Goal: Task Accomplishment & Management: Use online tool/utility

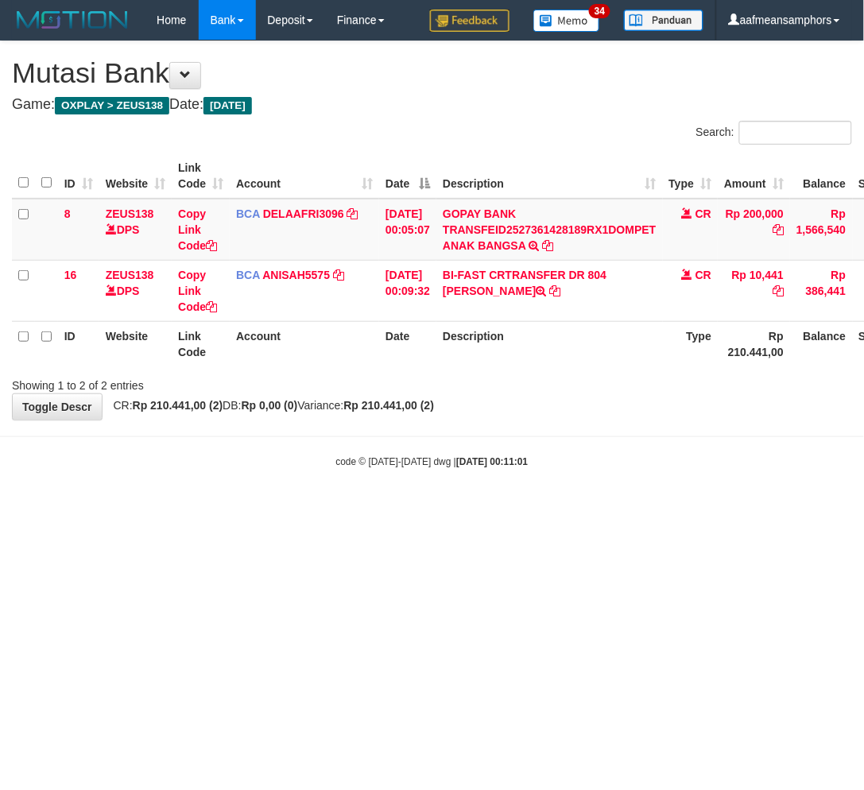
click at [576, 462] on div "code © 2012-2018 dwg | 2025/10/01 00:11:01" at bounding box center [432, 461] width 864 height 16
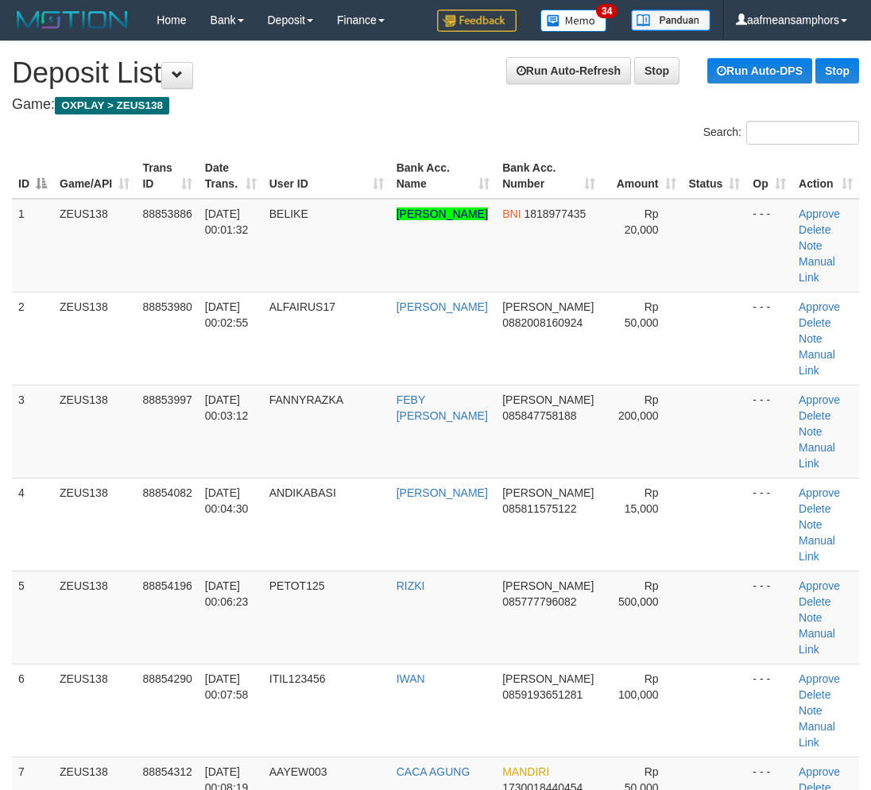
scroll to position [2556, 0]
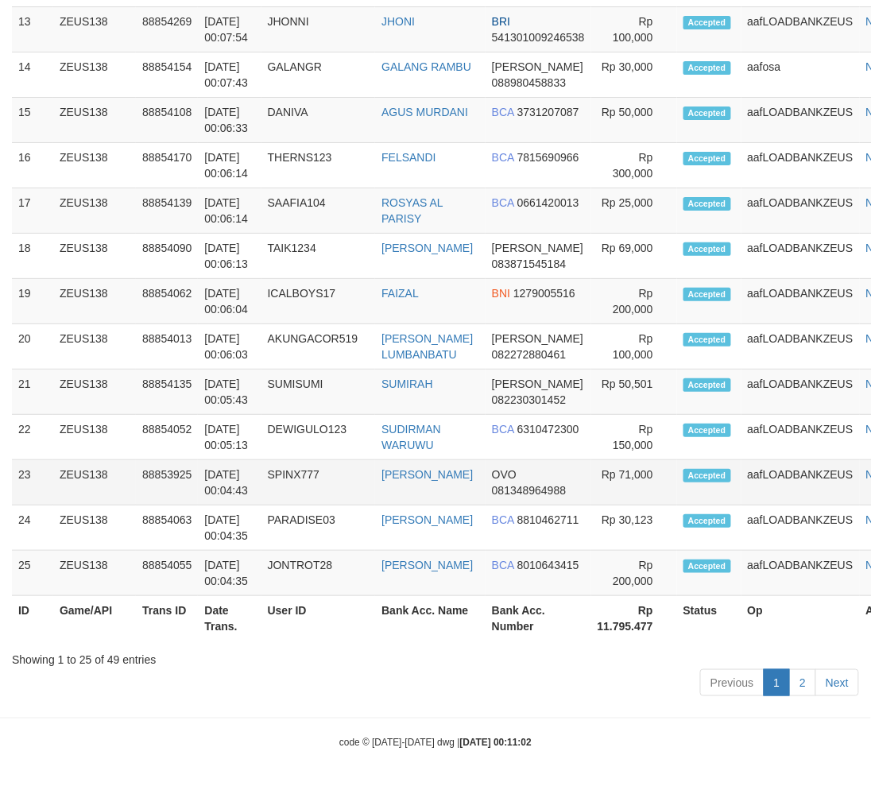
click at [456, 455] on td "SUDIRMAN WARUWU" at bounding box center [430, 437] width 110 height 45
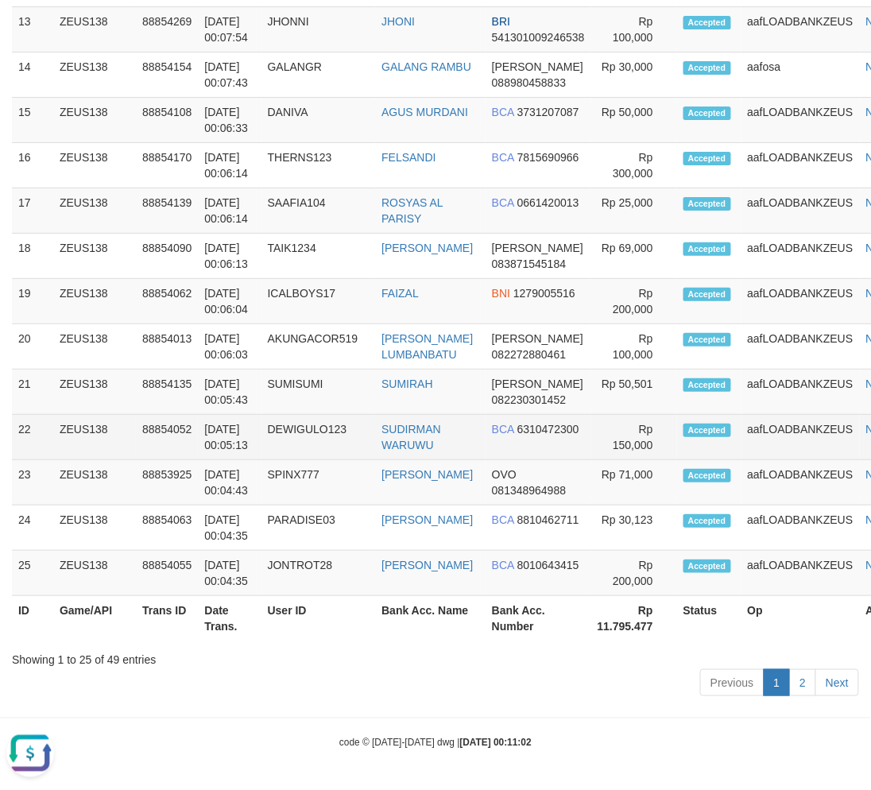
scroll to position [0, 0]
click at [324, 453] on td "DEWIGULO123" at bounding box center [319, 437] width 114 height 45
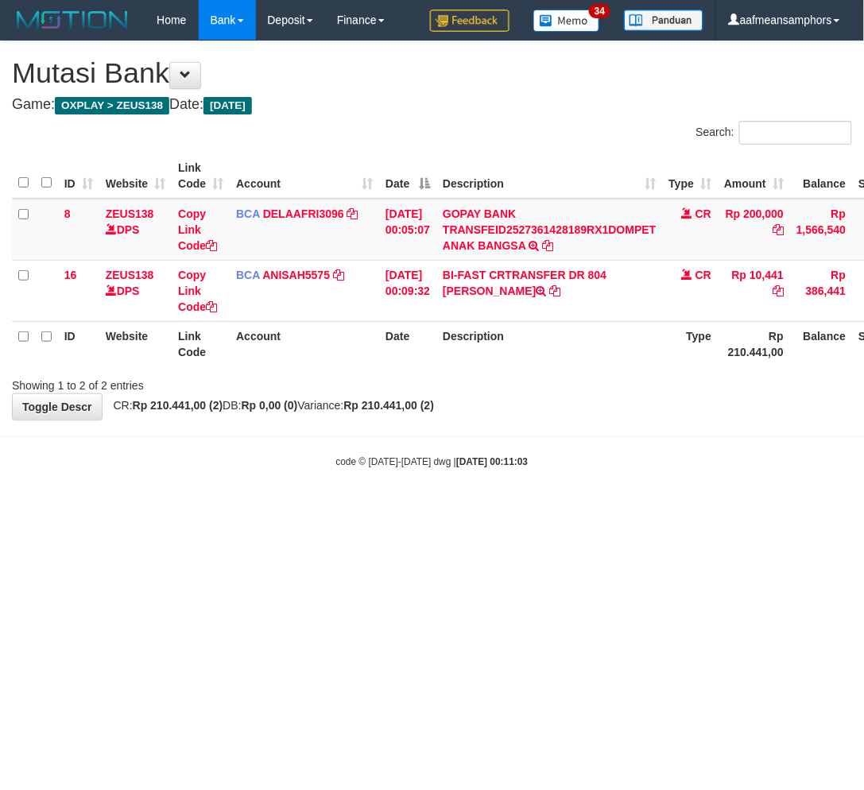
click at [595, 455] on div "code © 2012-2018 dwg | 2025/10/01 00:11:03" at bounding box center [432, 461] width 864 height 16
click at [497, 509] on html "Toggle navigation Home Bank Account List Load By Website Group [OXPLAY] ZEUS138…" at bounding box center [432, 254] width 864 height 509
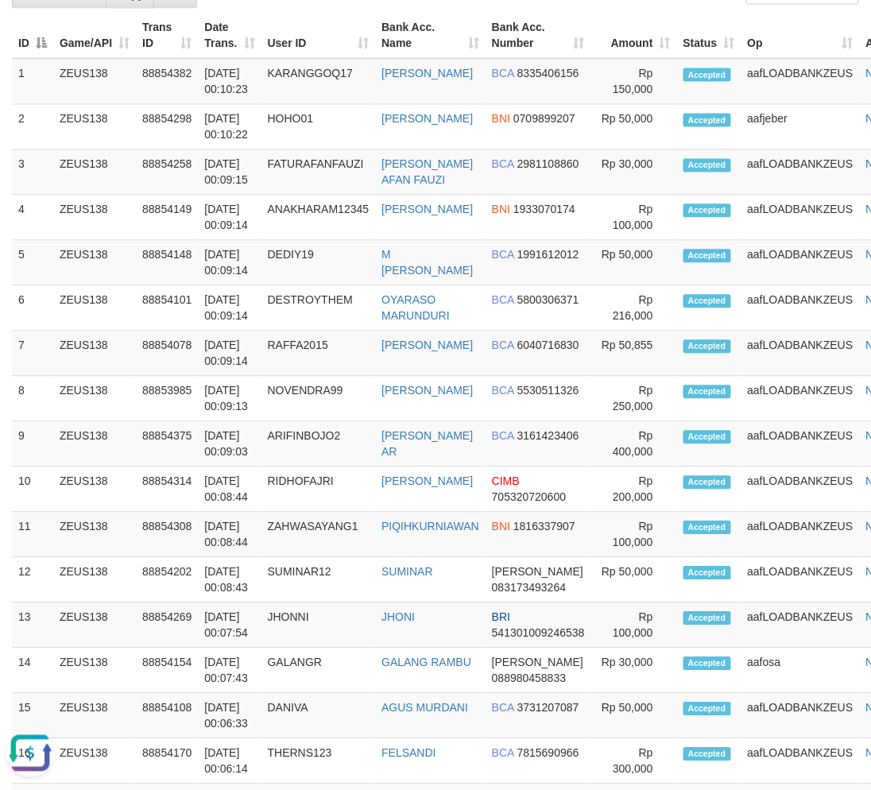
drag, startPoint x: 401, startPoint y: 506, endPoint x: 536, endPoint y: 312, distance: 236.6
click at [527, 494] on tr "10 ZEUS138 88854314 01/10/2025 00:08:44 RIDHOFAJRI RIDHO FAJRI PUTRA CIMB 70532…" at bounding box center [468, 489] width 913 height 45
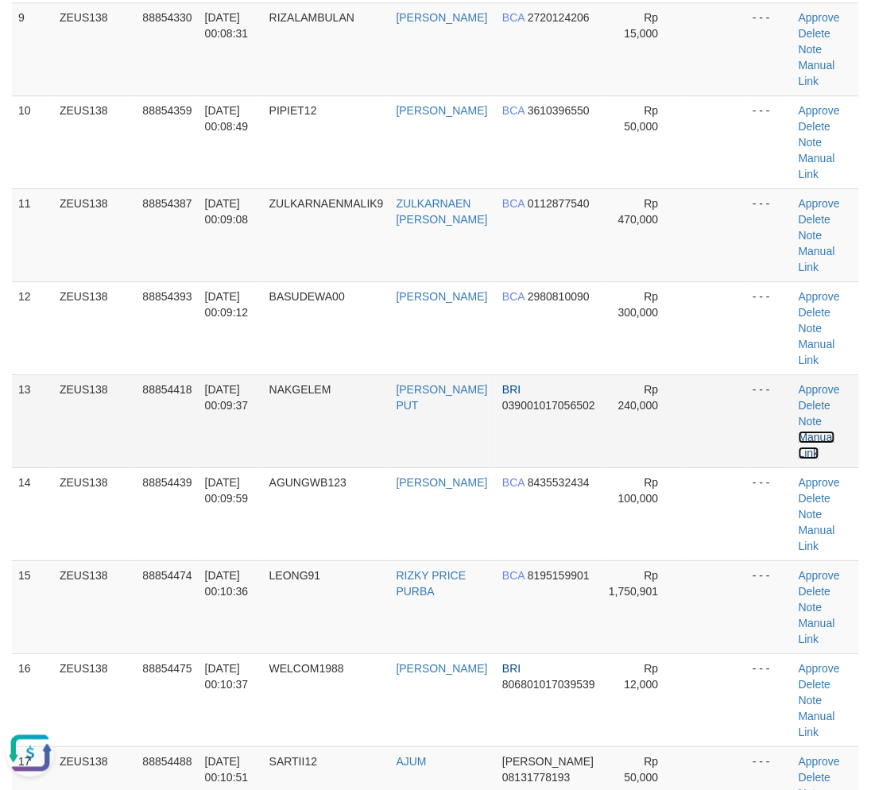
click at [809, 437] on link "Manual Link" at bounding box center [817, 445] width 37 height 29
click at [799, 431] on link "Manual Link" at bounding box center [817, 445] width 37 height 29
drag, startPoint x: 812, startPoint y: 438, endPoint x: 759, endPoint y: 430, distance: 53.8
click at [812, 437] on link "Manual Link" at bounding box center [817, 445] width 37 height 29
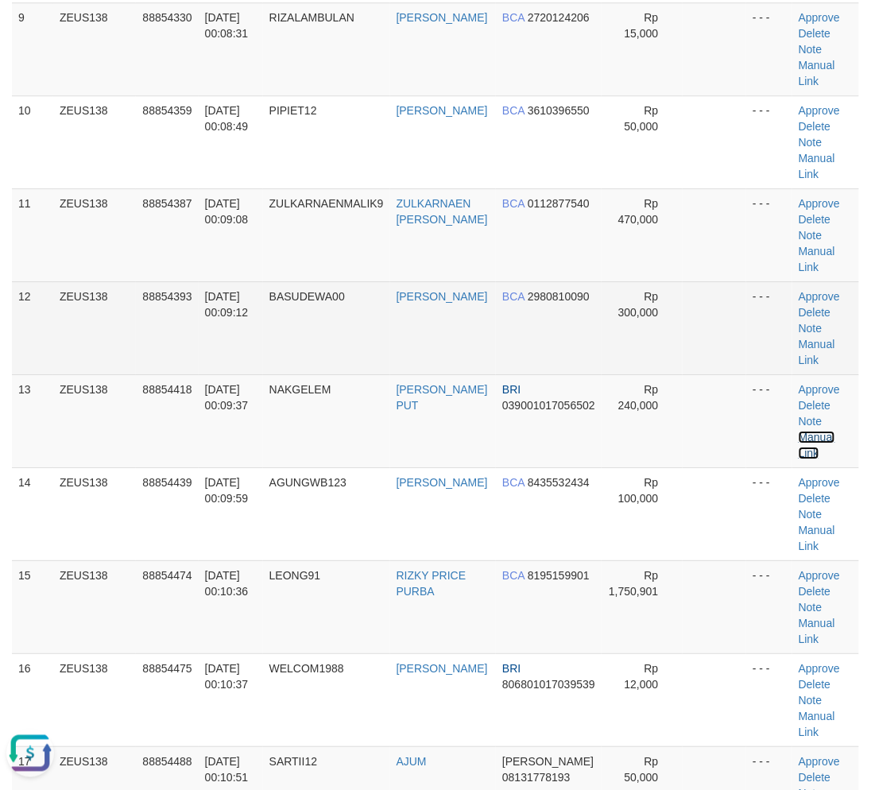
click at [799, 431] on link "Manual Link" at bounding box center [817, 445] width 37 height 29
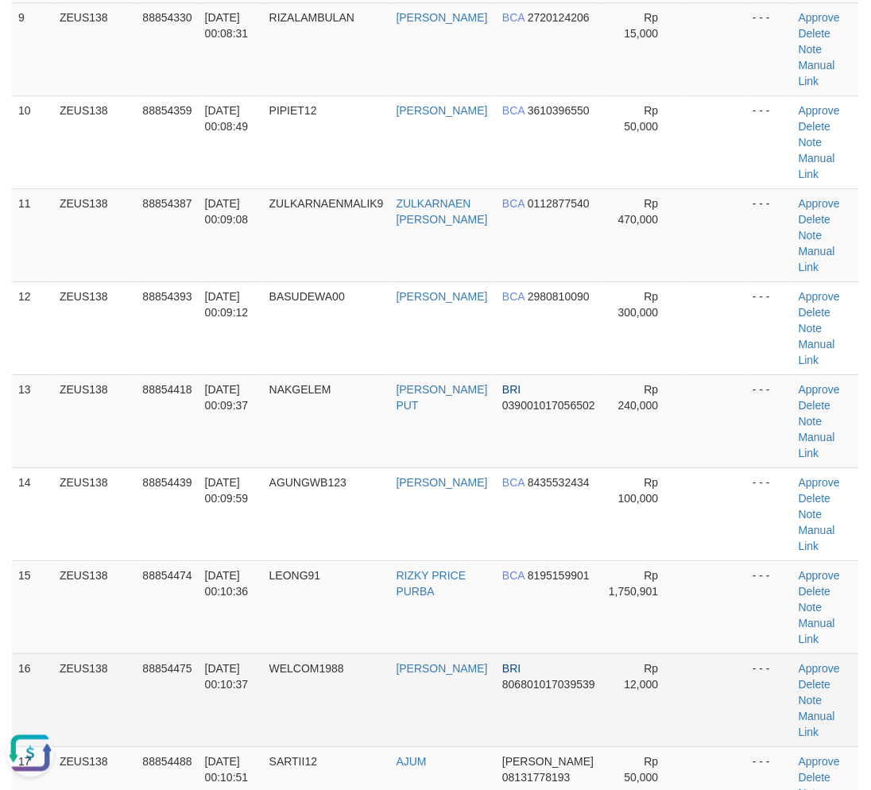
click at [223, 695] on td "01/10/2025 00:10:37" at bounding box center [231, 699] width 64 height 93
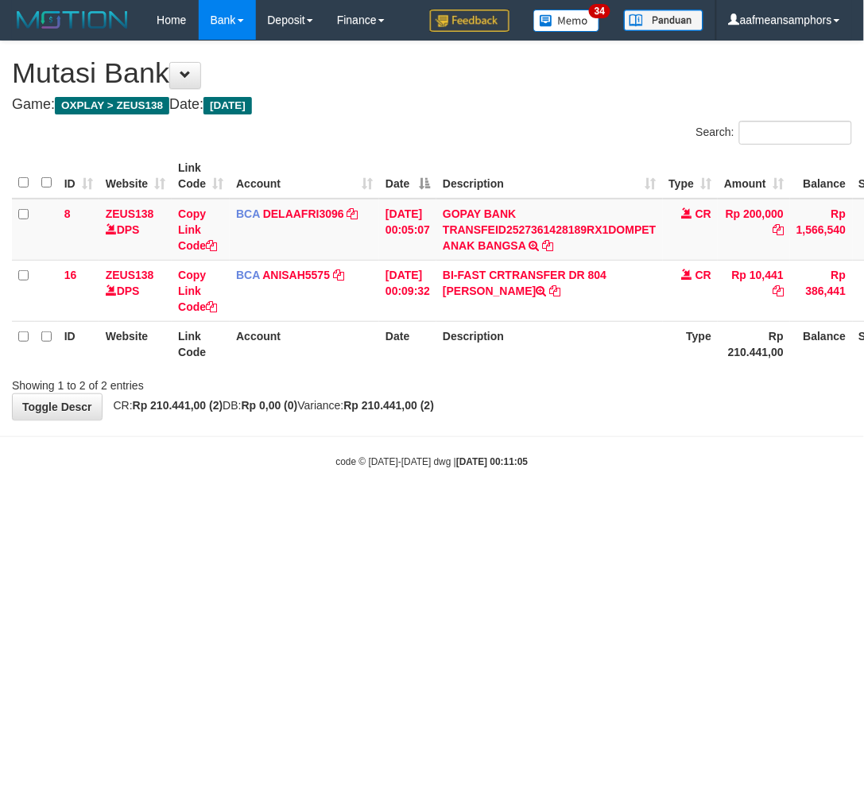
click at [574, 506] on body "Toggle navigation Home Bank Account List Load By Website Group [OXPLAY] ZEUS138…" at bounding box center [432, 254] width 864 height 509
click at [598, 504] on body "Toggle navigation Home Bank Account List Load By Website Group [OXPLAY] ZEUS138…" at bounding box center [432, 254] width 864 height 509
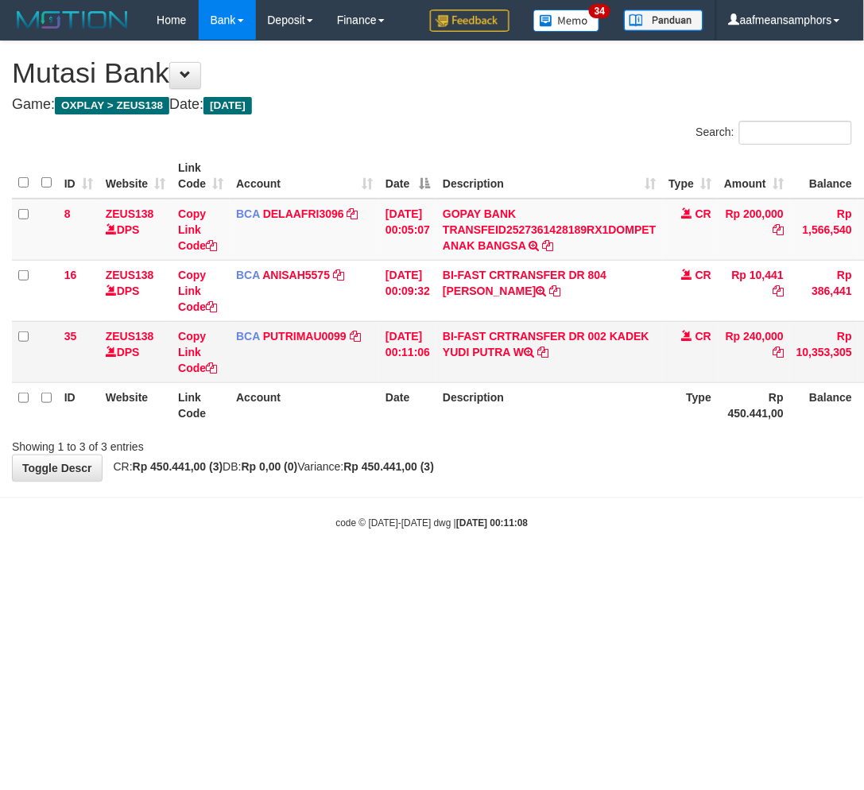
drag, startPoint x: 622, startPoint y: 338, endPoint x: 495, endPoint y: 362, distance: 128.6
click at [495, 362] on td "BI-FAST CRTRANSFER DR 002 KADEK YUDI PUTRA W" at bounding box center [549, 351] width 226 height 61
copy td "KADEK YUDI PU"
click at [189, 347] on link "Copy Link Code" at bounding box center [197, 352] width 39 height 45
copy td "KADEK YUDI PU"
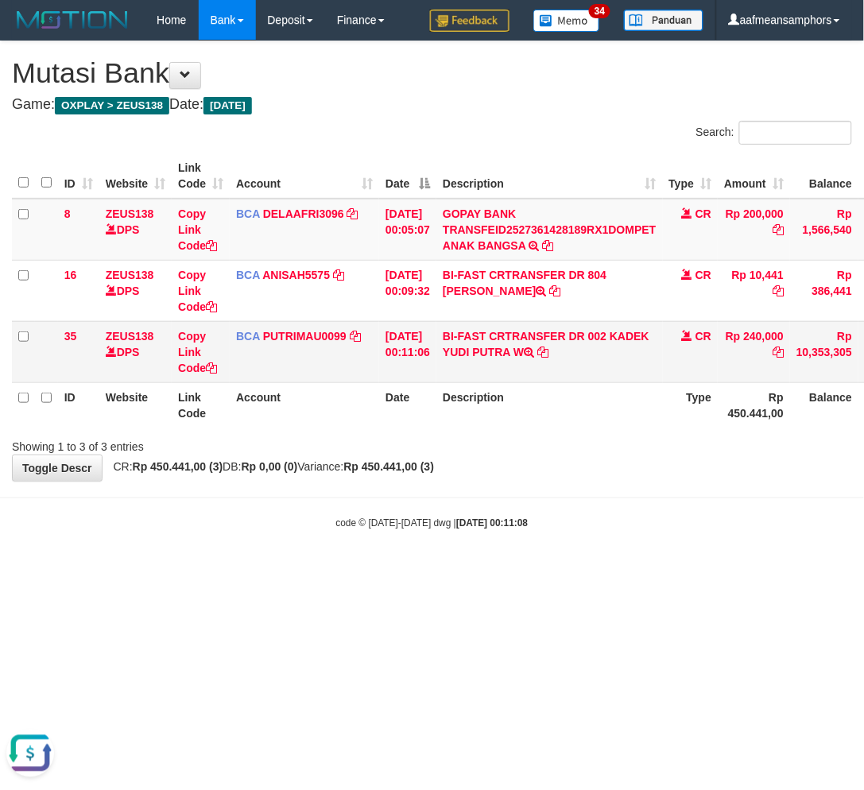
scroll to position [218, 0]
click at [630, 570] on html "Toggle navigation Home Bank Account List Load By Website Group [OXPLAY] ZEUS138…" at bounding box center [432, 285] width 864 height 570
click at [628, 570] on html "Toggle navigation Home Bank Account List Load By Website Group [OXPLAY] ZEUS138…" at bounding box center [432, 285] width 864 height 570
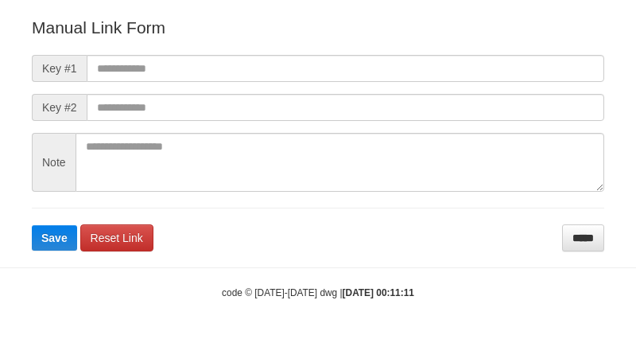
click at [448, 49] on form "Manual Link Form Key #1 Key #2 Note Save Reset Link *****" at bounding box center [318, 133] width 572 height 235
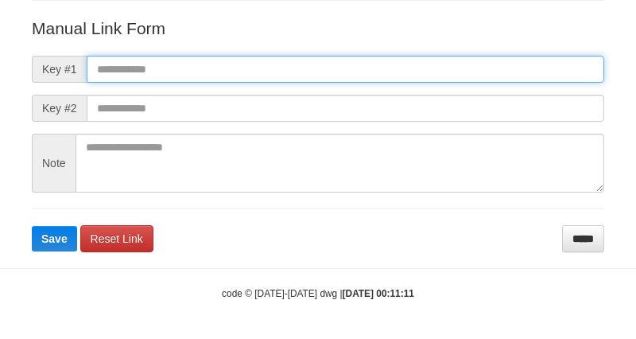
click at [442, 67] on input "text" at bounding box center [345, 69] width 517 height 27
paste input "**********"
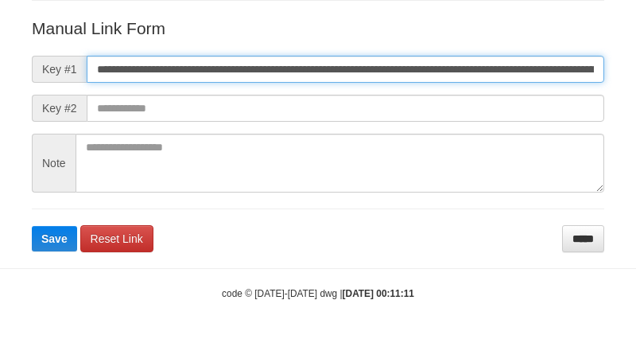
scroll to position [0, 923]
type input "**********"
click at [32, 226] on button "Save" at bounding box center [54, 238] width 45 height 25
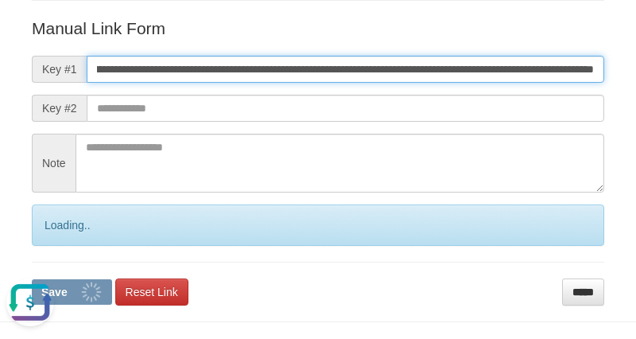
click at [32, 279] on button "Save" at bounding box center [72, 291] width 80 height 25
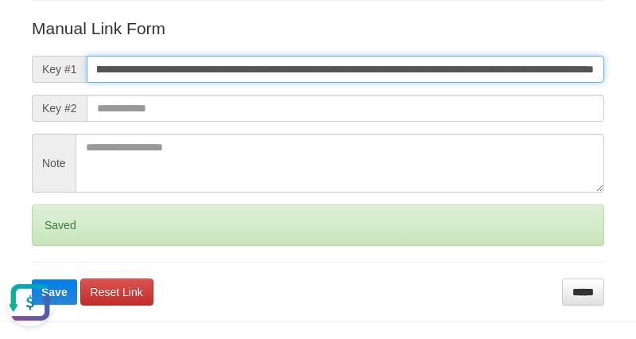
click at [32, 279] on button "Save" at bounding box center [54, 291] width 45 height 25
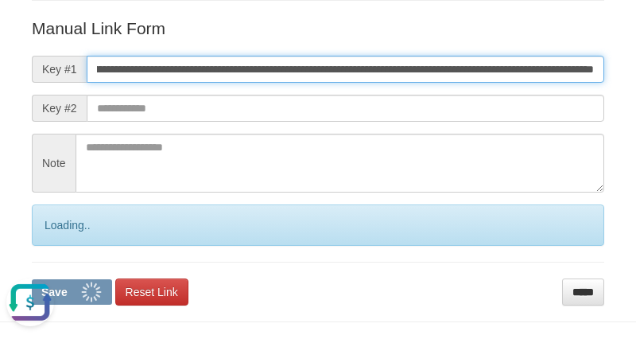
click at [32, 279] on button "Save" at bounding box center [72, 291] width 80 height 25
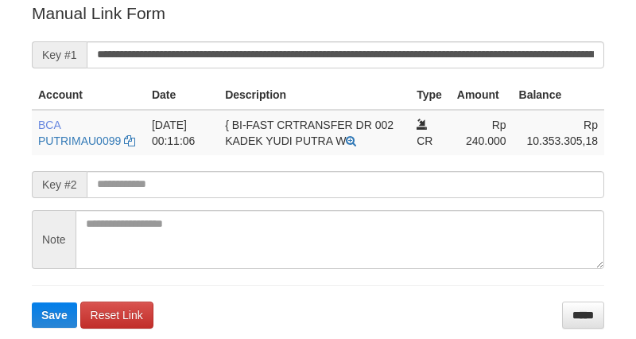
click at [393, 59] on input "**********" at bounding box center [345, 54] width 517 height 27
click at [32, 302] on button "Save" at bounding box center [54, 314] width 45 height 25
click at [393, 59] on input "**********" at bounding box center [345, 54] width 517 height 27
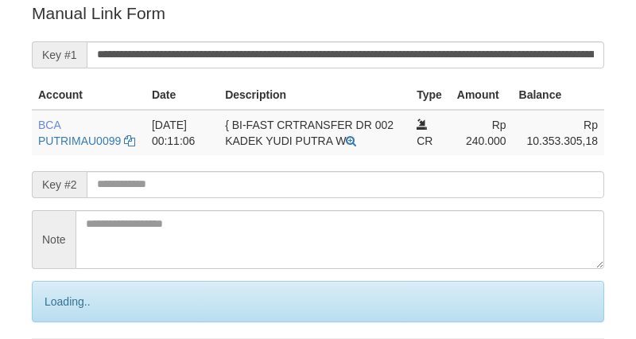
scroll to position [321, 0]
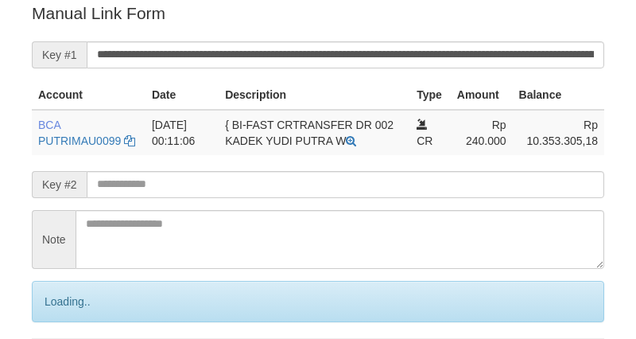
click at [391, 52] on input "**********" at bounding box center [345, 54] width 517 height 27
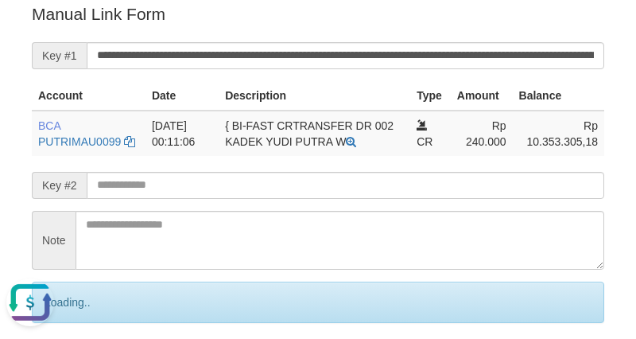
scroll to position [0, 0]
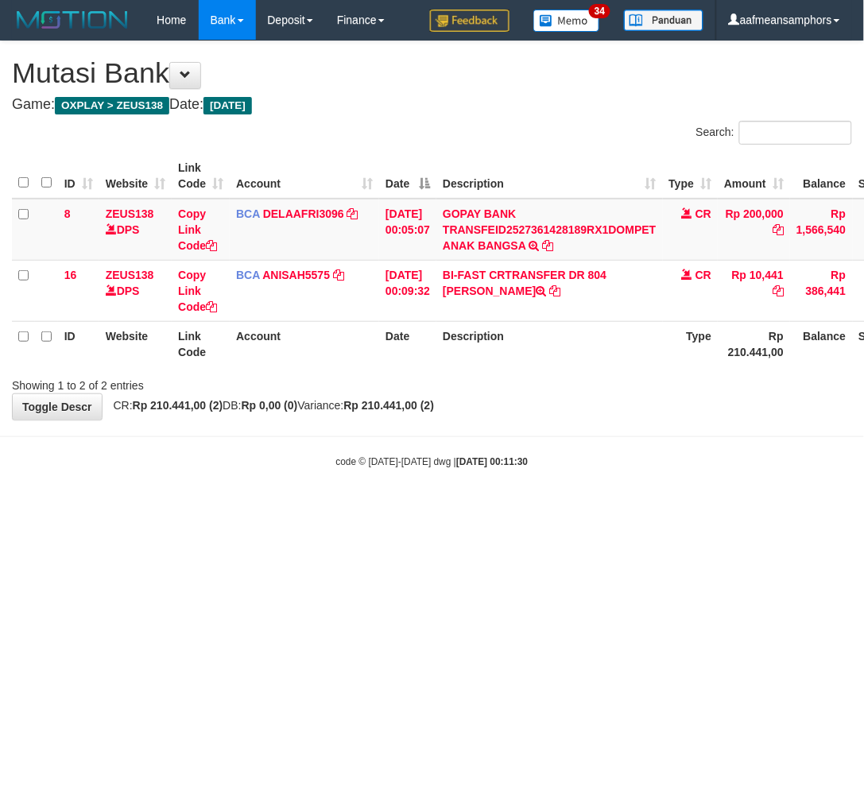
click at [458, 509] on html "Toggle navigation Home Bank Account List Load By Website Group [OXPLAY] ZEUS138…" at bounding box center [432, 254] width 864 height 509
click at [463, 509] on html "Toggle navigation Home Bank Account List Load By Website Group [OXPLAY] ZEUS138…" at bounding box center [432, 254] width 864 height 509
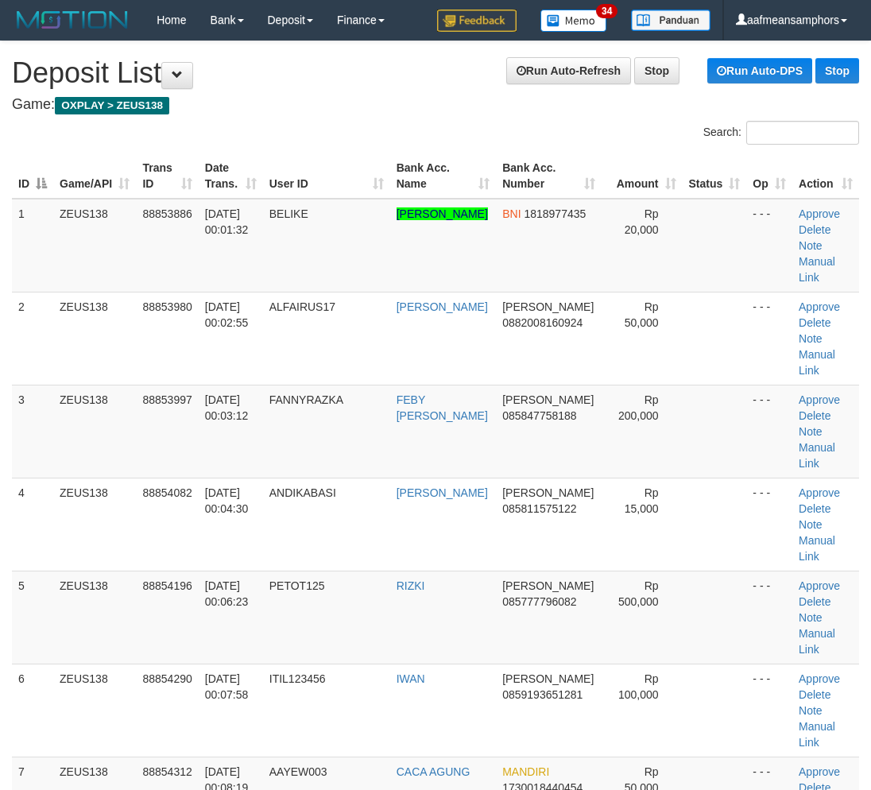
scroll to position [526, 0]
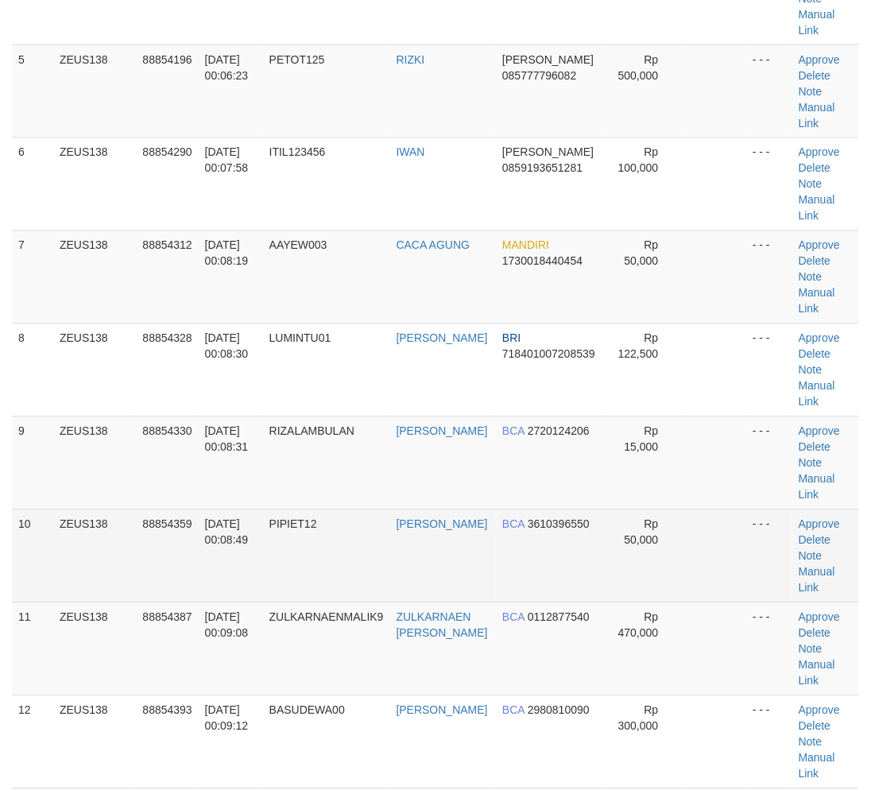
click at [344, 592] on td "PIPIET12" at bounding box center [326, 556] width 127 height 93
drag, startPoint x: 324, startPoint y: 569, endPoint x: 311, endPoint y: 566, distance: 13.9
click at [311, 566] on td "PIPIET12" at bounding box center [326, 556] width 127 height 93
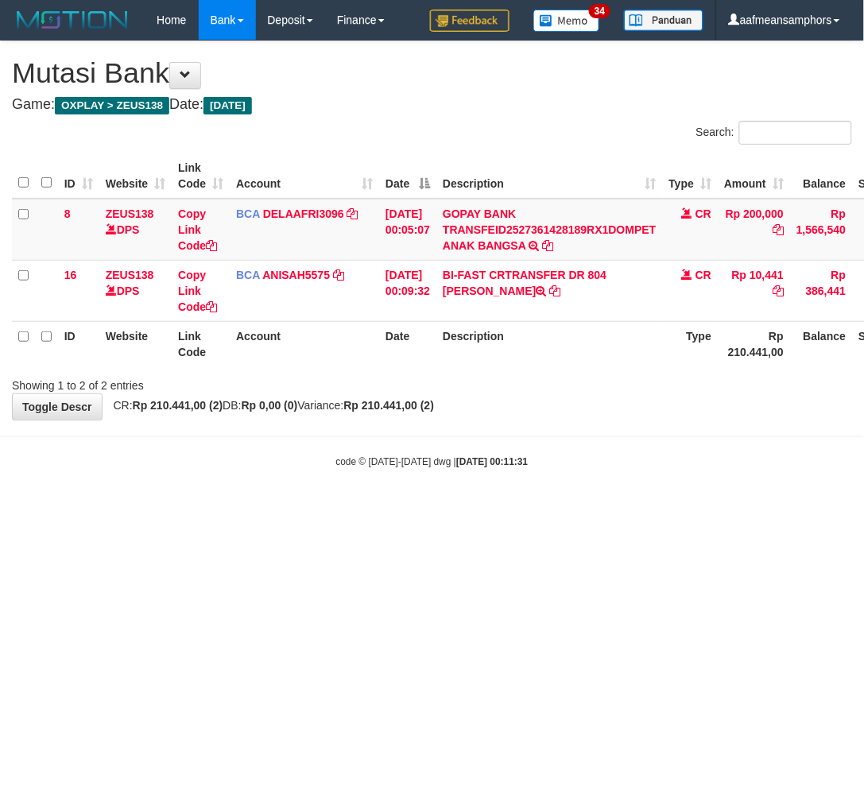
click at [530, 509] on html "Toggle navigation Home Bank Account List Load By Website Group [OXPLAY] ZEUS138…" at bounding box center [432, 254] width 864 height 509
click at [523, 509] on html "Toggle navigation Home Bank Account List Load By Website Group [OXPLAY] ZEUS138…" at bounding box center [432, 254] width 864 height 509
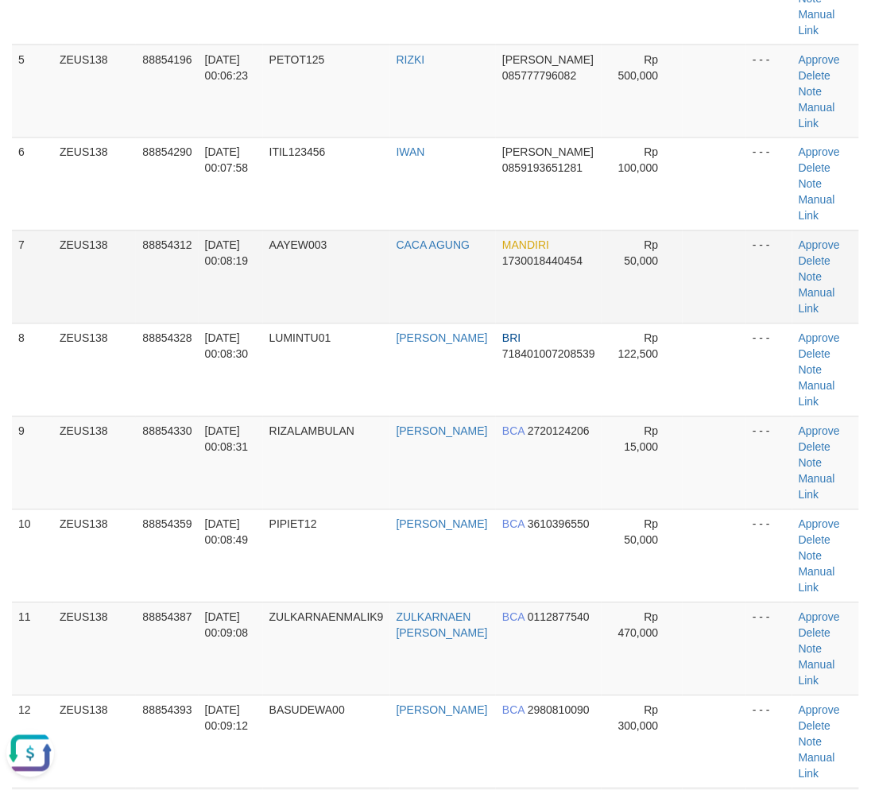
click at [293, 232] on td "AAYEW003" at bounding box center [326, 277] width 127 height 93
drag, startPoint x: 293, startPoint y: 232, endPoint x: 278, endPoint y: 233, distance: 14.3
click at [293, 232] on td "AAYEW003" at bounding box center [326, 277] width 127 height 93
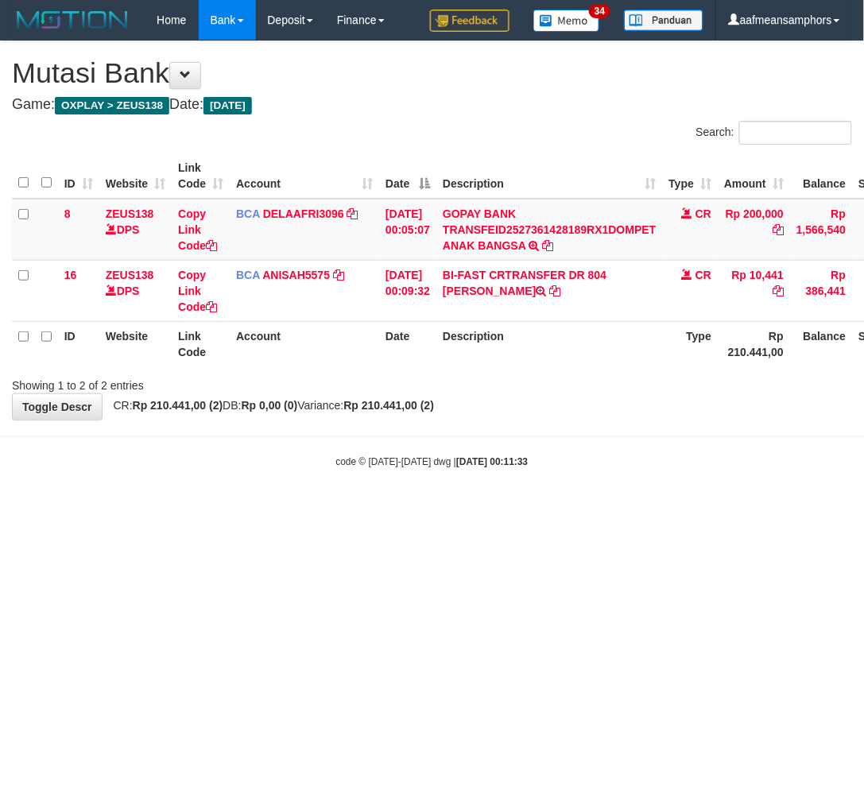
click at [259, 509] on html "Toggle navigation Home Bank Account List Load By Website Group [OXPLAY] ZEUS138…" at bounding box center [432, 254] width 864 height 509
click at [401, 509] on html "Toggle navigation Home Bank Account List Load By Website Group [OXPLAY] ZEUS138…" at bounding box center [432, 254] width 864 height 509
click at [403, 509] on html "Toggle navigation Home Bank Account List Load By Website Group [OXPLAY] ZEUS138…" at bounding box center [432, 254] width 864 height 509
click at [505, 509] on html "Toggle navigation Home Bank Account List Load By Website Group [OXPLAY] ZEUS138…" at bounding box center [432, 254] width 864 height 509
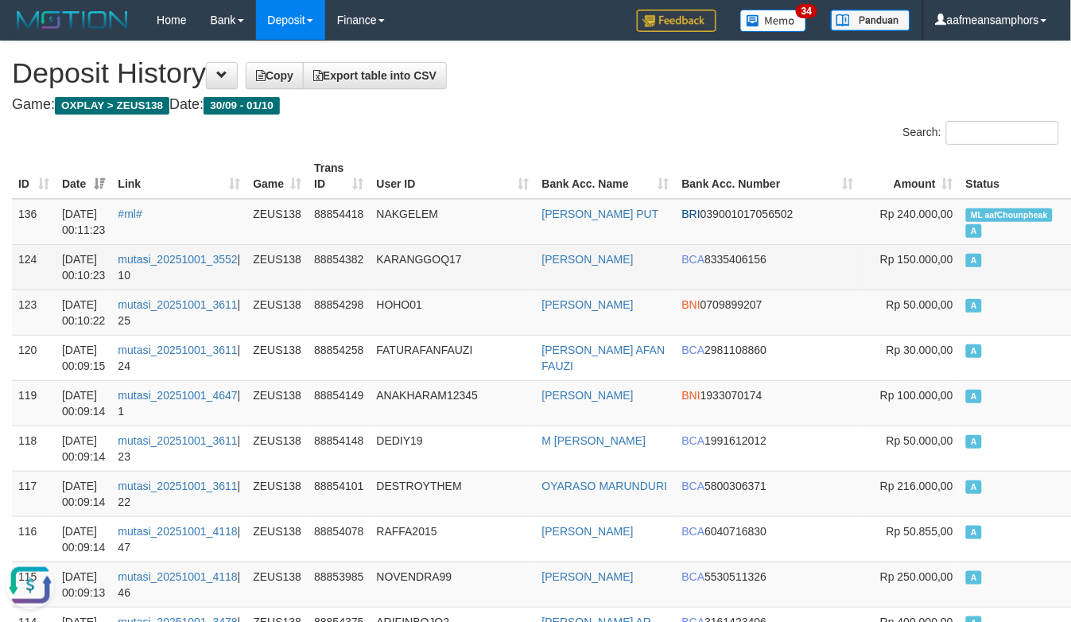
drag, startPoint x: 384, startPoint y: 259, endPoint x: 391, endPoint y: 253, distance: 9.6
click at [387, 258] on td "KARANGGOQ17" at bounding box center [452, 266] width 165 height 45
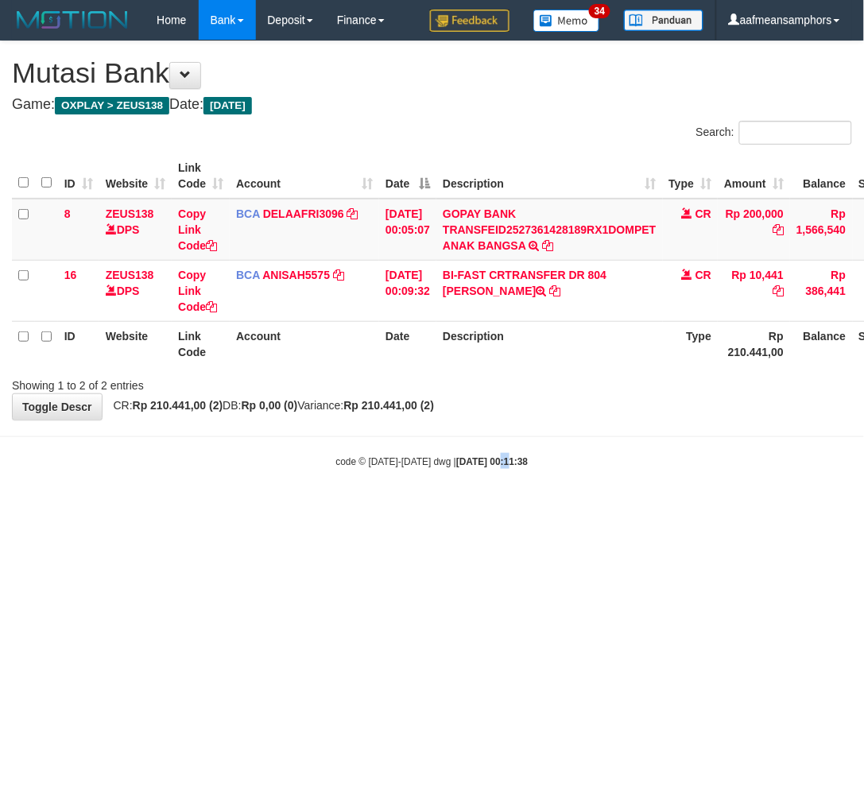
click at [485, 493] on body "Toggle navigation Home Bank Account List Load By Website Group [OXPLAY] ZEUS138…" at bounding box center [432, 254] width 864 height 509
click at [486, 494] on body "Toggle navigation Home Bank Account List Load By Website Group [OXPLAY] ZEUS138…" at bounding box center [432, 254] width 864 height 509
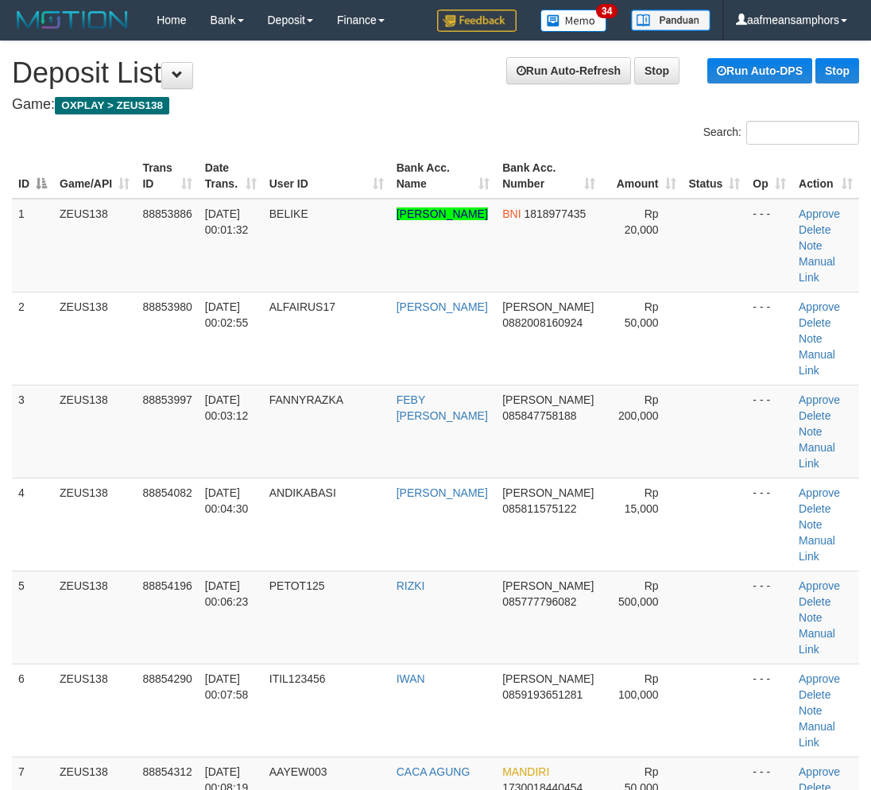
scroll to position [526, 0]
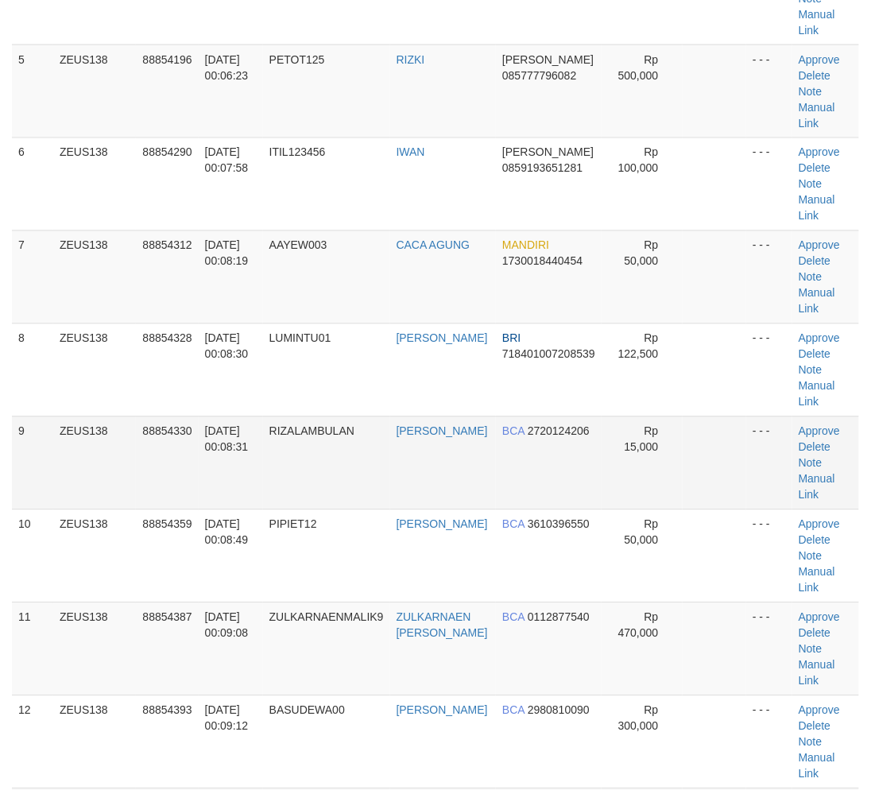
drag, startPoint x: 359, startPoint y: 496, endPoint x: 343, endPoint y: 494, distance: 16.8
click at [363, 496] on td "RIZALAMBULAN" at bounding box center [326, 463] width 127 height 93
drag, startPoint x: 358, startPoint y: 449, endPoint x: 9, endPoint y: 452, distance: 349.0
click at [339, 448] on td "RIZALAMBULAN" at bounding box center [326, 463] width 127 height 93
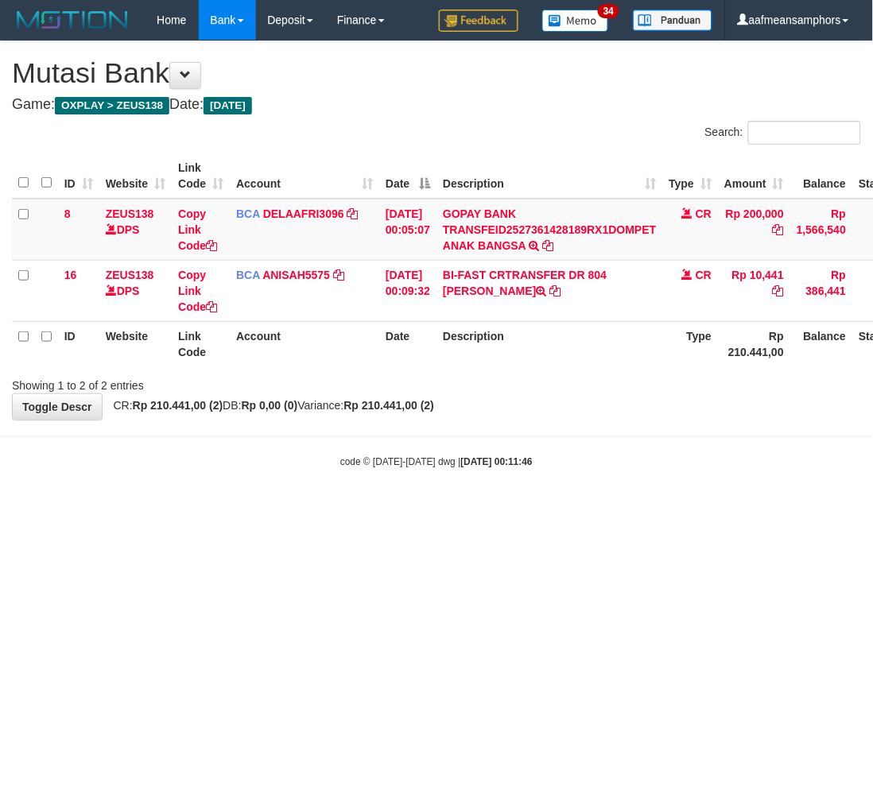
click at [518, 452] on body "Toggle navigation Home Bank Account List Load By Website Group [OXPLAY] ZEUS138…" at bounding box center [436, 254] width 873 height 509
drag, startPoint x: 552, startPoint y: 444, endPoint x: 581, endPoint y: 433, distance: 31.2
click at [554, 445] on body "Toggle navigation Home Bank Account List Load By Website Group [OXPLAY] ZEUS138…" at bounding box center [436, 254] width 873 height 509
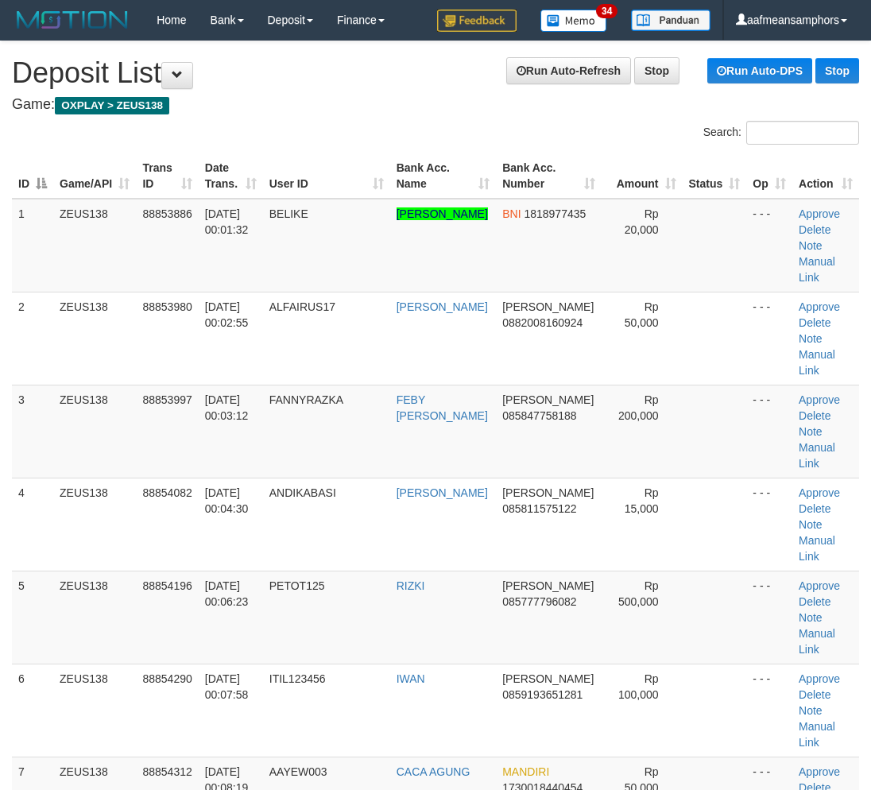
scroll to position [526, 0]
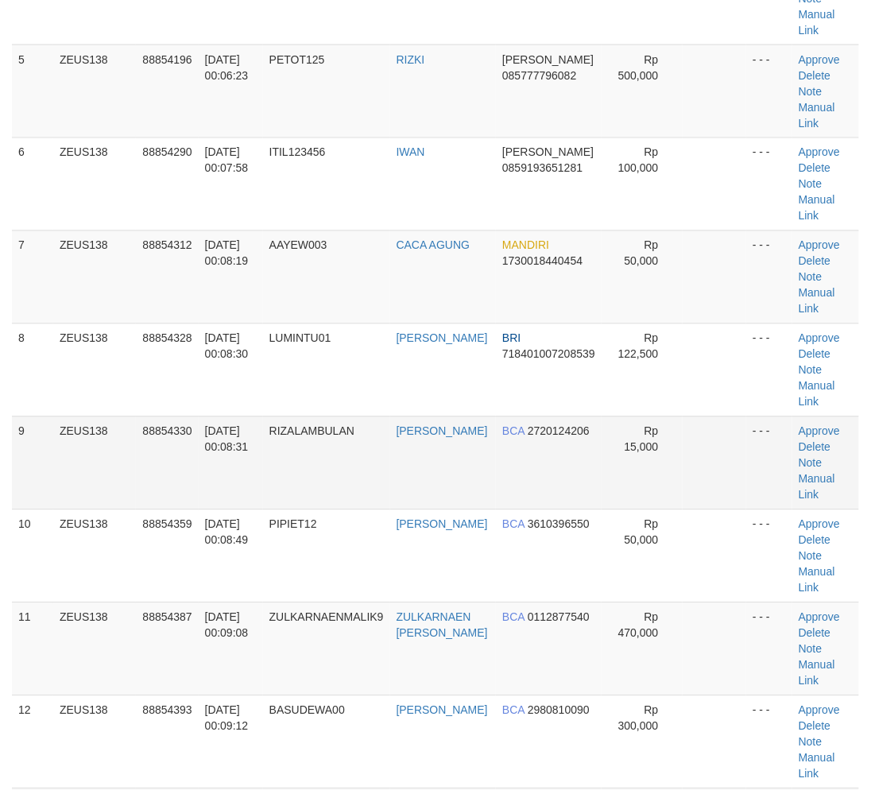
drag, startPoint x: 321, startPoint y: 449, endPoint x: 324, endPoint y: 441, distance: 8.3
click at [322, 449] on td "RIZALAMBULAN" at bounding box center [326, 463] width 127 height 93
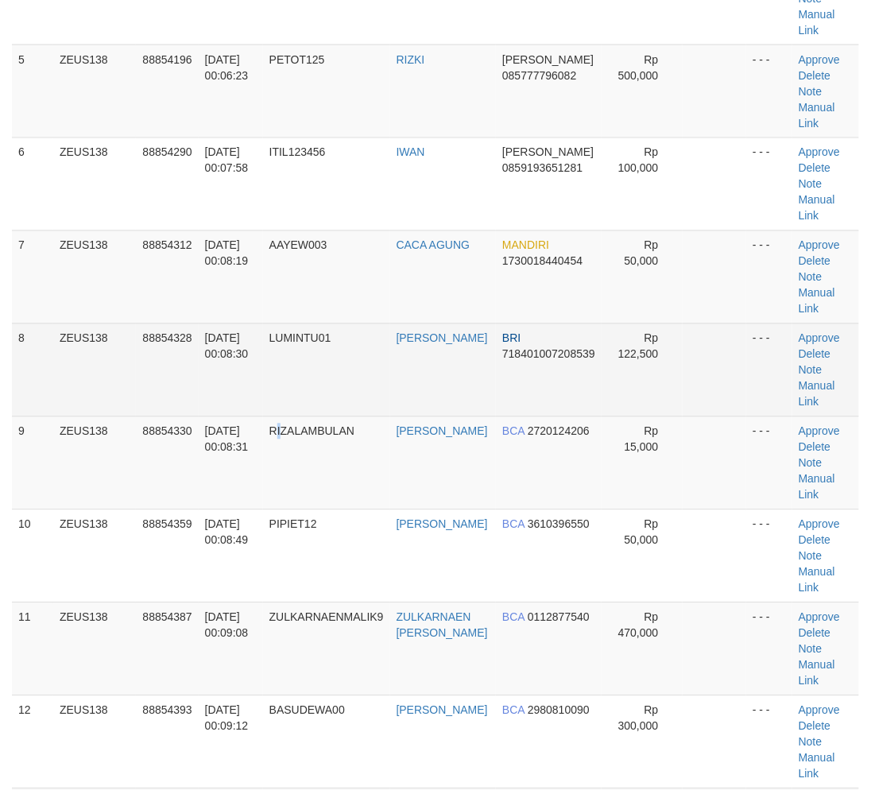
click at [270, 438] on td "RIZALAMBULAN" at bounding box center [326, 463] width 127 height 93
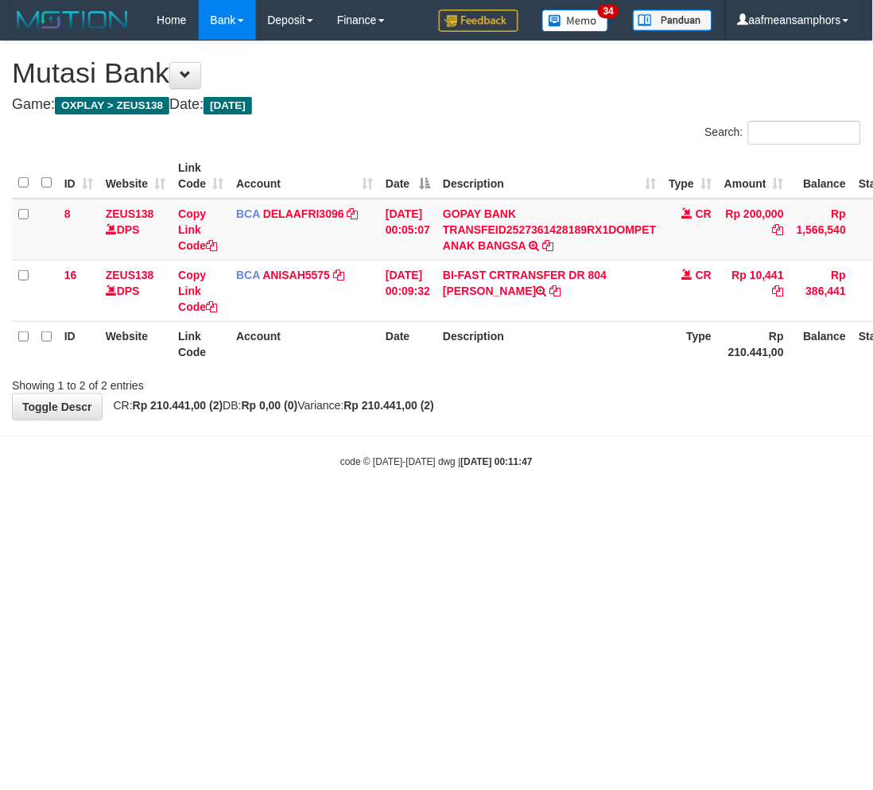
click at [593, 417] on div "**********" at bounding box center [436, 230] width 873 height 378
click at [506, 505] on body "Toggle navigation Home Bank Account List Load By Website Group [OXPLAY] ZEUS138…" at bounding box center [436, 254] width 873 height 509
click at [535, 488] on body "Toggle navigation Home Bank Account List Load By Website Group [OXPLAY] ZEUS138…" at bounding box center [436, 254] width 873 height 509
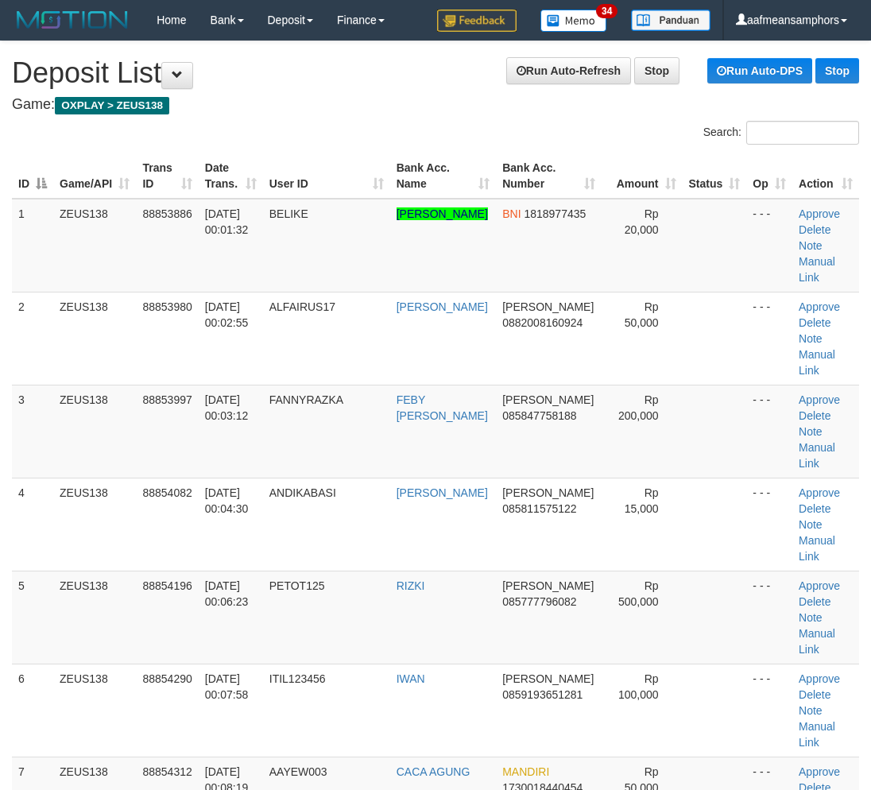
scroll to position [526, 0]
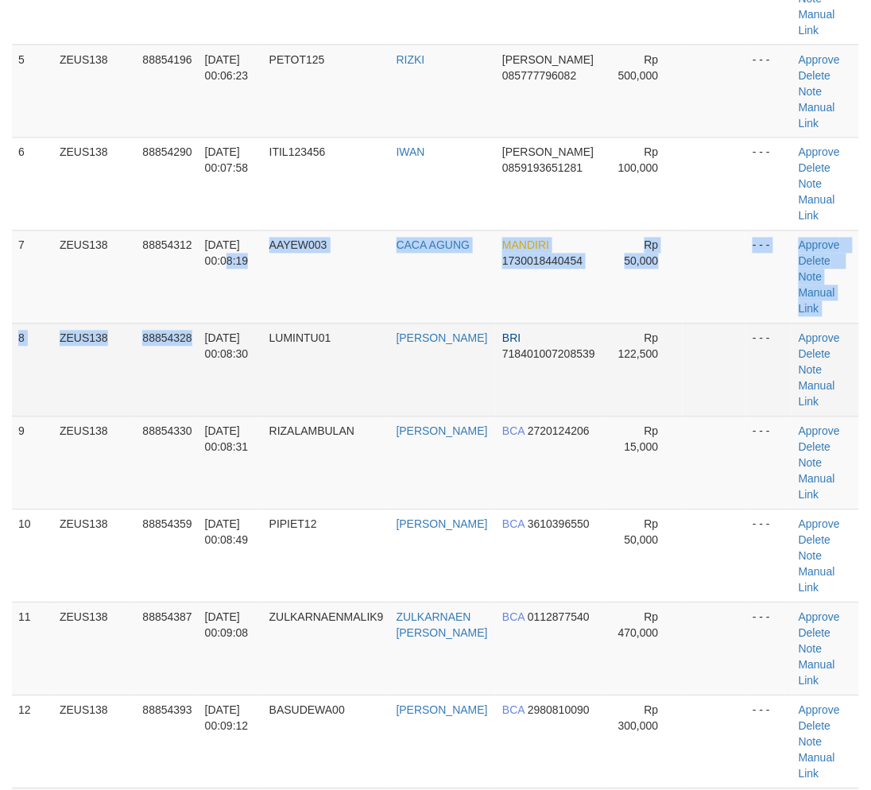
click at [192, 324] on tbody "1 ZEUS138 88853886 01/10/2025 00:01:32 BELIKE SYABAN SULAIMAN ABDULLAH BNI 1818…" at bounding box center [435, 509] width 847 height 1675
click at [218, 321] on td "01/10/2025 00:08:19" at bounding box center [231, 277] width 64 height 93
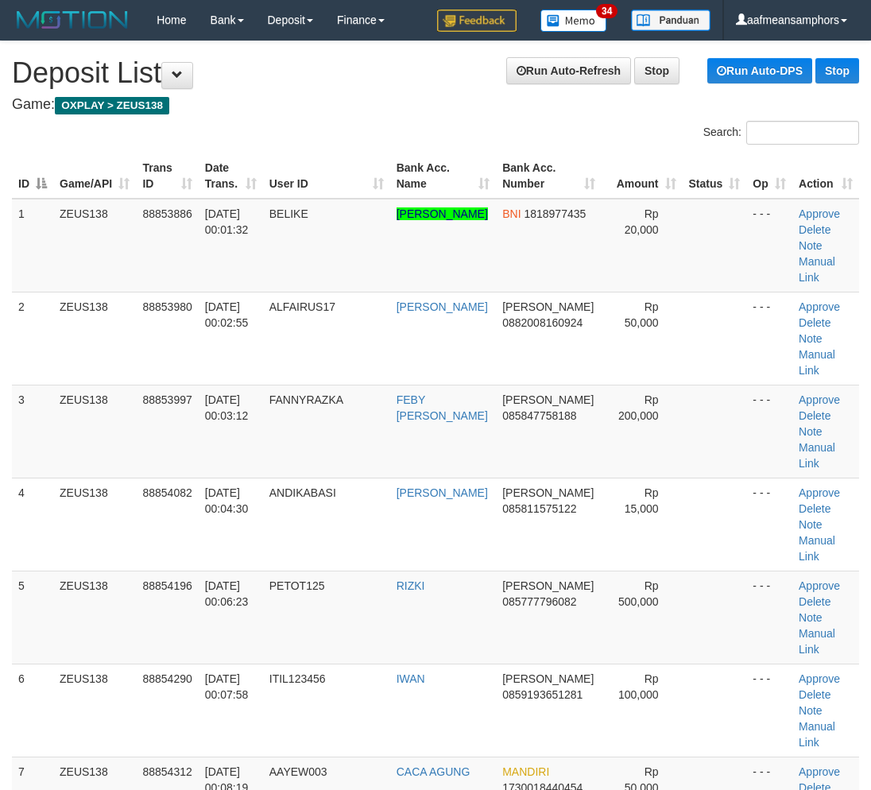
scroll to position [526, 0]
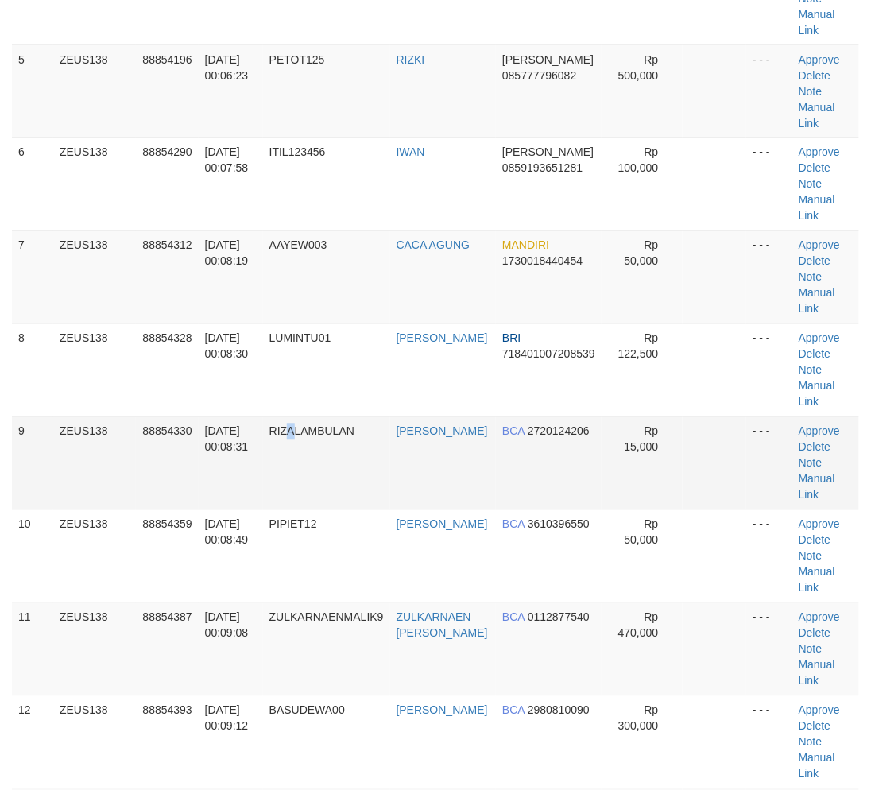
click at [295, 436] on td "RIZALAMBULAN" at bounding box center [326, 463] width 127 height 93
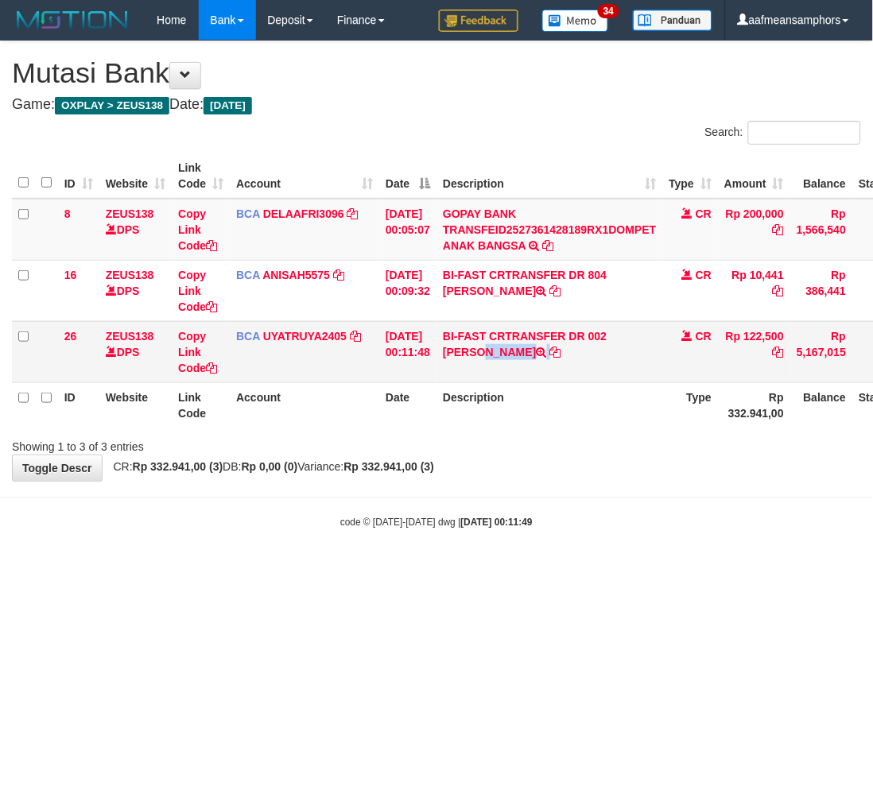
drag, startPoint x: 624, startPoint y: 334, endPoint x: 599, endPoint y: 351, distance: 30.2
click at [599, 351] on td "BI-FAST CRTRANSFER DR 002 TEGUH PRAMBUDI" at bounding box center [549, 351] width 226 height 61
copy td "[PERSON_NAME]"
click at [188, 350] on link "Copy Link Code" at bounding box center [197, 352] width 39 height 45
copy td "[PERSON_NAME]"
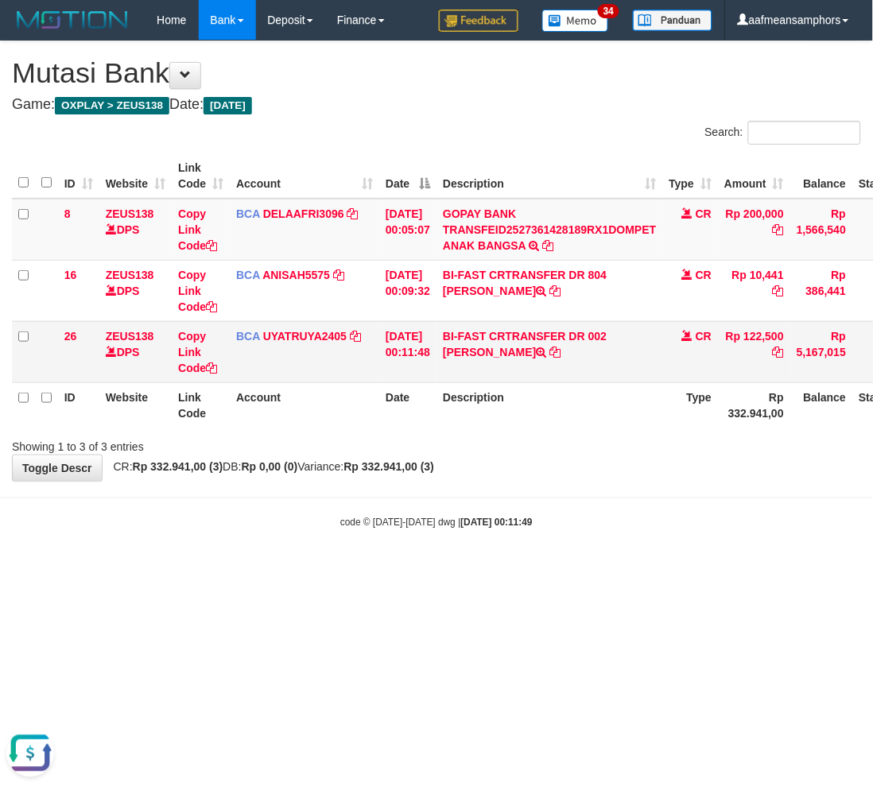
scroll to position [218, 0]
click at [614, 570] on html "Toggle navigation Home Bank Account List Load By Website Group [OXPLAY] ZEUS138…" at bounding box center [436, 285] width 873 height 570
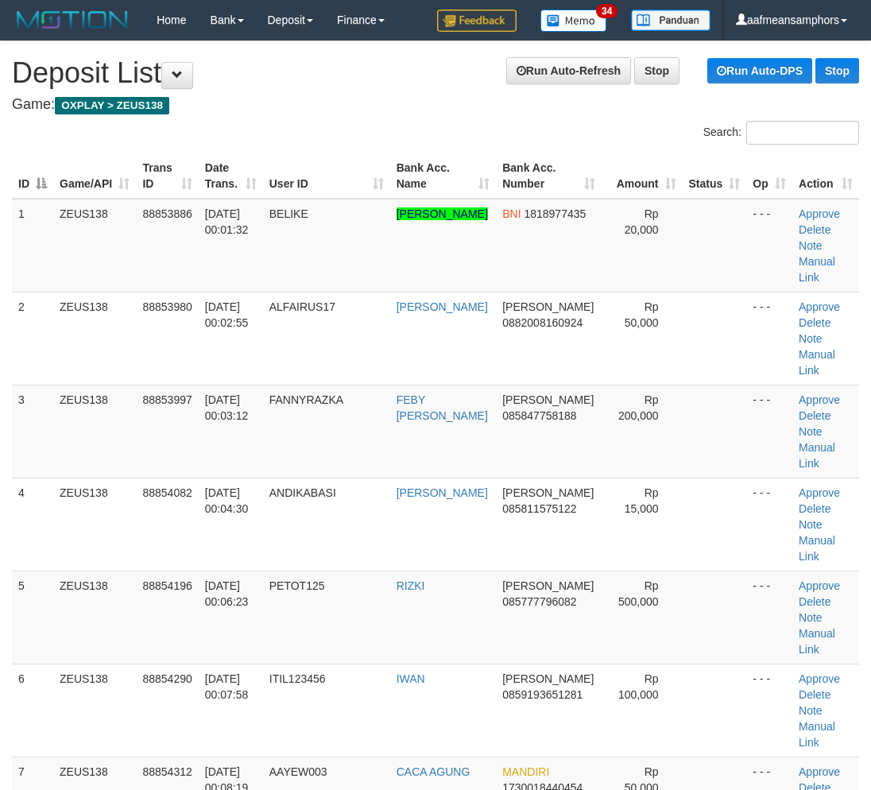
scroll to position [526, 0]
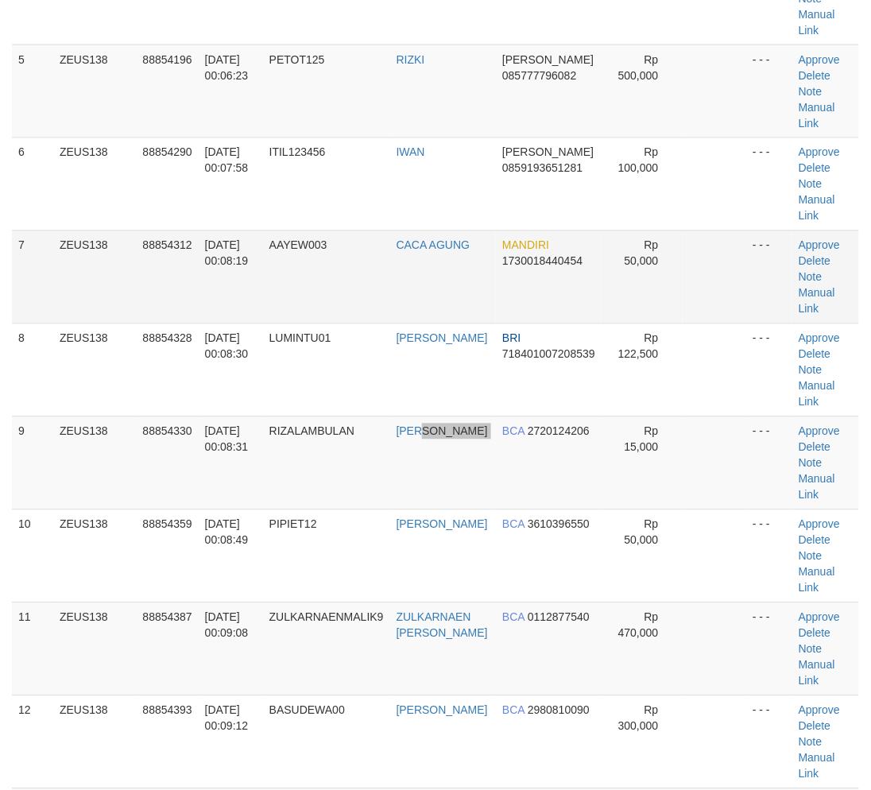
drag, startPoint x: 462, startPoint y: 495, endPoint x: 571, endPoint y: 258, distance: 261.4
click at [506, 483] on tr "9 ZEUS138 88854330 01/10/2025 00:08:31 RIZALAMBULAN DINI ARIYANTI BCA 272012420…" at bounding box center [435, 463] width 847 height 93
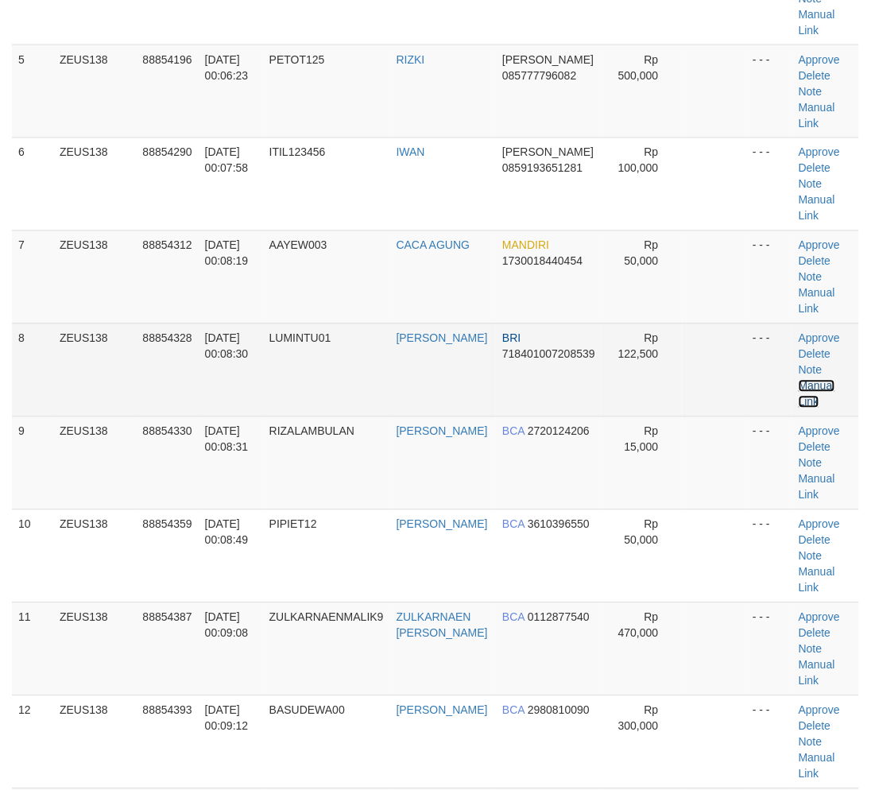
click at [808, 390] on link "Manual Link" at bounding box center [817, 394] width 37 height 29
click at [799, 380] on link "Manual Link" at bounding box center [817, 394] width 37 height 29
click at [804, 385] on link "Manual Link" at bounding box center [817, 394] width 37 height 29
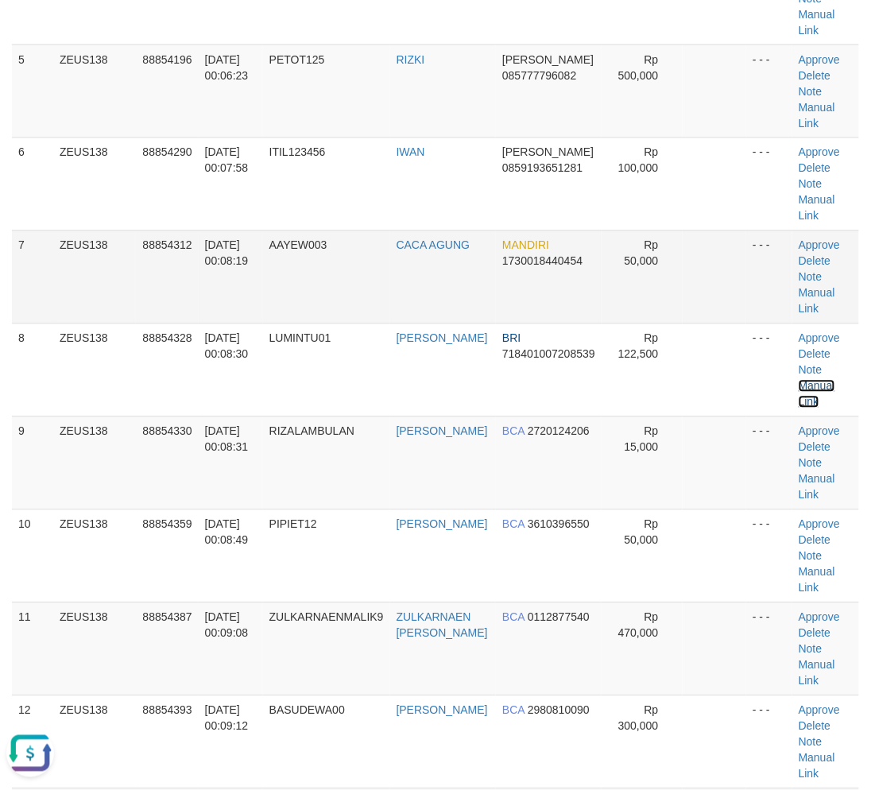
click at [799, 380] on link "Manual Link" at bounding box center [817, 394] width 37 height 29
drag, startPoint x: 308, startPoint y: 642, endPoint x: 3, endPoint y: 582, distance: 311.2
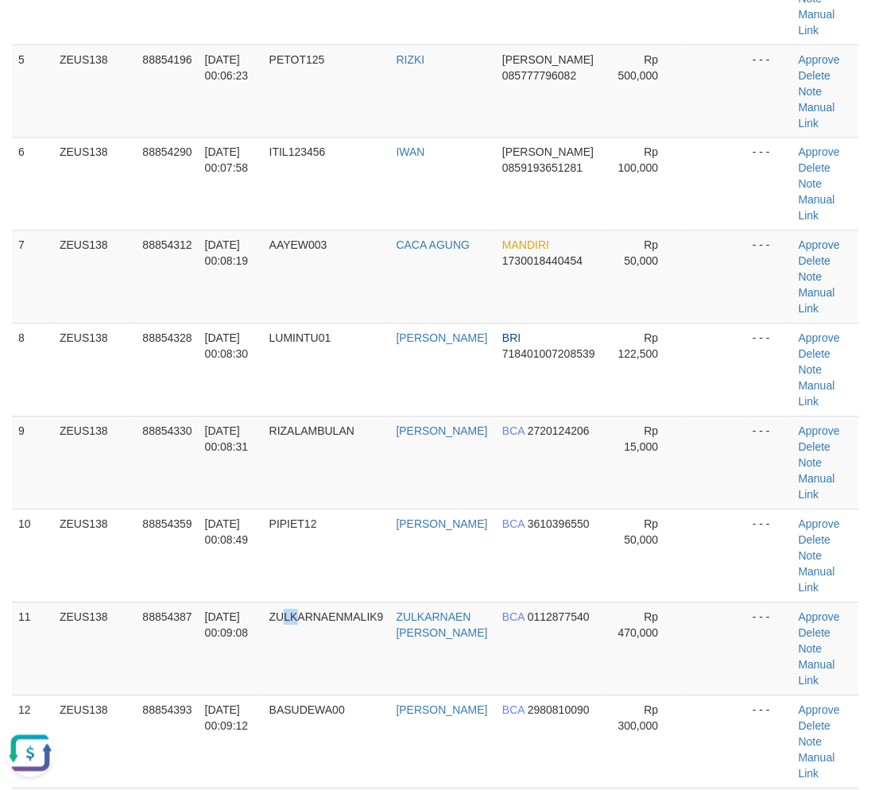
click at [298, 639] on td "ZULKARNAENMALIK9" at bounding box center [326, 649] width 127 height 93
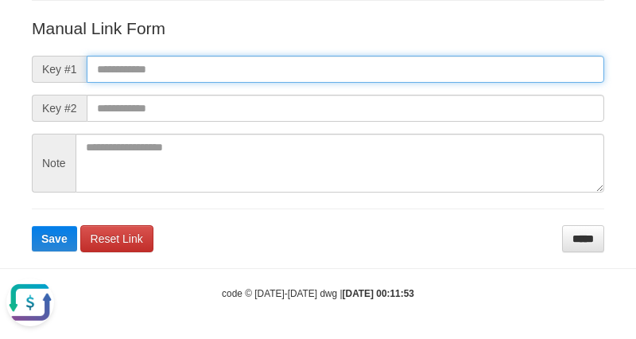
click at [475, 65] on input "text" at bounding box center [345, 69] width 517 height 27
paste input "**********"
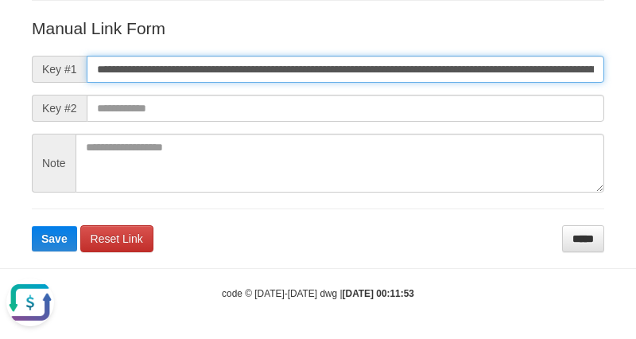
scroll to position [0, 918]
type input "**********"
click at [32, 226] on button "Save" at bounding box center [54, 238] width 45 height 25
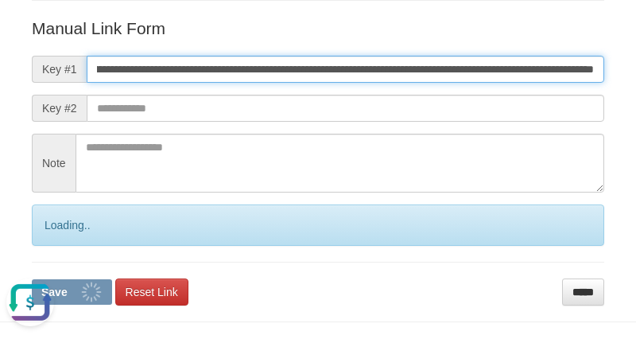
click at [32, 279] on button "Save" at bounding box center [72, 291] width 80 height 25
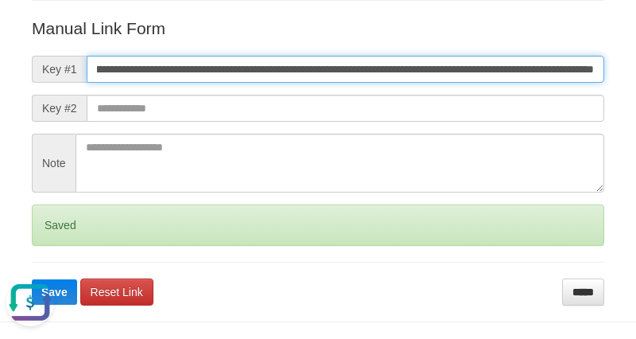
click at [32, 279] on button "Save" at bounding box center [54, 291] width 45 height 25
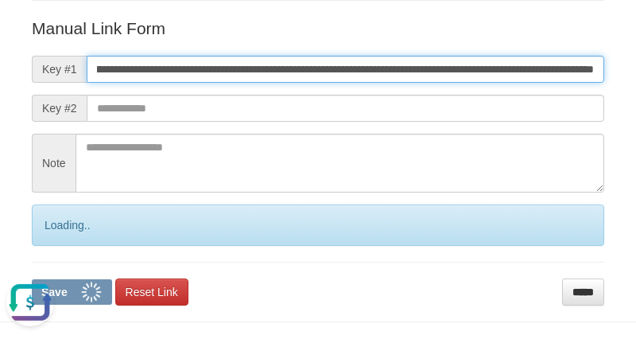
click at [32, 279] on button "Save" at bounding box center [72, 291] width 80 height 25
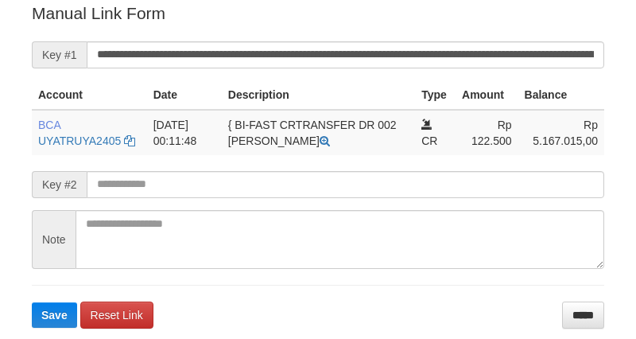
click at [409, 60] on input "**********" at bounding box center [345, 54] width 517 height 27
click at [32, 302] on button "Save" at bounding box center [54, 314] width 45 height 25
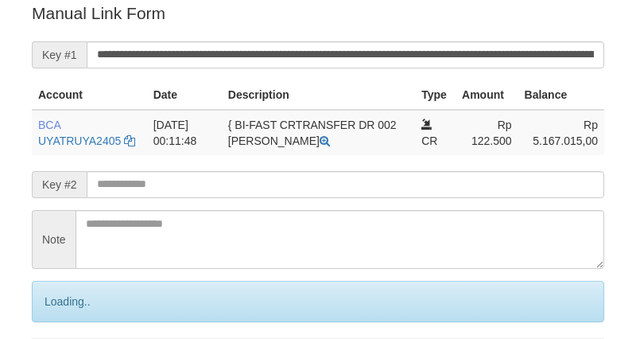
click at [409, 60] on input "**********" at bounding box center [345, 54] width 517 height 27
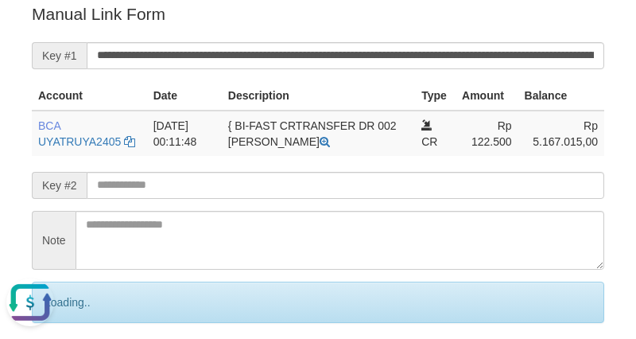
scroll to position [0, 0]
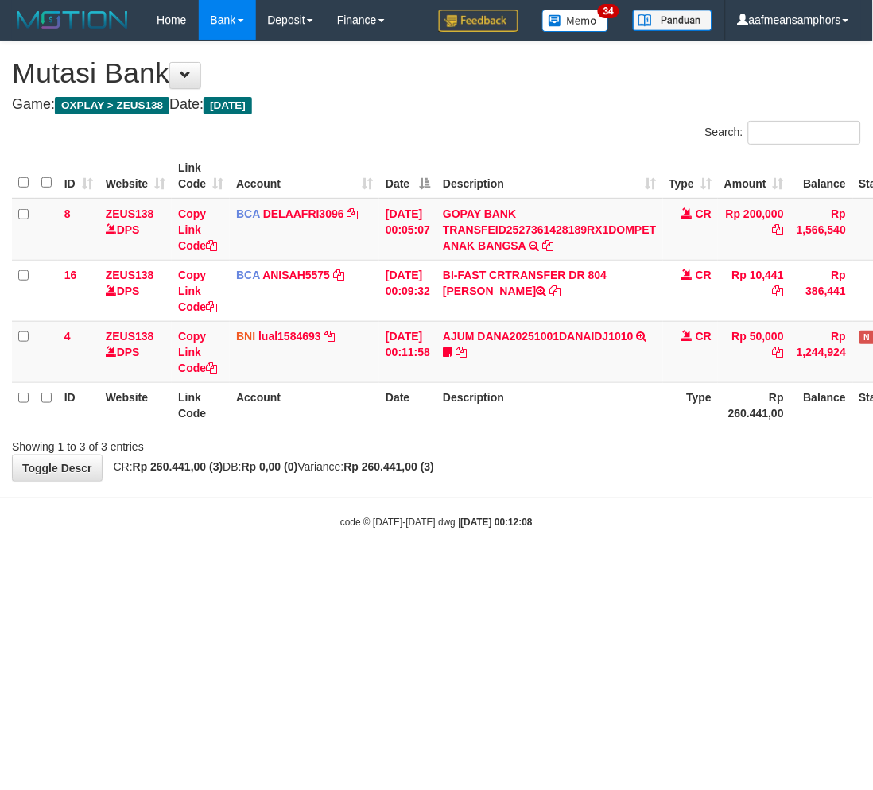
click at [605, 472] on div "**********" at bounding box center [436, 261] width 873 height 440
click at [510, 335] on link "AJUM DANA20251001DANAIDJ1010" at bounding box center [538, 336] width 191 height 13
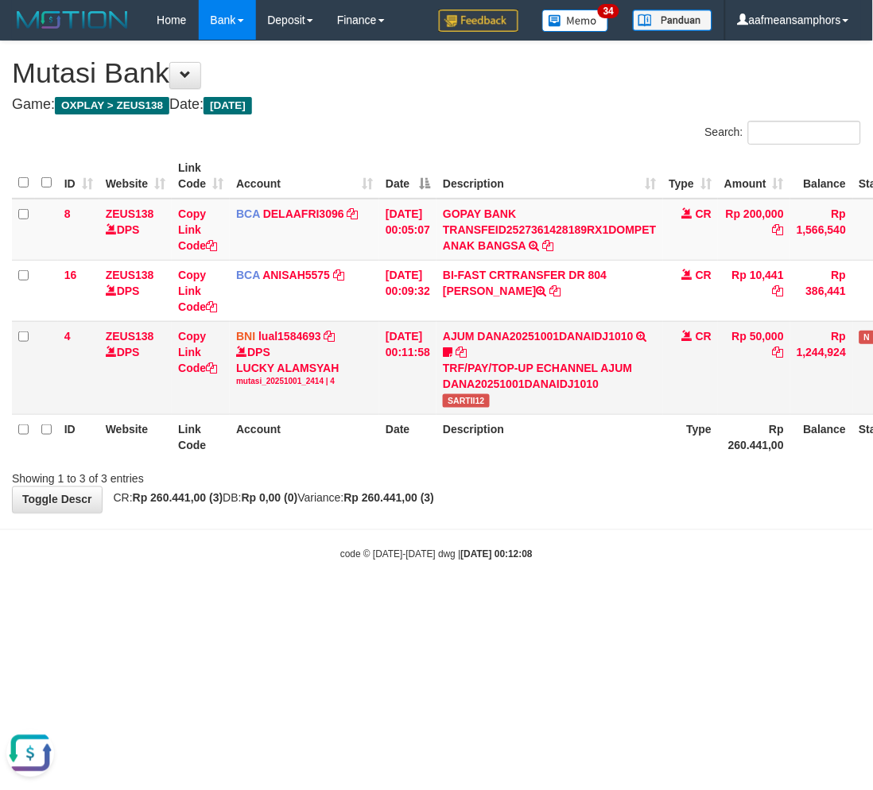
click at [471, 406] on td "AJUM DANA20251001DANAIDJ1010 TRF/PAY/TOP-UP ECHANNEL AJUM DANA20251001DANAIDJ10…" at bounding box center [549, 367] width 226 height 93
click at [471, 405] on td "AJUM DANA20251001DANAIDJ1010 TRF/PAY/TOP-UP ECHANNEL AJUM DANA20251001DANAIDJ10…" at bounding box center [549, 367] width 226 height 93
copy span "SARTII12"
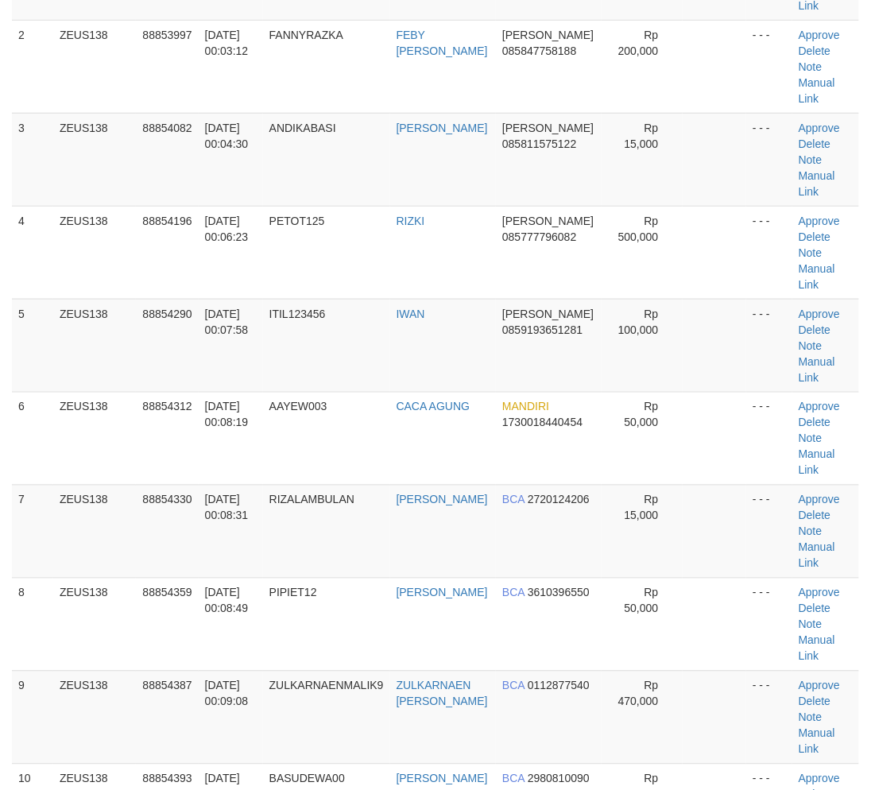
scroll to position [590, 0]
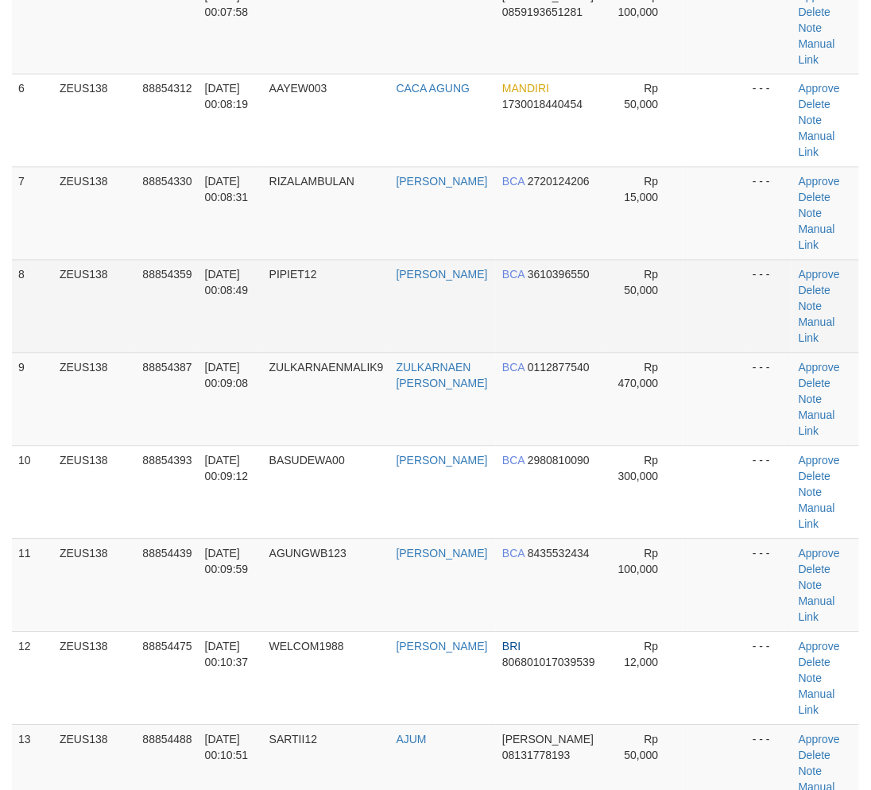
drag, startPoint x: 431, startPoint y: 506, endPoint x: 525, endPoint y: 291, distance: 234.5
click at [441, 486] on tr "10 ZEUS138 88854393 [DATE] 00:09:12 BASUDEWA00 [PERSON_NAME] BCA 2980810090 Rp …" at bounding box center [435, 492] width 847 height 93
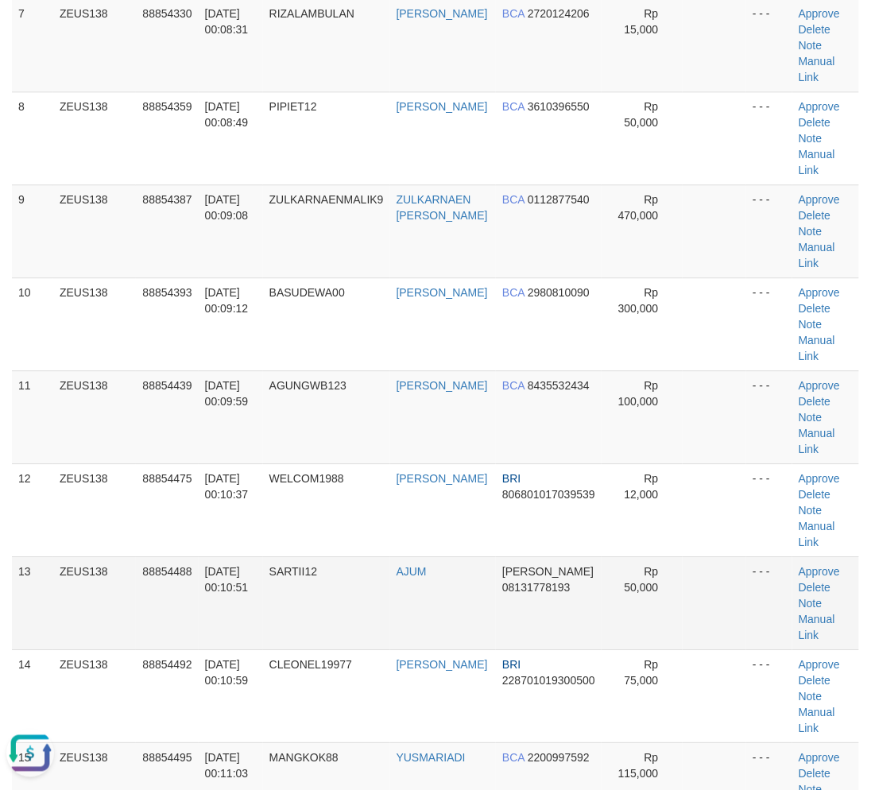
scroll to position [766, 0]
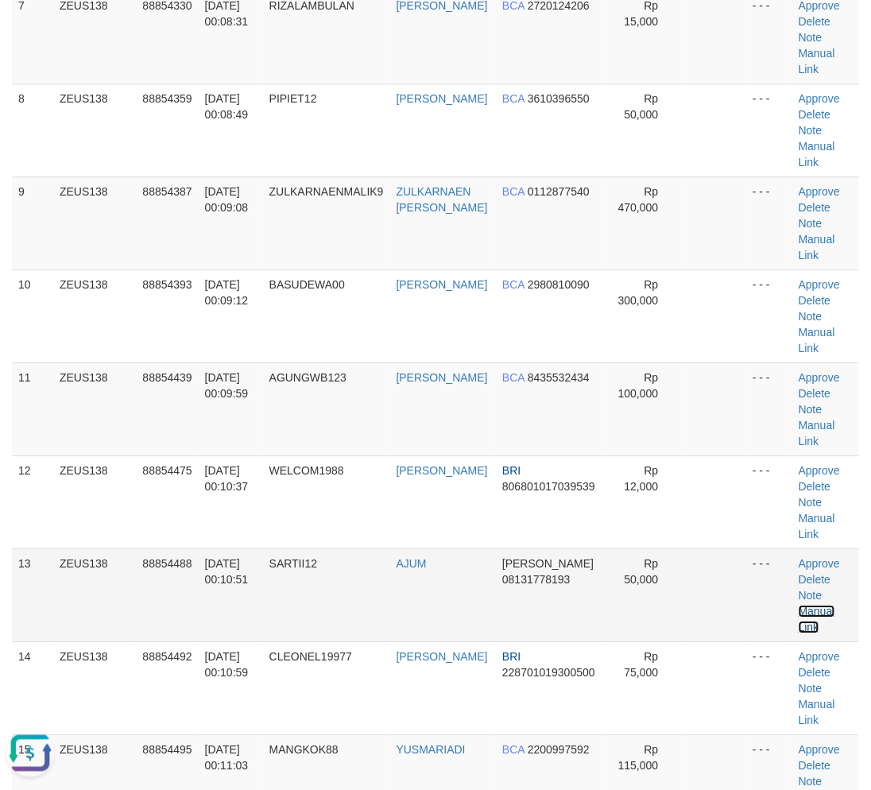
click at [815, 606] on link "Manual Link" at bounding box center [817, 619] width 37 height 29
click at [812, 605] on link "Manual Link" at bounding box center [817, 619] width 37 height 29
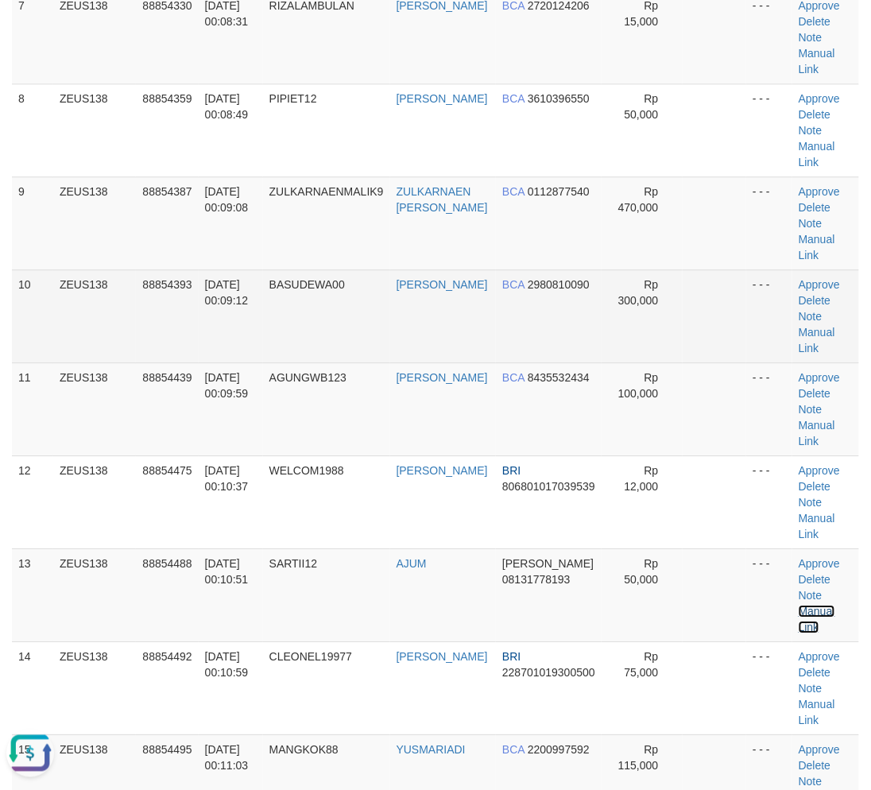
click at [799, 605] on link "Manual Link" at bounding box center [817, 619] width 37 height 29
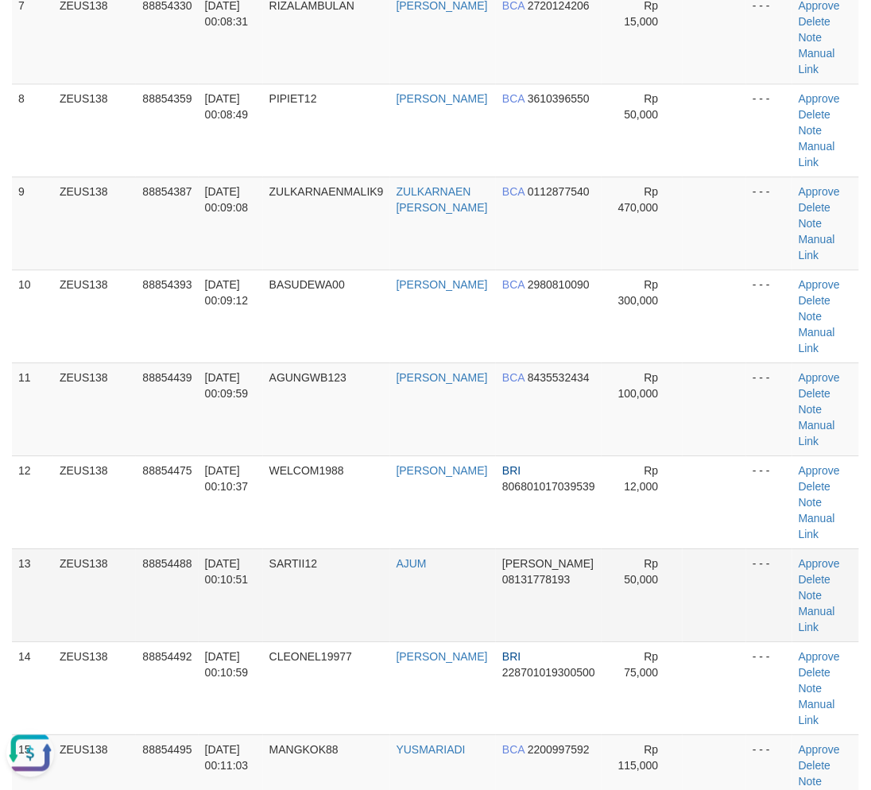
drag, startPoint x: 390, startPoint y: 665, endPoint x: 170, endPoint y: 629, distance: 223.2
click at [386, 665] on td "CLEONEL19977" at bounding box center [326, 687] width 127 height 93
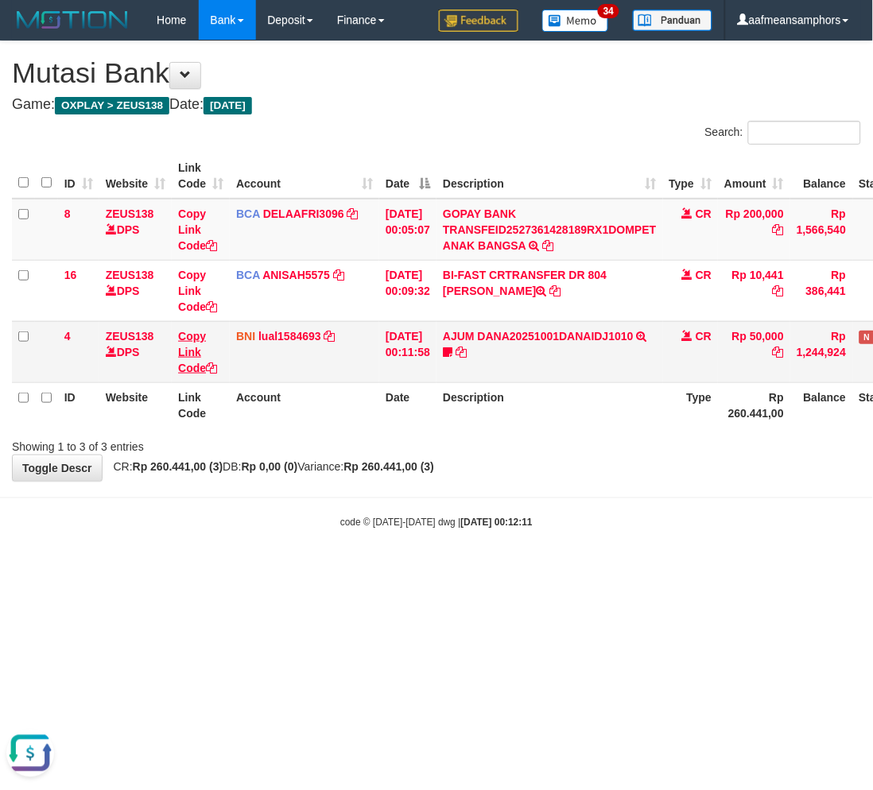
click at [202, 348] on td "Copy Link Code" at bounding box center [201, 351] width 58 height 61
click at [191, 347] on link "Copy Link Code" at bounding box center [197, 352] width 39 height 45
click at [636, 570] on html "Toggle navigation Home Bank Account List Load By Website Group [OXPLAY] ZEUS138…" at bounding box center [436, 285] width 873 height 570
drag, startPoint x: 634, startPoint y: 647, endPoint x: 655, endPoint y: 640, distance: 21.9
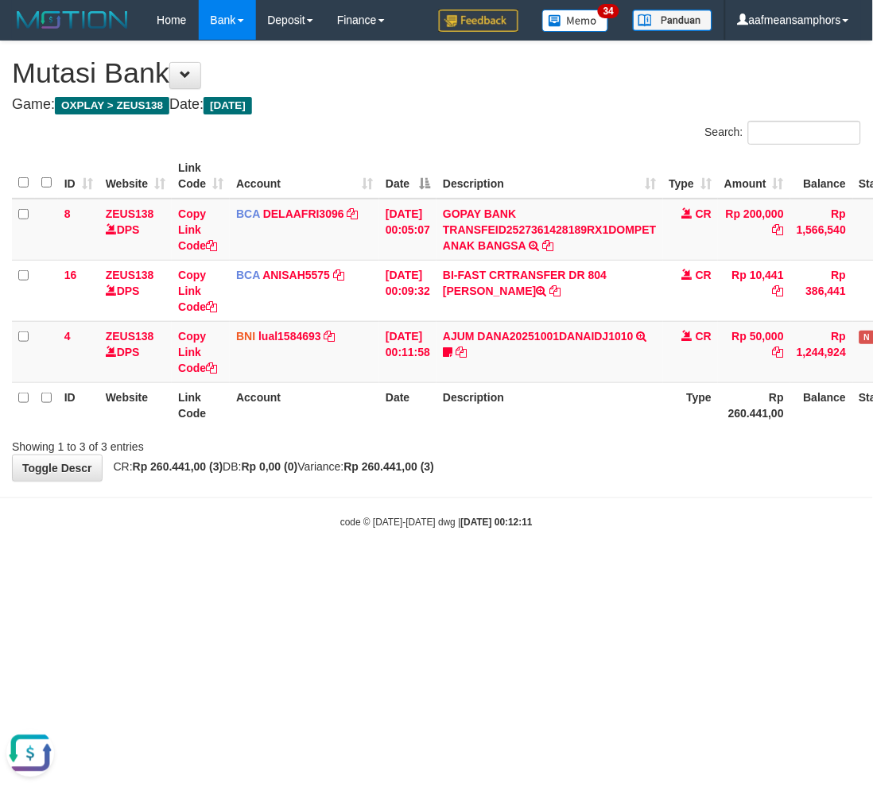
click at [640, 570] on html "Toggle navigation Home Bank Account List Load By Website Group [OXPLAY] ZEUS138…" at bounding box center [436, 285] width 873 height 570
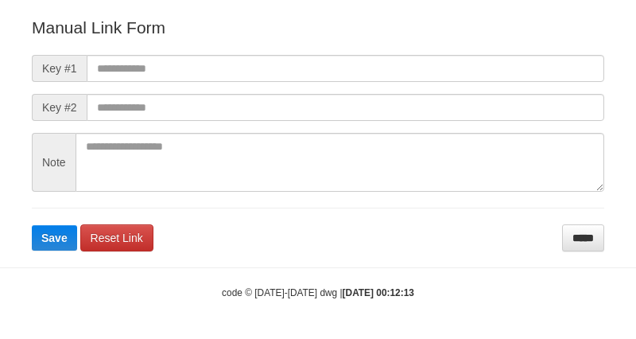
scroll to position [176, 0]
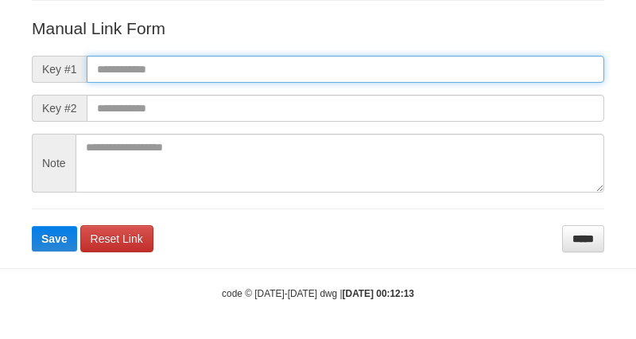
paste input "**********"
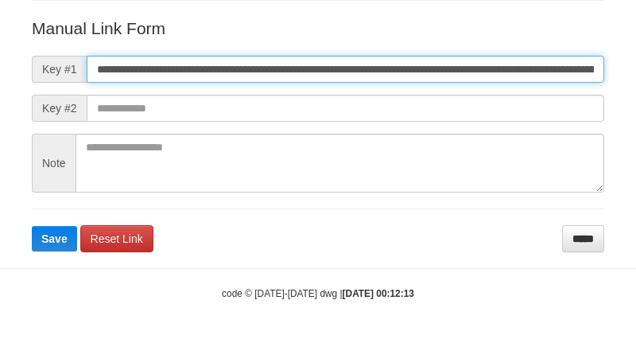
click at [483, 72] on input "**********" at bounding box center [345, 69] width 517 height 27
type input "**********"
click at [32, 226] on button "Save" at bounding box center [54, 238] width 45 height 25
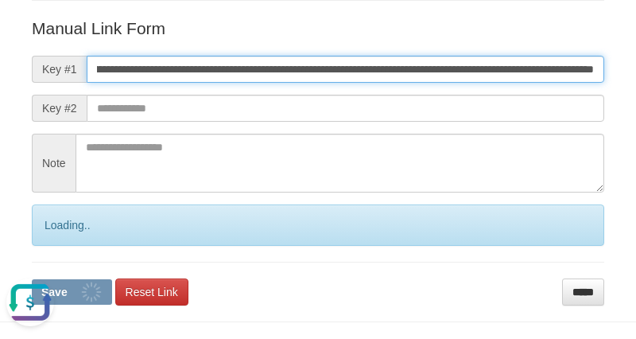
click at [32, 279] on button "Save" at bounding box center [72, 291] width 80 height 25
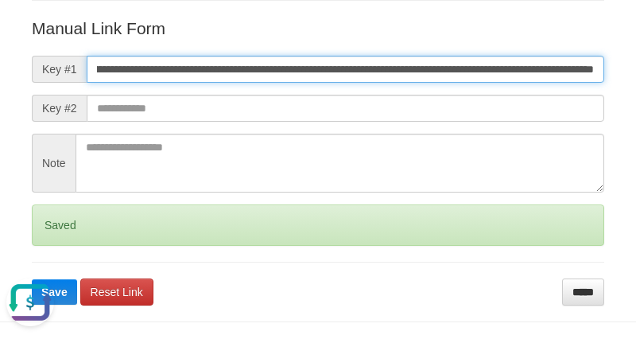
click at [32, 279] on button "Save" at bounding box center [54, 291] width 45 height 25
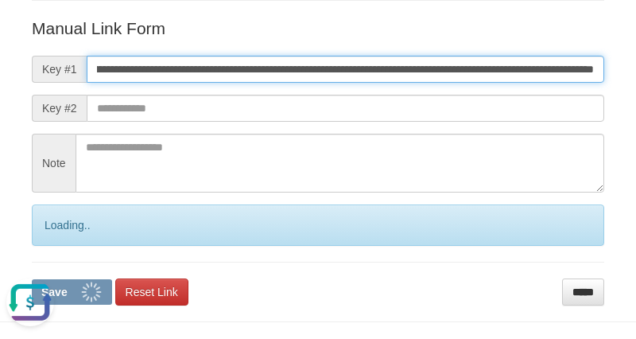
click at [32, 279] on button "Save" at bounding box center [72, 291] width 80 height 25
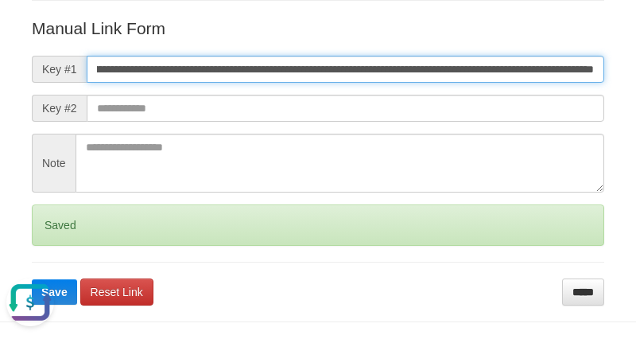
click at [32, 279] on button "Save" at bounding box center [54, 291] width 45 height 25
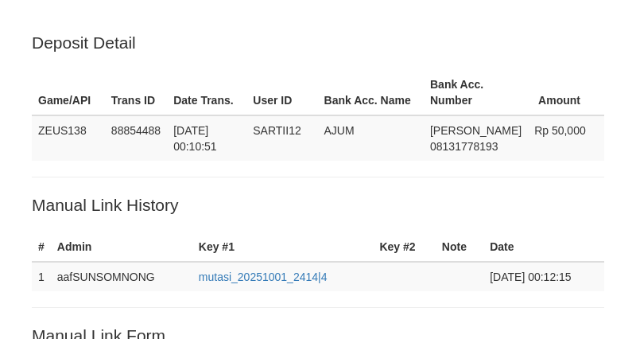
scroll to position [322, 0]
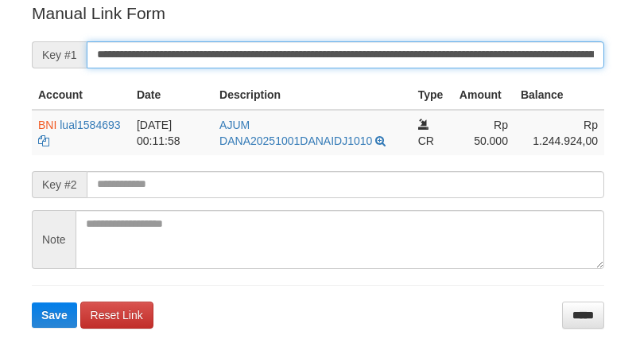
drag, startPoint x: 0, startPoint y: 0, endPoint x: 438, endPoint y: 56, distance: 441.5
click at [438, 56] on input "**********" at bounding box center [345, 54] width 517 height 27
click at [32, 302] on button "Save" at bounding box center [54, 314] width 45 height 25
click at [438, 56] on input "**********" at bounding box center [345, 54] width 517 height 27
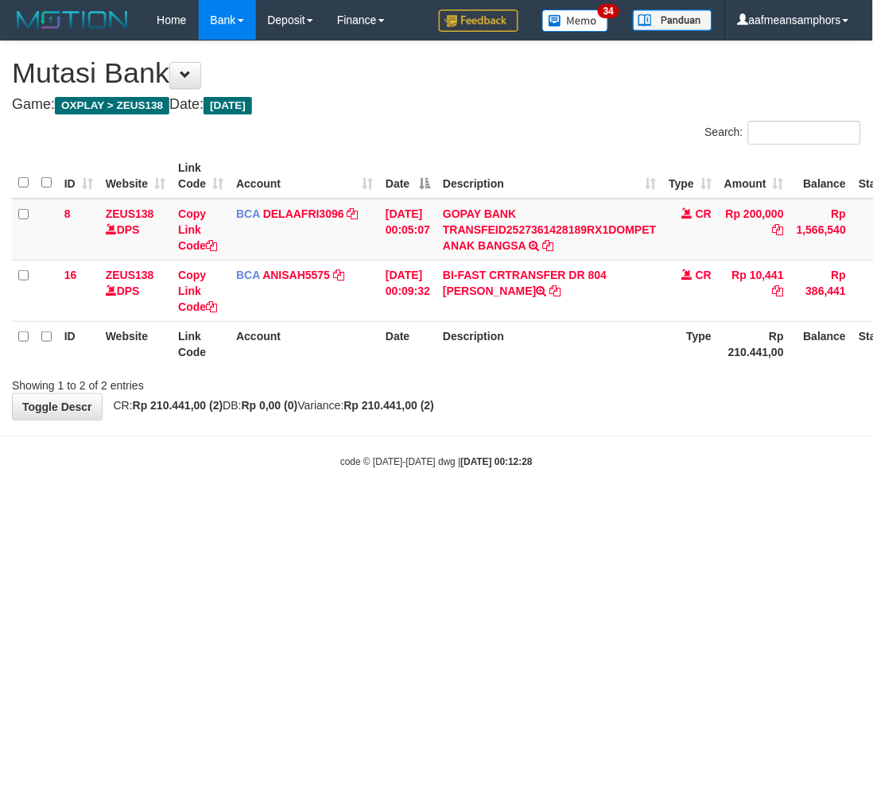
click at [632, 509] on html "Toggle navigation Home Bank Account List Load By Website Group [OXPLAY] ZEUS138…" at bounding box center [436, 254] width 873 height 509
click at [625, 509] on html "Toggle navigation Home Bank Account List Load By Website Group [OXPLAY] ZEUS138…" at bounding box center [436, 254] width 873 height 509
click at [606, 509] on html "Toggle navigation Home Bank Account List Load By Website Group [OXPLAY] ZEUS138…" at bounding box center [436, 254] width 873 height 509
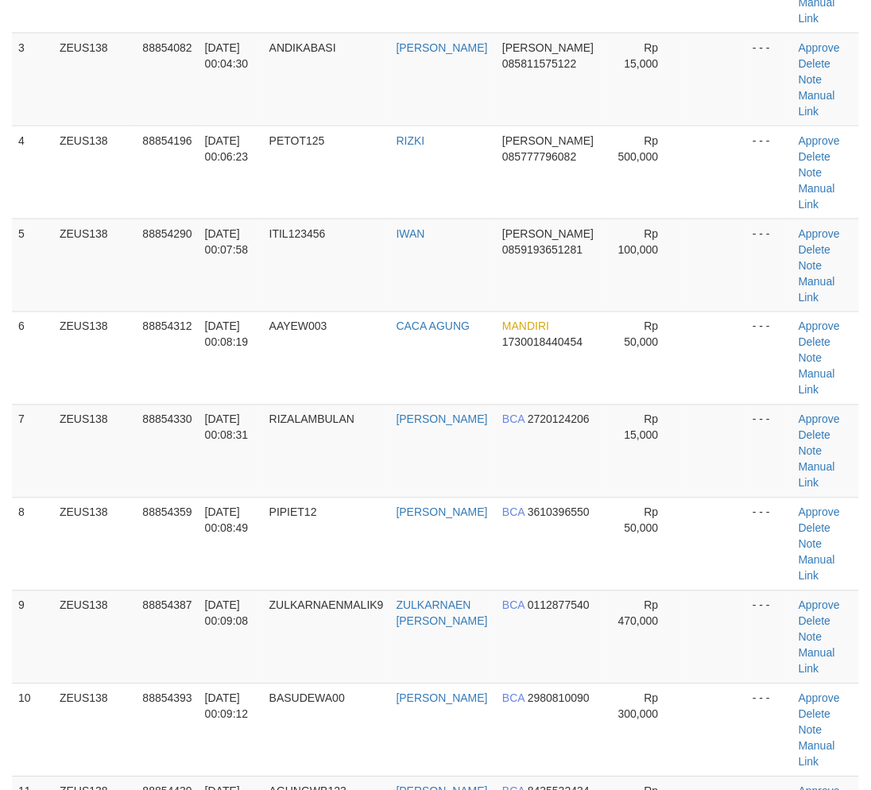
click at [307, 498] on td "PIPIET12" at bounding box center [326, 544] width 127 height 93
drag, startPoint x: 326, startPoint y: 491, endPoint x: 1, endPoint y: 544, distance: 329.3
click at [322, 491] on td "RIZALAMBULAN" at bounding box center [326, 451] width 127 height 93
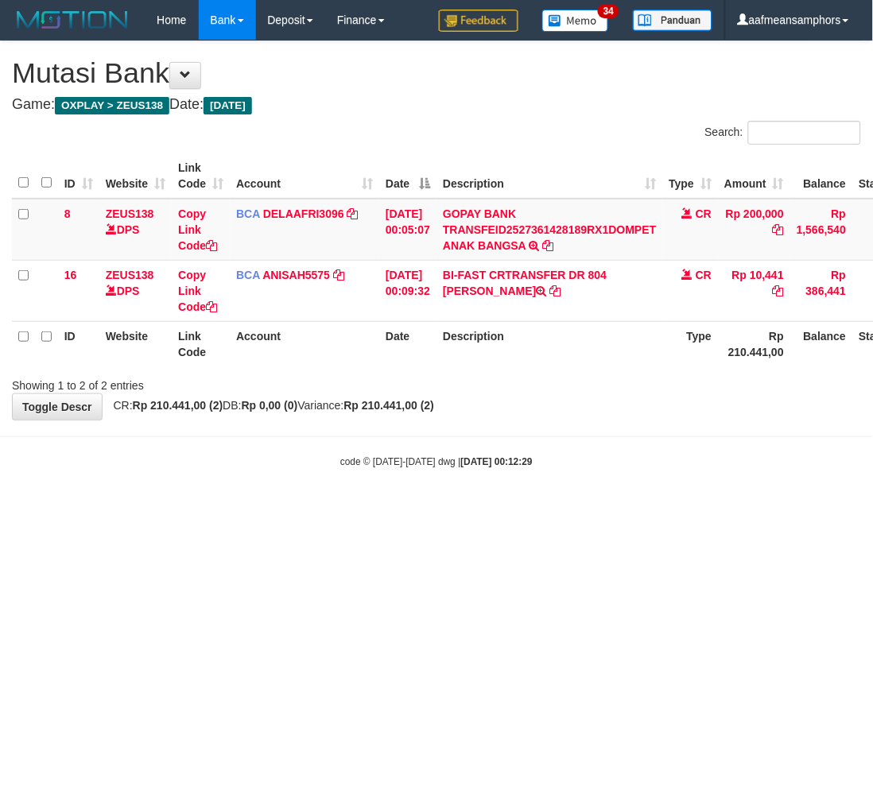
click at [533, 509] on html "Toggle navigation Home Bank Account List Load By Website Group [OXPLAY] ZEUS138…" at bounding box center [436, 254] width 873 height 509
drag, startPoint x: 537, startPoint y: 572, endPoint x: 575, endPoint y: 553, distance: 42.7
click at [528, 509] on html "Toggle navigation Home Bank Account List Load By Website Group [OXPLAY] ZEUS138…" at bounding box center [436, 254] width 873 height 509
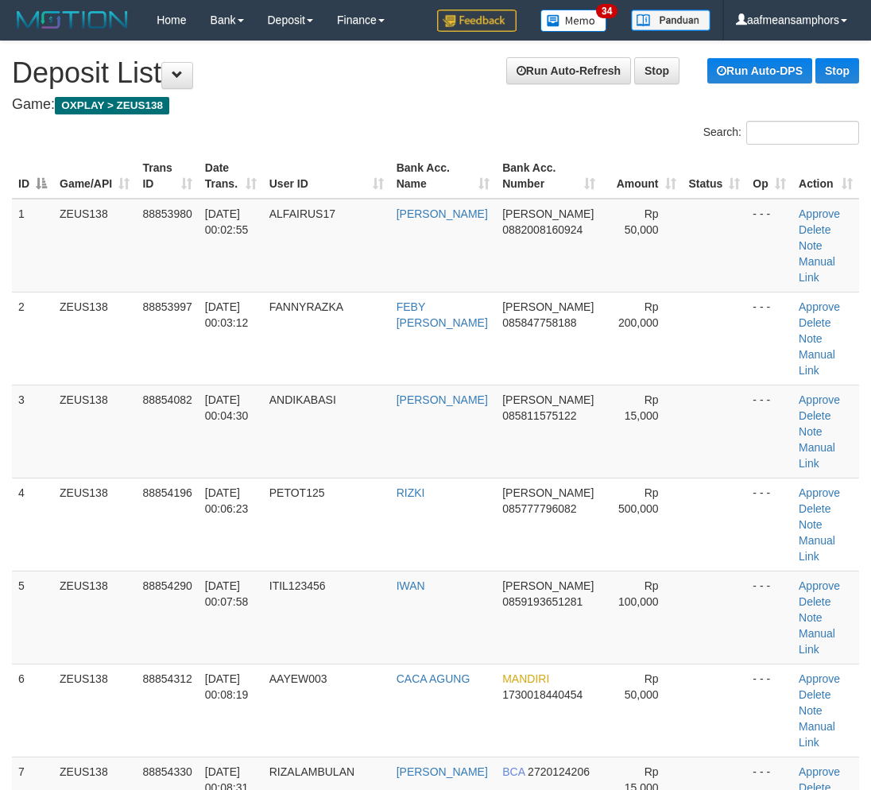
scroll to position [1476, 0]
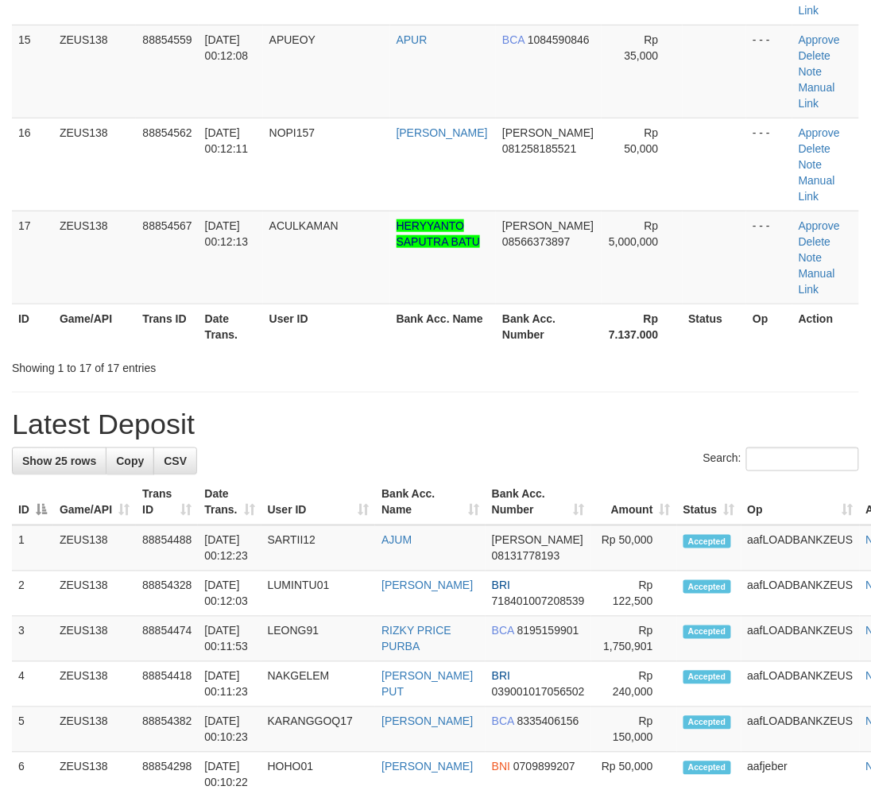
click at [347, 505] on th "User ID" at bounding box center [319, 502] width 114 height 45
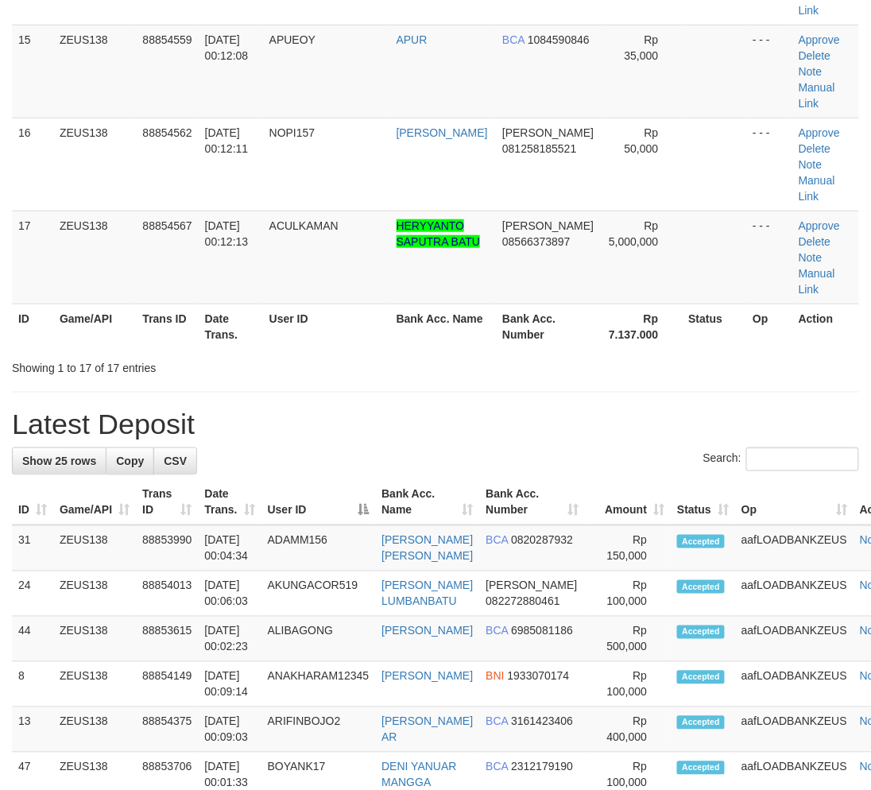
drag, startPoint x: 347, startPoint y: 505, endPoint x: 4, endPoint y: 527, distance: 344.1
click at [347, 505] on th "User ID" at bounding box center [319, 502] width 114 height 45
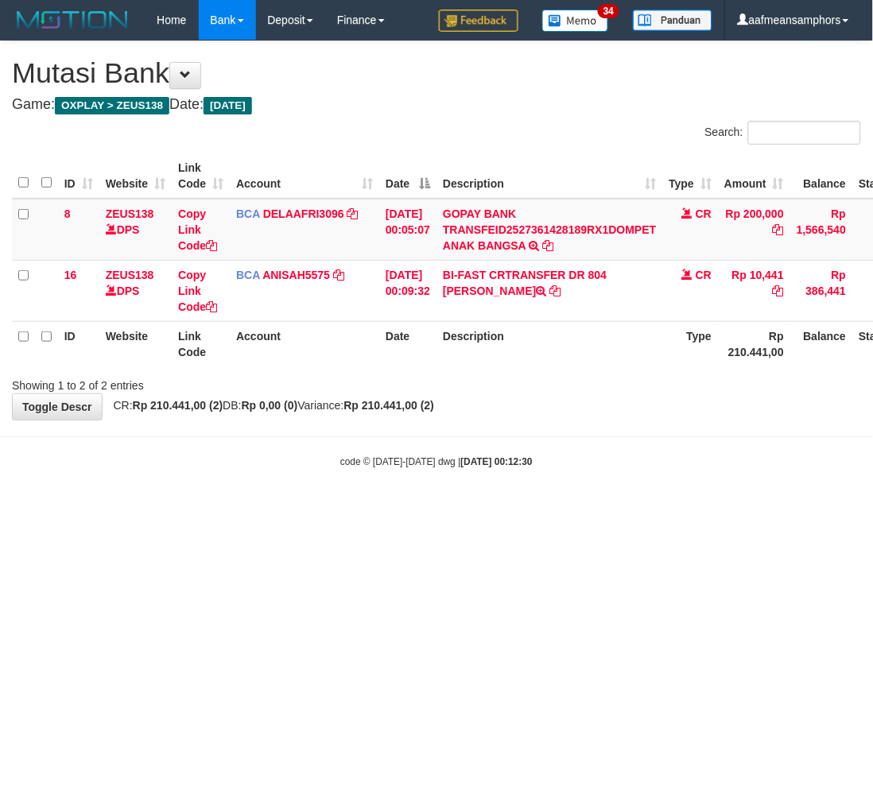
drag, startPoint x: 534, startPoint y: 545, endPoint x: 547, endPoint y: 551, distance: 13.9
click at [545, 509] on html "Toggle navigation Home Bank Account List Load By Website Group [OXPLAY] ZEUS138…" at bounding box center [436, 254] width 873 height 509
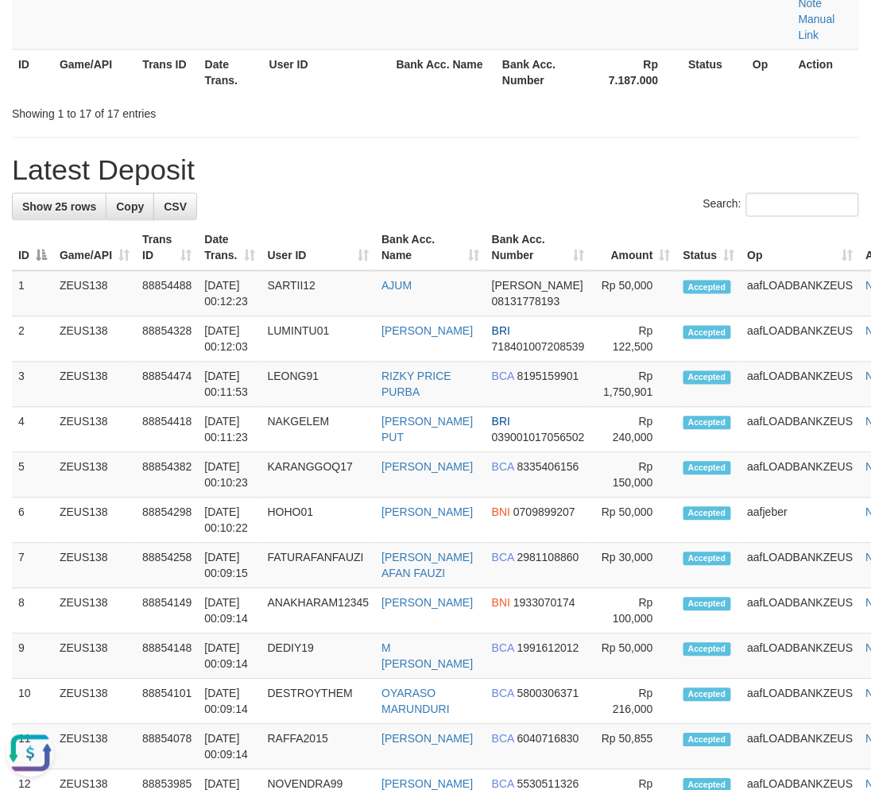
click at [800, 165] on h1 "Latest Deposit" at bounding box center [435, 170] width 847 height 32
drag, startPoint x: 800, startPoint y: 165, endPoint x: 446, endPoint y: 201, distance: 355.5
click at [808, 157] on h1 "Latest Deposit" at bounding box center [435, 170] width 847 height 32
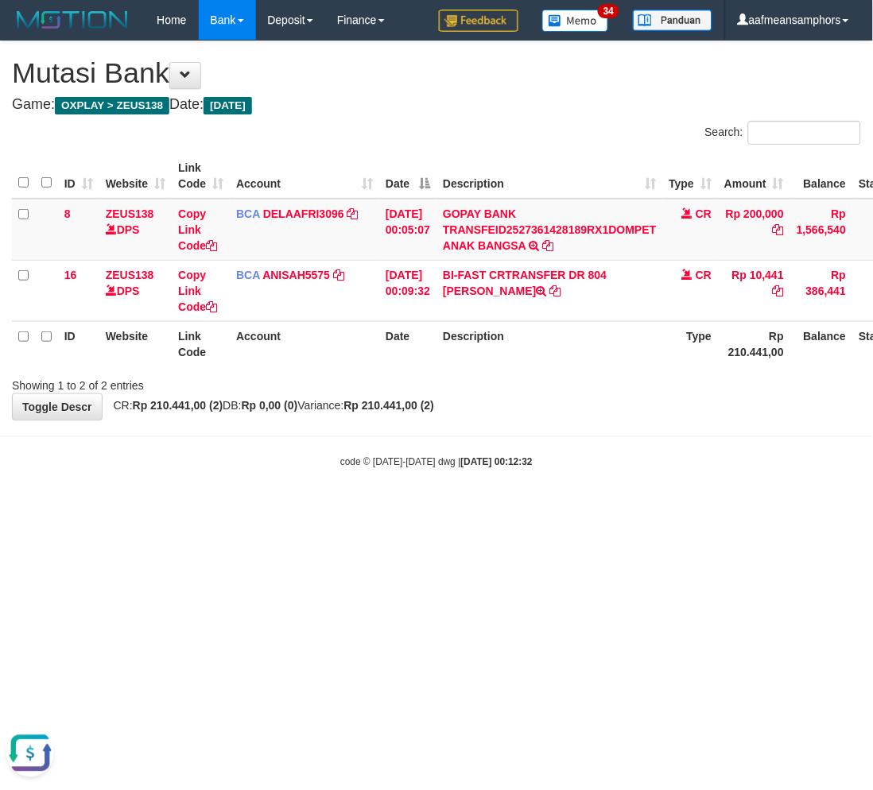
click at [378, 509] on html "Toggle navigation Home Bank Account List Load By Website Group [OXPLAY] ZEUS138…" at bounding box center [436, 254] width 873 height 509
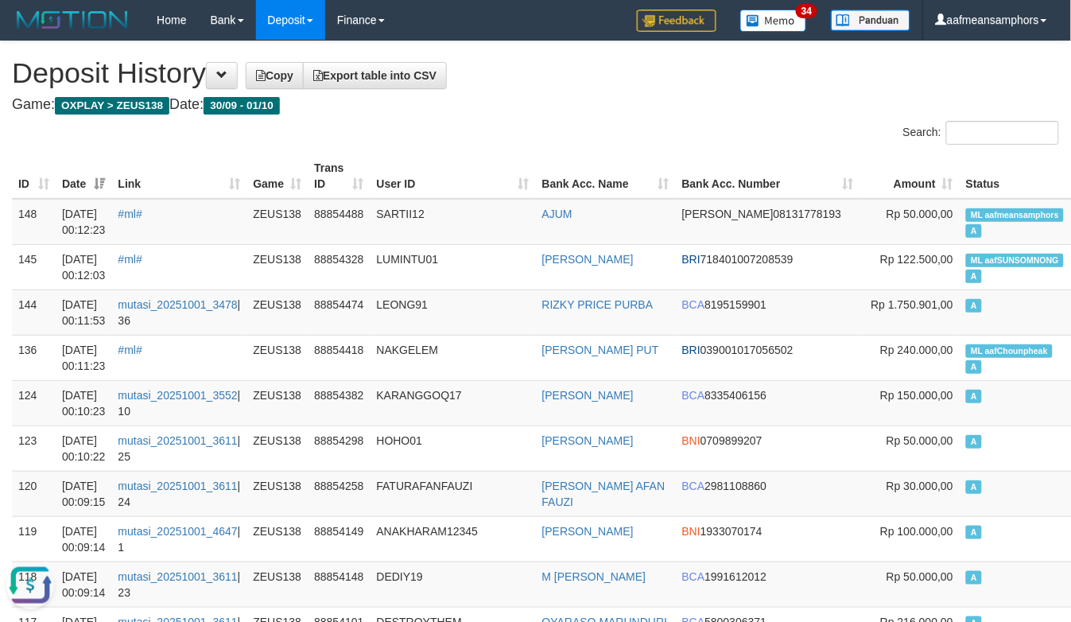
click at [556, 100] on h4 "Game: OXPLAY > ZEUS138 Date: 30/09 - 01/10" at bounding box center [535, 105] width 1047 height 16
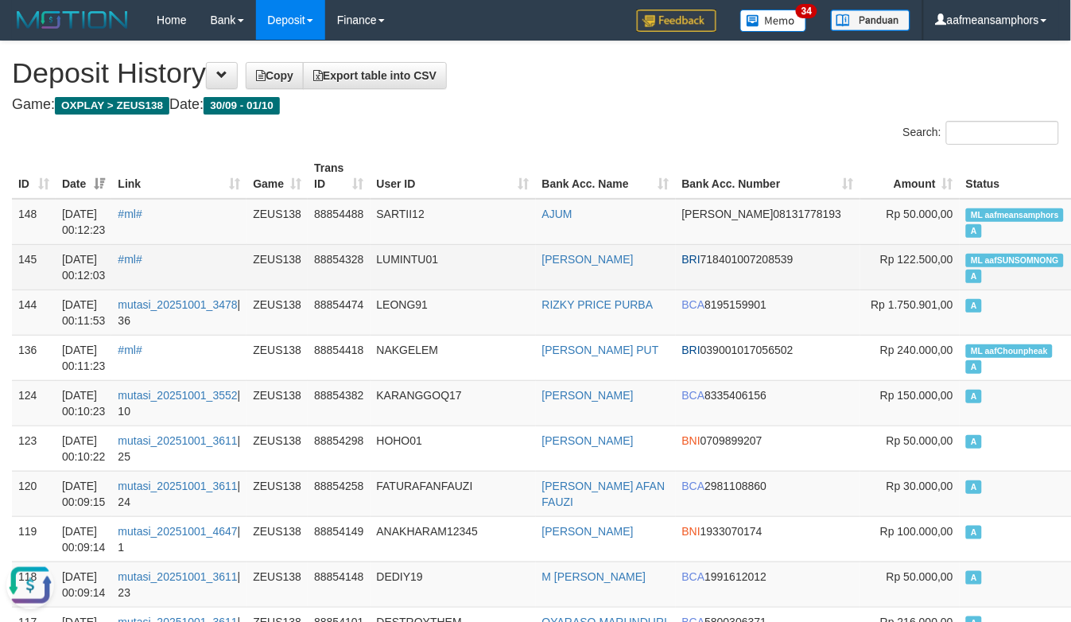
drag, startPoint x: 949, startPoint y: 296, endPoint x: 936, endPoint y: 274, distance: 24.9
click at [959, 296] on td "A" at bounding box center [1017, 311] width 117 height 45
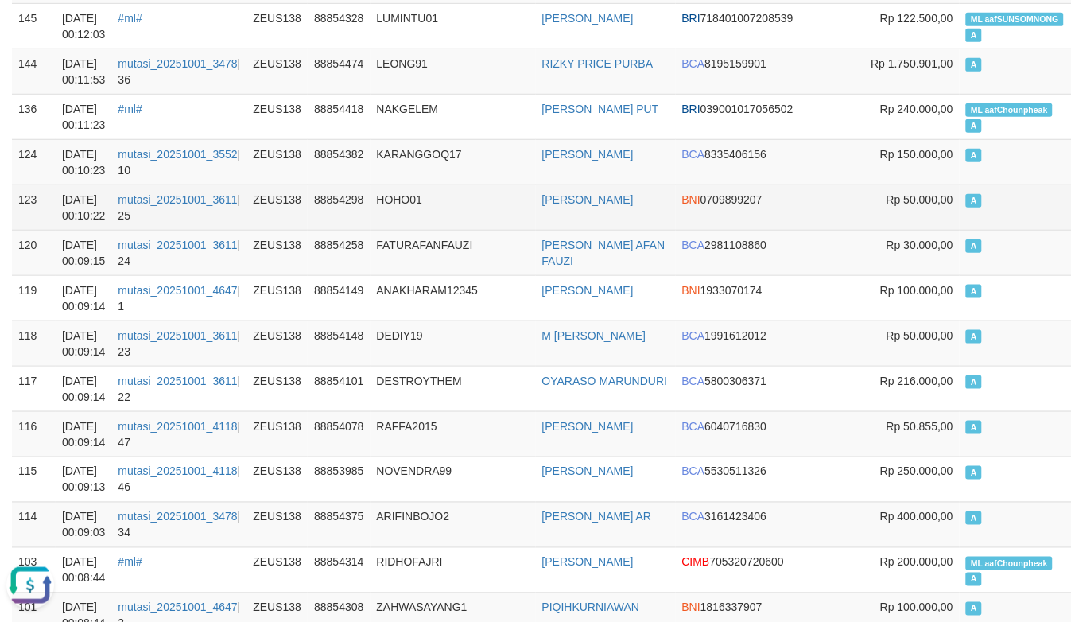
scroll to position [265, 0]
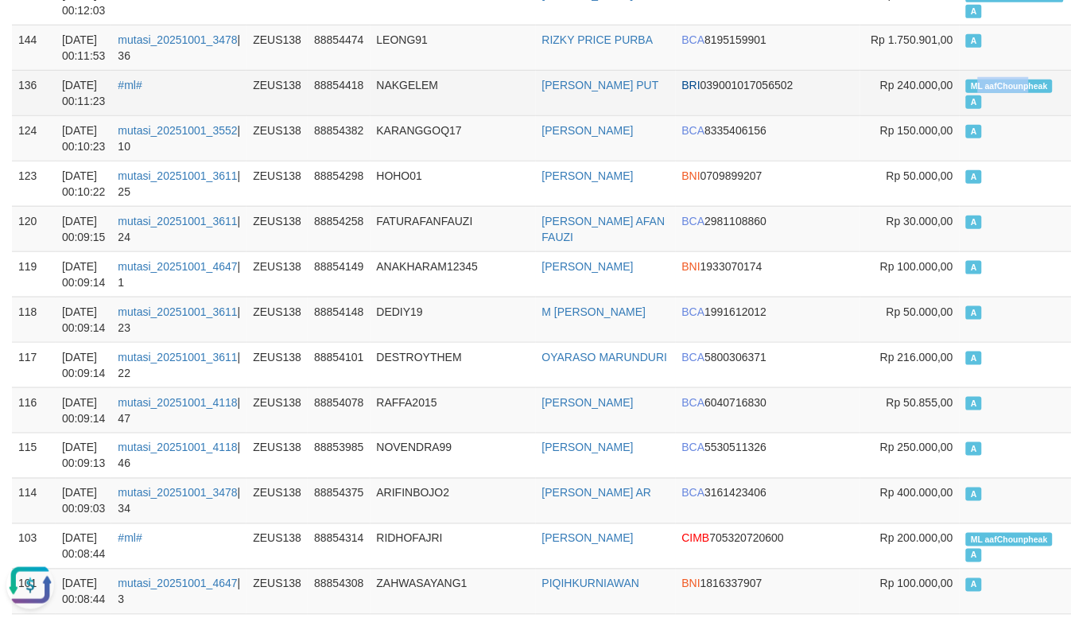
copy span "L aafChounp"
click at [966, 84] on span "ML aafChounpheak" at bounding box center [1009, 86] width 87 height 14
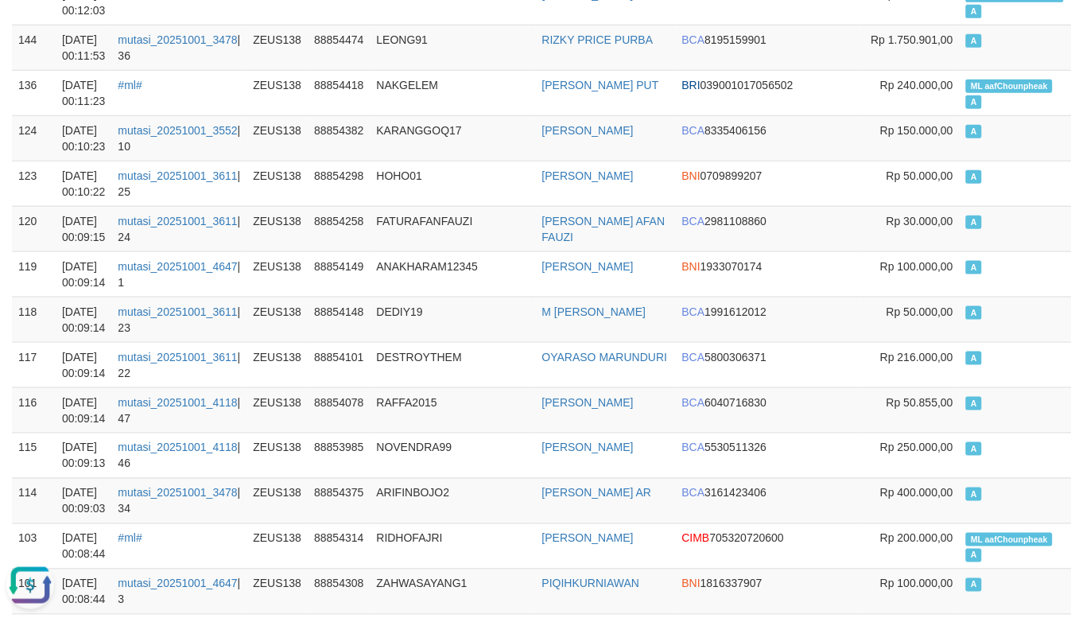
scroll to position [0, 0]
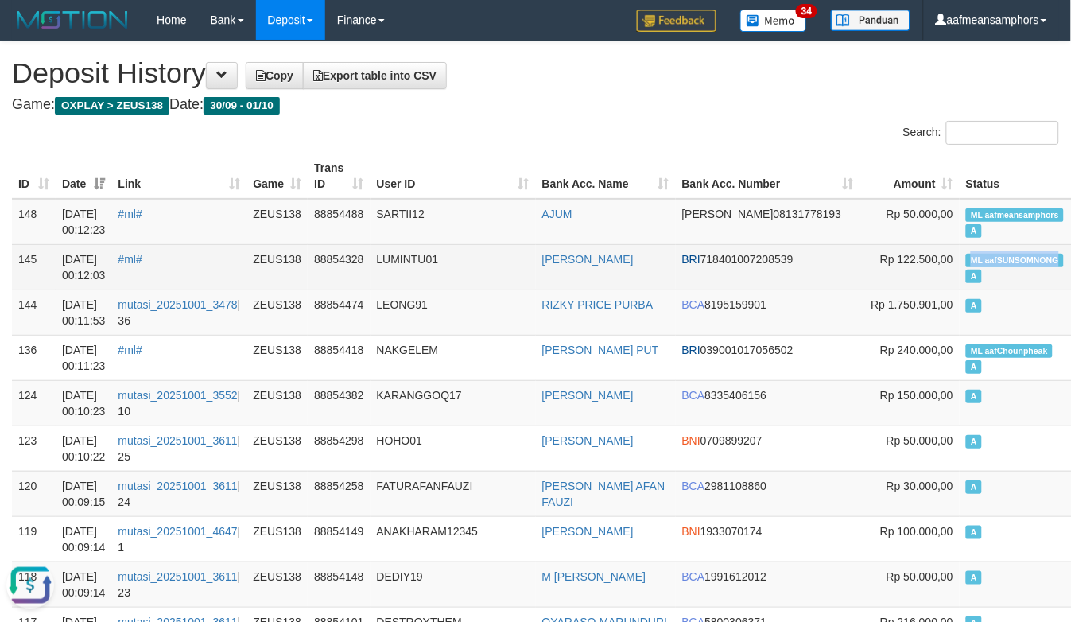
copy span "ML aafSUNSOMNONG"
drag, startPoint x: 894, startPoint y: 253, endPoint x: 991, endPoint y: 256, distance: 97.0
click at [990, 258] on td "ML aafSUNSOMNONG A" at bounding box center [1017, 266] width 117 height 45
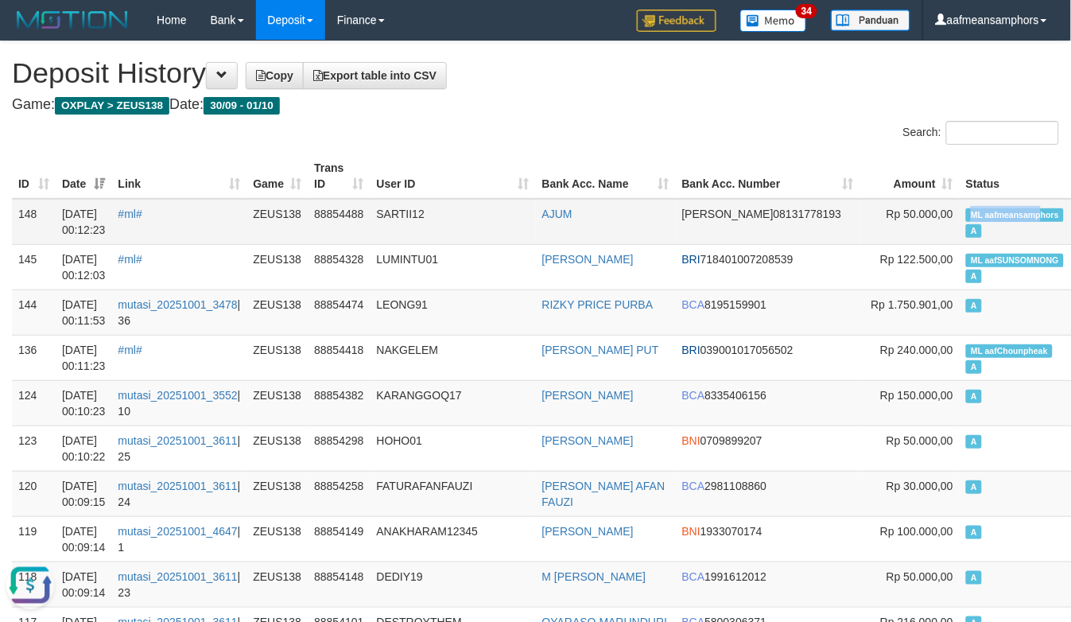
copy span "ML aafmeansamp"
drag, startPoint x: 894, startPoint y: 197, endPoint x: 973, endPoint y: 210, distance: 79.7
click at [973, 210] on td "ML aafmeansamphors A" at bounding box center [1017, 222] width 117 height 46
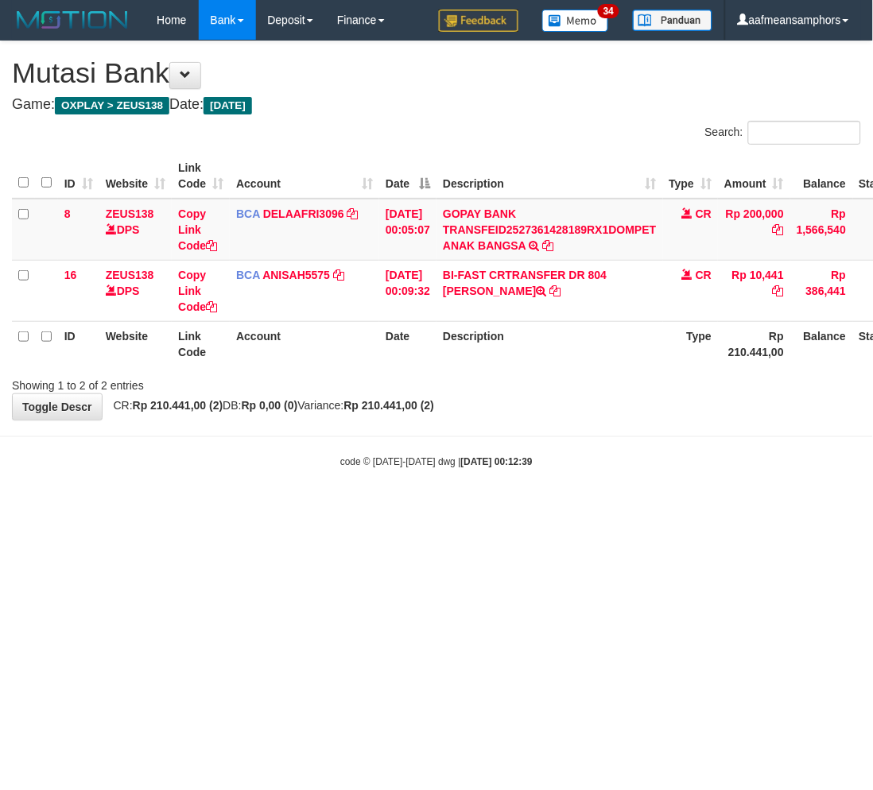
click at [452, 509] on html "Toggle navigation Home Bank Account List Load By Website Group [OXPLAY] ZEUS138…" at bounding box center [436, 254] width 873 height 509
click at [536, 509] on html "Toggle navigation Home Bank Account List Load By Website Group [OXPLAY] ZEUS138…" at bounding box center [436, 254] width 873 height 509
click at [584, 509] on html "Toggle navigation Home Bank Account List Load By Website Group [OXPLAY] ZEUS138…" at bounding box center [436, 254] width 873 height 509
click at [622, 509] on html "Toggle navigation Home Bank Account List Load By Website Group [OXPLAY] ZEUS138…" at bounding box center [436, 254] width 873 height 509
click at [535, 509] on html "Toggle navigation Home Bank Account List Load By Website Group [OXPLAY] ZEUS138…" at bounding box center [436, 254] width 873 height 509
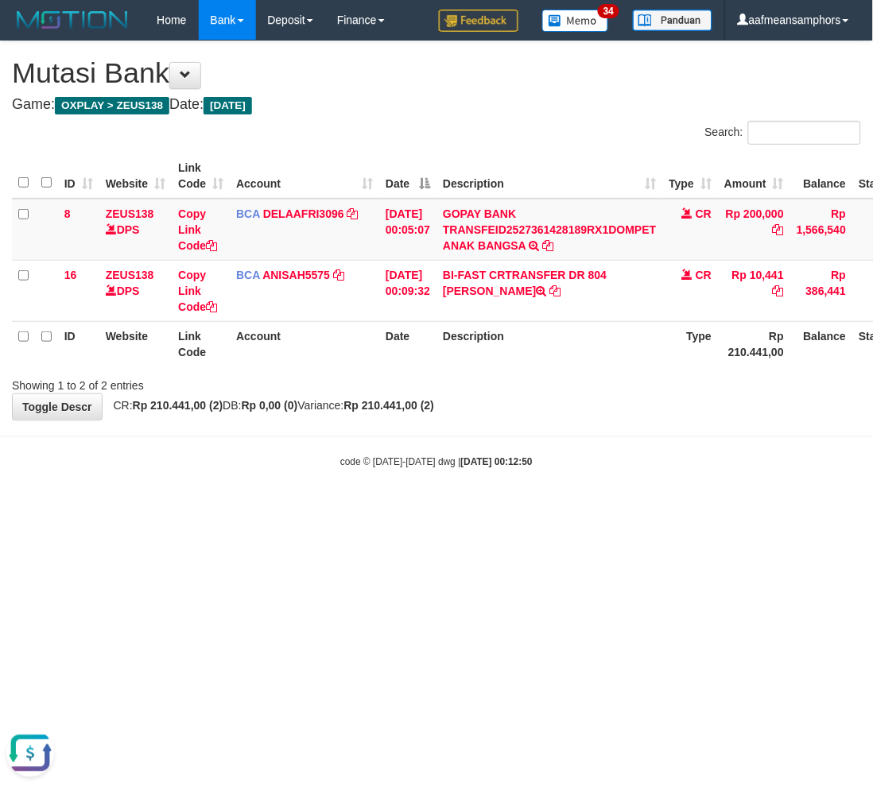
drag, startPoint x: 487, startPoint y: 614, endPoint x: 496, endPoint y: 612, distance: 8.9
click at [496, 509] on html "Toggle navigation Home Bank Account List Load By Website Group [OXPLAY] ZEUS138…" at bounding box center [436, 254] width 873 height 509
click at [470, 509] on html "Toggle navigation Home Bank Account List Load By Website Group [OXPLAY] ZEUS138…" at bounding box center [436, 254] width 873 height 509
click at [505, 498] on body "Toggle navigation Home Bank Account List Load By Website Group [OXPLAY] ZEUS138…" at bounding box center [436, 254] width 873 height 509
click at [506, 498] on body "Toggle navigation Home Bank Account List Load By Website Group [OXPLAY] ZEUS138…" at bounding box center [436, 254] width 873 height 509
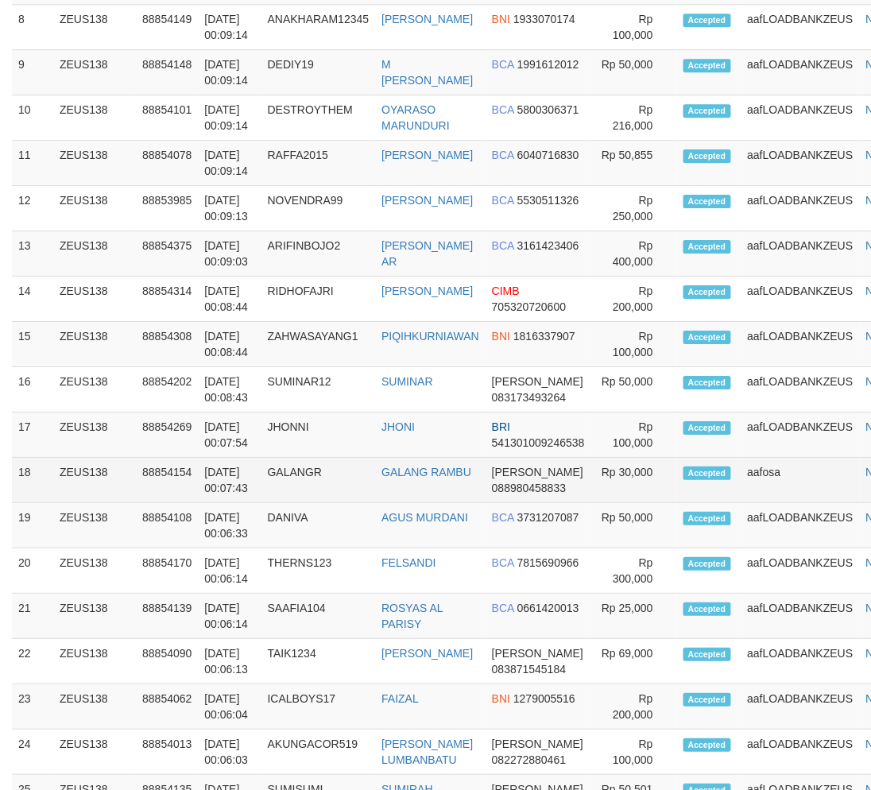
click at [432, 463] on td "GALANG RAMBU" at bounding box center [430, 480] width 110 height 45
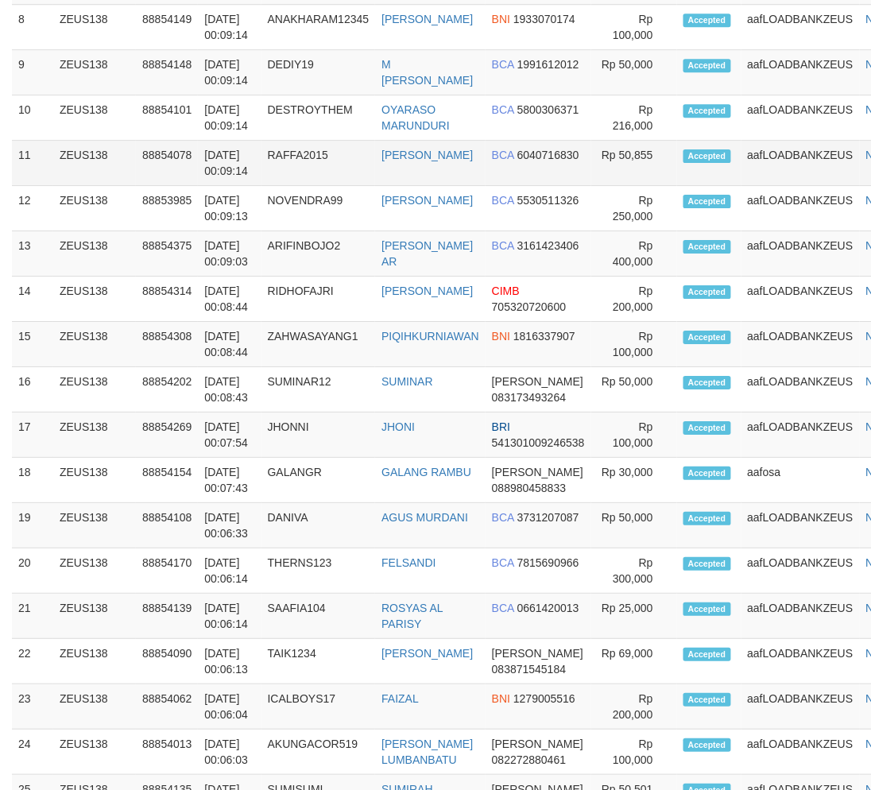
scroll to position [2001, 0]
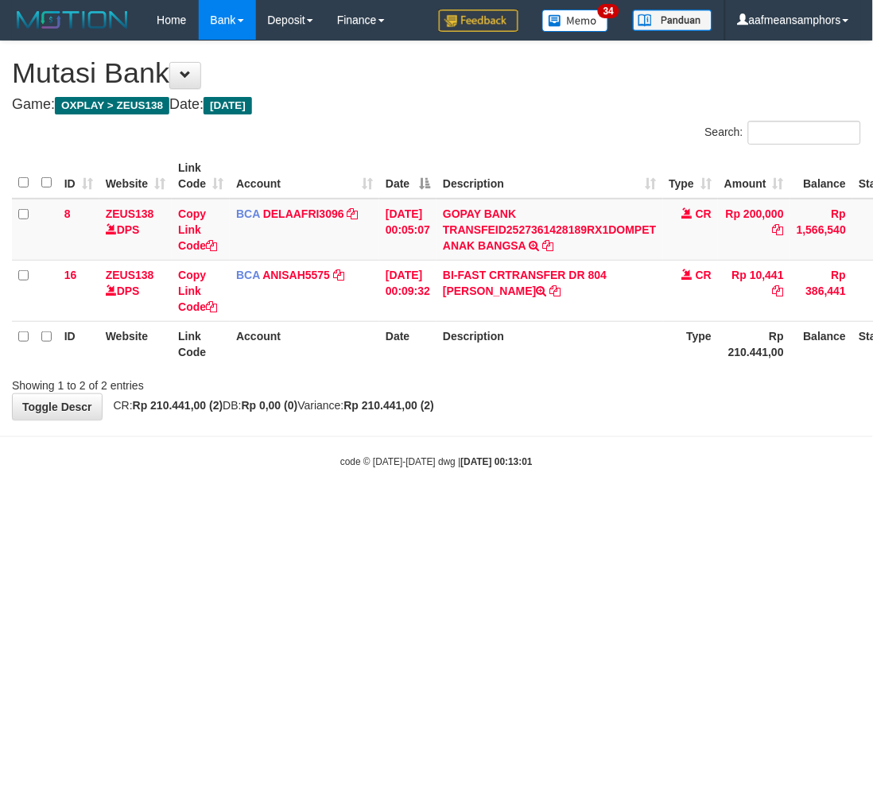
click at [550, 466] on div "code © [DATE]-[DATE] dwg | [DATE] 00:13:01" at bounding box center [436, 461] width 873 height 16
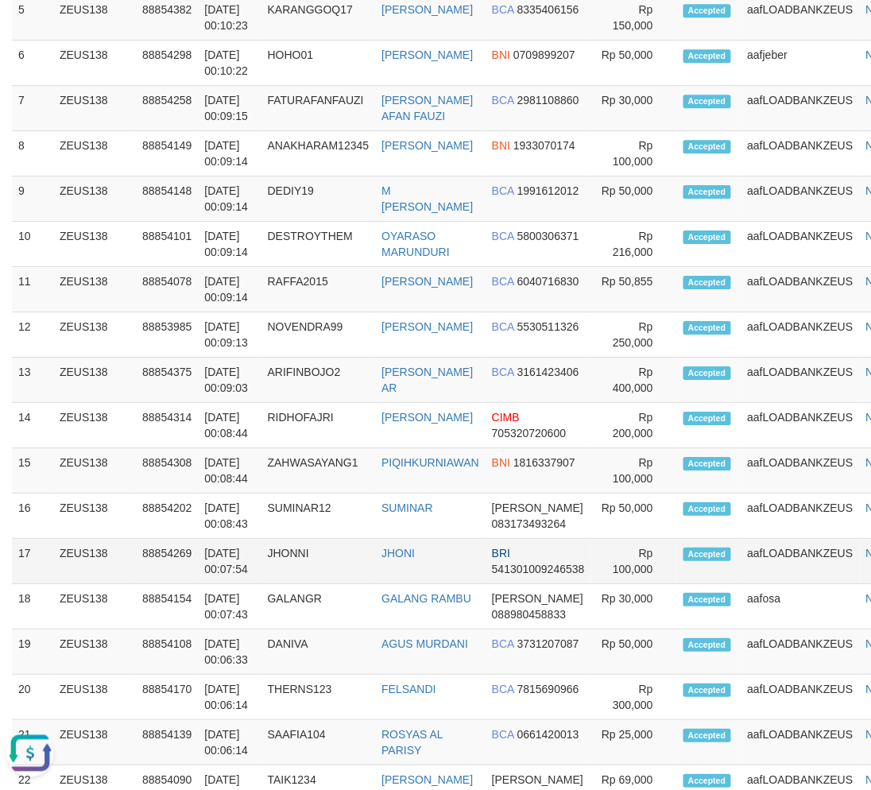
drag, startPoint x: 418, startPoint y: 564, endPoint x: 409, endPoint y: 565, distance: 8.8
click at [418, 564] on td "JHONI" at bounding box center [430, 561] width 110 height 45
drag, startPoint x: 463, startPoint y: 521, endPoint x: 482, endPoint y: 368, distance: 153.7
click at [474, 502] on tr "16 ZEUS138 88854202 01/10/2025 00:08:43 SUMINAR12 SUMINAR DANA 083173493264 Rp …" at bounding box center [468, 516] width 913 height 45
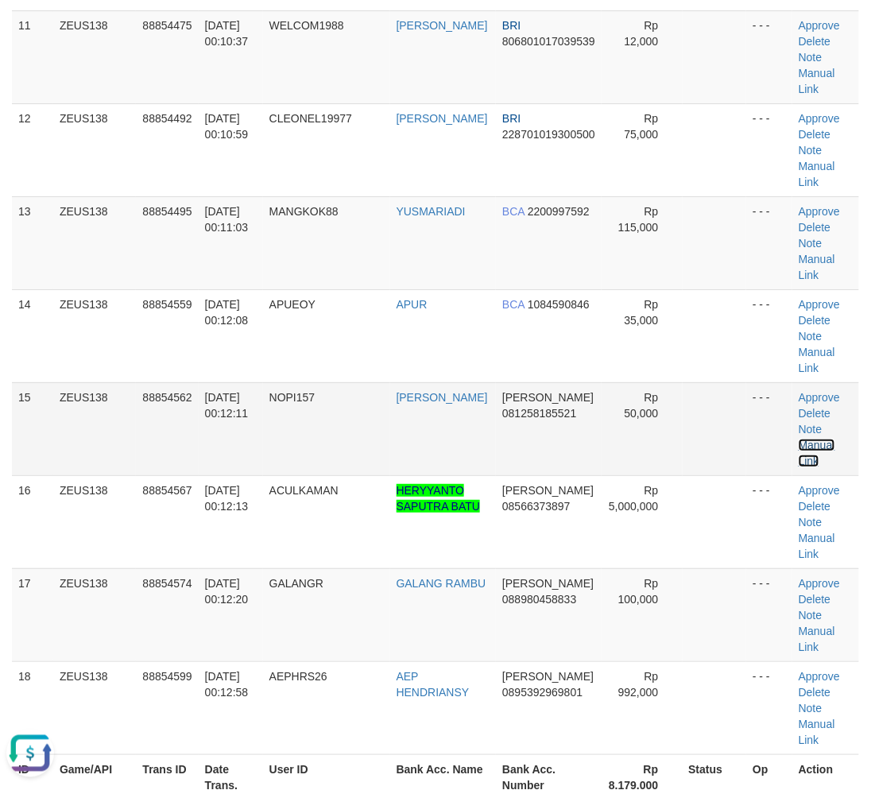
click at [804, 439] on link "Manual Link" at bounding box center [817, 453] width 37 height 29
click at [282, 445] on td "NOPI157" at bounding box center [326, 428] width 127 height 93
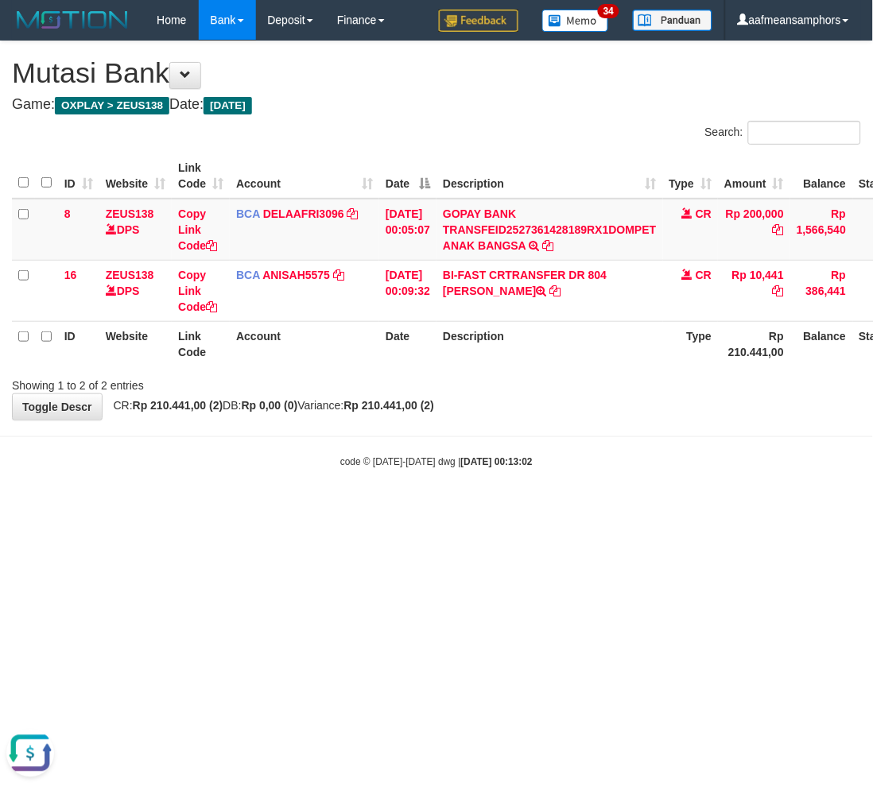
click at [587, 509] on html "Toggle navigation Home Bank Account List Load By Website Group [OXPLAY] ZEUS138…" at bounding box center [436, 254] width 873 height 509
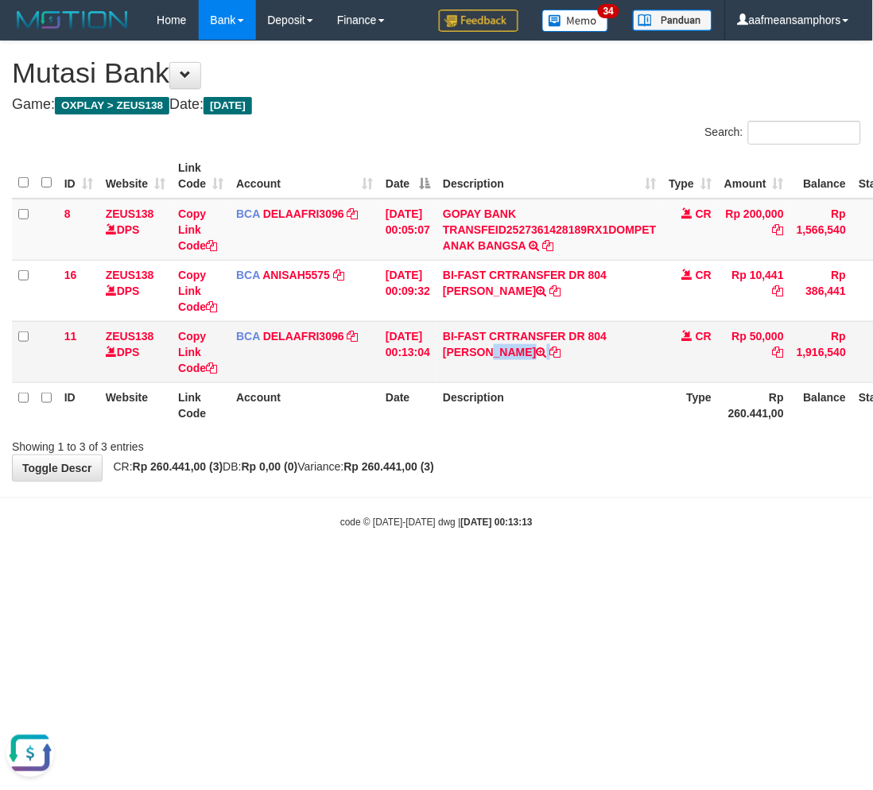
drag, startPoint x: 625, startPoint y: 335, endPoint x: 618, endPoint y: 356, distance: 21.6
click at [618, 356] on td "BI-FAST CRTRANSFER DR 804 [PERSON_NAME]" at bounding box center [549, 351] width 226 height 61
copy td "OSE AGRIPO"
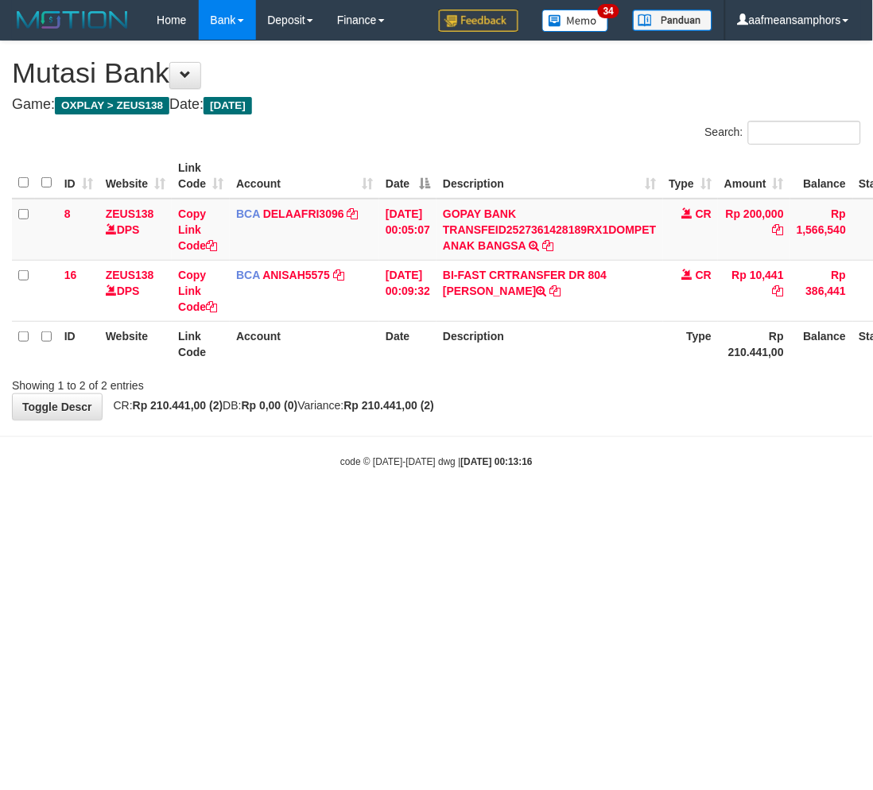
click at [264, 439] on body "Toggle navigation Home Bank Account List Load By Website Group [OXPLAY] ZEUS138…" at bounding box center [436, 254] width 873 height 509
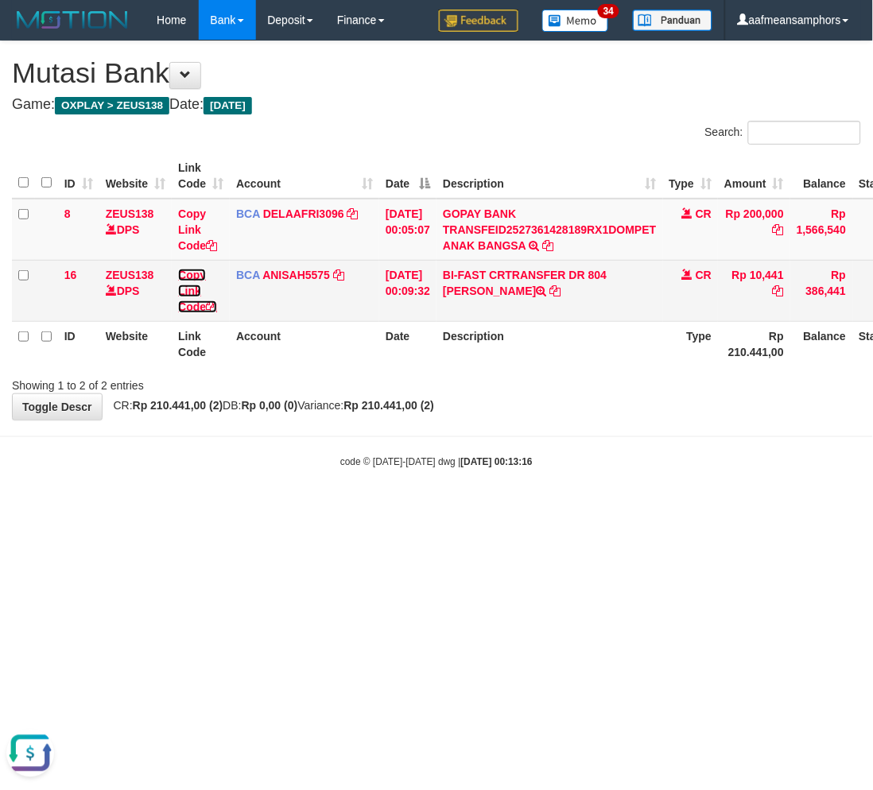
click at [185, 290] on link "Copy Link Code" at bounding box center [197, 291] width 39 height 45
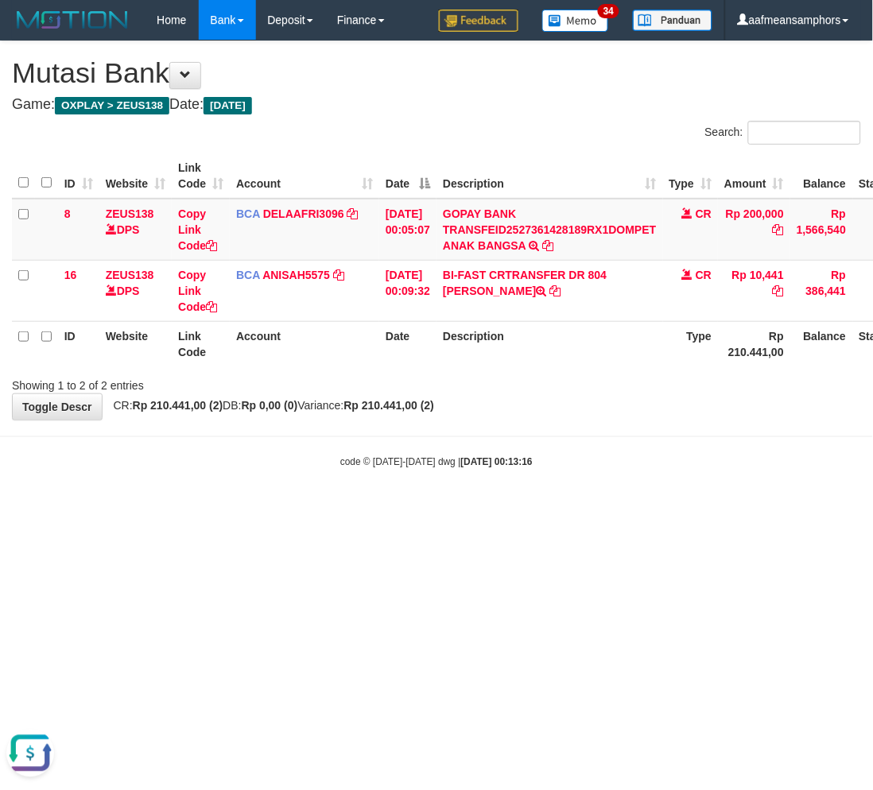
scroll to position [218, 0]
drag, startPoint x: 493, startPoint y: 494, endPoint x: 515, endPoint y: 498, distance: 22.8
click at [491, 494] on body "Toggle navigation Home Bank Account List Load By Website Group [OXPLAY] ZEUS138…" at bounding box center [436, 254] width 873 height 509
click at [605, 509] on html "Toggle navigation Home Bank Account List Load By Website Group [OXPLAY] ZEUS138…" at bounding box center [436, 254] width 873 height 509
click at [557, 509] on html "Toggle navigation Home Bank Account List Load By Website Group [OXPLAY] ZEUS138…" at bounding box center [436, 254] width 873 height 509
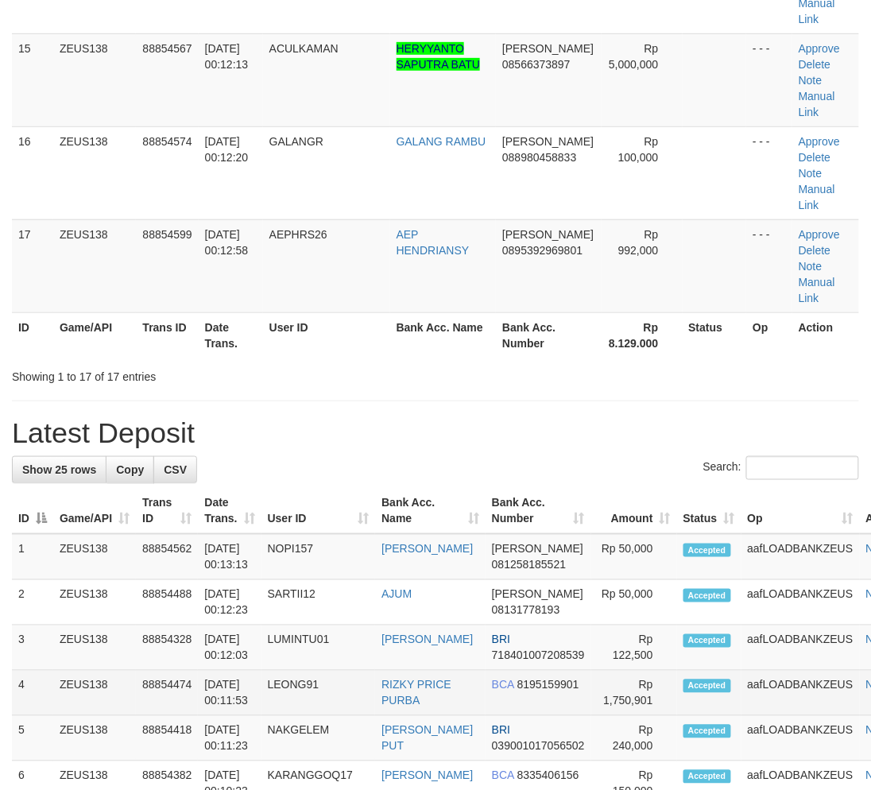
scroll to position [1754, 0]
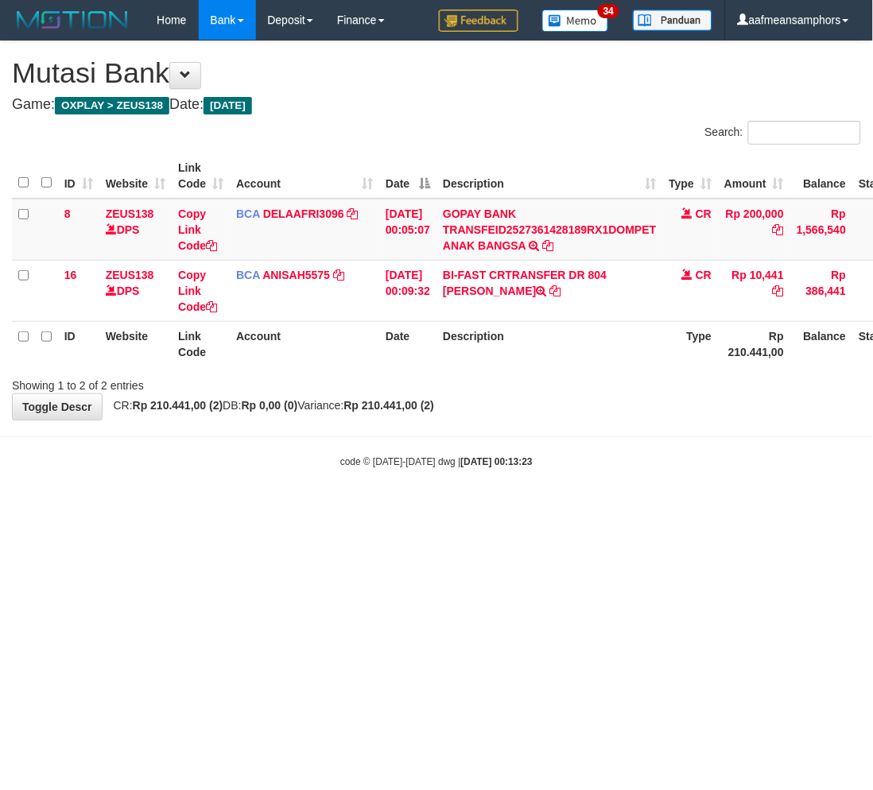
click at [623, 509] on html "Toggle navigation Home Bank Account List Load By Website Group [OXPLAY] ZEUS138…" at bounding box center [436, 254] width 873 height 509
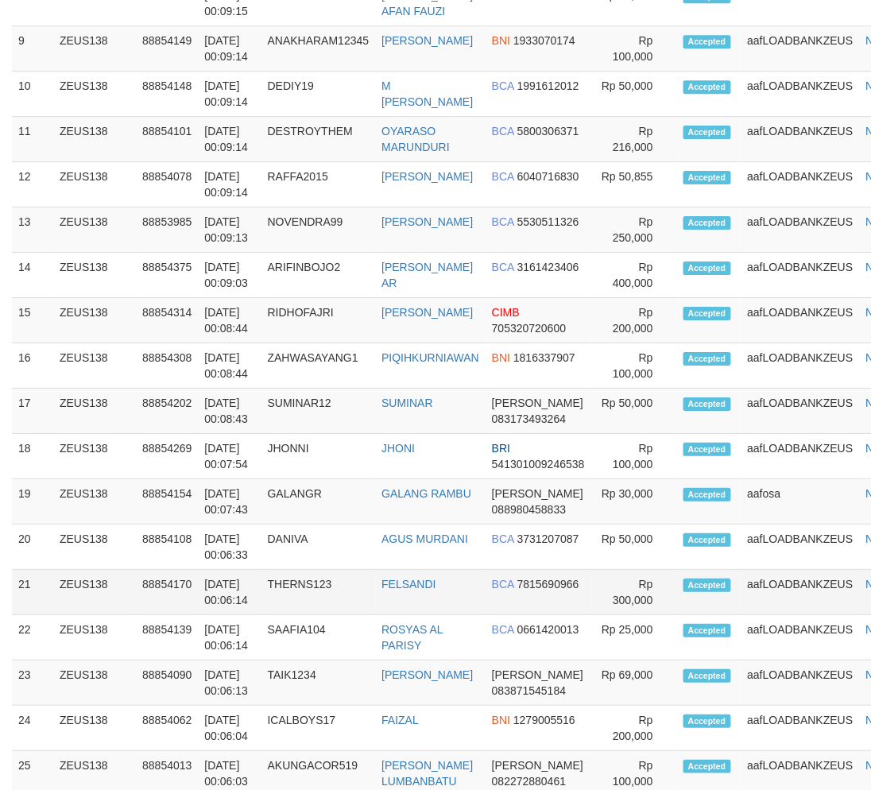
click at [342, 570] on td "THERNS123" at bounding box center [319, 592] width 114 height 45
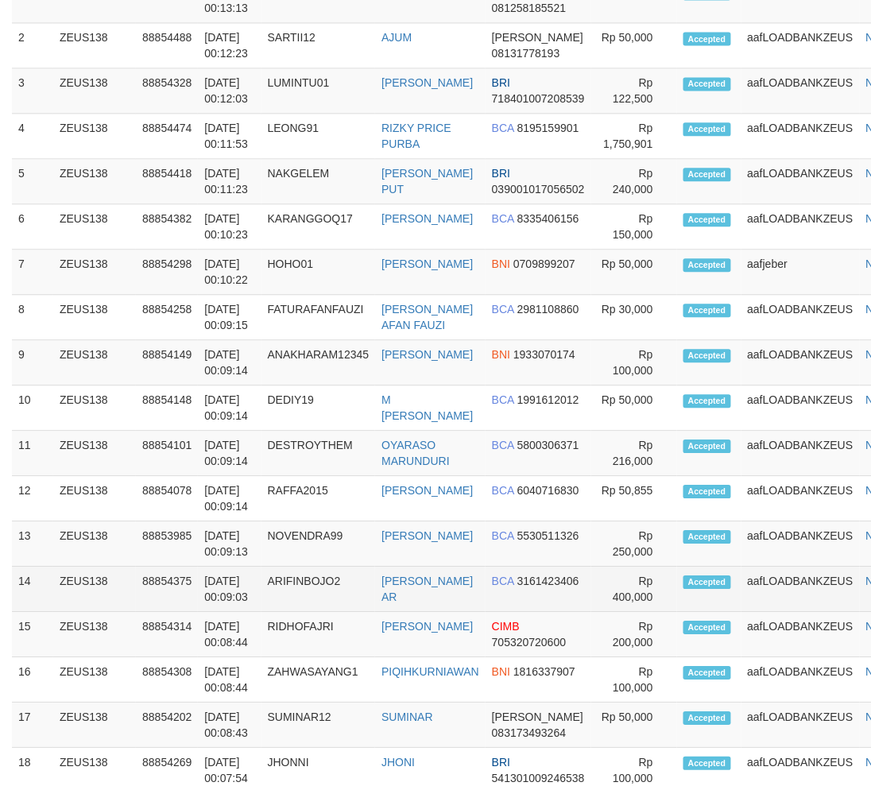
click at [339, 567] on td "ARIFINBOJO2" at bounding box center [319, 589] width 114 height 45
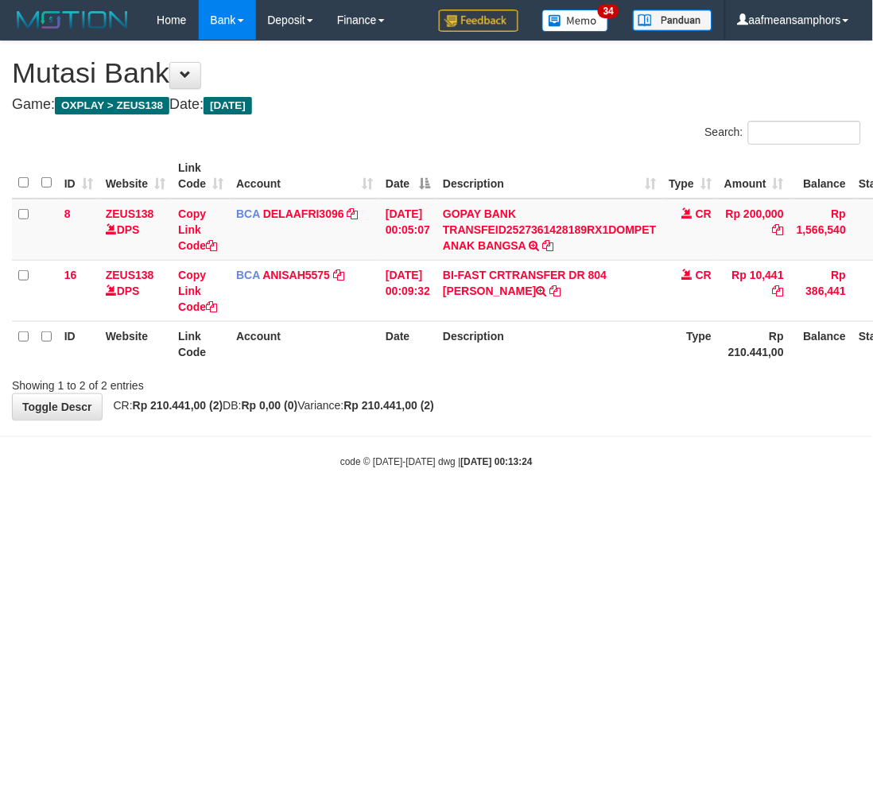
click at [550, 509] on html "Toggle navigation Home Bank Account List Load By Website Group [OXPLAY] ZEUS138…" at bounding box center [436, 254] width 873 height 509
click at [566, 509] on html "Toggle navigation Home Bank Account List Load By Website Group [OXPLAY] ZEUS138…" at bounding box center [436, 254] width 873 height 509
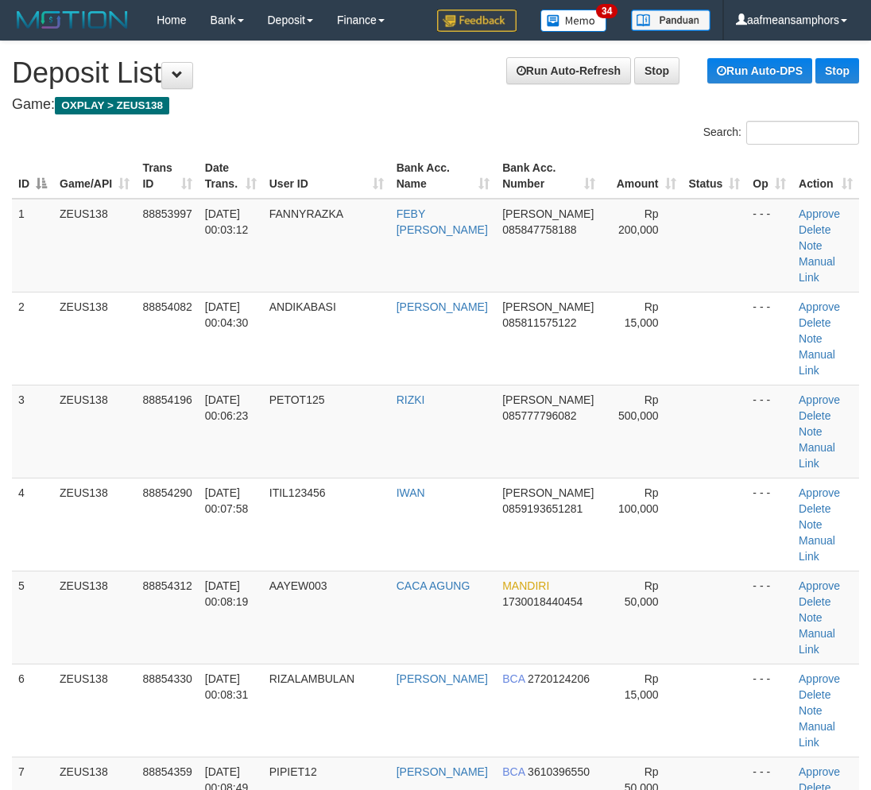
scroll to position [2556, 0]
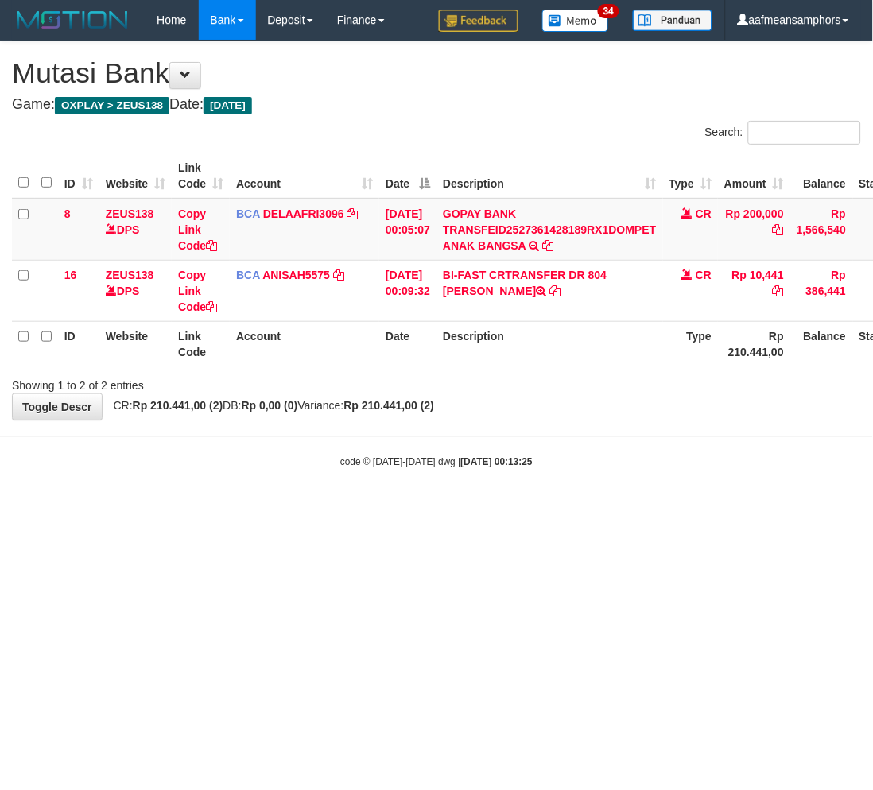
click at [483, 509] on html "Toggle navigation Home Bank Account List Load By Website Group [OXPLAY] ZEUS138…" at bounding box center [436, 254] width 873 height 509
click at [600, 509] on html "Toggle navigation Home Bank Account List Load By Website Group [OXPLAY] ZEUS138…" at bounding box center [436, 254] width 873 height 509
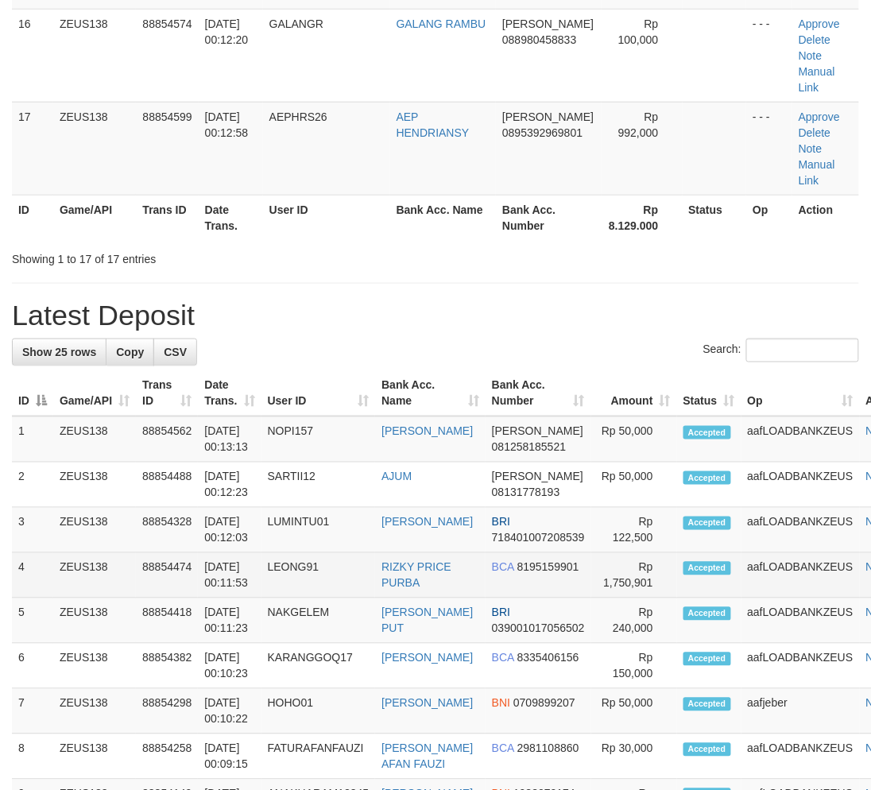
scroll to position [1855, 0]
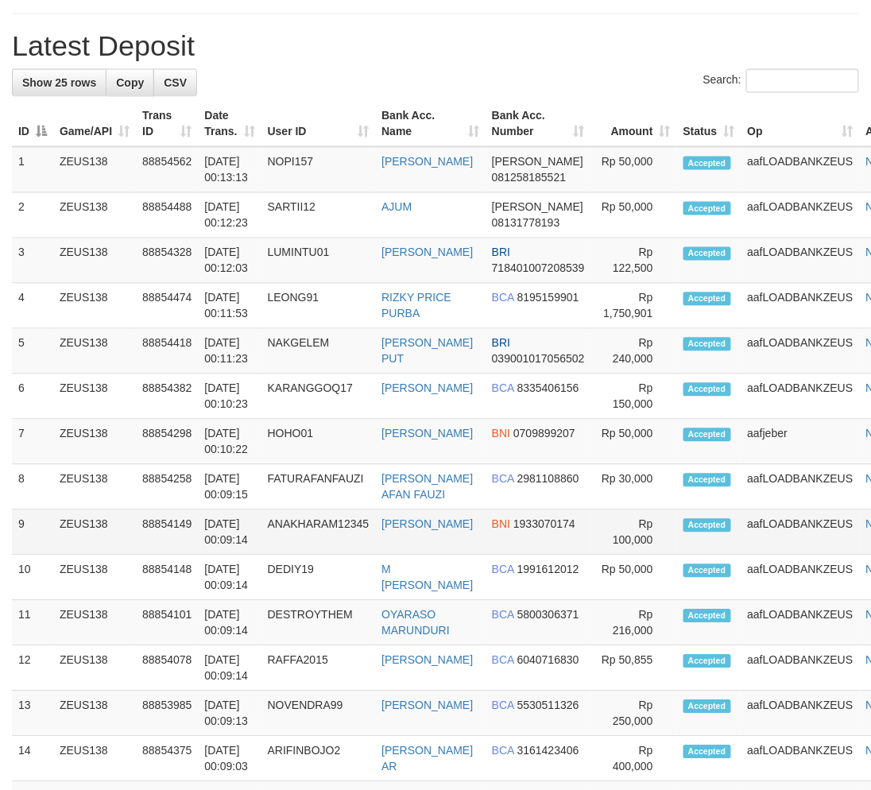
click at [322, 517] on td "ANAKHARAM12345" at bounding box center [319, 532] width 114 height 45
drag, startPoint x: 321, startPoint y: 518, endPoint x: 247, endPoint y: 520, distance: 73.9
click at [327, 520] on td "ANAKHARAM12345" at bounding box center [319, 532] width 114 height 45
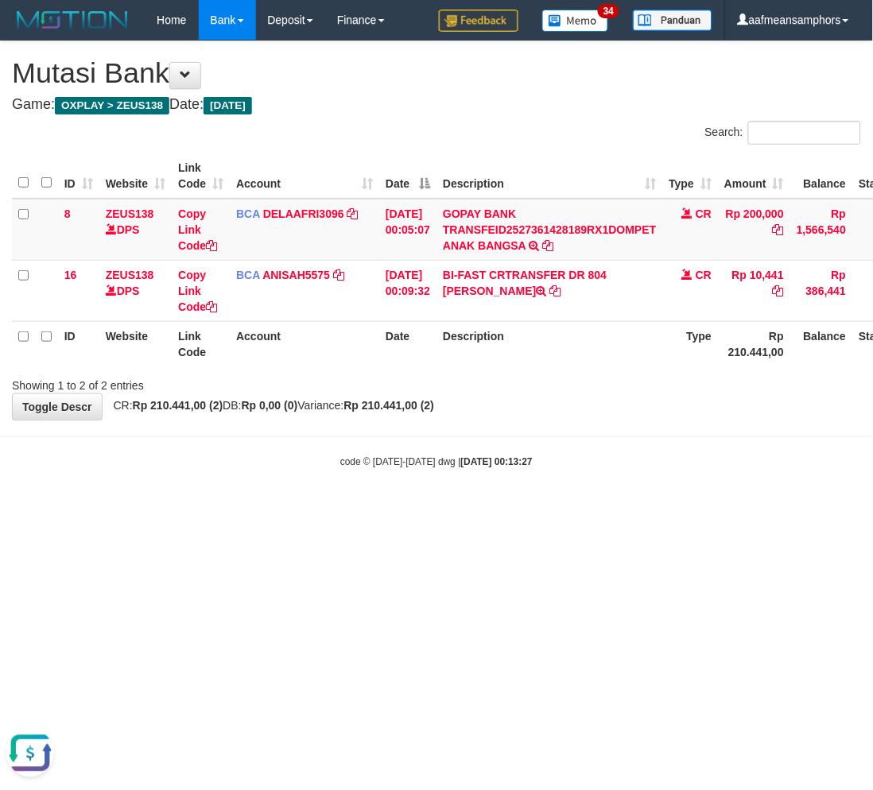
drag, startPoint x: 626, startPoint y: 537, endPoint x: 615, endPoint y: 537, distance: 10.3
click at [625, 509] on html "Toggle navigation Home Bank Account List Load By Website Group [OXPLAY] ZEUS138…" at bounding box center [436, 254] width 873 height 509
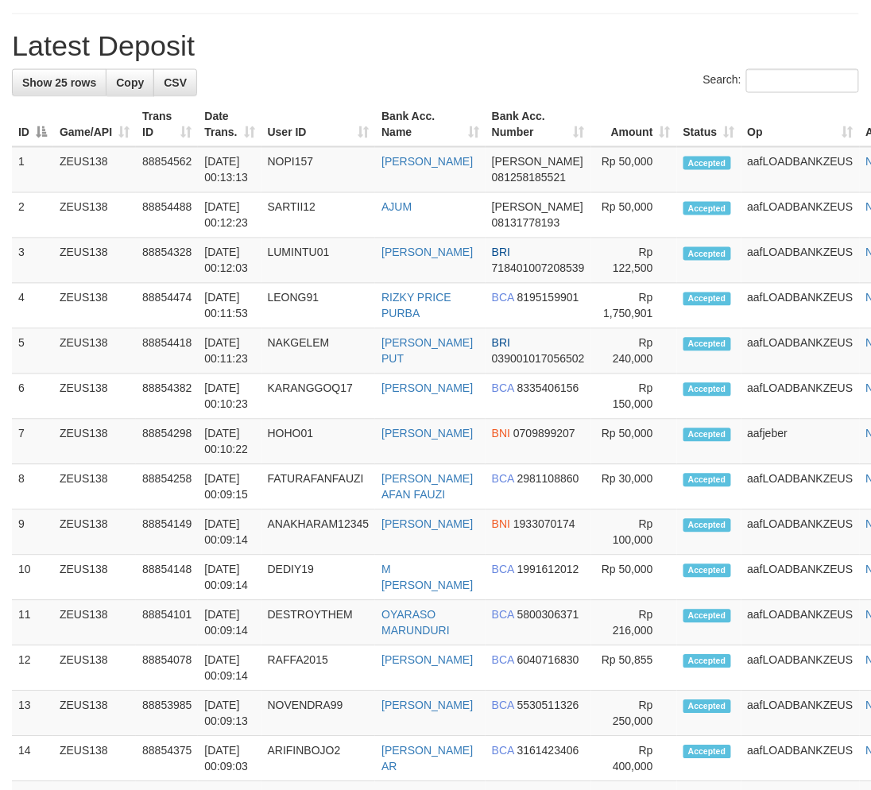
scroll to position [2077, 0]
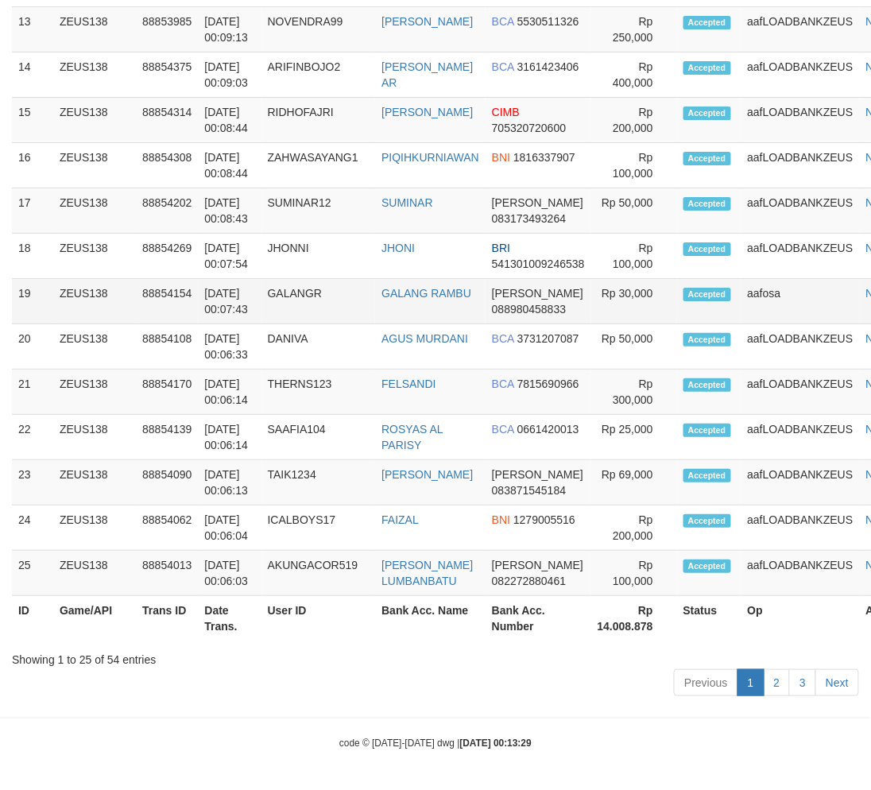
drag, startPoint x: 343, startPoint y: 459, endPoint x: 334, endPoint y: 448, distance: 14.2
click at [344, 461] on tbody "1 ZEUS138 88854562 01/10/2025 00:13:13 NOPI157 JOSE AGRIPO DANA 081258185521 Rp…" at bounding box center [468, 30] width 913 height 1134
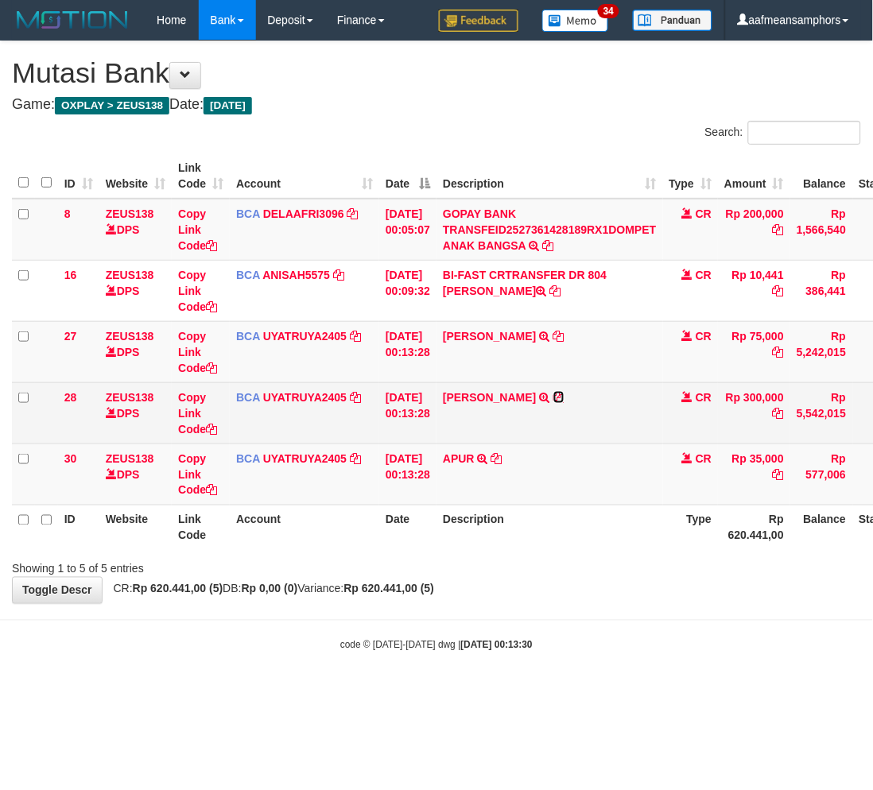
click at [564, 393] on icon at bounding box center [558, 397] width 11 height 11
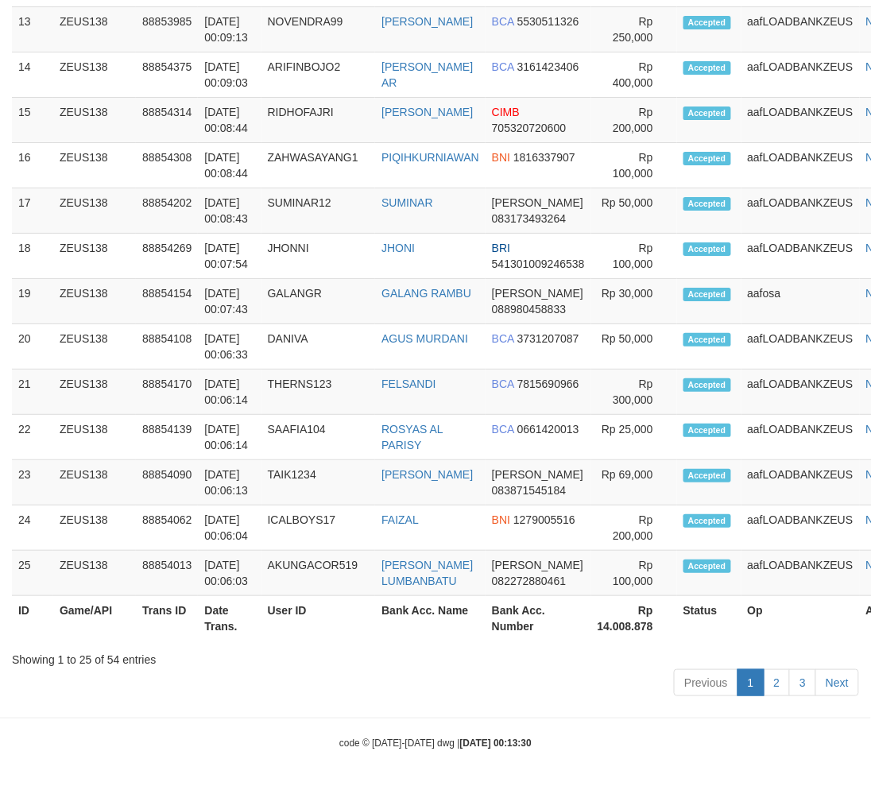
click at [417, 610] on table "ID Game/API Trans ID Date Trans. User ID Bank Acc. Name Bank Acc. Number Amount…" at bounding box center [468, 28] width 913 height 1223
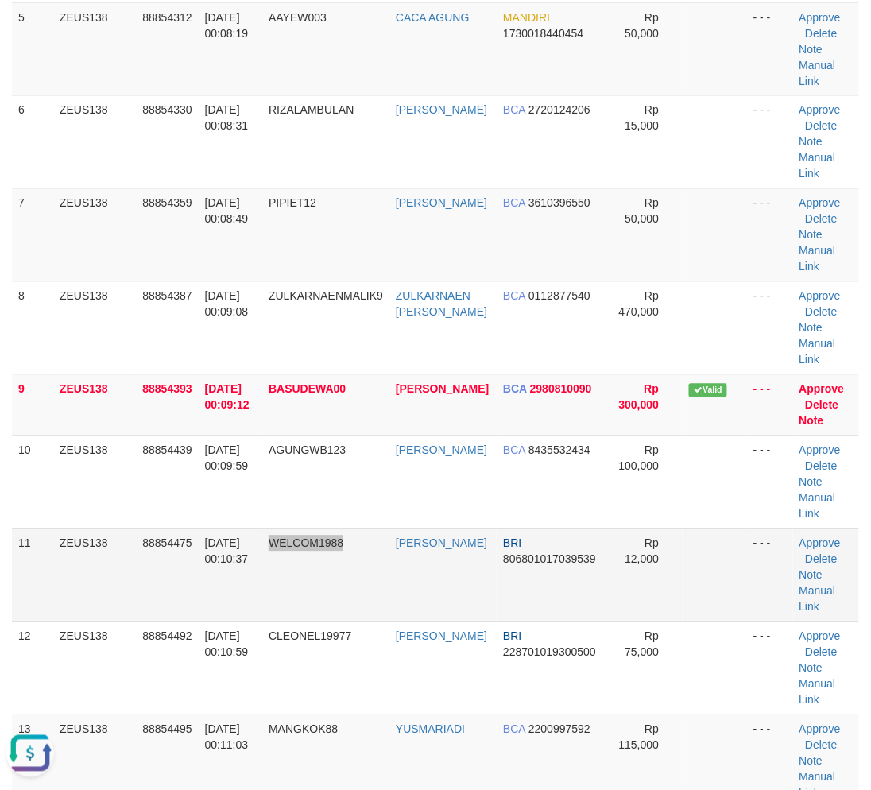
click at [351, 583] on td "WELCOM1988" at bounding box center [325, 575] width 127 height 93
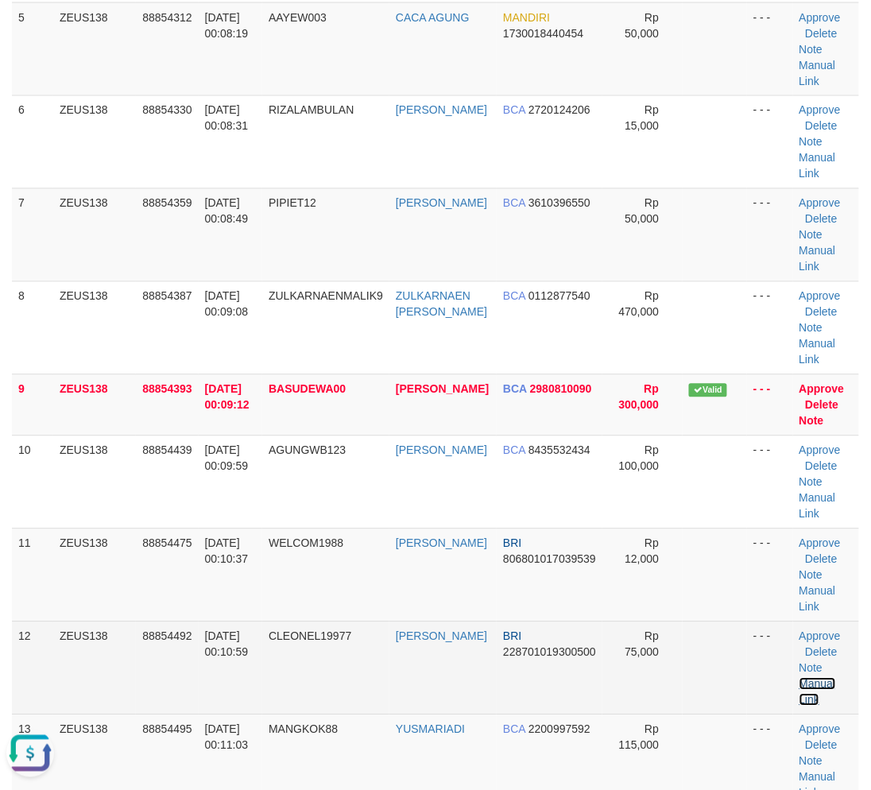
click at [811, 681] on link "Manual Link" at bounding box center [818, 692] width 37 height 29
click at [812, 682] on link "Manual Link" at bounding box center [818, 692] width 37 height 29
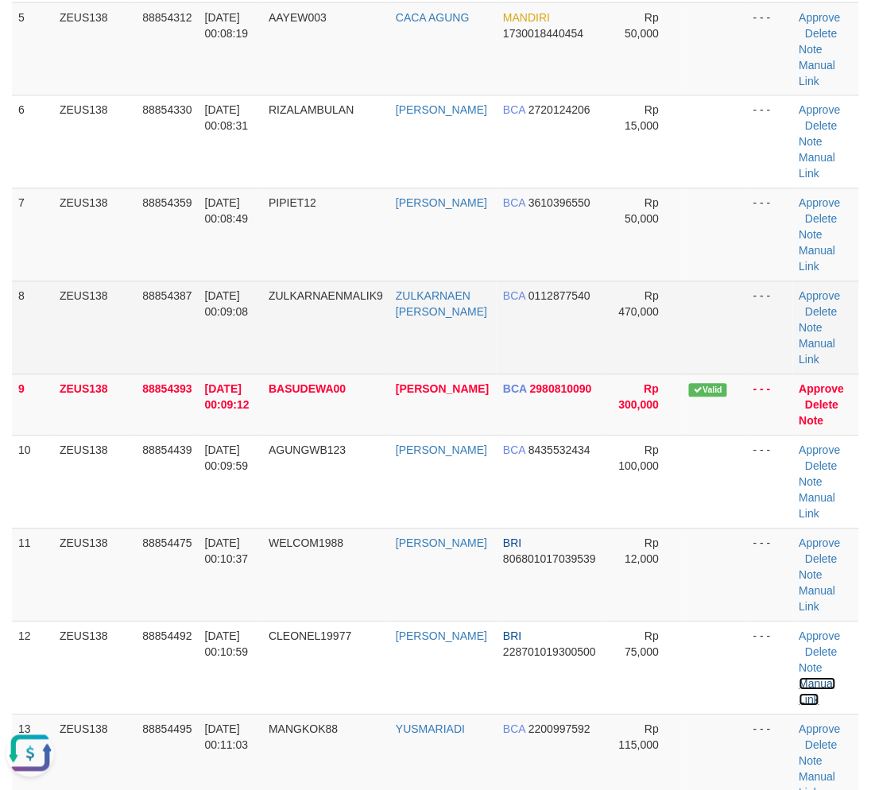
click at [800, 678] on link "Manual Link" at bounding box center [818, 692] width 37 height 29
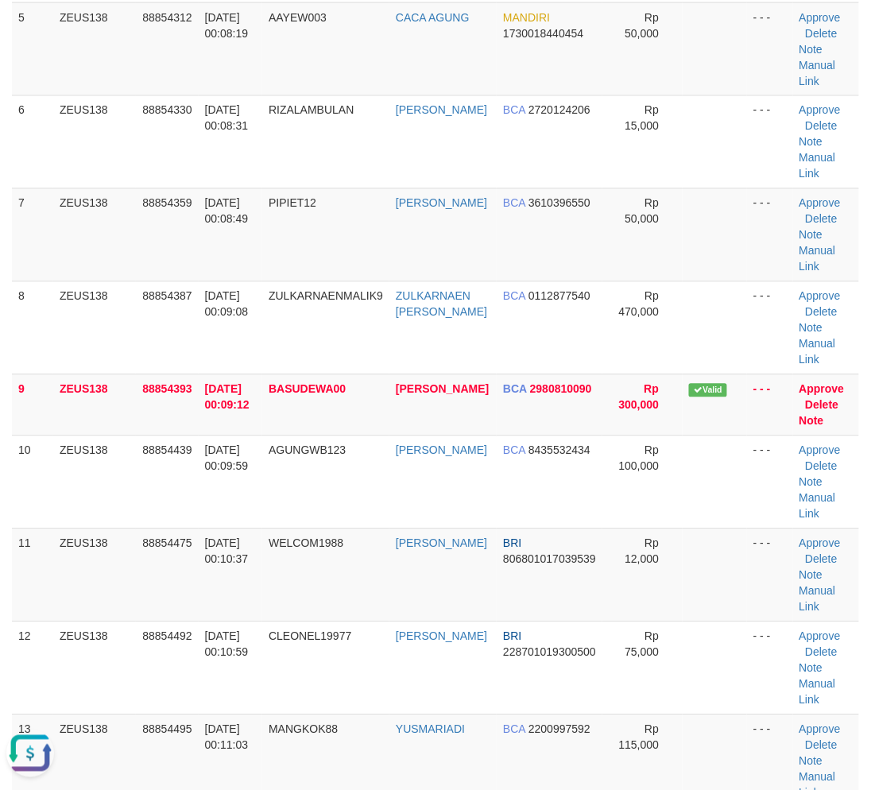
drag, startPoint x: 262, startPoint y: 677, endPoint x: 1, endPoint y: 652, distance: 262.8
click at [250, 676] on td "[DATE] 00:10:59" at bounding box center [231, 668] width 64 height 93
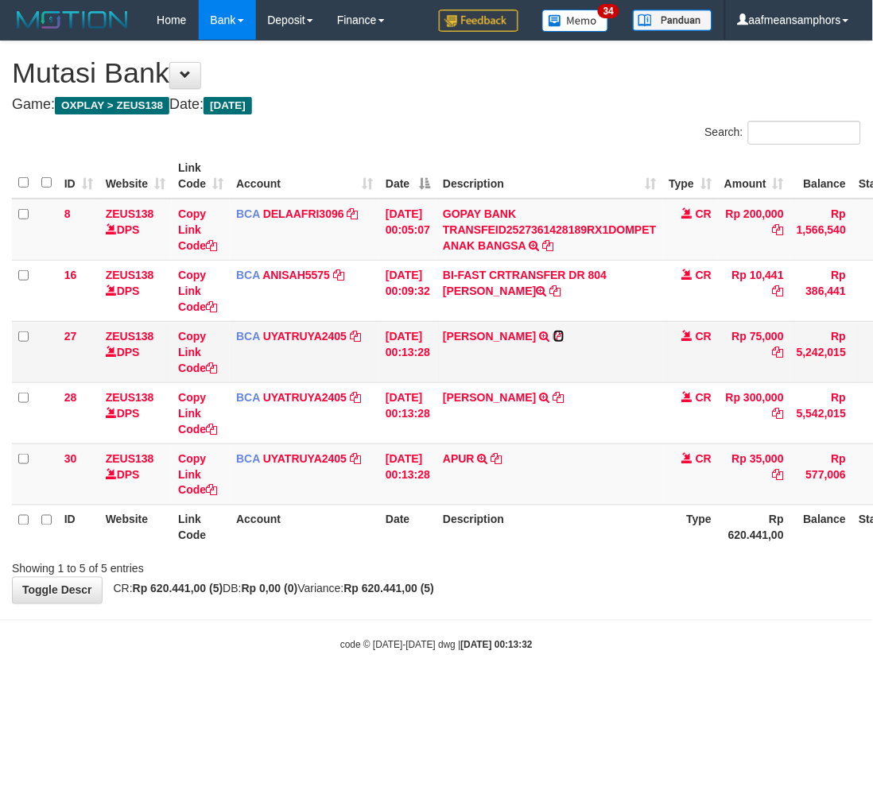
click at [564, 335] on icon at bounding box center [558, 336] width 11 height 11
drag, startPoint x: 570, startPoint y: 676, endPoint x: 585, endPoint y: 641, distance: 38.1
click at [573, 671] on body "Toggle navigation Home Bank Account List Load By Website Group [OXPLAY] ZEUS138…" at bounding box center [436, 346] width 873 height 692
click at [672, 638] on div "code © 2012-2018 dwg | 2025/10/01 00:13:32" at bounding box center [436, 645] width 873 height 16
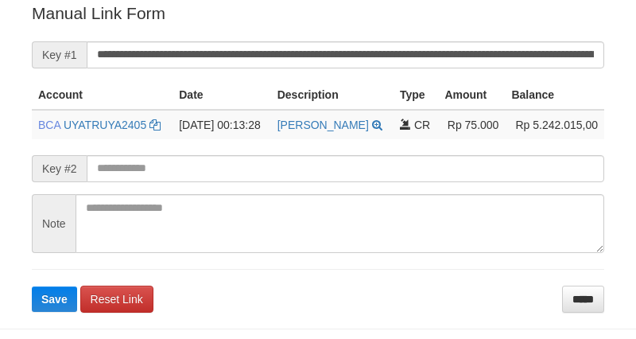
scroll to position [321, 0]
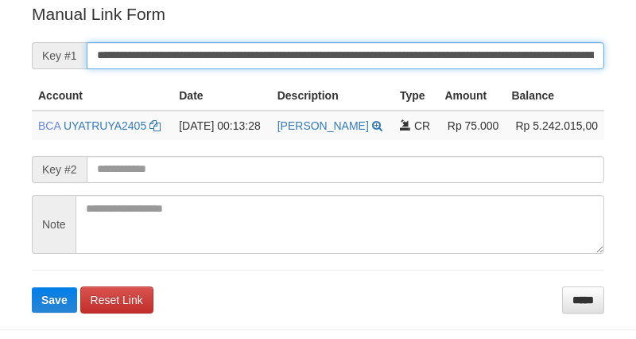
click at [437, 51] on input "**********" at bounding box center [345, 55] width 517 height 27
click at [32, 287] on button "Save" at bounding box center [54, 299] width 45 height 25
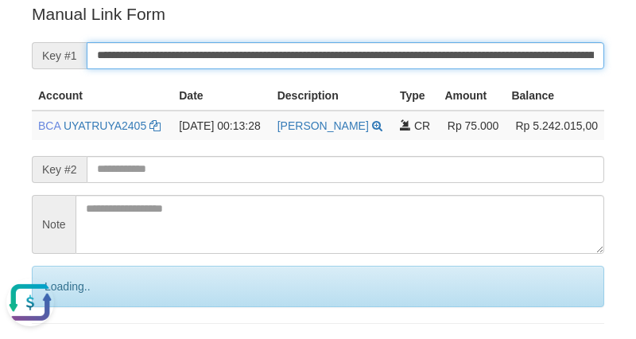
scroll to position [0, 0]
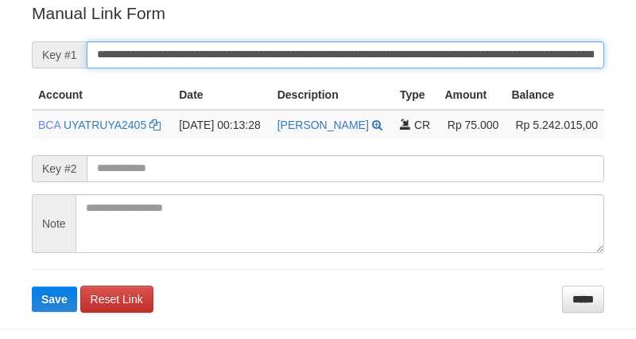
click at [278, 49] on input "**********" at bounding box center [345, 54] width 517 height 27
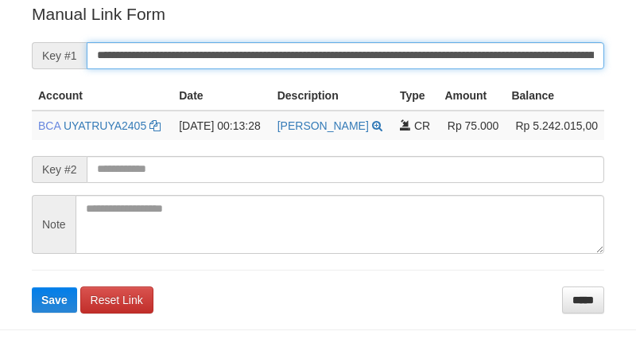
click at [32, 287] on button "Save" at bounding box center [54, 299] width 45 height 25
click at [278, 49] on input "**********" at bounding box center [345, 55] width 517 height 27
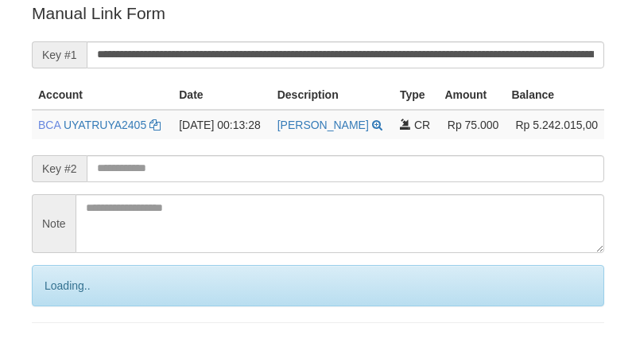
scroll to position [321, 0]
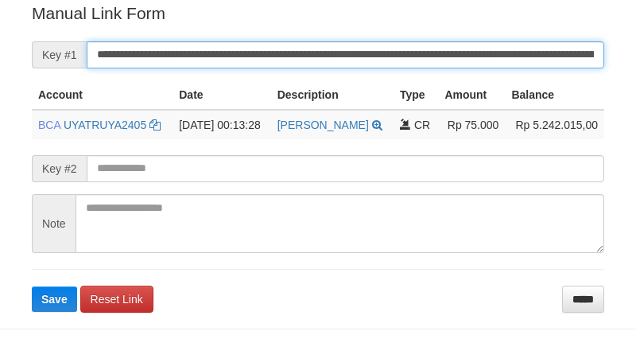
drag, startPoint x: 0, startPoint y: 0, endPoint x: 328, endPoint y: 48, distance: 331.7
click at [328, 48] on input "**********" at bounding box center [345, 54] width 517 height 27
click at [32, 286] on button "Save" at bounding box center [54, 298] width 45 height 25
click at [328, 48] on input "**********" at bounding box center [345, 54] width 517 height 27
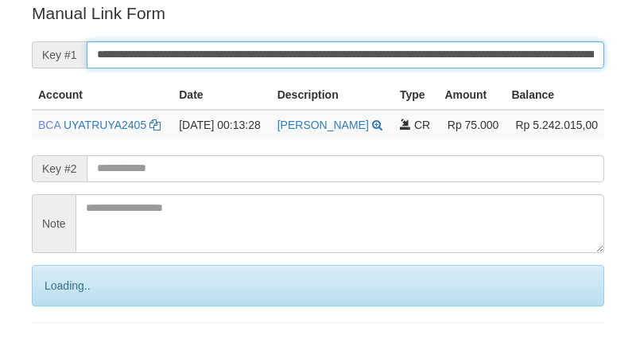
scroll to position [321, 0]
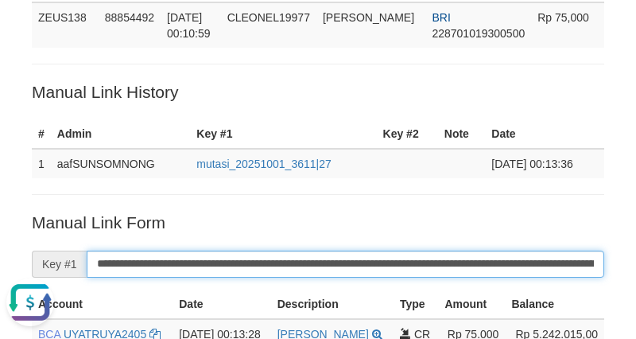
scroll to position [0, 0]
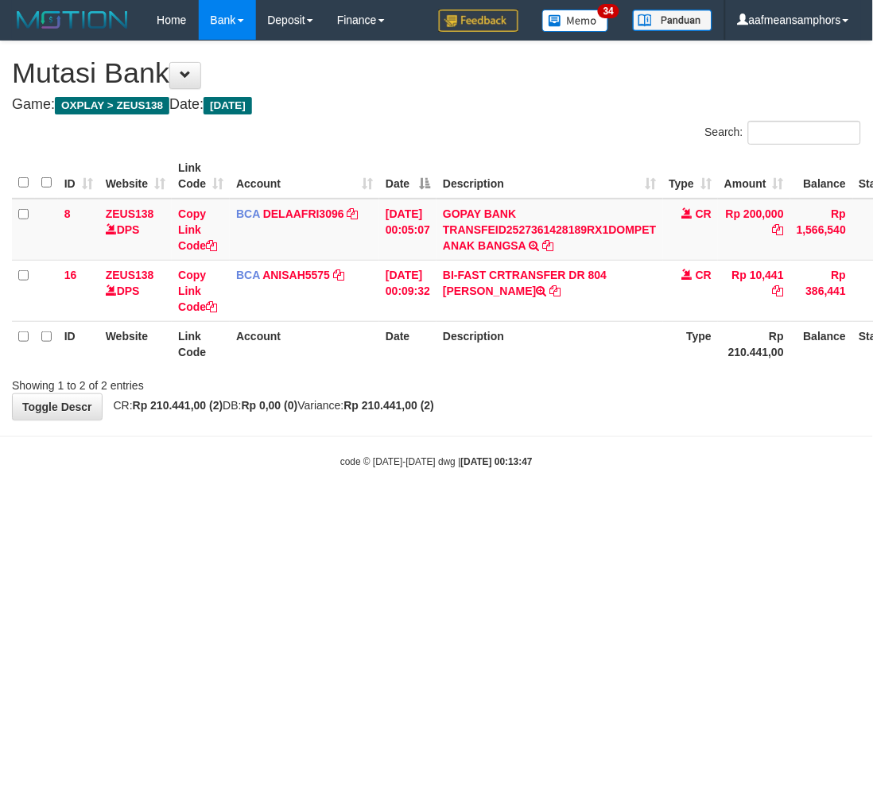
click at [702, 509] on html "Toggle navigation Home Bank Account List Load By Website Group [OXPLAY] ZEUS138…" at bounding box center [436, 254] width 873 height 509
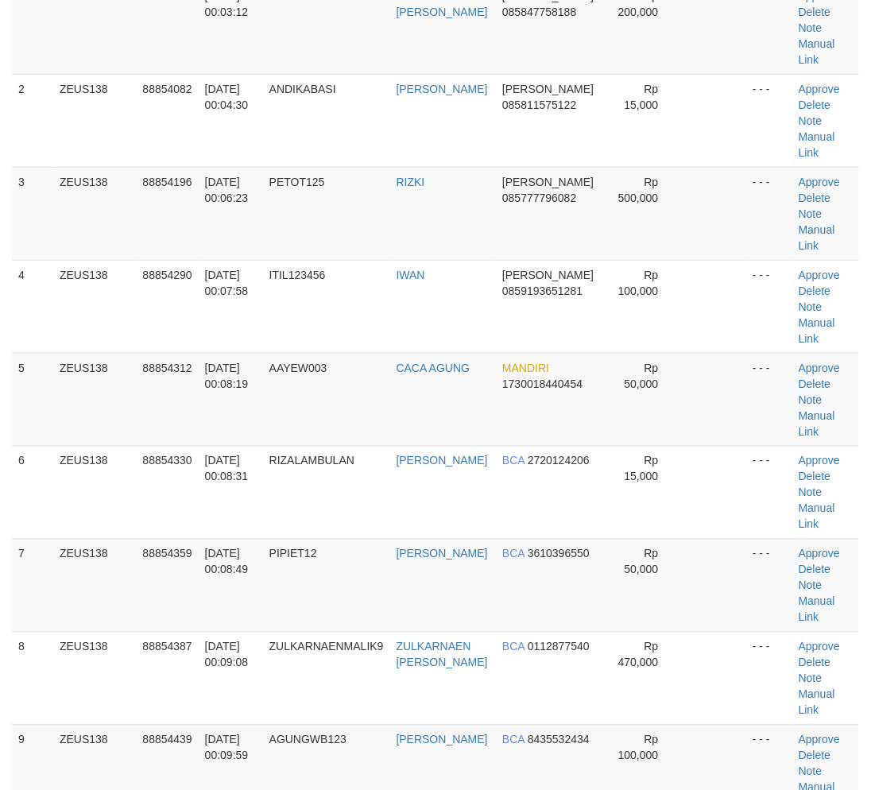
drag, startPoint x: 343, startPoint y: 580, endPoint x: 4, endPoint y: 563, distance: 339.9
click at [344, 580] on td "PIPIET12" at bounding box center [326, 585] width 127 height 93
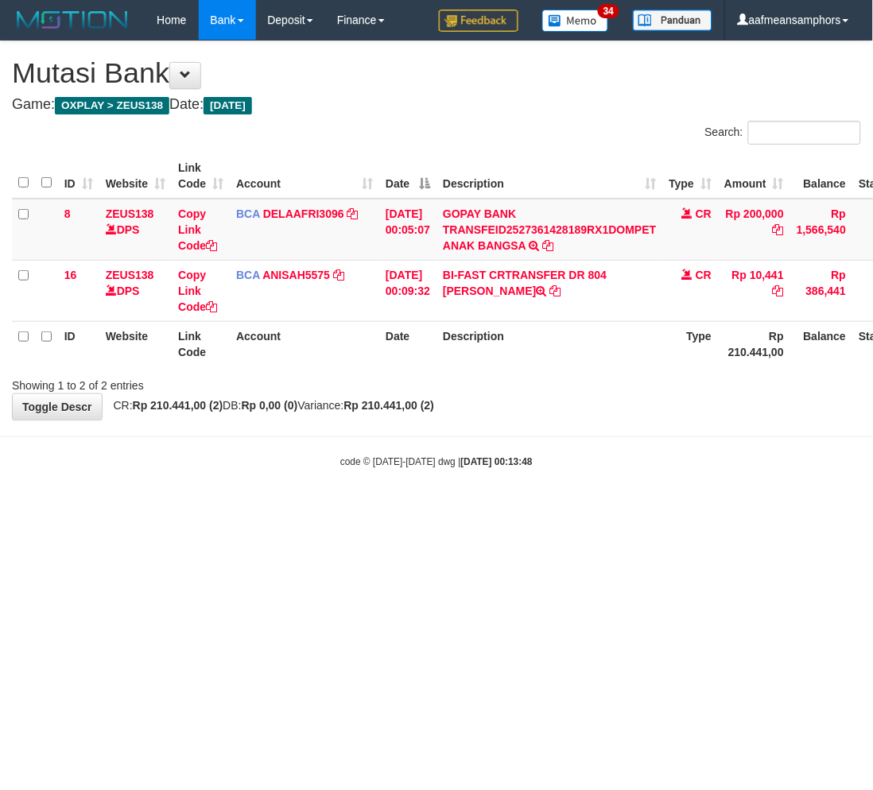
click at [576, 509] on html "Toggle navigation Home Bank Account List Load By Website Group [OXPLAY] ZEUS138…" at bounding box center [436, 254] width 873 height 509
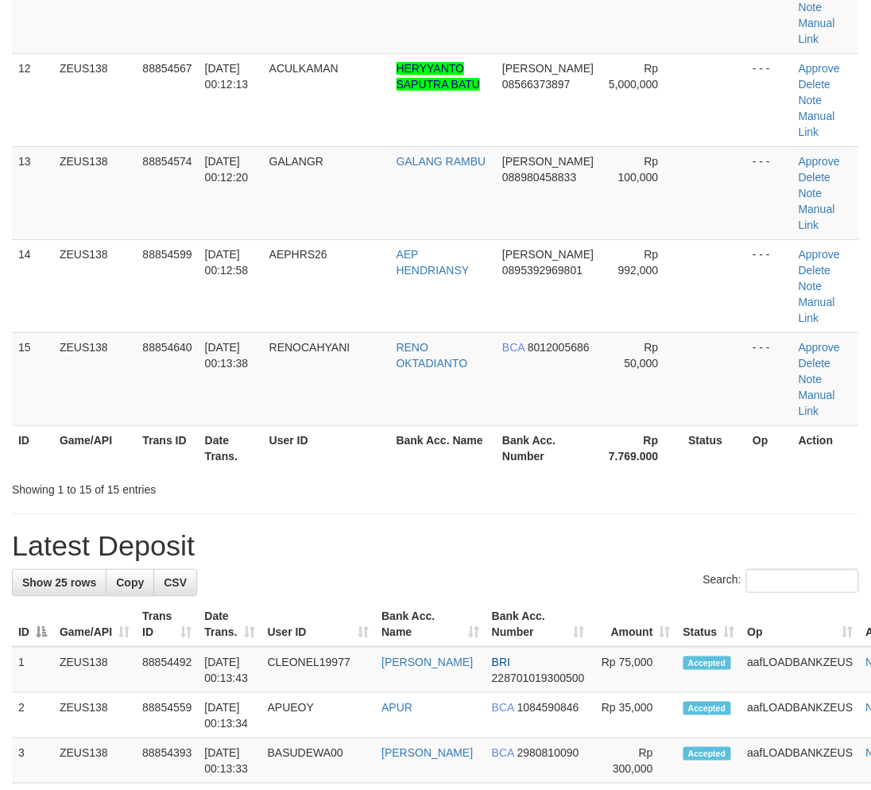
drag, startPoint x: 329, startPoint y: 525, endPoint x: 225, endPoint y: 529, distance: 104.2
click at [320, 525] on div "**********" at bounding box center [435, 380] width 871 height 3014
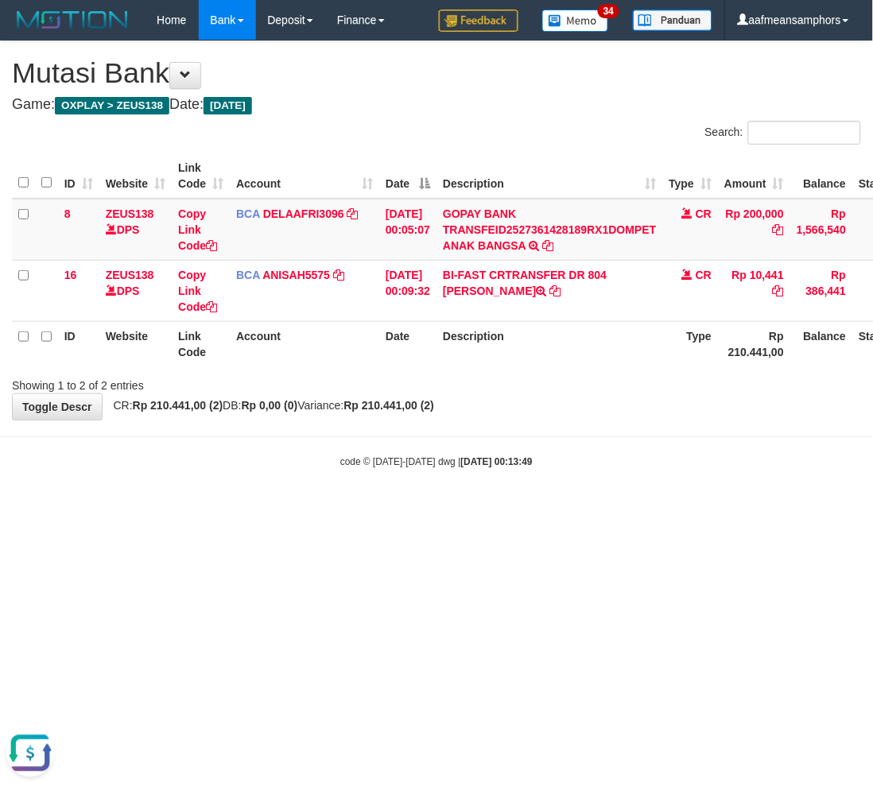
click at [334, 509] on html "Toggle navigation Home Bank Account List Load By Website Group [OXPLAY] ZEUS138…" at bounding box center [436, 254] width 873 height 509
click at [401, 509] on html "Toggle navigation Home Bank Account List Load By Website Group [OXPLAY] ZEUS138…" at bounding box center [436, 254] width 873 height 509
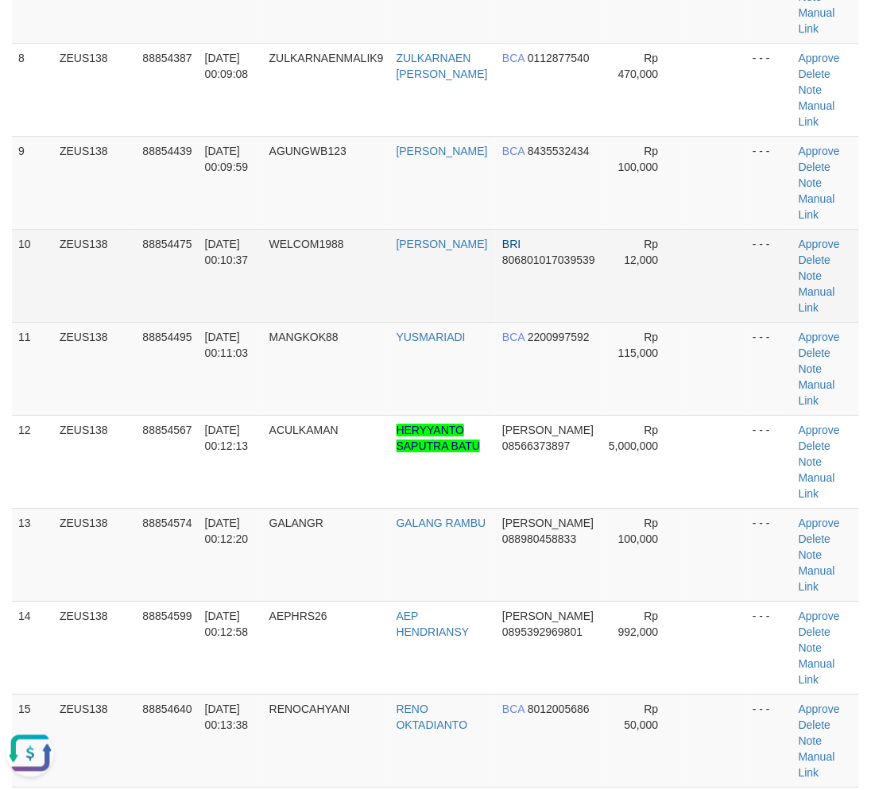
click at [350, 302] on td "WELCOM1988" at bounding box center [326, 275] width 127 height 93
click at [356, 300] on td "WELCOM1988" at bounding box center [326, 275] width 127 height 93
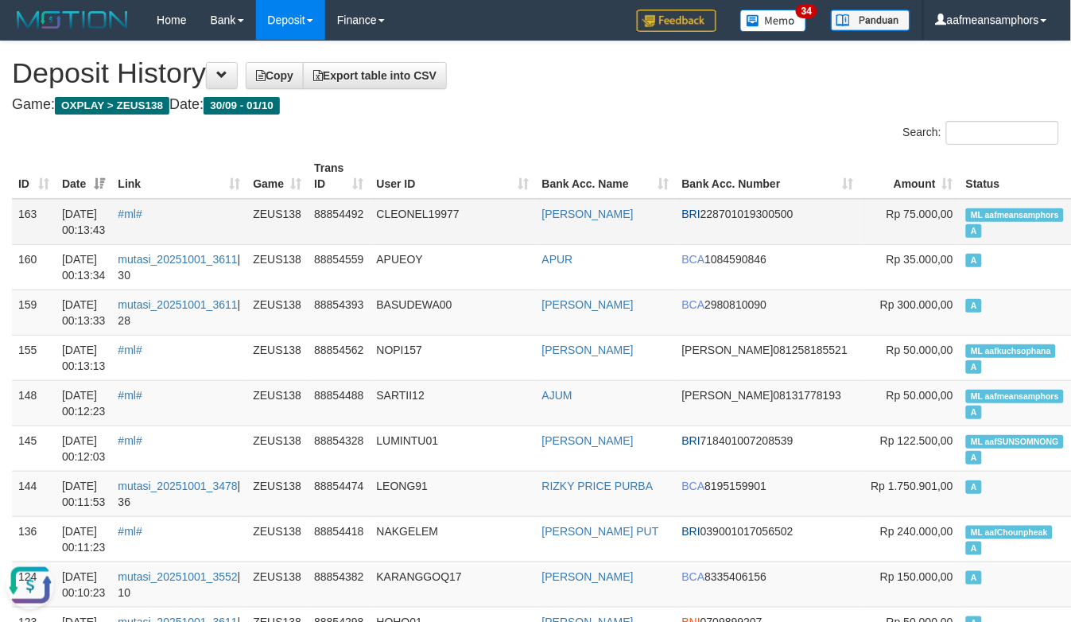
click at [397, 215] on td "CLEONEL19977" at bounding box center [452, 222] width 165 height 46
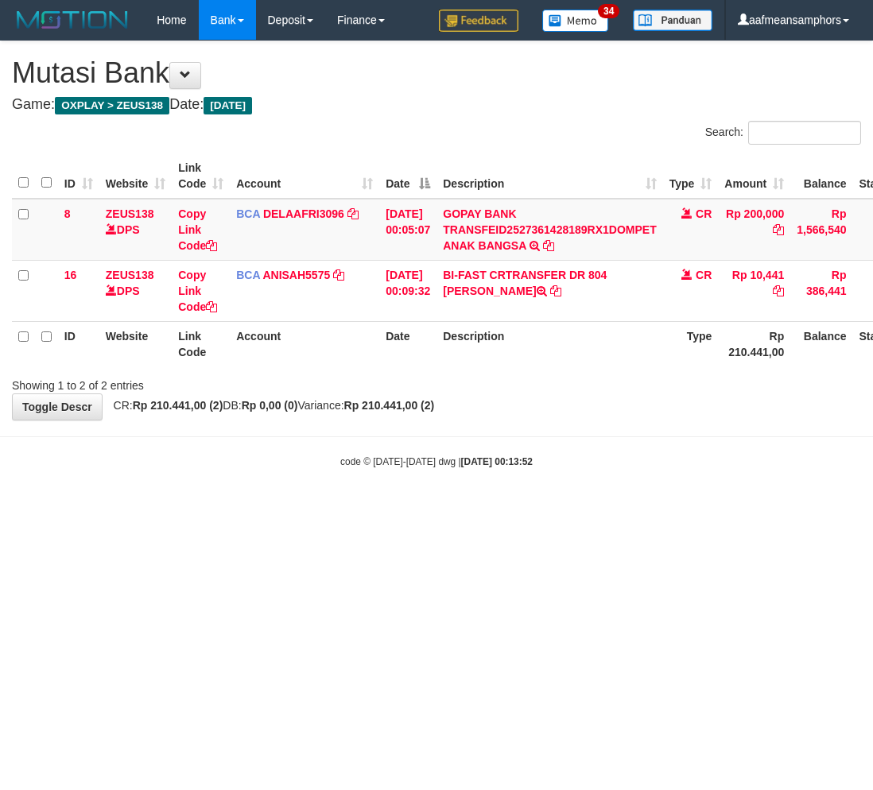
click at [499, 509] on html "Toggle navigation Home Bank Account List Load By Website Group [OXPLAY] ZEUS138…" at bounding box center [436, 254] width 873 height 509
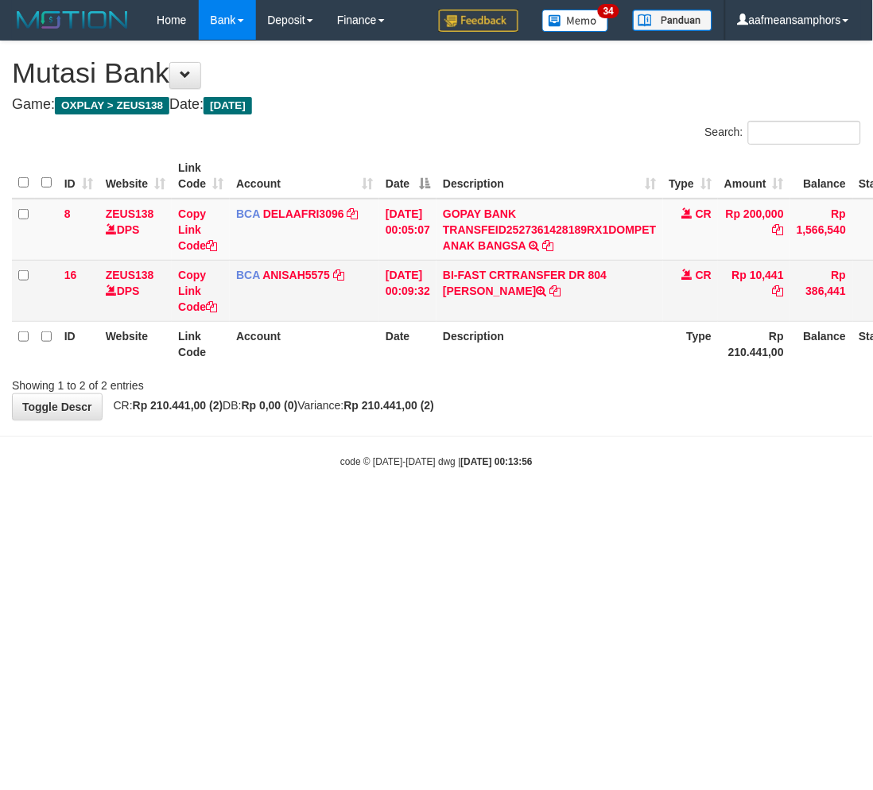
click at [628, 272] on td "BI-FAST CRTRANSFER DR 804 AGUS SALIM" at bounding box center [549, 290] width 226 height 61
copy td "AGUS"
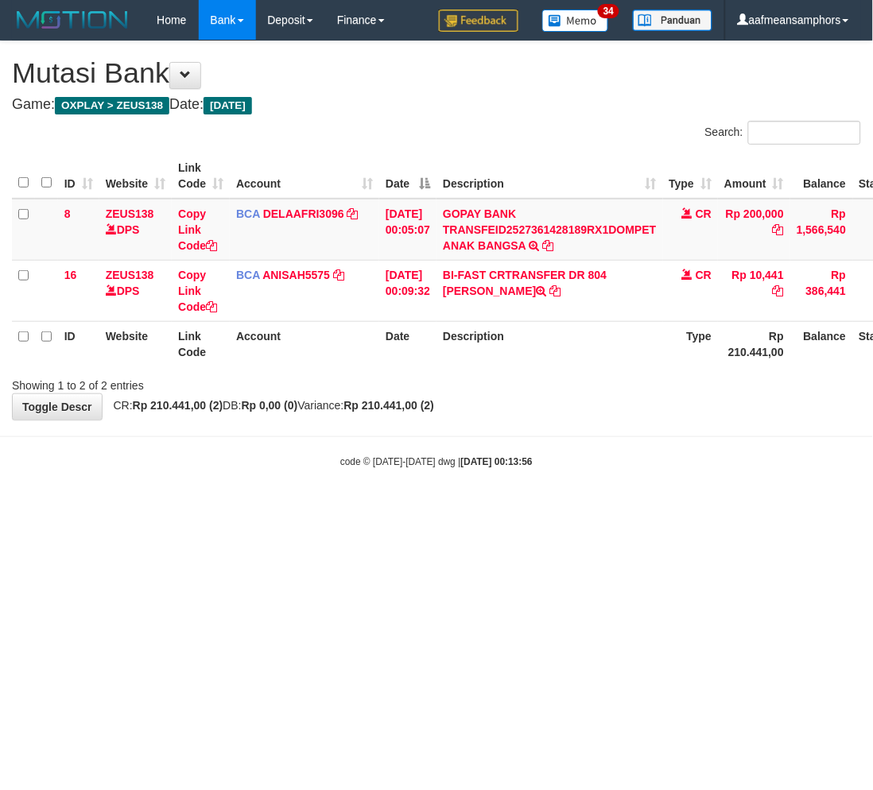
click at [555, 509] on html "Toggle navigation Home Bank Account List Load By Website Group [OXPLAY] ZEUS138…" at bounding box center [436, 254] width 873 height 509
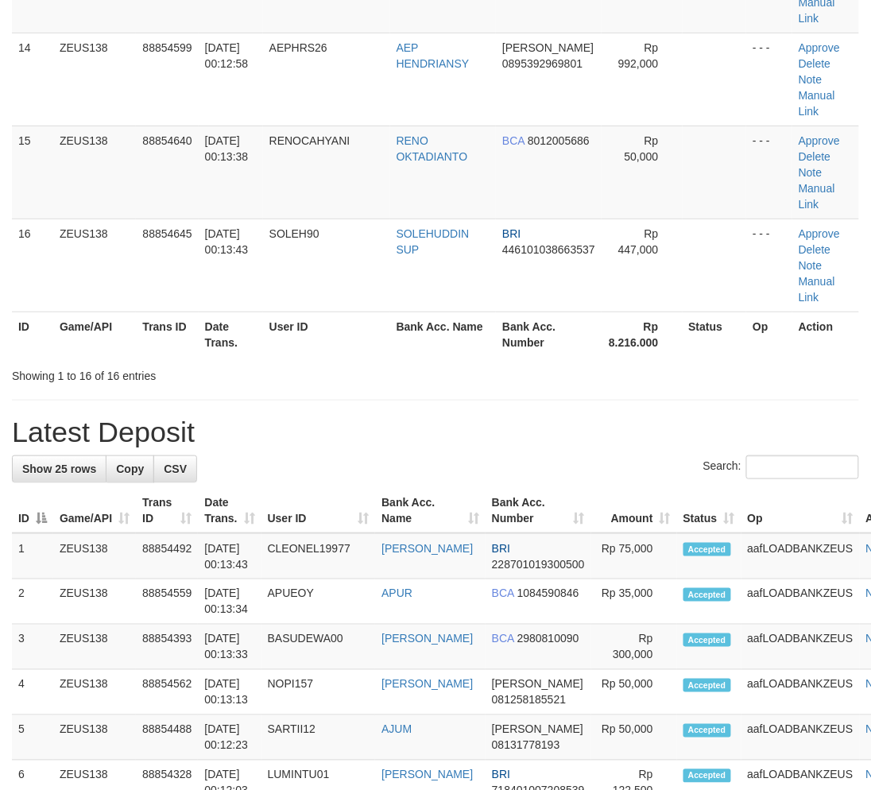
scroll to position [917, 0]
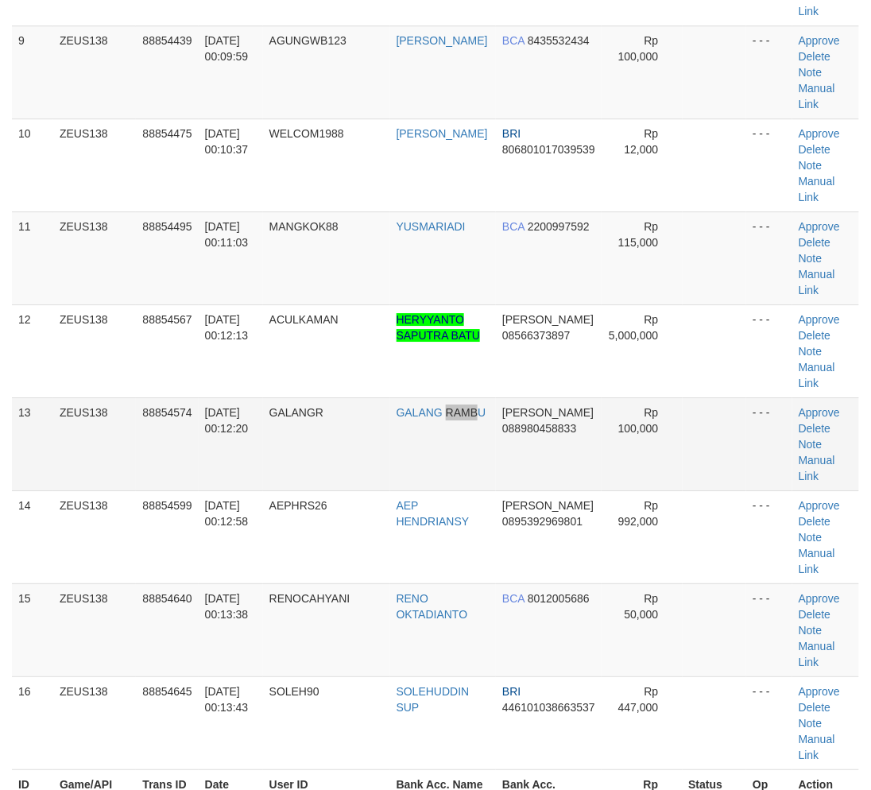
click at [437, 475] on td "GALANG RAMBU" at bounding box center [443, 443] width 107 height 93
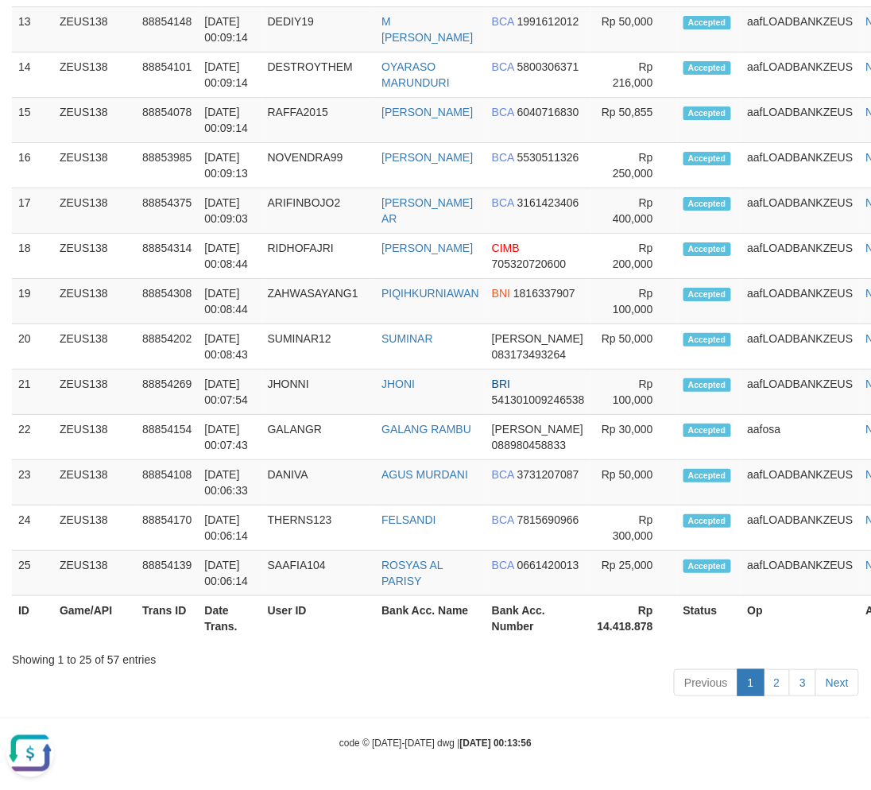
scroll to position [0, 0]
click at [370, 596] on th "User ID" at bounding box center [319, 618] width 114 height 45
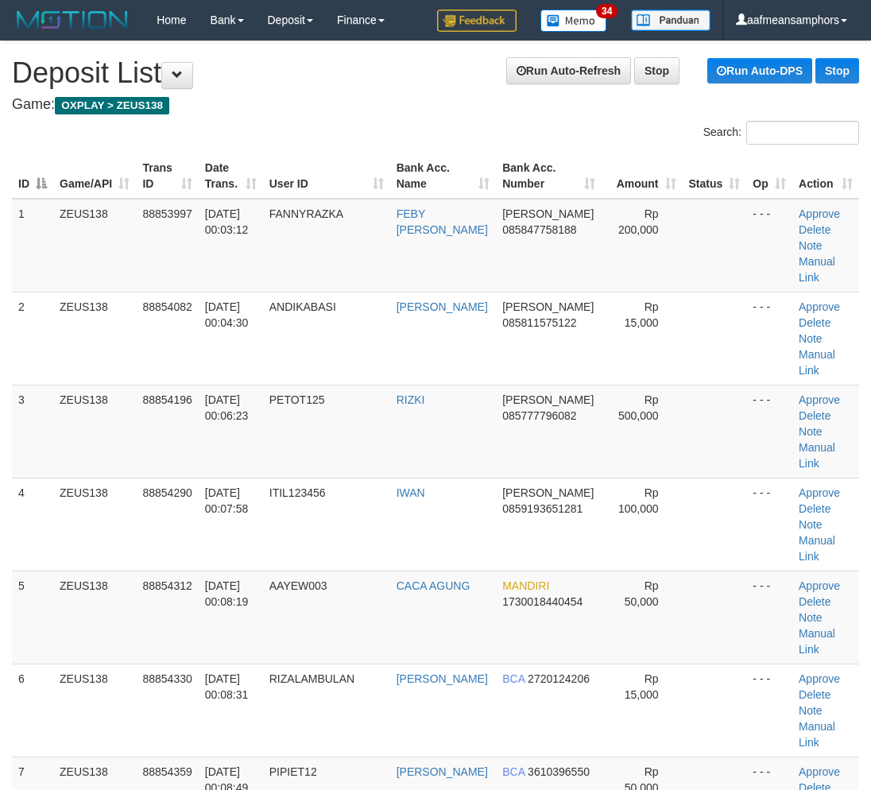
scroll to position [2446, 0]
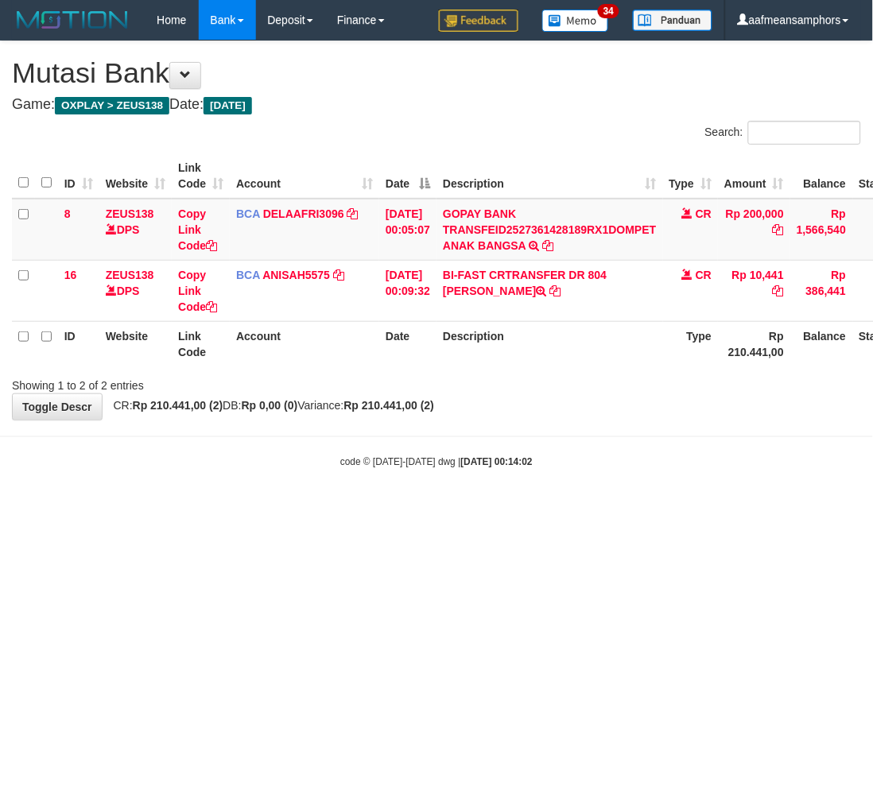
click at [469, 509] on html "Toggle navigation Home Bank Account List Load By Website Group [OXPLAY] ZEUS138…" at bounding box center [436, 254] width 873 height 509
drag, startPoint x: 620, startPoint y: 610, endPoint x: 628, endPoint y: 600, distance: 12.4
click at [618, 509] on html "Toggle navigation Home Bank Account List Load By Website Group [OXPLAY] ZEUS138…" at bounding box center [436, 254] width 873 height 509
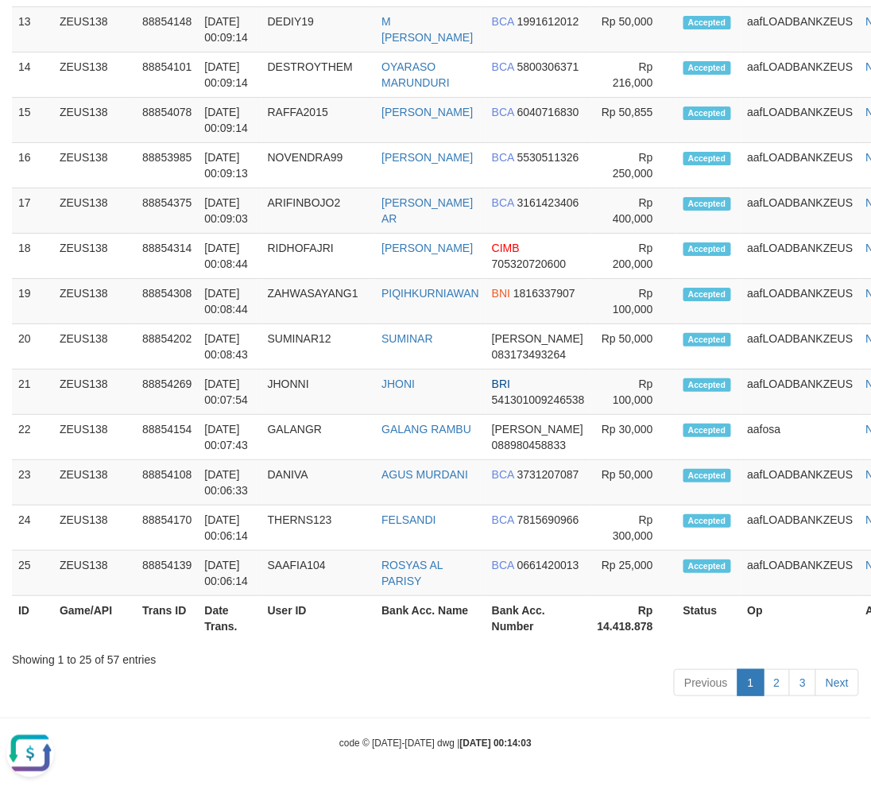
drag, startPoint x: 511, startPoint y: 661, endPoint x: 3, endPoint y: 587, distance: 513.3
click at [502, 657] on div "Showing 1 to 25 of 57 entries" at bounding box center [435, 656] width 847 height 22
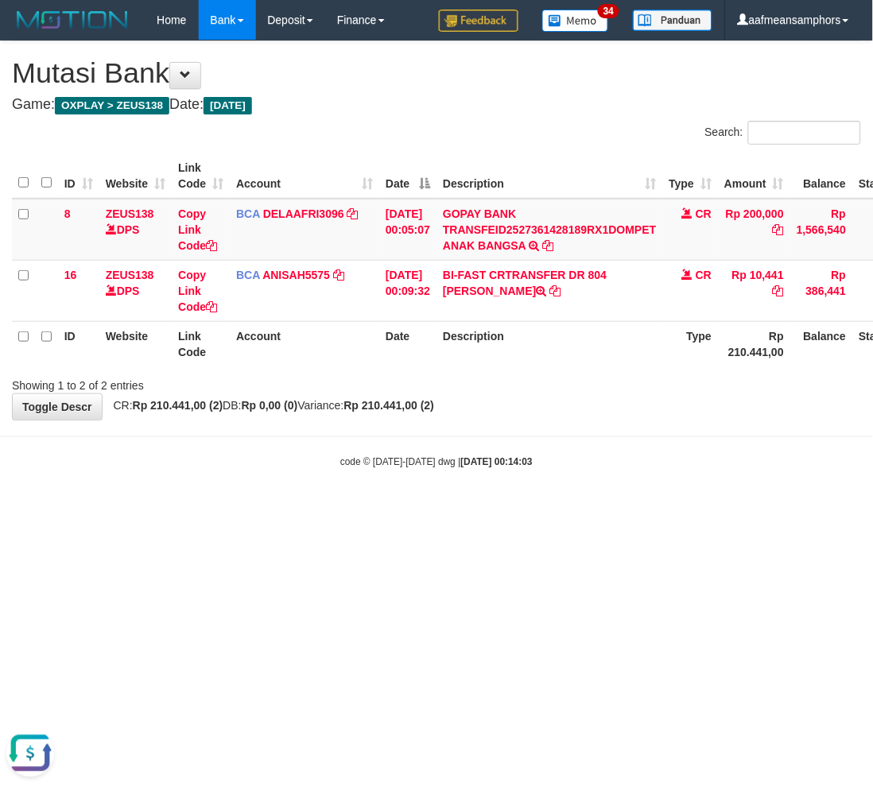
click at [670, 509] on html "Toggle navigation Home Bank Account List Load By Website Group [OXPLAY] ZEUS138…" at bounding box center [436, 254] width 873 height 509
click at [632, 509] on html "Toggle navigation Home Bank Account List Load By Website Group [OXPLAY] ZEUS138…" at bounding box center [436, 254] width 873 height 509
click at [657, 509] on html "Toggle navigation Home Bank Account List Load By Website Group [OXPLAY] ZEUS138…" at bounding box center [436, 254] width 873 height 509
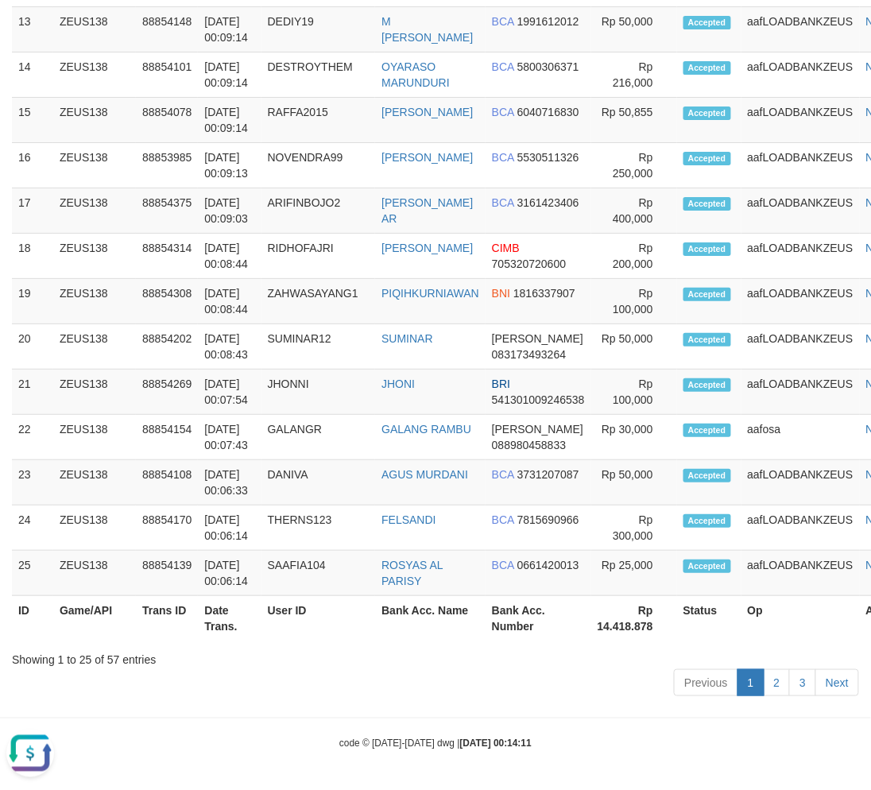
drag, startPoint x: 472, startPoint y: 671, endPoint x: 614, endPoint y: 392, distance: 312.8
click at [520, 629] on tr "ID Game/API Trans ID Date Trans. User ID Bank Acc. Name Bank Acc. Number Rp 14.…" at bounding box center [468, 618] width 913 height 45
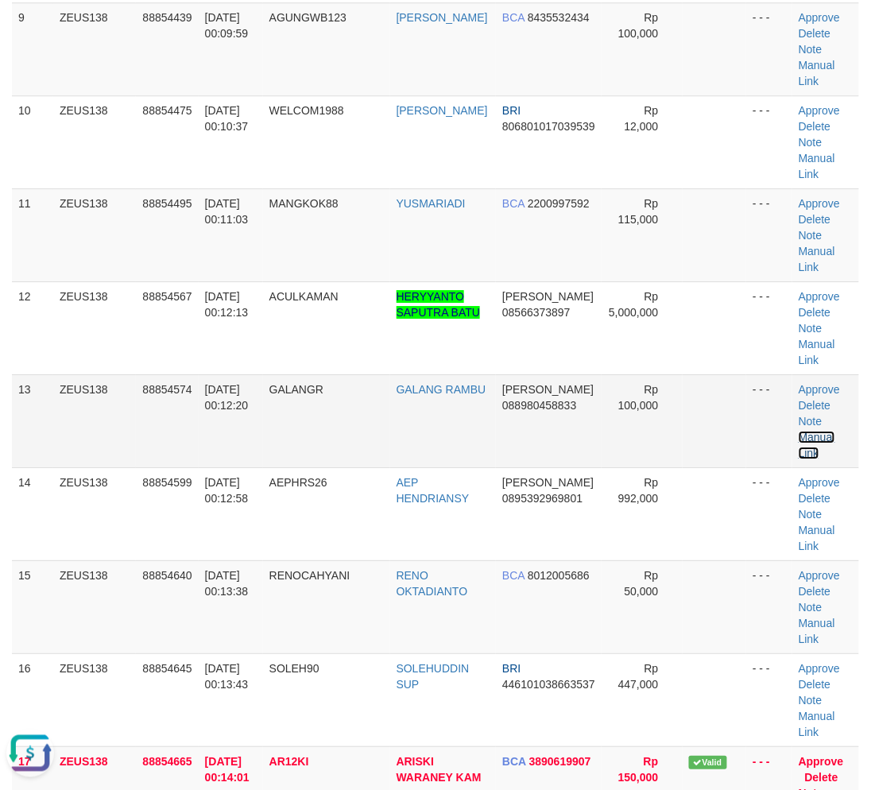
click at [804, 432] on link "Manual Link" at bounding box center [817, 445] width 37 height 29
click at [799, 431] on link "Manual Link" at bounding box center [817, 445] width 37 height 29
click at [809, 435] on link "Manual Link" at bounding box center [817, 445] width 37 height 29
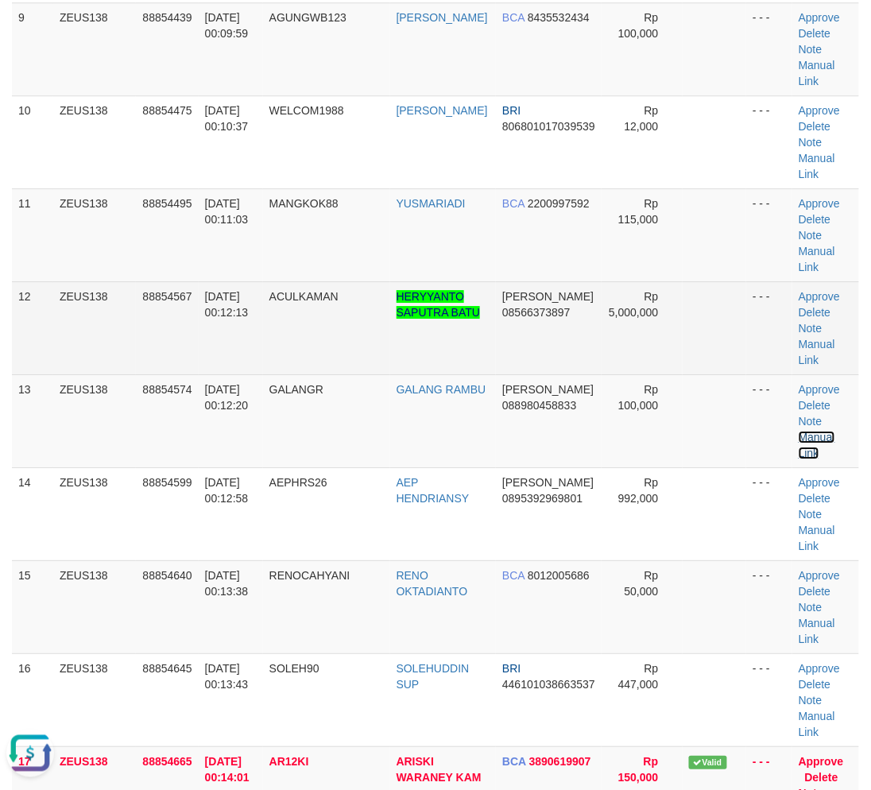
click at [799, 431] on link "Manual Link" at bounding box center [817, 445] width 37 height 29
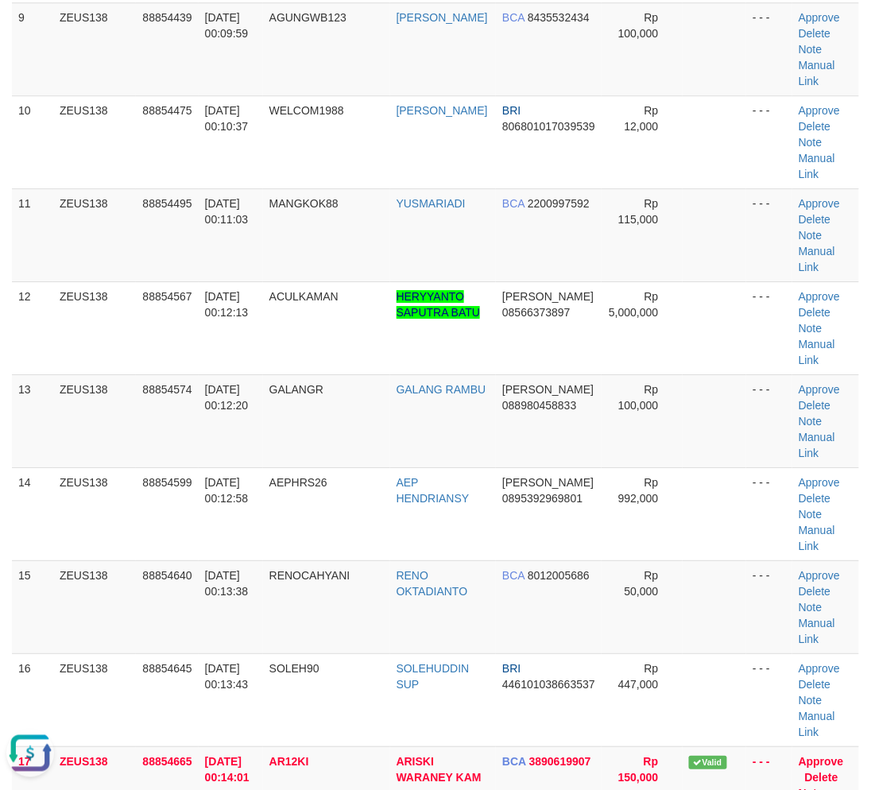
drag, startPoint x: 363, startPoint y: 695, endPoint x: 3, endPoint y: 638, distance: 364.6
click at [343, 689] on td "SOLEH90" at bounding box center [326, 699] width 127 height 93
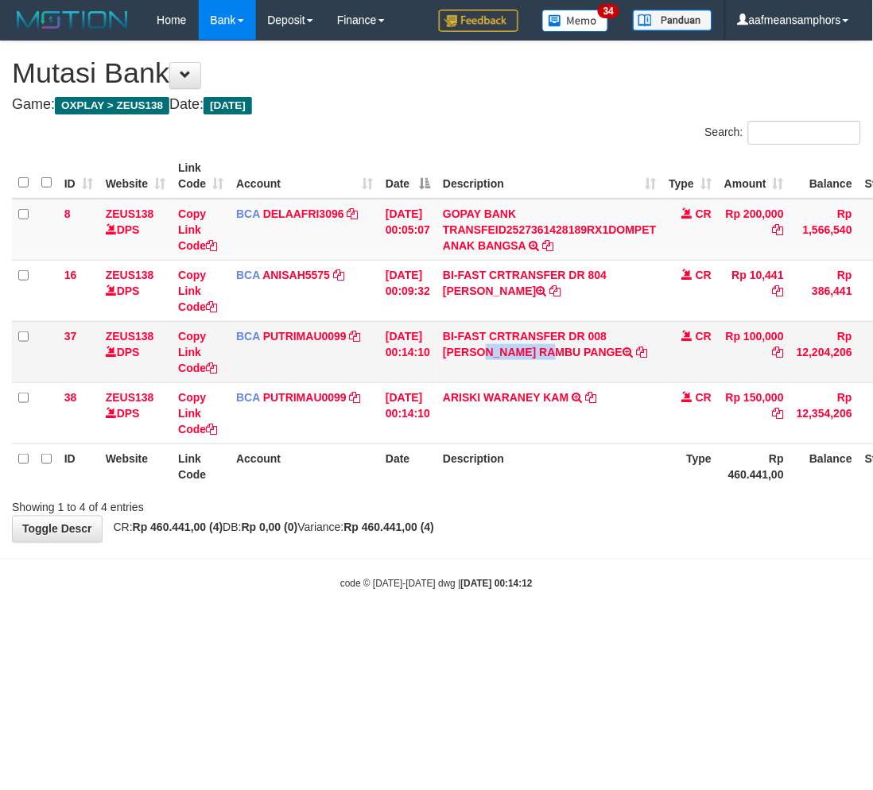
click at [533, 361] on td "BI-FAST CRTRANSFER DR 008 [PERSON_NAME] RAMBU PANGE" at bounding box center [549, 351] width 226 height 61
click at [200, 351] on link "Copy Link Code" at bounding box center [197, 352] width 39 height 45
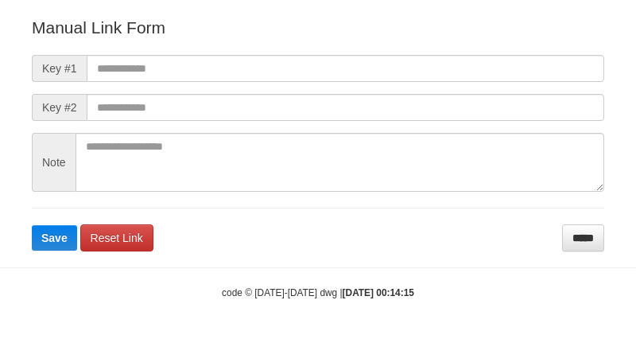
scroll to position [176, 0]
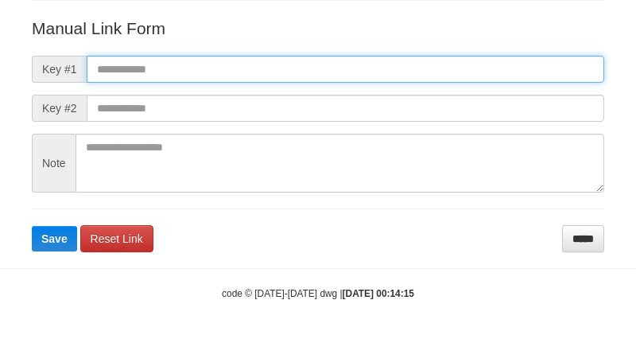
paste input "**********"
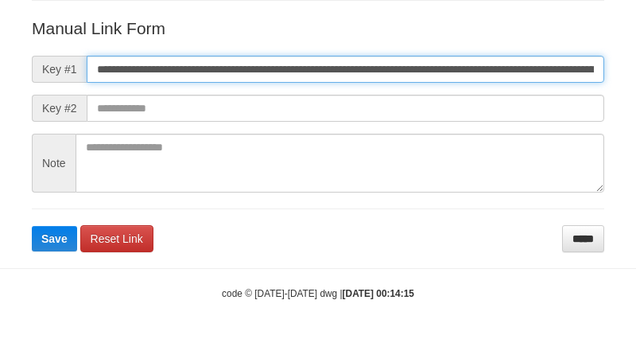
click at [471, 68] on input "**********" at bounding box center [345, 69] width 517 height 27
type input "**********"
click at [32, 226] on button "Save" at bounding box center [54, 238] width 45 height 25
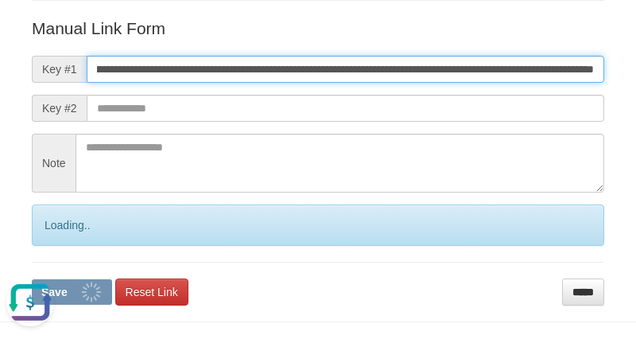
click at [32, 279] on button "Save" at bounding box center [72, 291] width 80 height 25
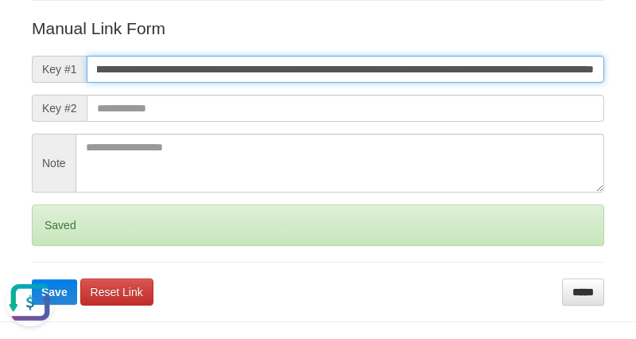
click at [32, 279] on button "Save" at bounding box center [54, 291] width 45 height 25
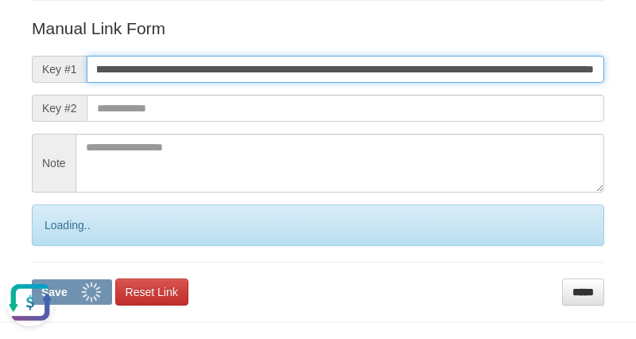
click at [32, 279] on button "Save" at bounding box center [72, 291] width 80 height 25
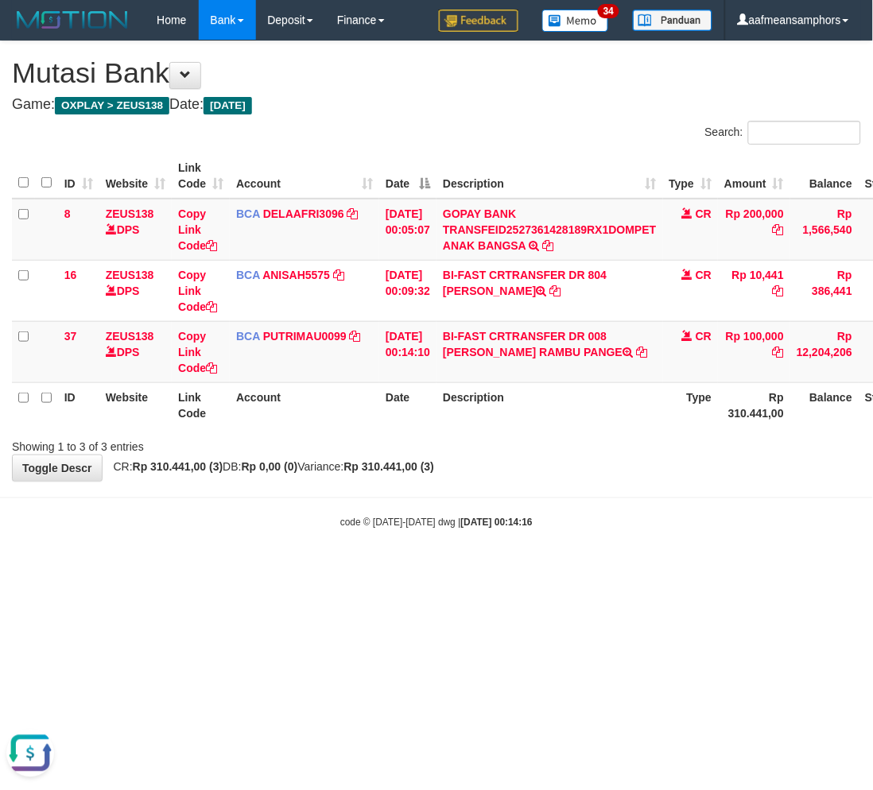
click at [248, 570] on html "Toggle navigation Home Bank Account List Load By Website Group [OXPLAY] ZEUS138…" at bounding box center [436, 285] width 873 height 570
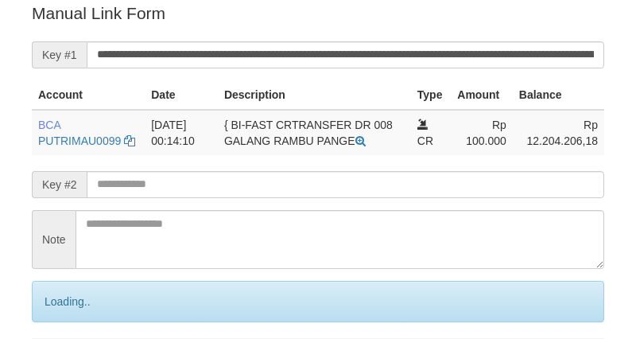
scroll to position [321, 0]
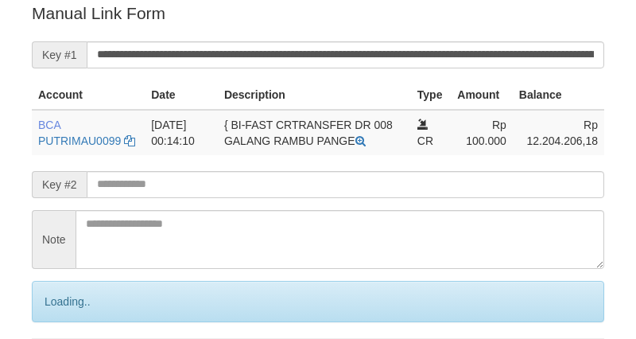
click at [355, 50] on input "**********" at bounding box center [345, 54] width 517 height 27
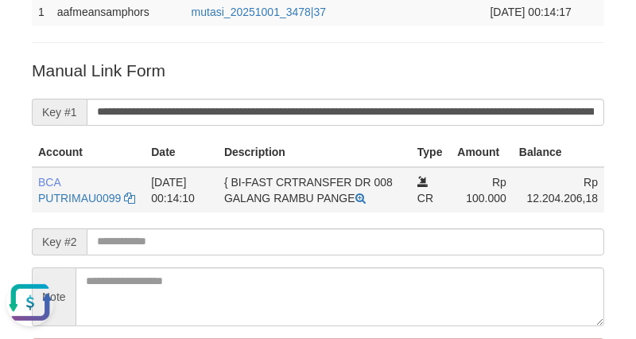
scroll to position [233, 0]
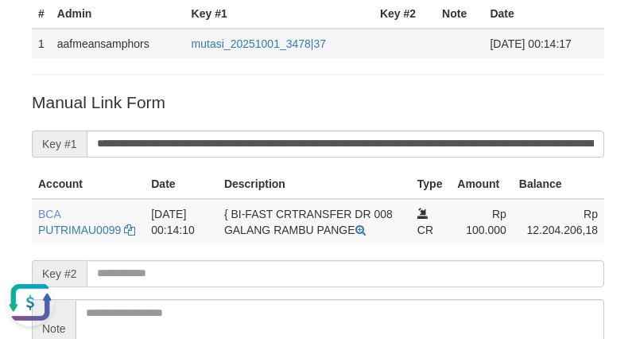
click at [483, 52] on td "01-10-2025 00:14:17" at bounding box center [543, 43] width 121 height 29
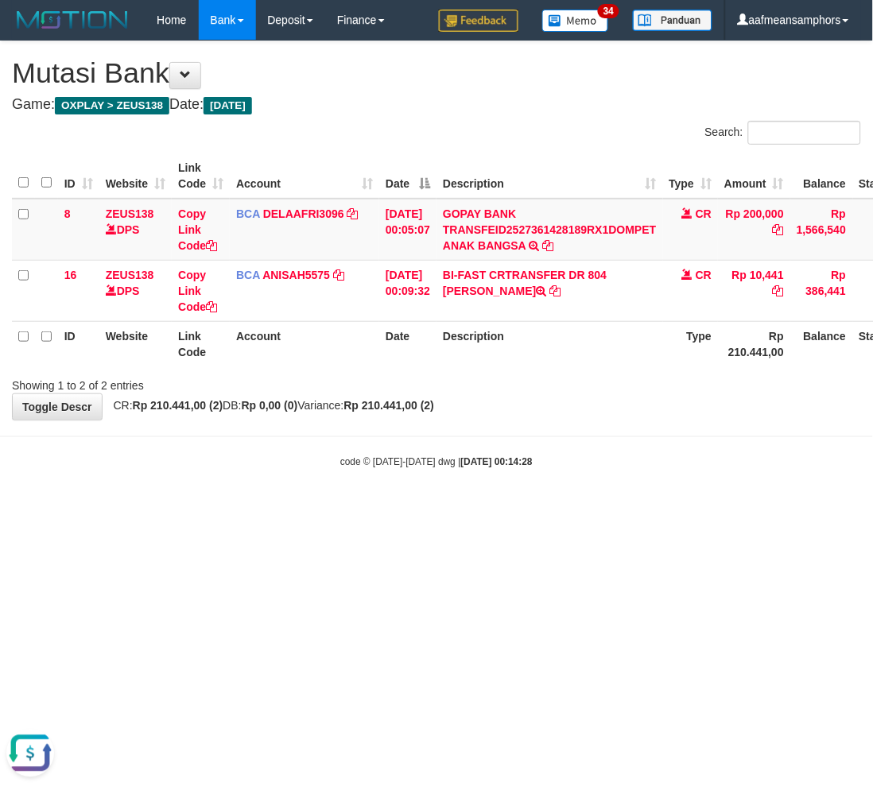
click at [631, 509] on html "Toggle navigation Home Bank Account List Load By Website Group [OXPLAY] ZEUS138…" at bounding box center [436, 254] width 873 height 509
click at [633, 509] on html "Toggle navigation Home Bank Account List Load By Website Group [OXPLAY] ZEUS138…" at bounding box center [436, 254] width 873 height 509
click at [661, 509] on html "Toggle navigation Home Bank Account List Load By Website Group [OXPLAY] ZEUS138…" at bounding box center [436, 254] width 873 height 509
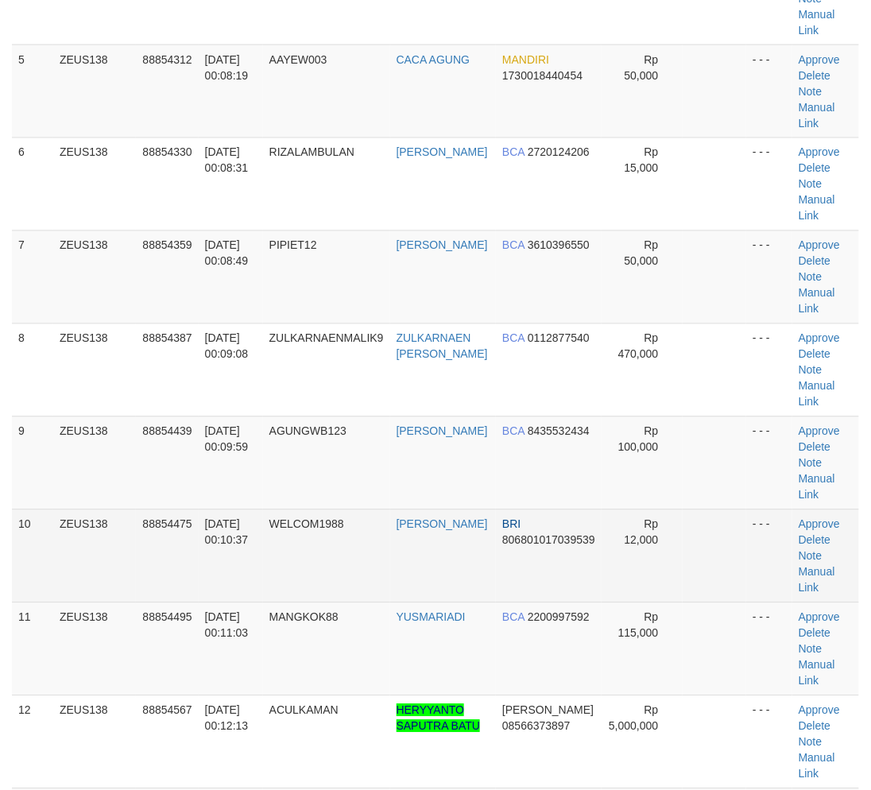
click at [261, 598] on td "[DATE] 00:10:37" at bounding box center [231, 556] width 64 height 93
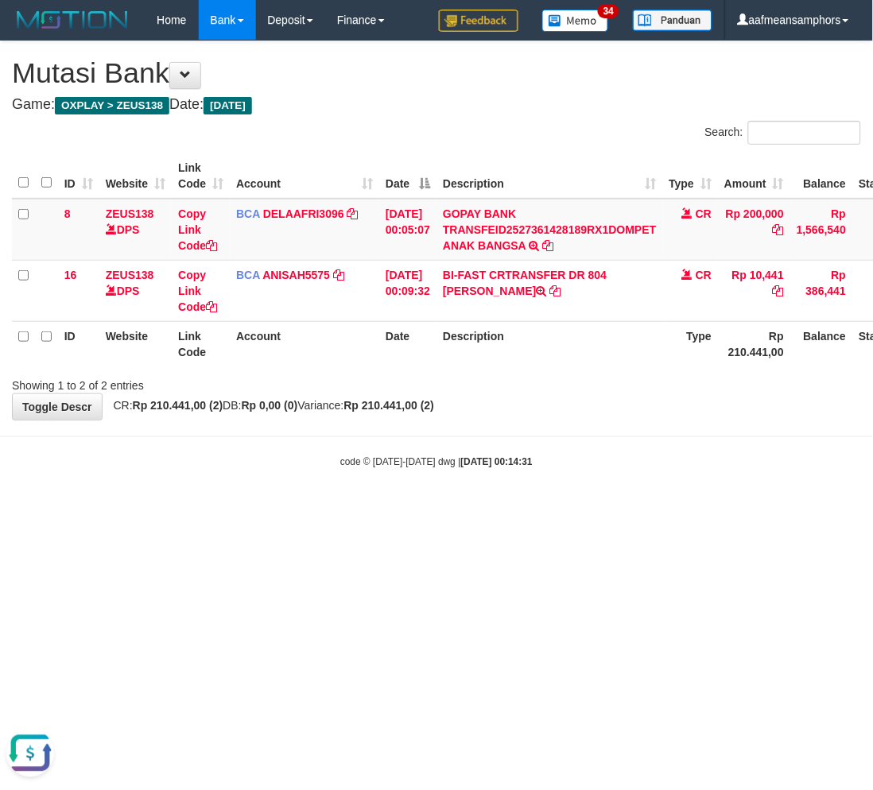
click at [375, 509] on html "Toggle navigation Home Bank Account List Load By Website Group [OXPLAY] ZEUS138…" at bounding box center [436, 254] width 873 height 509
click at [374, 509] on html "Toggle navigation Home Bank Account List Load By Website Group [OXPLAY] ZEUS138…" at bounding box center [436, 254] width 873 height 509
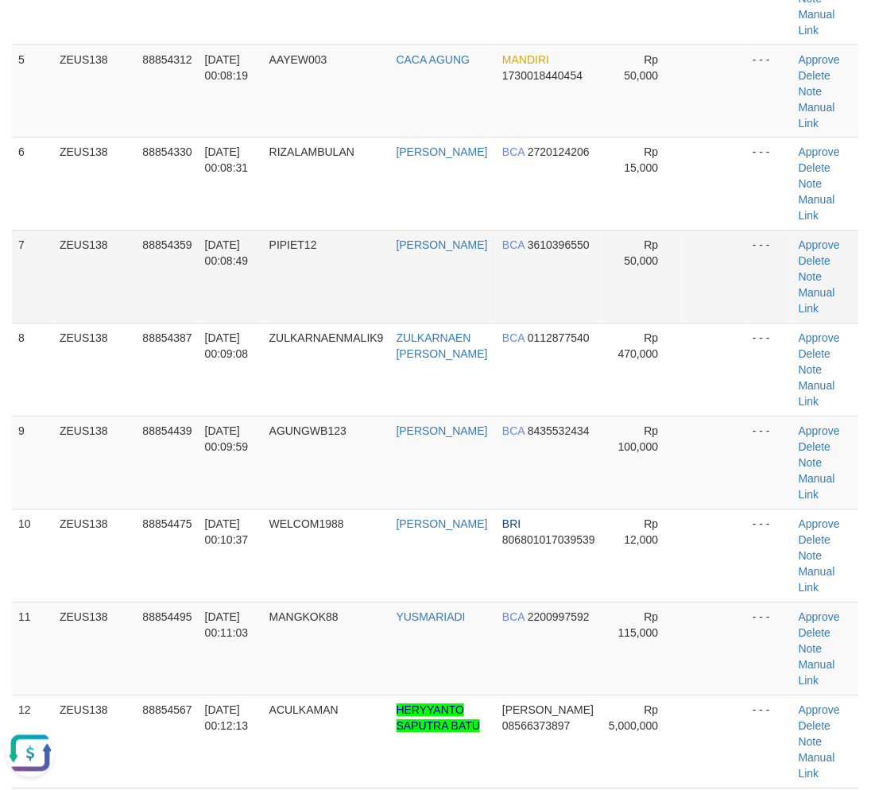
drag, startPoint x: 331, startPoint y: 255, endPoint x: 308, endPoint y: 261, distance: 24.5
click at [335, 255] on td "PIPIET12" at bounding box center [326, 277] width 127 height 93
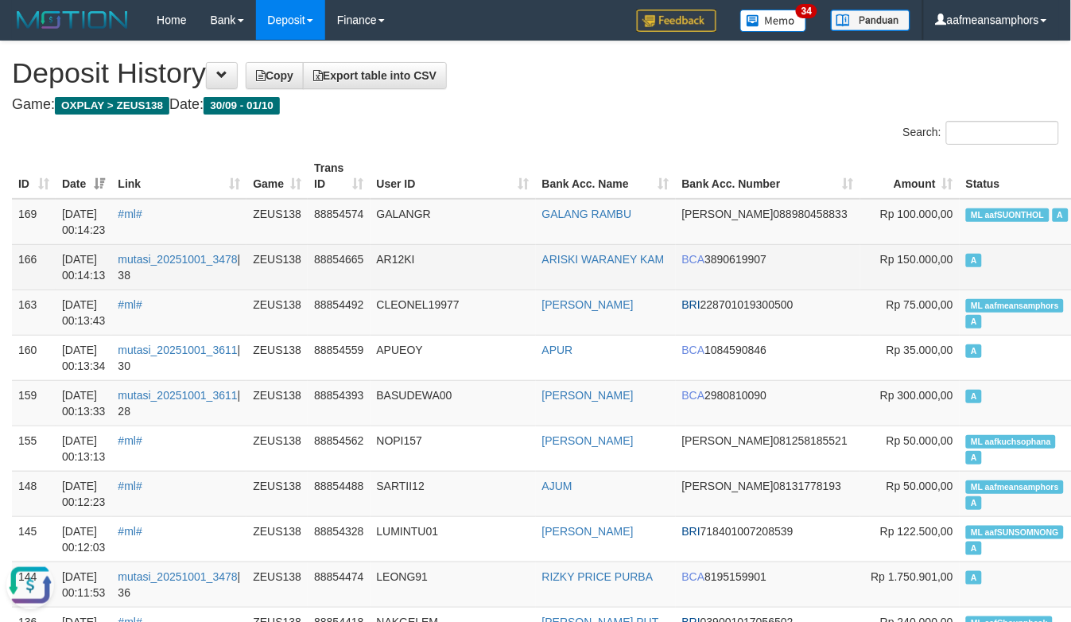
click at [426, 246] on td "AR12KI" at bounding box center [452, 266] width 165 height 45
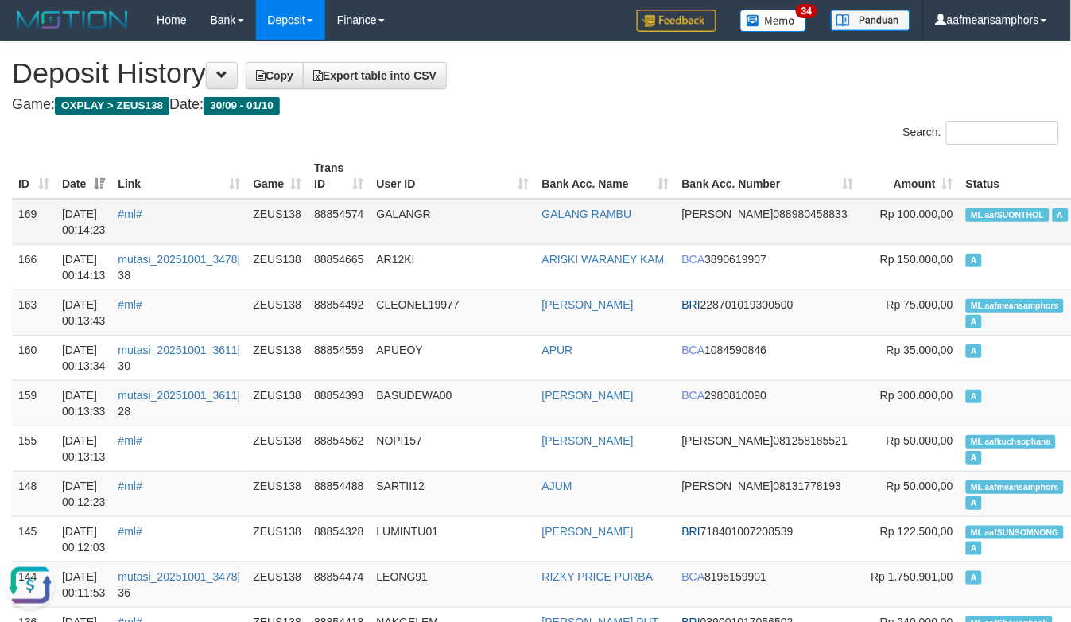
drag, startPoint x: 461, startPoint y: 219, endPoint x: 240, endPoint y: 219, distance: 221.0
click at [459, 219] on td "GALANGR" at bounding box center [452, 222] width 165 height 46
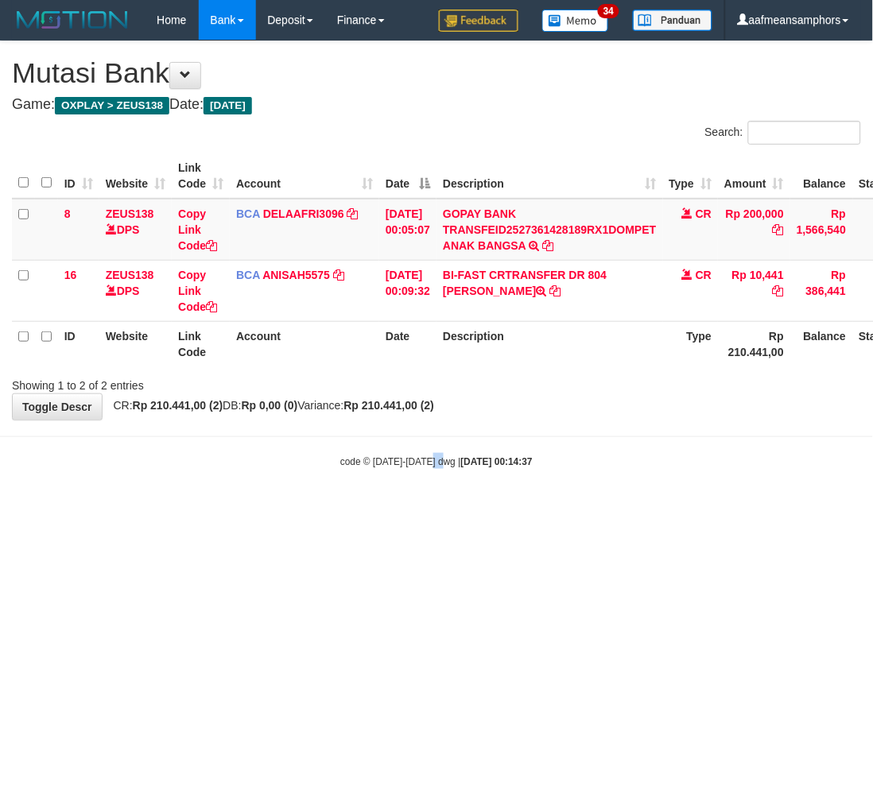
drag, startPoint x: 433, startPoint y: 545, endPoint x: 442, endPoint y: 552, distance: 11.3
click at [441, 509] on html "Toggle navigation Home Bank Account List Load By Website Group [OXPLAY] ZEUS138…" at bounding box center [436, 254] width 873 height 509
drag, startPoint x: 448, startPoint y: 560, endPoint x: 439, endPoint y: 558, distance: 9.8
click at [443, 509] on html "Toggle navigation Home Bank Account List Load By Website Group [OXPLAY] ZEUS138…" at bounding box center [436, 254] width 873 height 509
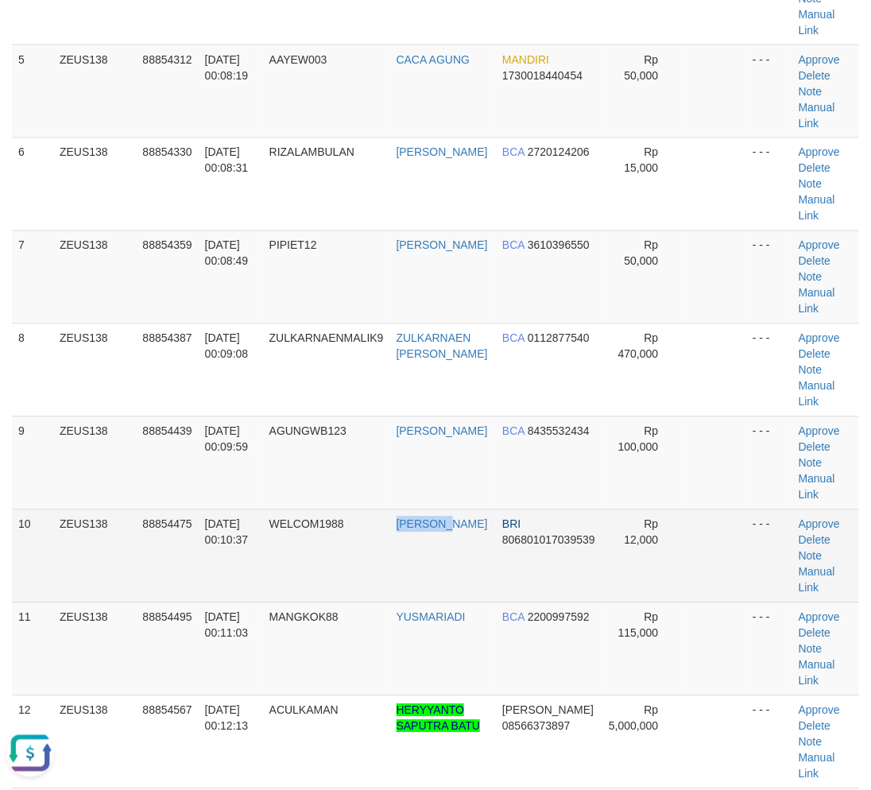
drag, startPoint x: 404, startPoint y: 580, endPoint x: 242, endPoint y: 583, distance: 161.4
click at [386, 580] on td "WELCOM1988" at bounding box center [326, 556] width 127 height 93
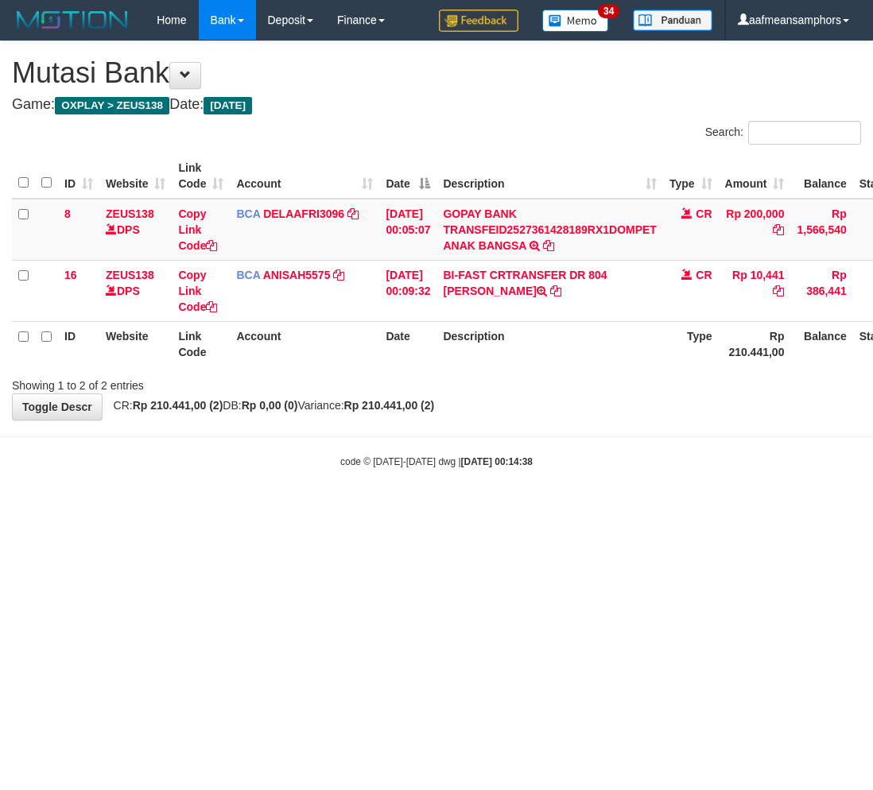
click at [433, 509] on html "Toggle navigation Home Bank Account List Load By Website Group [OXPLAY] ZEUS138…" at bounding box center [436, 254] width 873 height 509
click at [530, 509] on html "Toggle navigation Home Bank Account List Load By Website Group [OXPLAY] ZEUS138…" at bounding box center [436, 254] width 873 height 509
click at [480, 509] on html "Toggle navigation Home Bank Account List Load By Website Group [OXPLAY] ZEUS138…" at bounding box center [436, 254] width 873 height 509
click at [559, 509] on html "Toggle navigation Home Bank Account List Load By Website Group [OXPLAY] ZEUS138…" at bounding box center [436, 254] width 873 height 509
drag, startPoint x: 557, startPoint y: 571, endPoint x: 576, endPoint y: 560, distance: 21.4
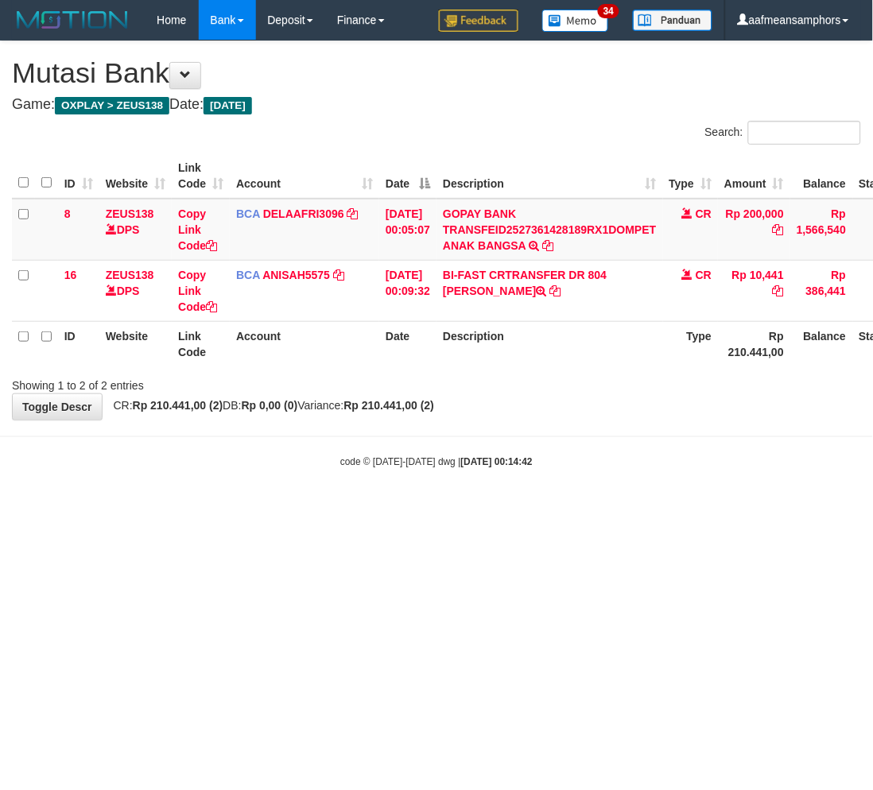
click at [557, 509] on html "Toggle navigation Home Bank Account List Load By Website Group [OXPLAY] ZEUS138…" at bounding box center [436, 254] width 873 height 509
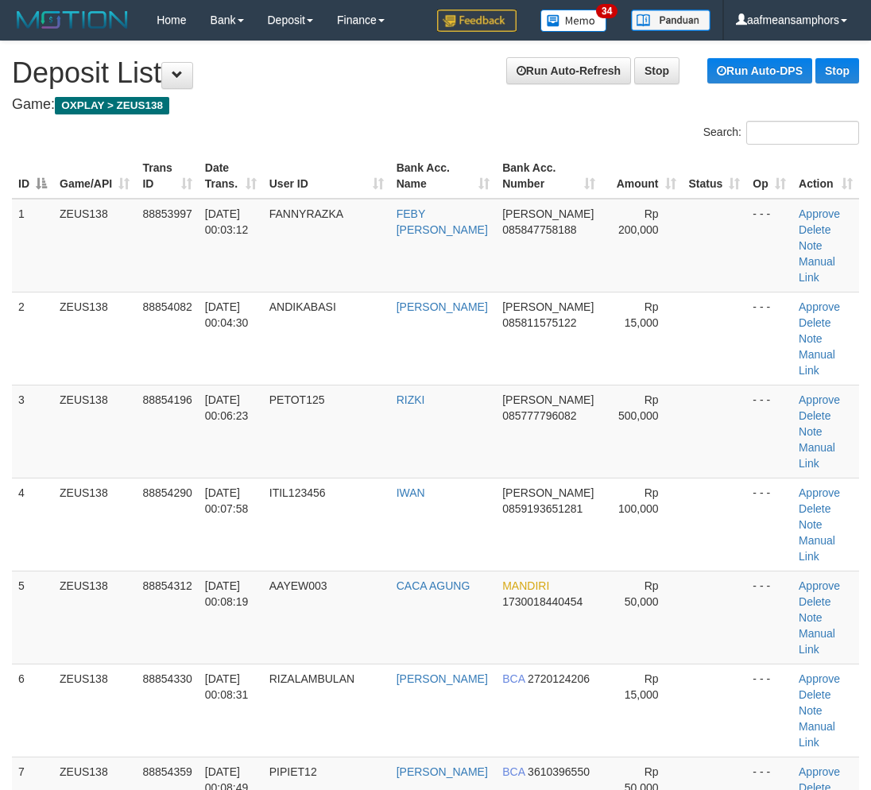
scroll to position [526, 0]
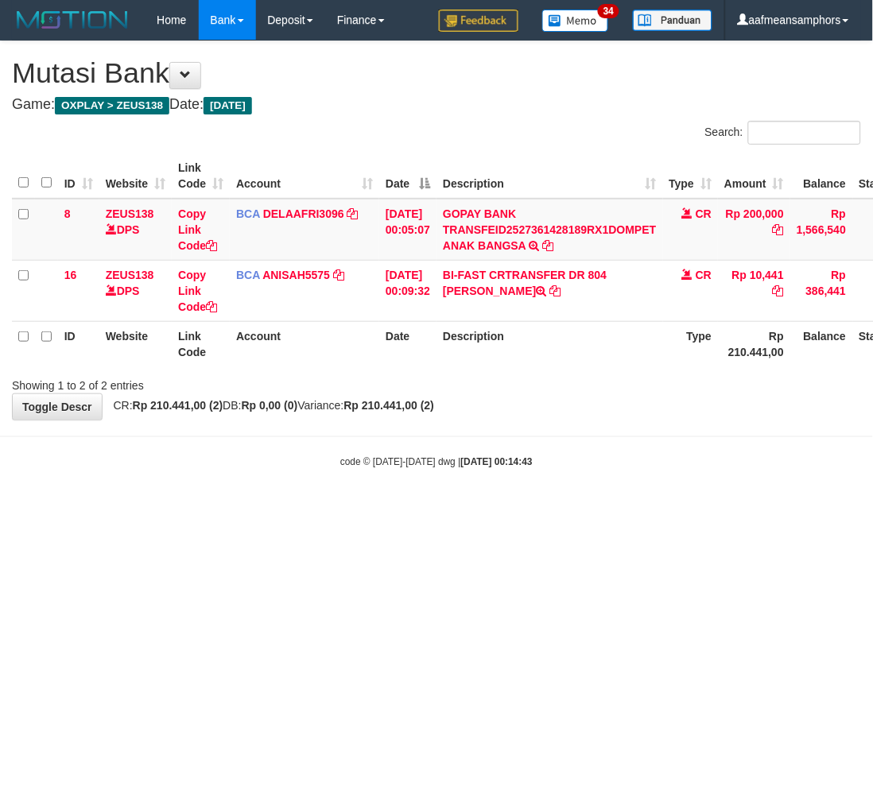
drag, startPoint x: 680, startPoint y: 531, endPoint x: 700, endPoint y: 534, distance: 20.9
click at [678, 509] on html "Toggle navigation Home Bank Account List Load By Website Group [OXPLAY] ZEUS138…" at bounding box center [436, 254] width 873 height 509
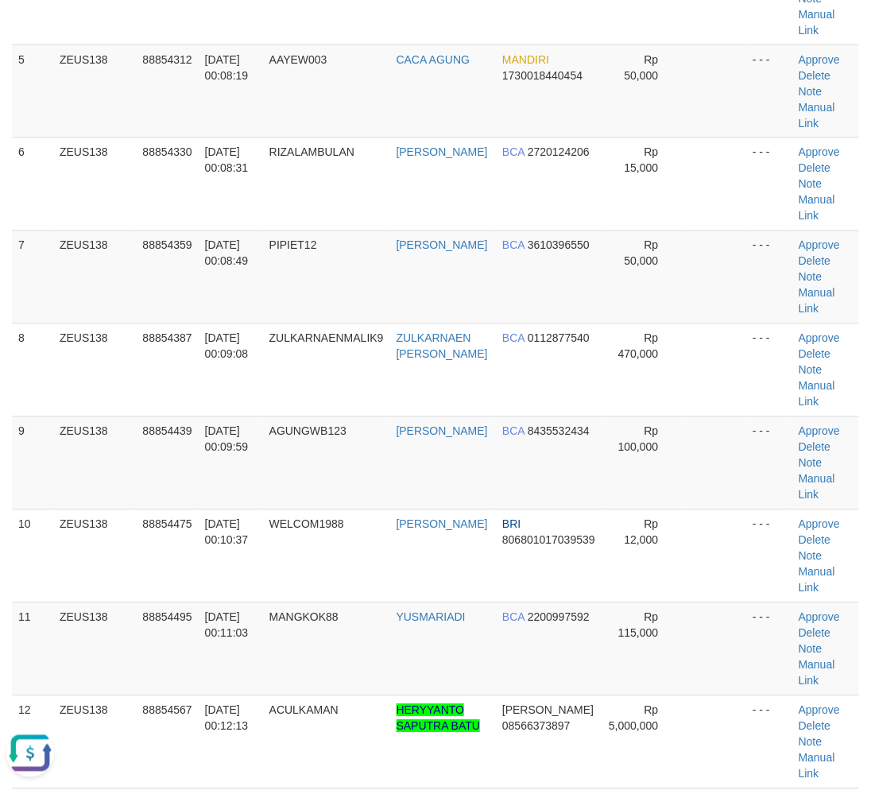
scroll to position [1405, 0]
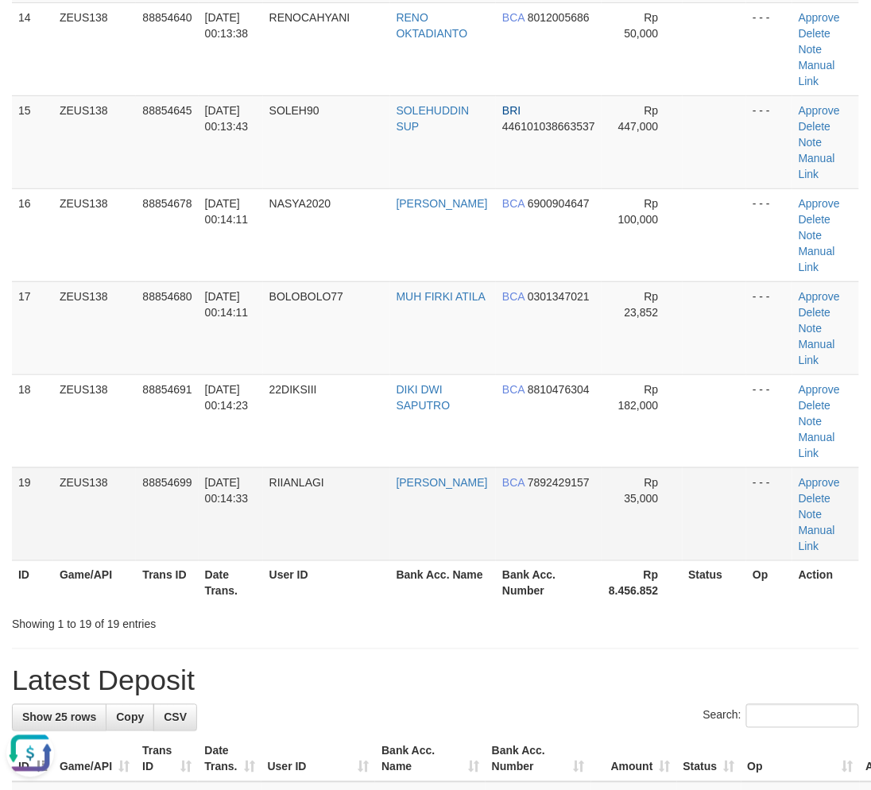
drag, startPoint x: 513, startPoint y: 658, endPoint x: 531, endPoint y: 514, distance: 145.0
click at [514, 657] on div "**********" at bounding box center [435, 329] width 871 height 3386
drag, startPoint x: 426, startPoint y: 599, endPoint x: 1, endPoint y: 555, distance: 427.6
click at [430, 599] on th "Bank Acc. Name" at bounding box center [443, 582] width 107 height 45
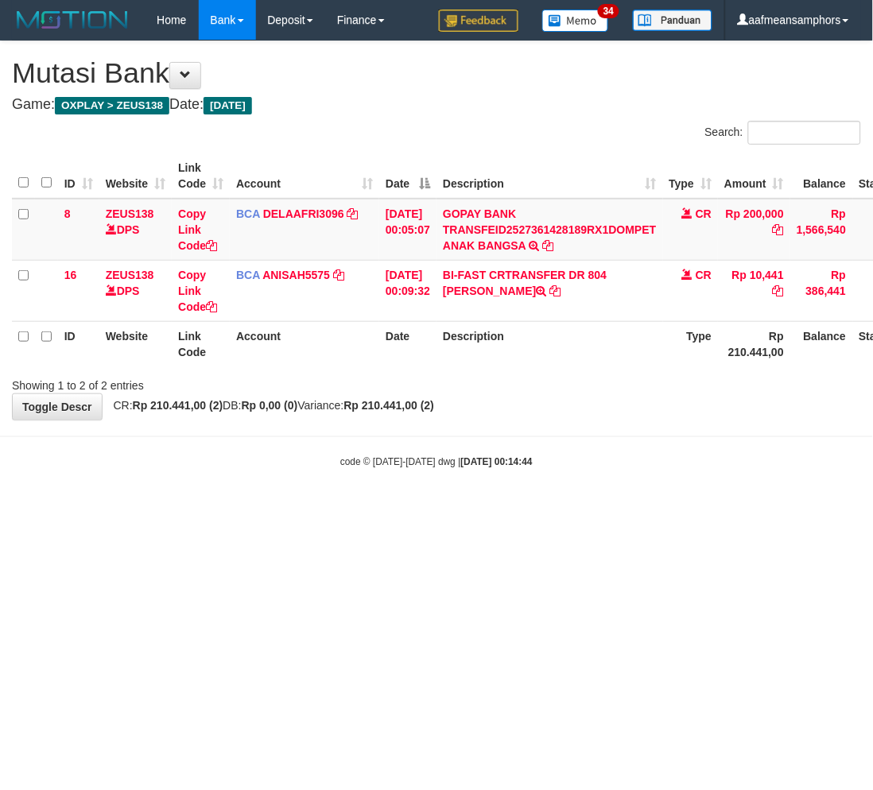
click at [707, 481] on body "Toggle navigation Home Bank Account List Load By Website Group [OXPLAY] ZEUS138…" at bounding box center [436, 254] width 873 height 509
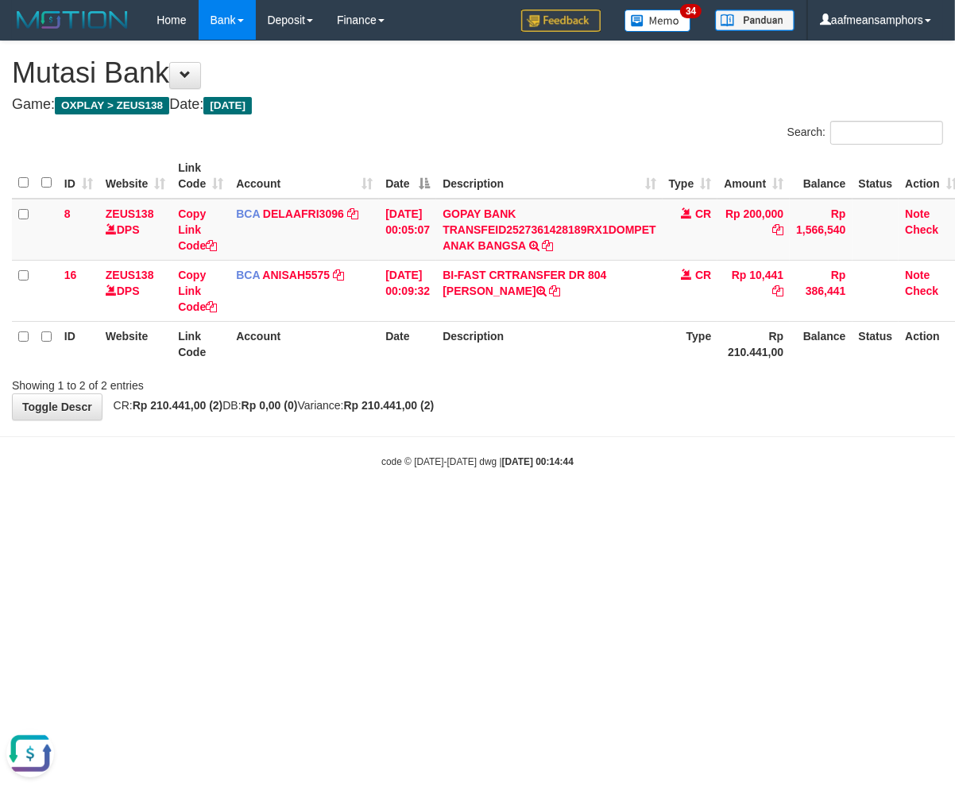
click at [483, 509] on html "Toggle navigation Home Bank Account List Load By Website Group [OXPLAY] ZEUS138…" at bounding box center [477, 254] width 955 height 509
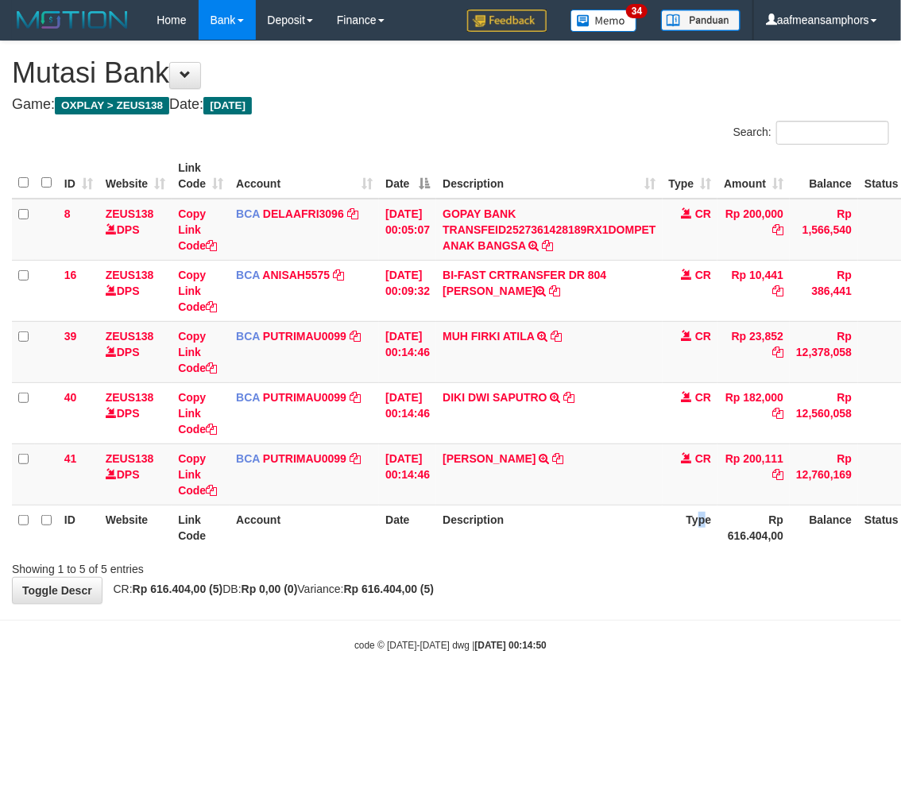
click at [711, 519] on th "Type" at bounding box center [691, 527] width 56 height 45
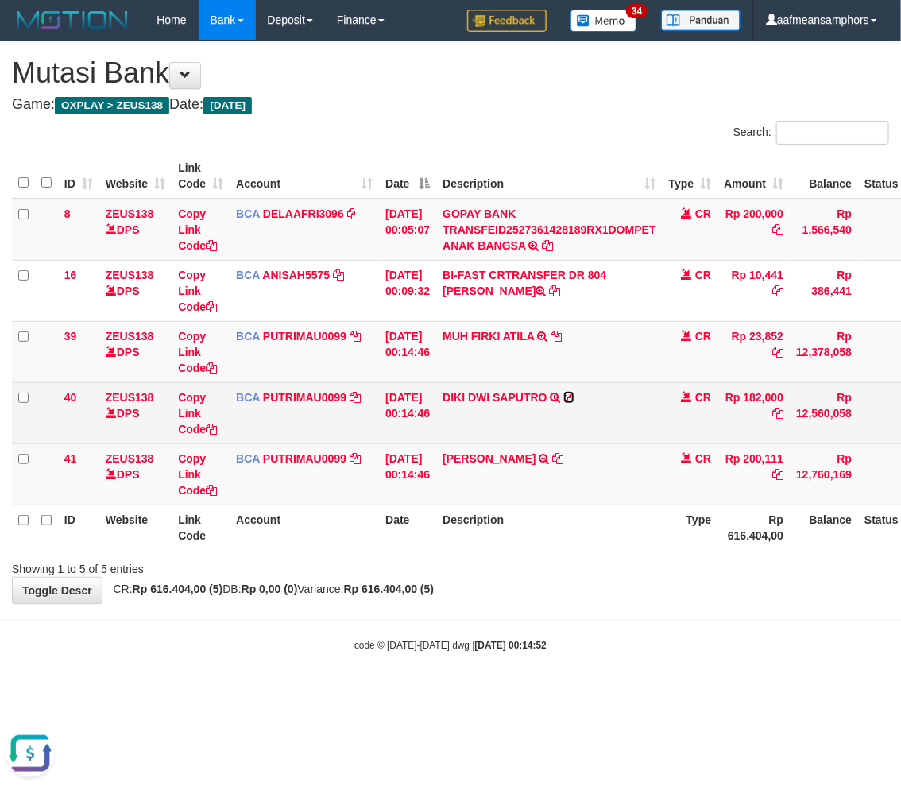
click at [575, 394] on icon at bounding box center [569, 397] width 11 height 11
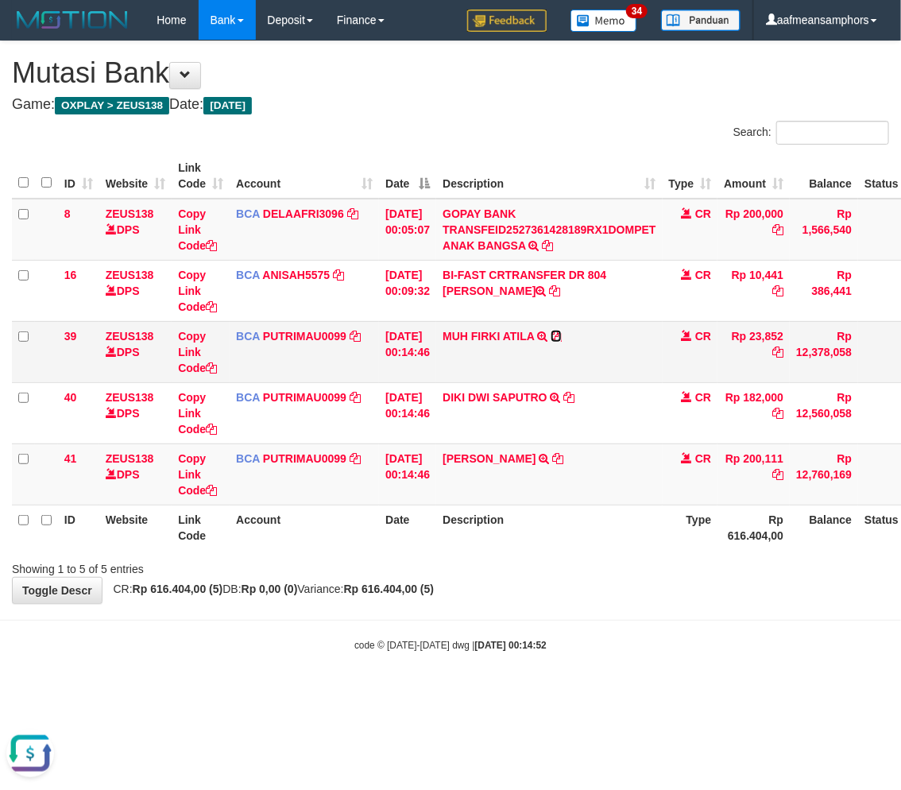
click at [562, 335] on icon at bounding box center [556, 336] width 11 height 11
click at [528, 597] on div "**********" at bounding box center [450, 322] width 901 height 562
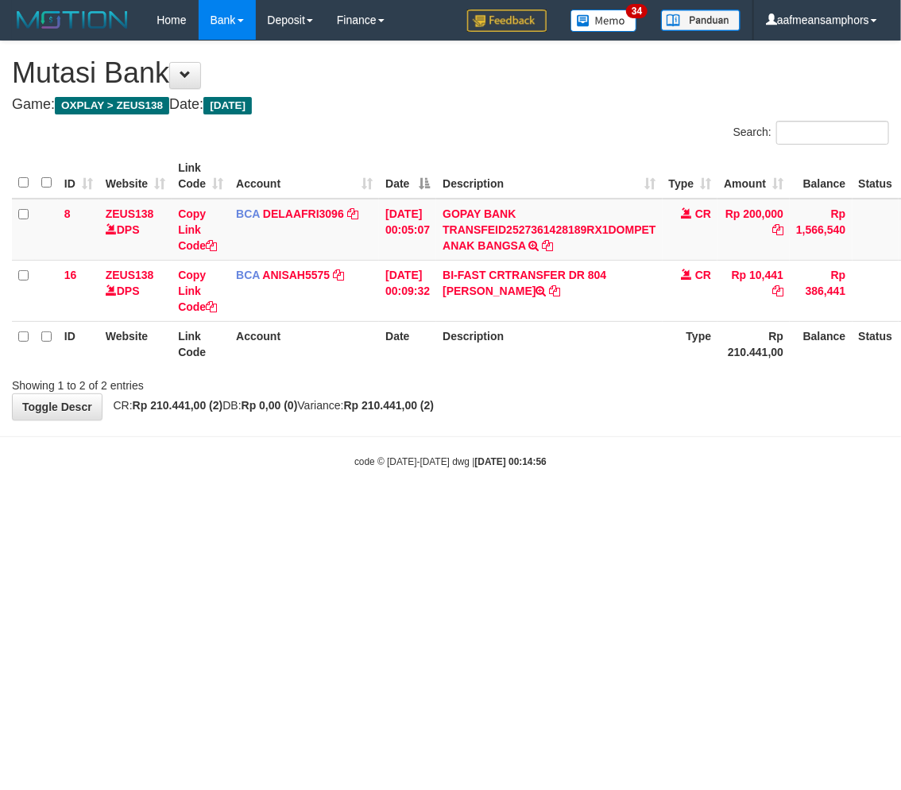
click at [545, 509] on html "Toggle navigation Home Bank Account List Load By Website Group [OXPLAY] ZEUS138…" at bounding box center [450, 254] width 901 height 509
click at [526, 509] on html "Toggle navigation Home Bank Account List Load By Website Group [OXPLAY] ZEUS138…" at bounding box center [450, 254] width 901 height 509
click at [641, 509] on html "Toggle navigation Home Bank Account List Load By Website Group [OXPLAY] ZEUS138…" at bounding box center [450, 254] width 901 height 509
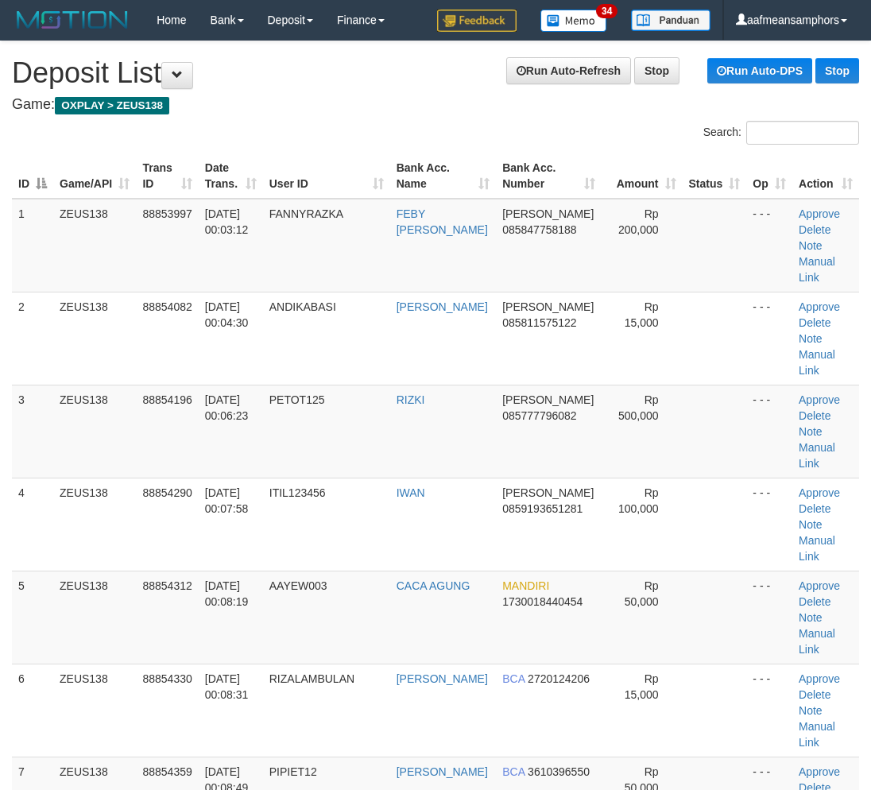
scroll to position [1496, 0]
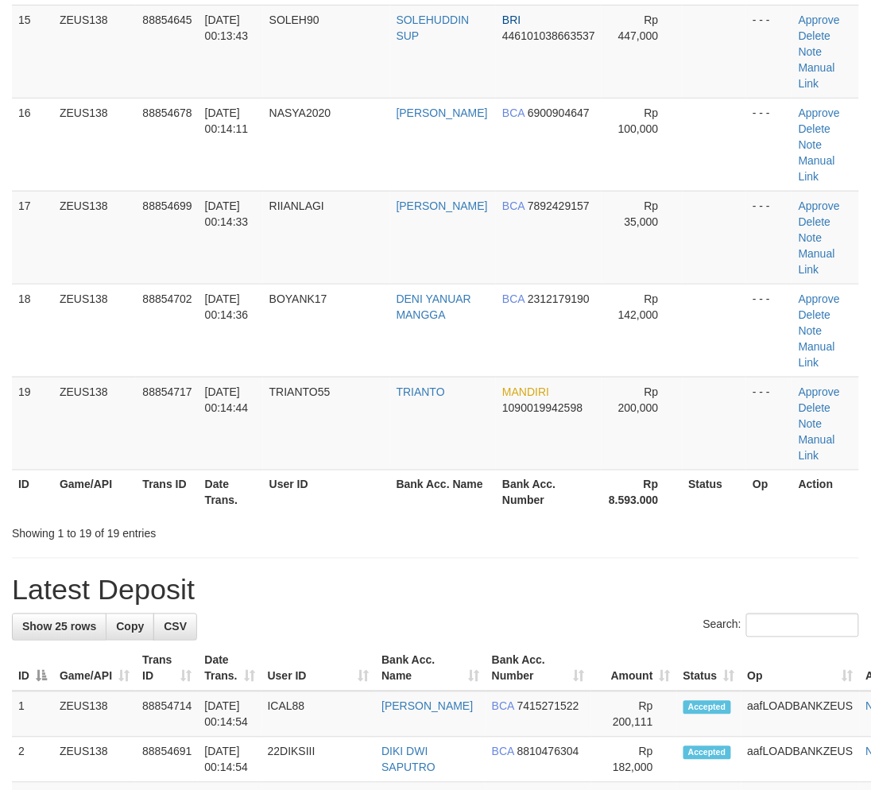
click at [377, 545] on div "**********" at bounding box center [435, 238] width 871 height 3386
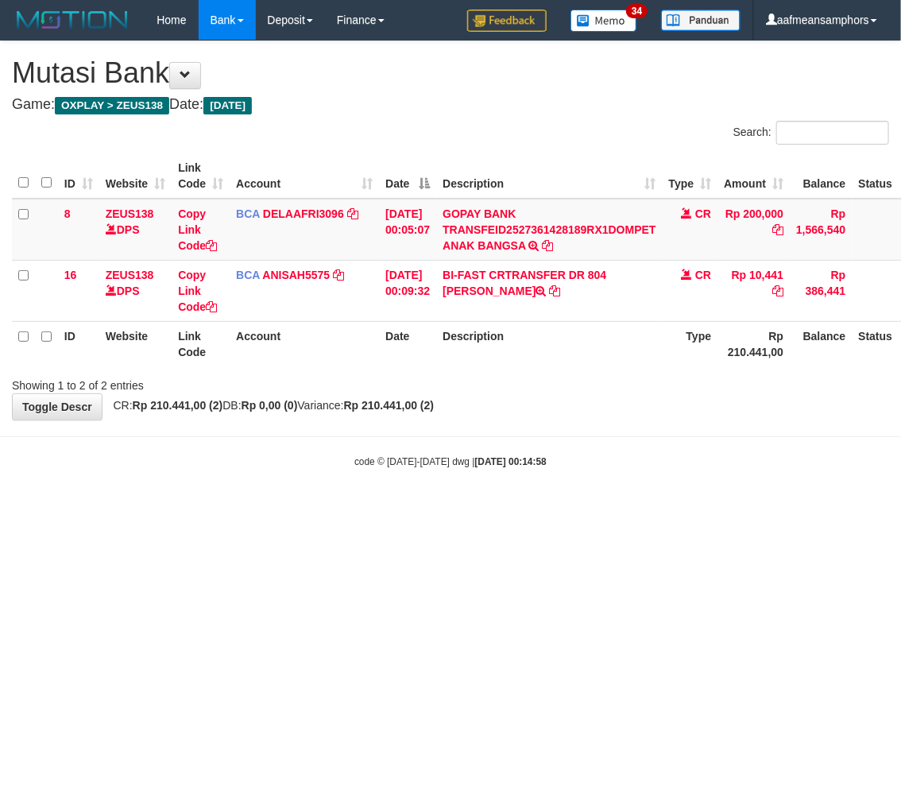
click at [583, 509] on html "Toggle navigation Home Bank Account List Load By Website Group [OXPLAY] ZEUS138…" at bounding box center [450, 254] width 901 height 509
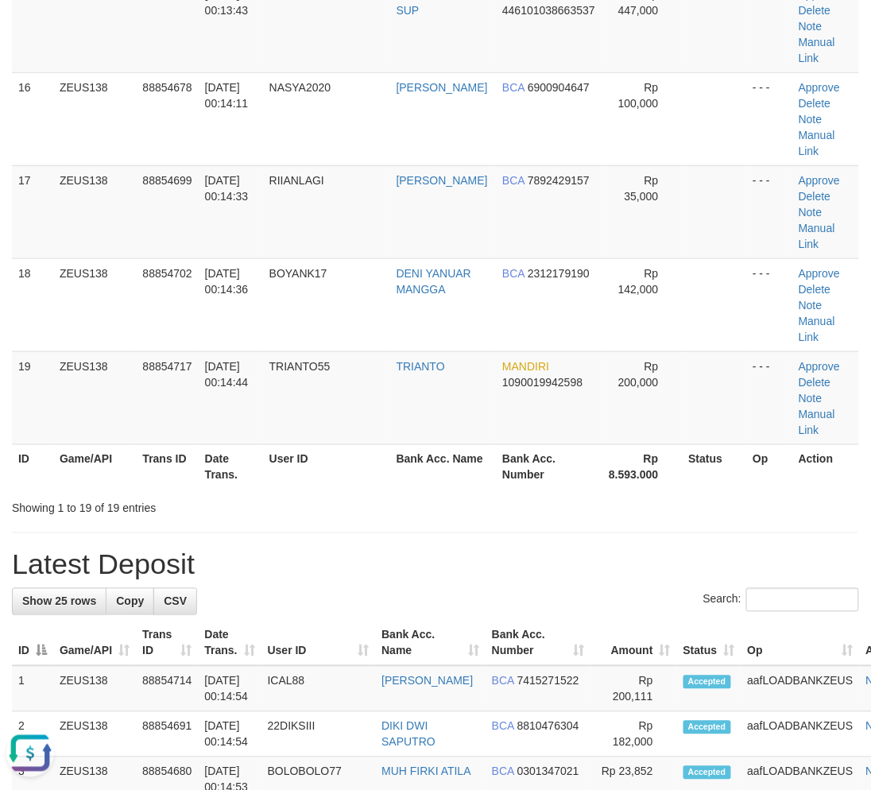
drag, startPoint x: 427, startPoint y: 498, endPoint x: 329, endPoint y: 503, distance: 97.9
click at [411, 498] on div "Showing 1 to 19 of 19 entries" at bounding box center [435, 505] width 871 height 22
click at [354, 454] on tr "ID Game/API Trans ID Date Trans. User ID Bank Acc. Name Bank Acc. Number Rp 8.5…" at bounding box center [435, 466] width 847 height 45
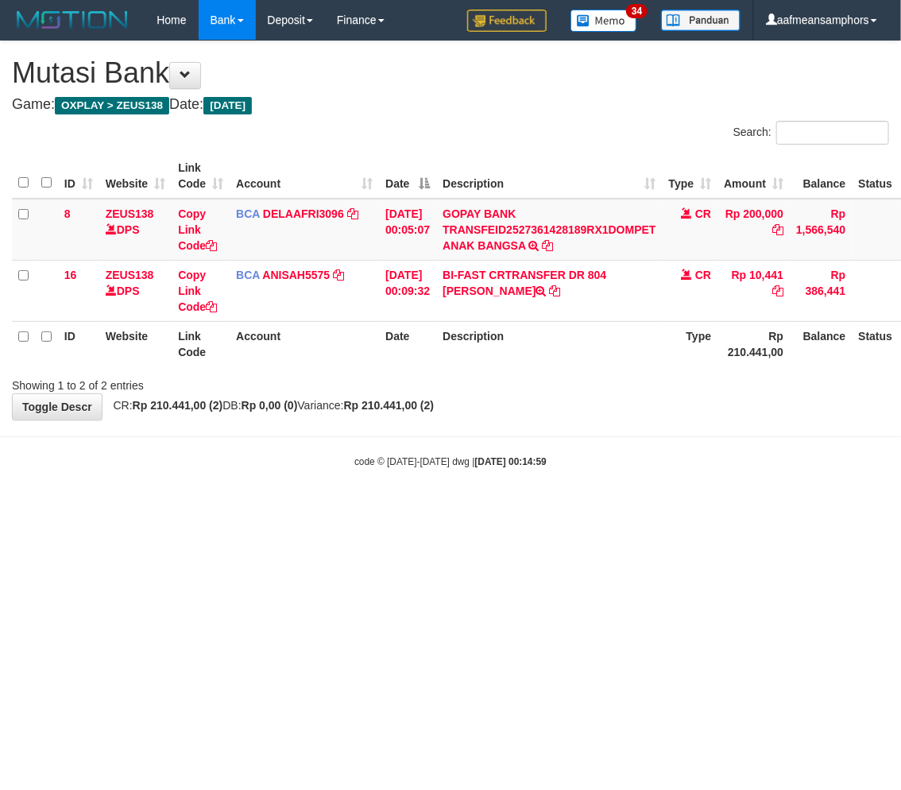
click at [568, 509] on html "Toggle navigation Home Bank Account List Load By Website Group [OXPLAY] ZEUS138…" at bounding box center [450, 254] width 901 height 509
drag, startPoint x: 514, startPoint y: 539, endPoint x: 523, endPoint y: 537, distance: 8.9
click at [517, 509] on html "Toggle navigation Home Bank Account List Load By Website Group [OXPLAY] ZEUS138…" at bounding box center [450, 254] width 901 height 509
click at [535, 509] on html "Toggle navigation Home Bank Account List Load By Website Group [OXPLAY] ZEUS138…" at bounding box center [450, 254] width 901 height 509
click at [737, 459] on div "code © 2012-2018 dwg | 2025/10/01 00:15:02" at bounding box center [450, 461] width 901 height 16
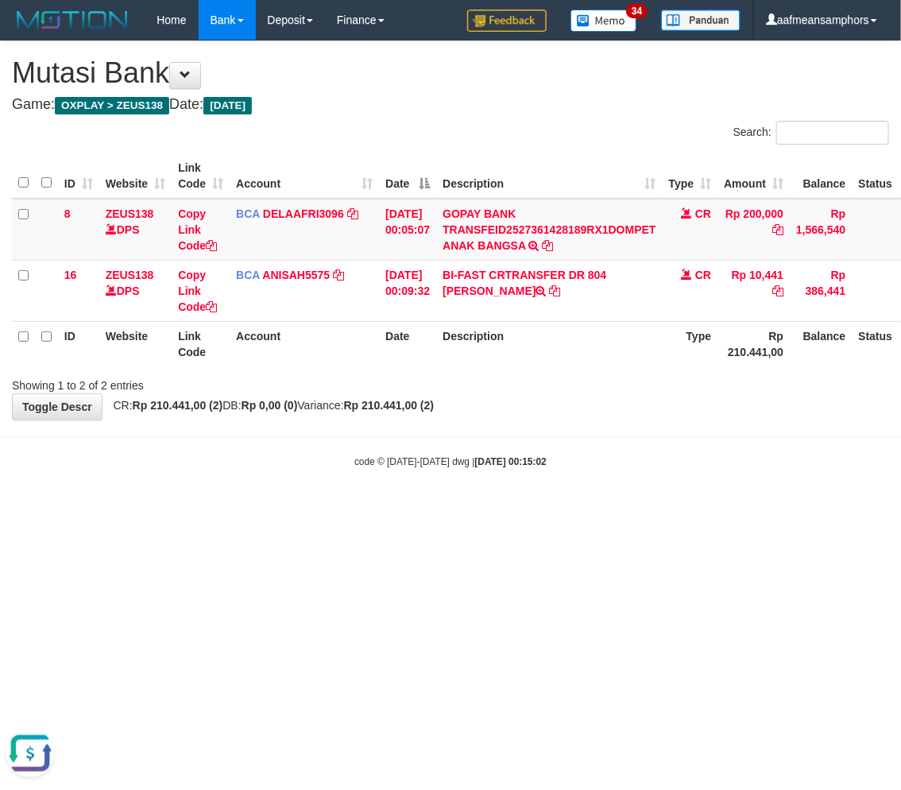
click at [696, 442] on body "Toggle navigation Home Bank Account List Load By Website Group [OXPLAY] ZEUS138…" at bounding box center [450, 254] width 901 height 509
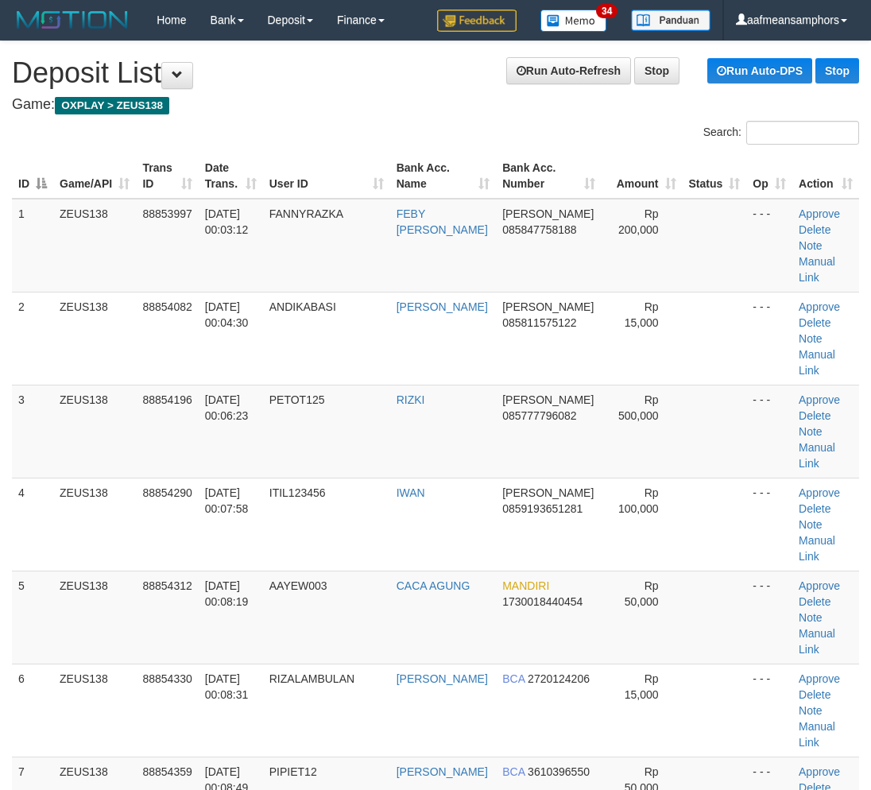
scroll to position [2169, 0]
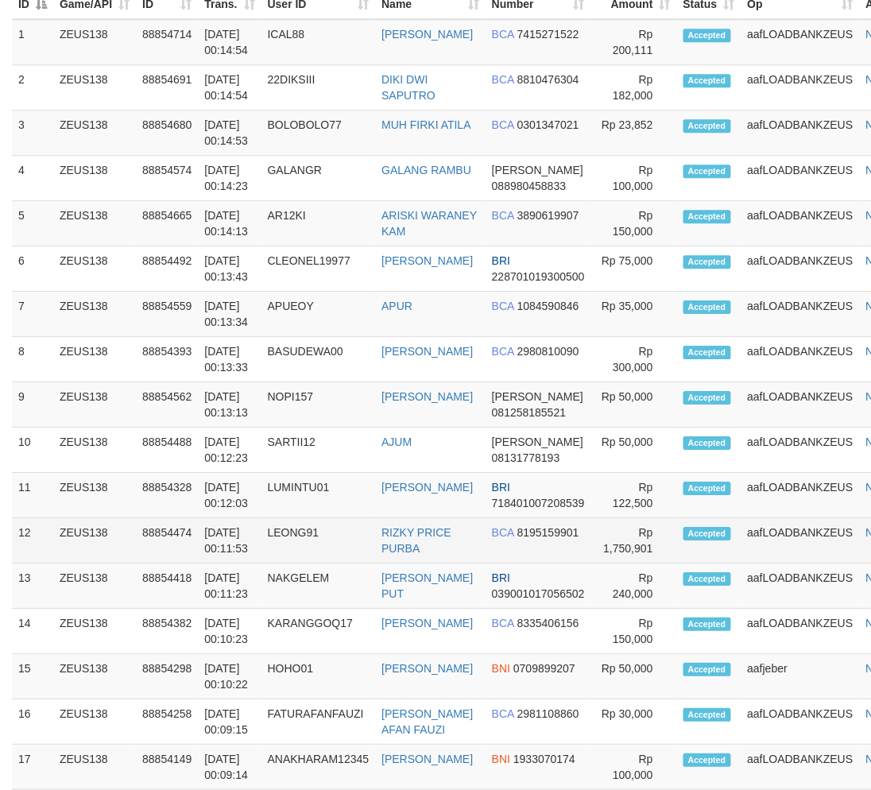
click at [292, 518] on td "LEONG91" at bounding box center [319, 540] width 114 height 45
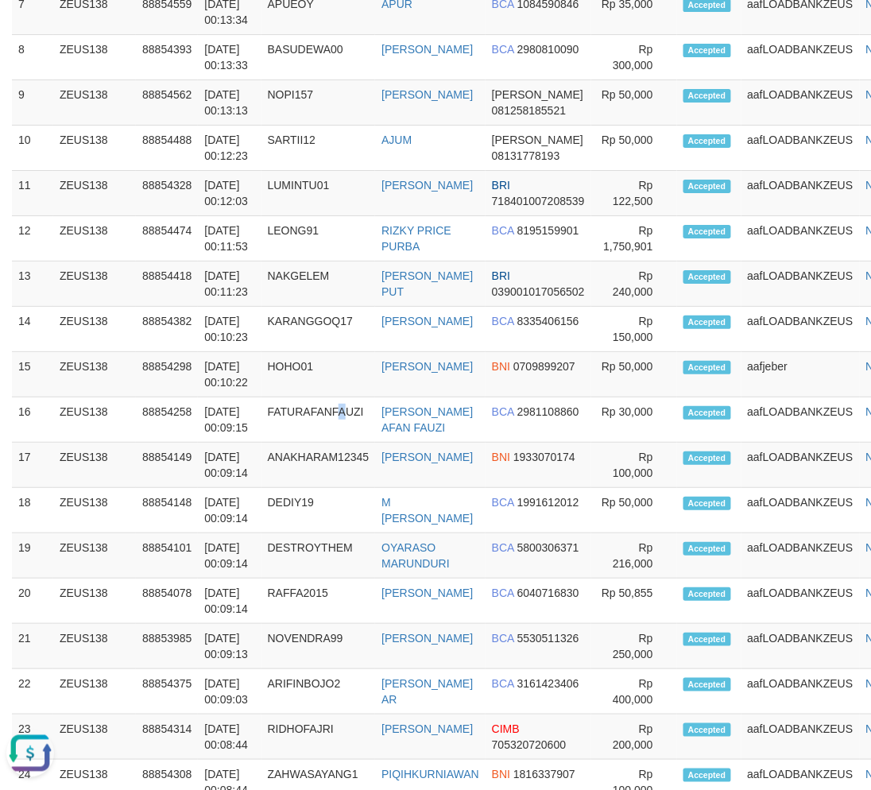
drag, startPoint x: 343, startPoint y: 439, endPoint x: 3, endPoint y: 455, distance: 340.6
click at [347, 440] on tbody "1 ZEUS138 88854714 [DATE] 00:14:54 ICAL88 [PERSON_NAME] BCA 7415271522 Rp 200,1…" at bounding box center [468, 284] width 913 height 1134
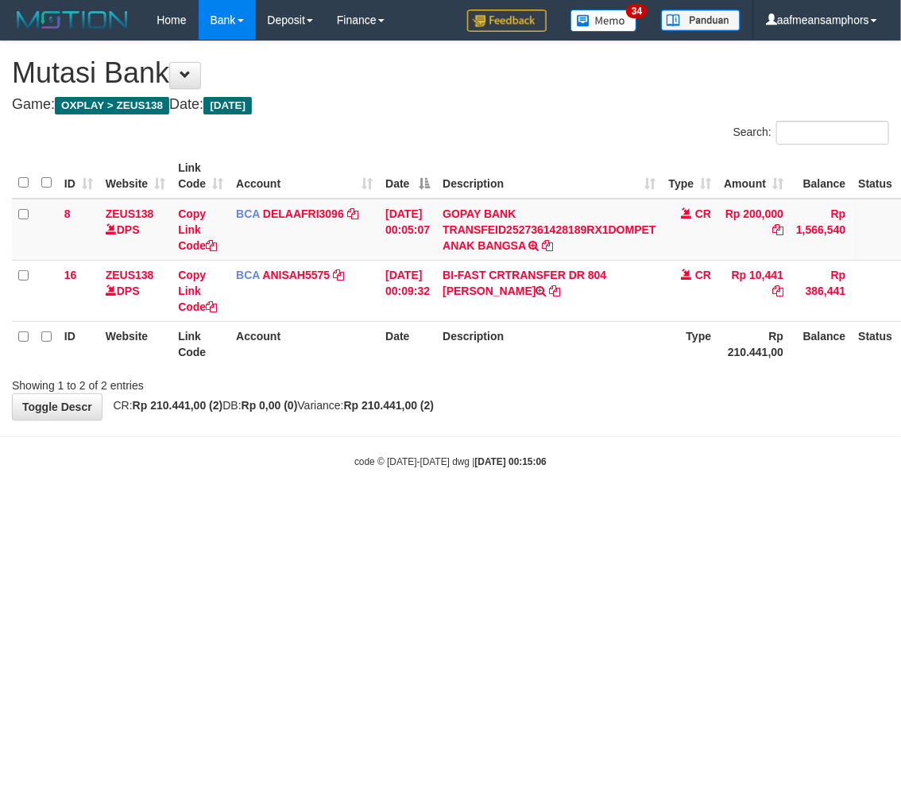
drag, startPoint x: 695, startPoint y: 442, endPoint x: 661, endPoint y: 457, distance: 36.6
click at [677, 451] on body "Toggle navigation Home Bank Account List Load By Website Group [OXPLAY] ZEUS138…" at bounding box center [450, 254] width 901 height 509
click at [654, 451] on body "Toggle navigation Home Bank Account List Load By Website Group [OXPLAY] ZEUS138…" at bounding box center [450, 254] width 901 height 509
drag, startPoint x: 645, startPoint y: 477, endPoint x: 642, endPoint y: 487, distance: 10.6
click at [641, 487] on body "Toggle navigation Home Bank Account List Load By Website Group [OXPLAY] ZEUS138…" at bounding box center [450, 254] width 901 height 509
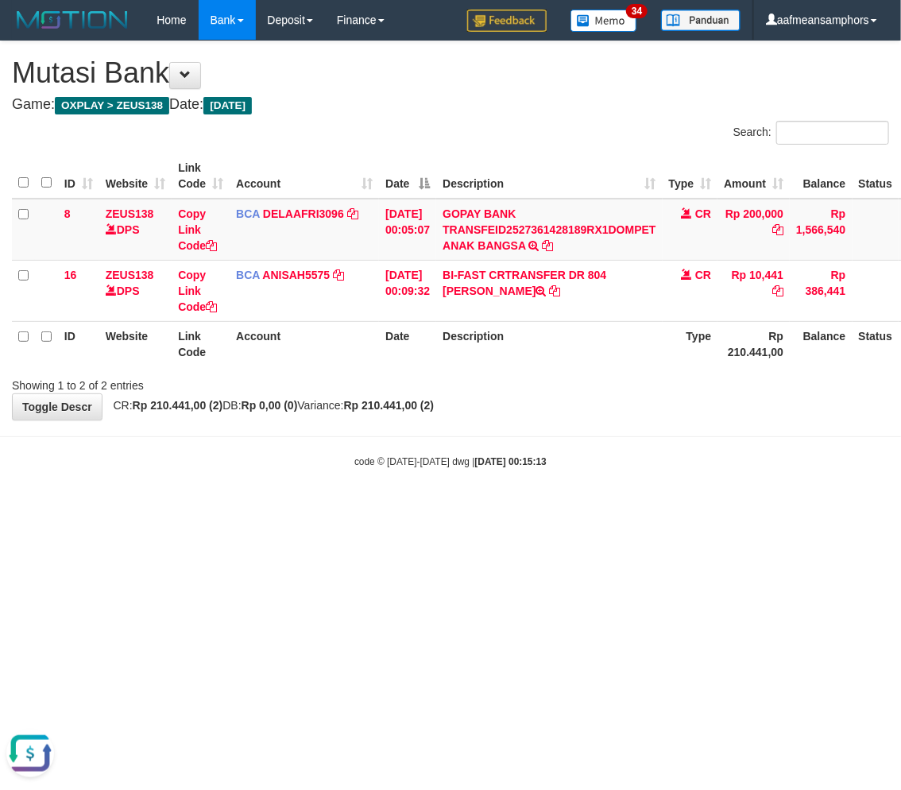
click at [650, 489] on body "Toggle navigation Home Bank Account List Load By Website Group [OXPLAY] ZEUS138…" at bounding box center [450, 254] width 901 height 509
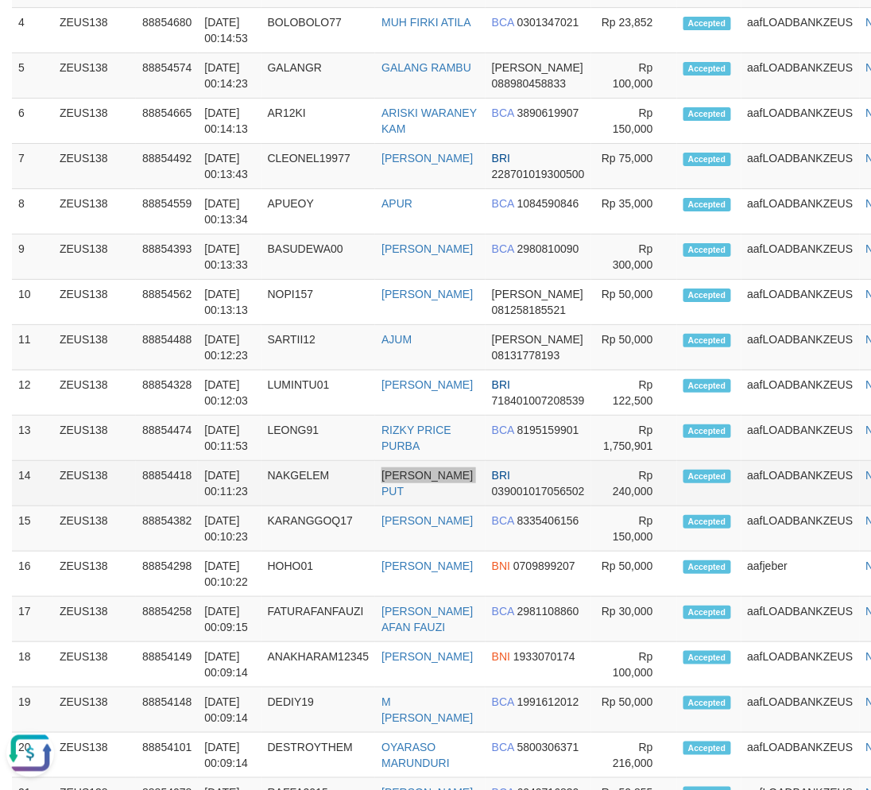
click at [483, 494] on tr "14 ZEUS138 88854418 01/10/2025 00:11:23 NAKGELEM KADEK YUDI PUT BRI 03900101705…" at bounding box center [468, 483] width 913 height 45
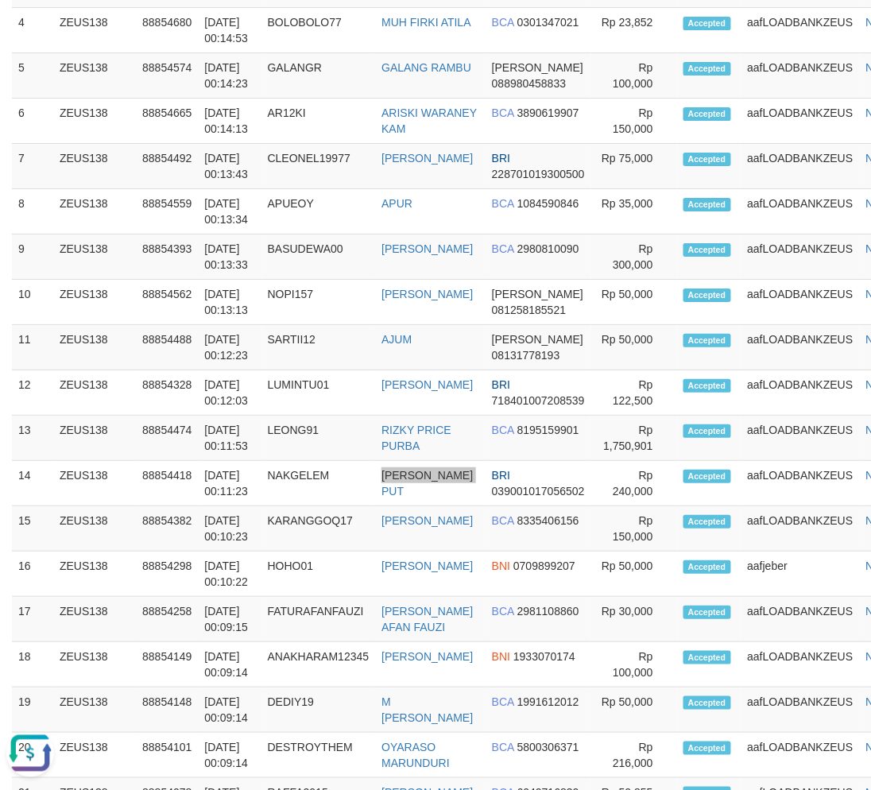
scroll to position [1583, 0]
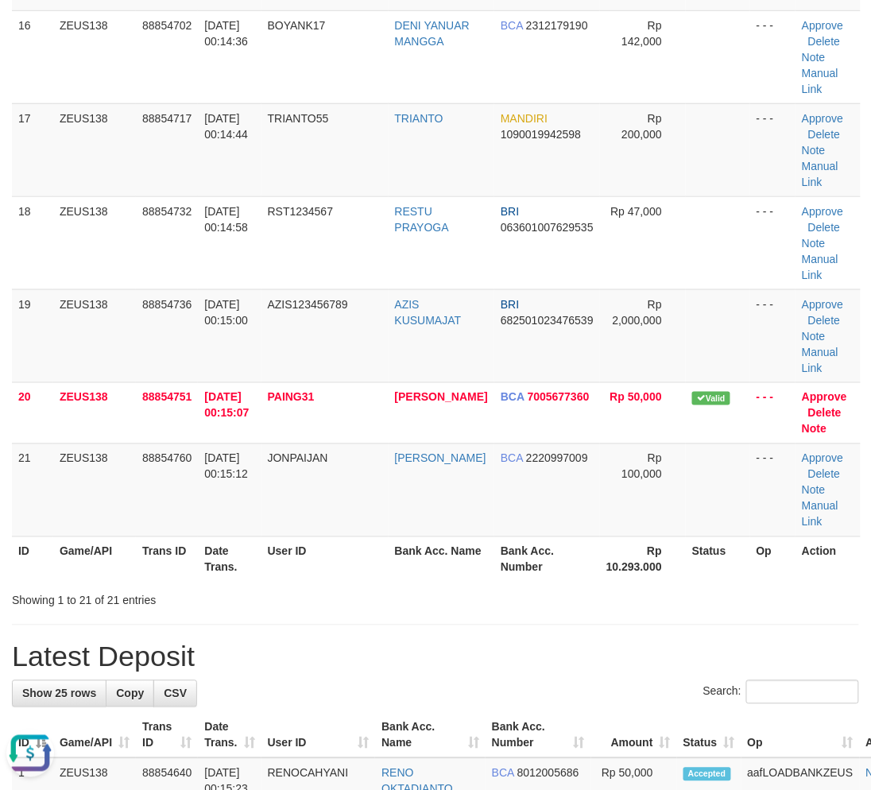
drag, startPoint x: 384, startPoint y: 603, endPoint x: 2, endPoint y: 594, distance: 382.5
click at [378, 603] on div "Showing 1 to 21 of 21 entries" at bounding box center [435, 598] width 871 height 22
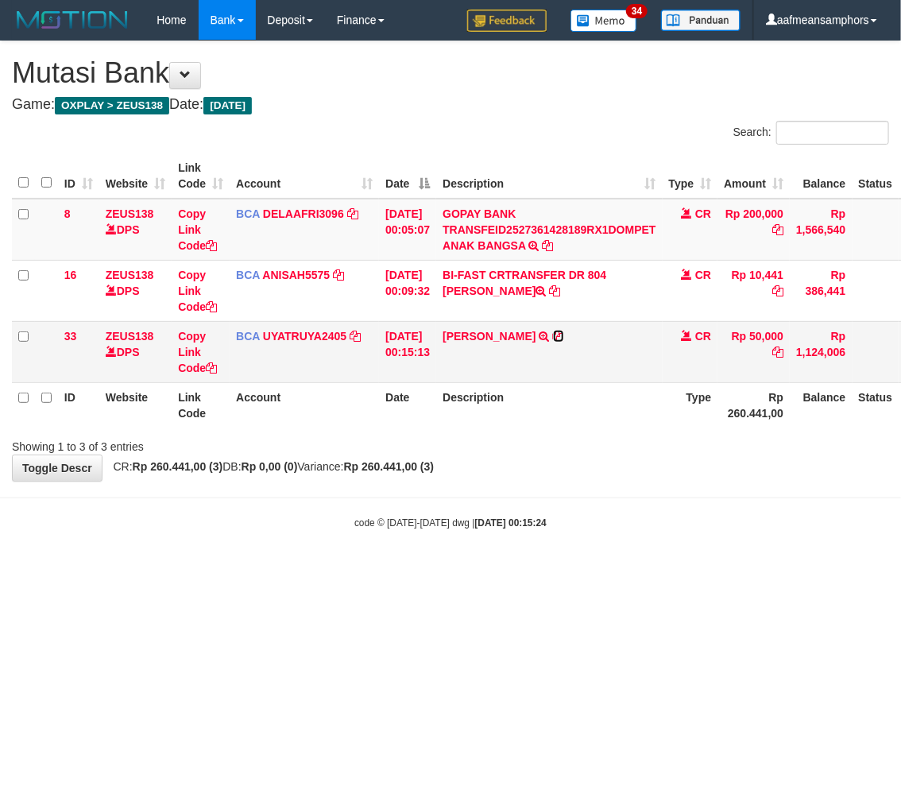
drag, startPoint x: 552, startPoint y: 334, endPoint x: 622, endPoint y: 352, distance: 72.3
click at [553, 334] on icon at bounding box center [558, 336] width 11 height 11
click at [543, 518] on div "code © [DATE]-[DATE] dwg | [DATE] 00:15:24" at bounding box center [450, 522] width 901 height 16
click at [554, 519] on div "code © 2012-2018 dwg | 2025/10/01 00:15:24" at bounding box center [450, 522] width 901 height 16
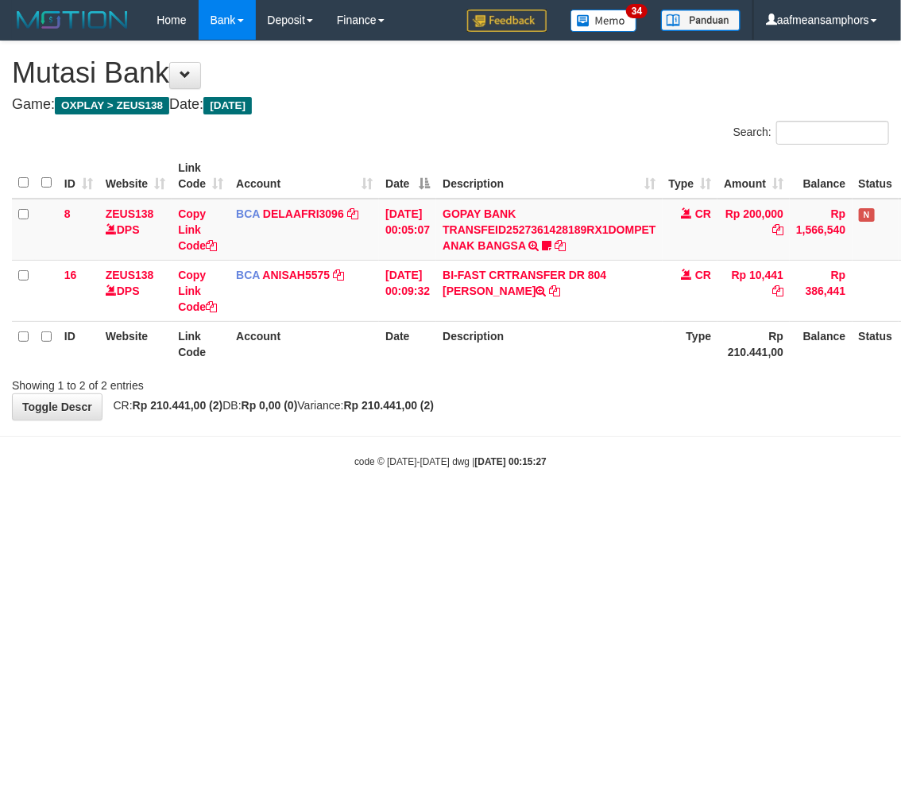
click at [559, 509] on html "Toggle navigation Home Bank Account List Load By Website Group [OXPLAY] ZEUS138…" at bounding box center [450, 254] width 901 height 509
drag, startPoint x: 567, startPoint y: 591, endPoint x: 608, endPoint y: 597, distance: 41.8
click at [570, 509] on html "Toggle navigation Home Bank Account List Load By Website Group [OXPLAY] ZEUS138…" at bounding box center [450, 254] width 901 height 509
click at [552, 509] on html "Toggle navigation Home Bank Account List Load By Website Group [OXPLAY] ZEUS138…" at bounding box center [450, 254] width 901 height 509
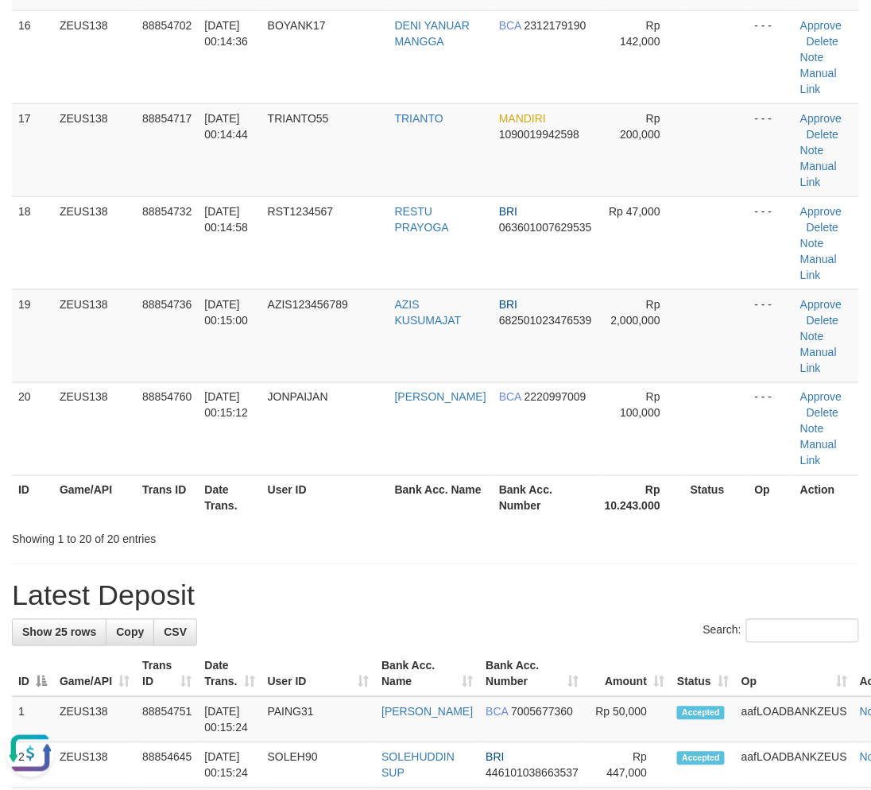
drag, startPoint x: 486, startPoint y: 515, endPoint x: 226, endPoint y: 567, distance: 265.0
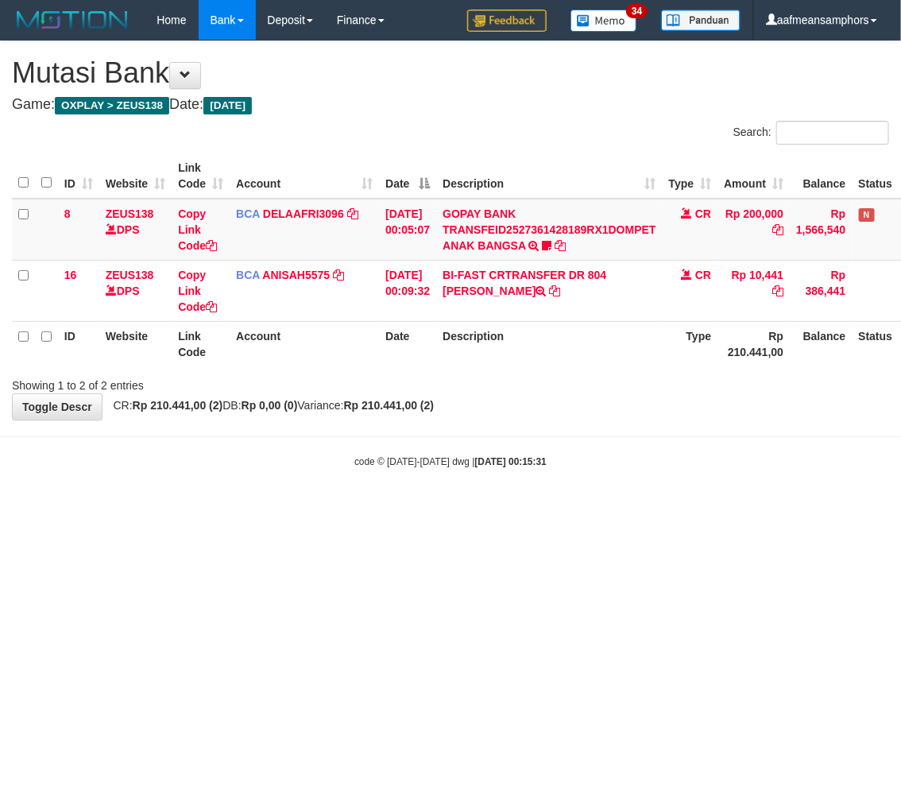
click at [467, 509] on html "Toggle navigation Home Bank Account List Load By Website Group [OXPLAY] ZEUS138…" at bounding box center [450, 254] width 901 height 509
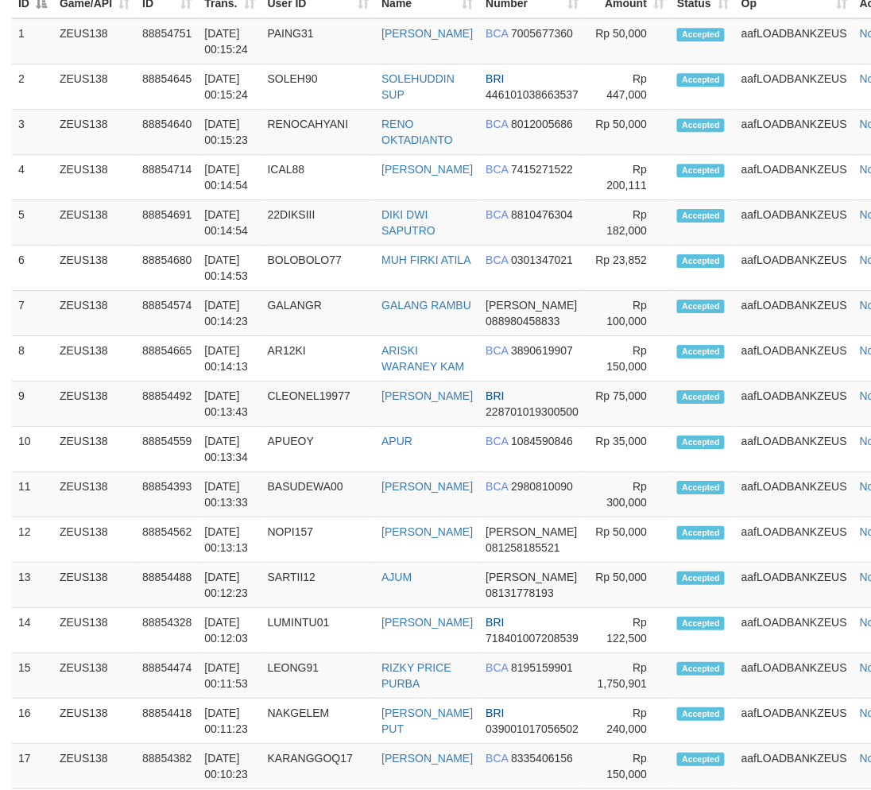
scroll to position [1583, 0]
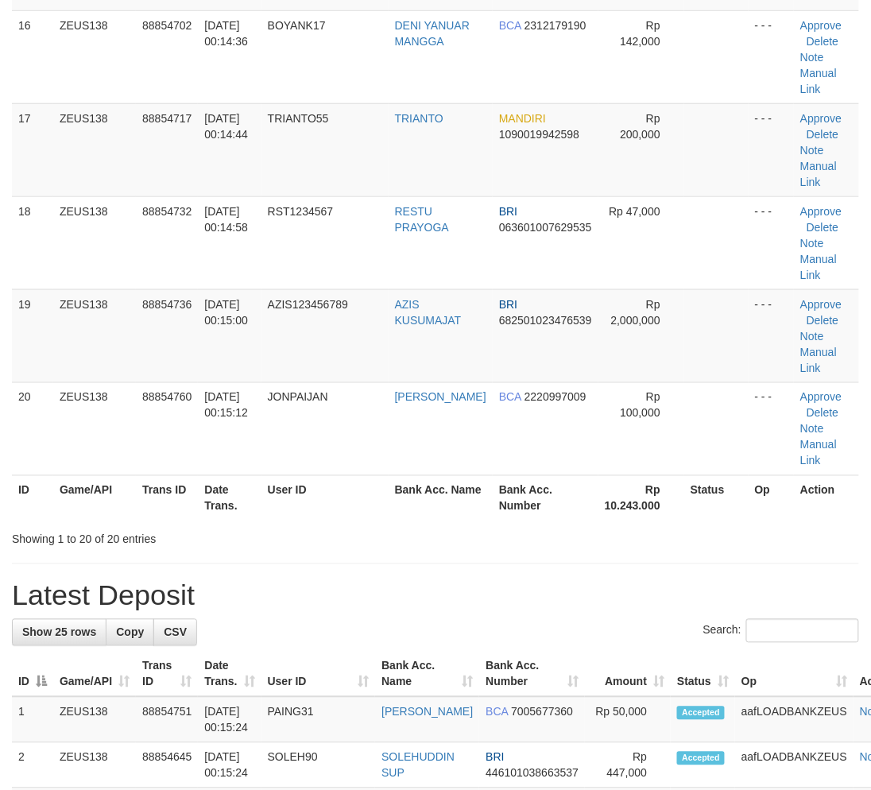
click at [463, 558] on div "**********" at bounding box center [435, 197] width 871 height 3479
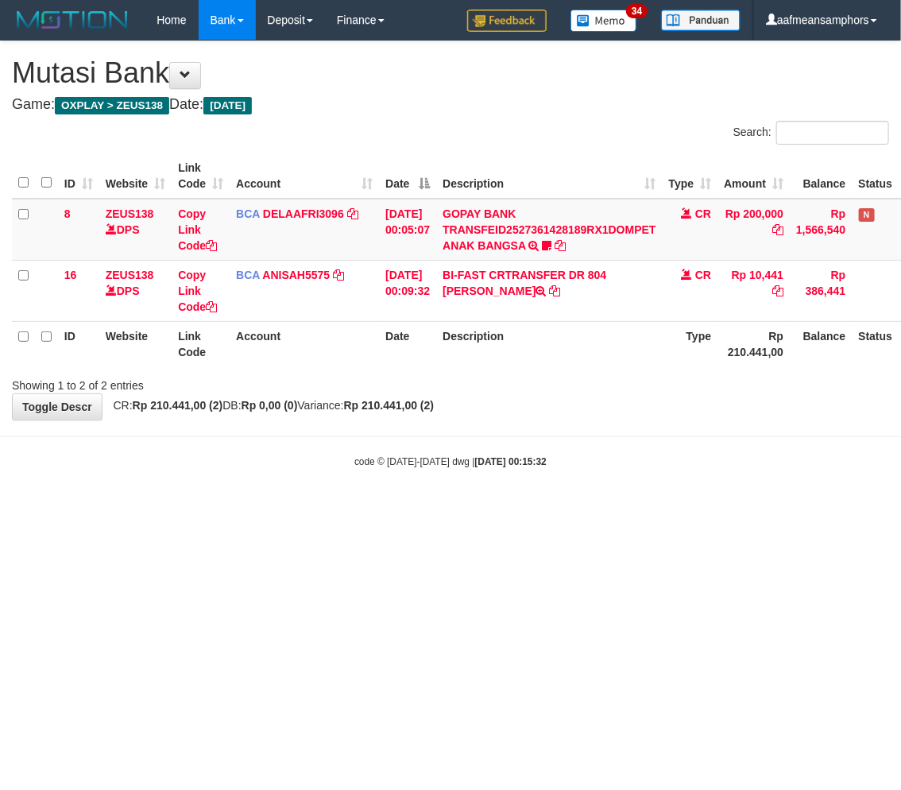
click at [529, 509] on html "Toggle navigation Home Bank Account List Load By Website Group [OXPLAY] ZEUS138…" at bounding box center [450, 254] width 901 height 509
click at [566, 509] on html "Toggle navigation Home Bank Account List Load By Website Group [OXPLAY] ZEUS138…" at bounding box center [450, 254] width 901 height 509
drag, startPoint x: 0, startPoint y: 0, endPoint x: 898, endPoint y: 545, distance: 1050.8
click at [566, 509] on html "Toggle navigation Home Bank Account List Load By Website Group [OXPLAY] ZEUS138…" at bounding box center [450, 254] width 901 height 509
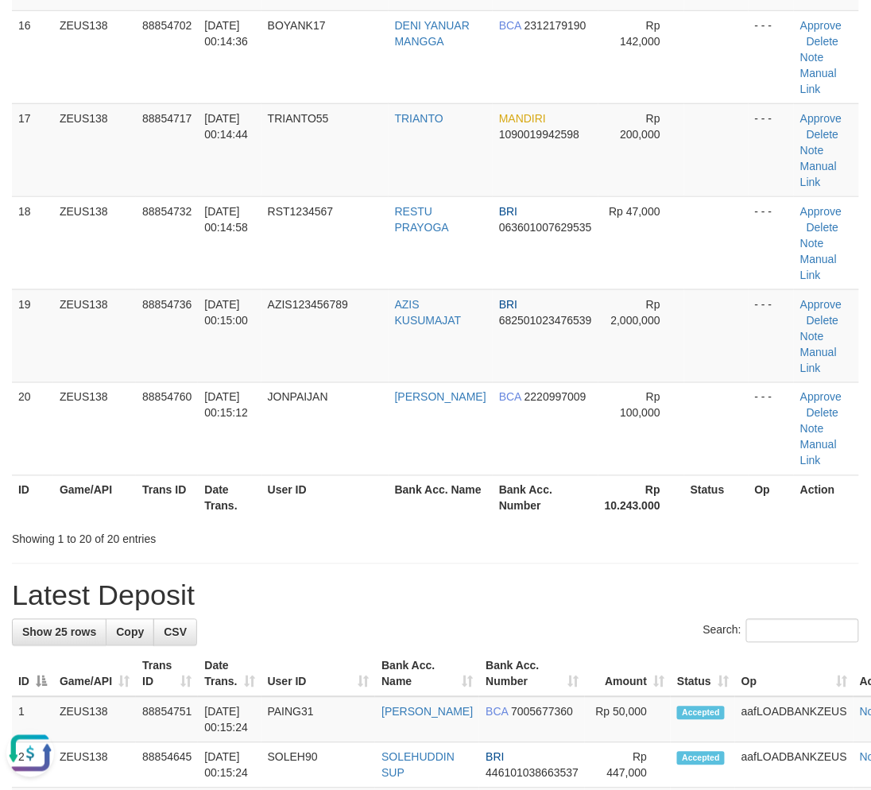
drag, startPoint x: 557, startPoint y: 554, endPoint x: 562, endPoint y: 422, distance: 132.0
click at [562, 549] on div "**********" at bounding box center [435, 197] width 871 height 3479
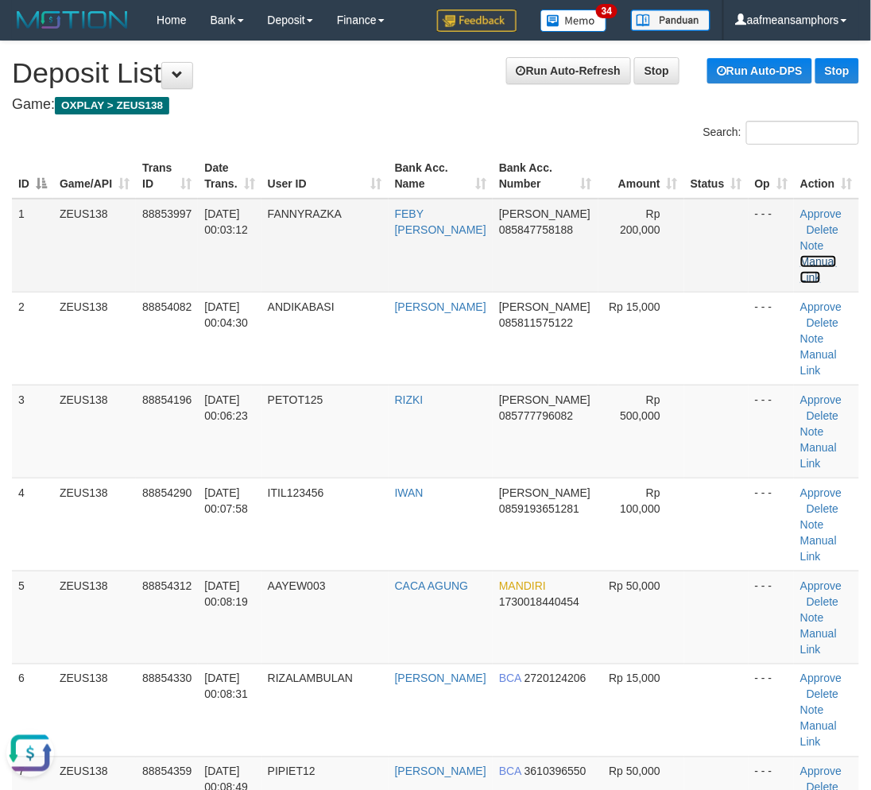
click at [813, 257] on link "Manual Link" at bounding box center [818, 269] width 37 height 29
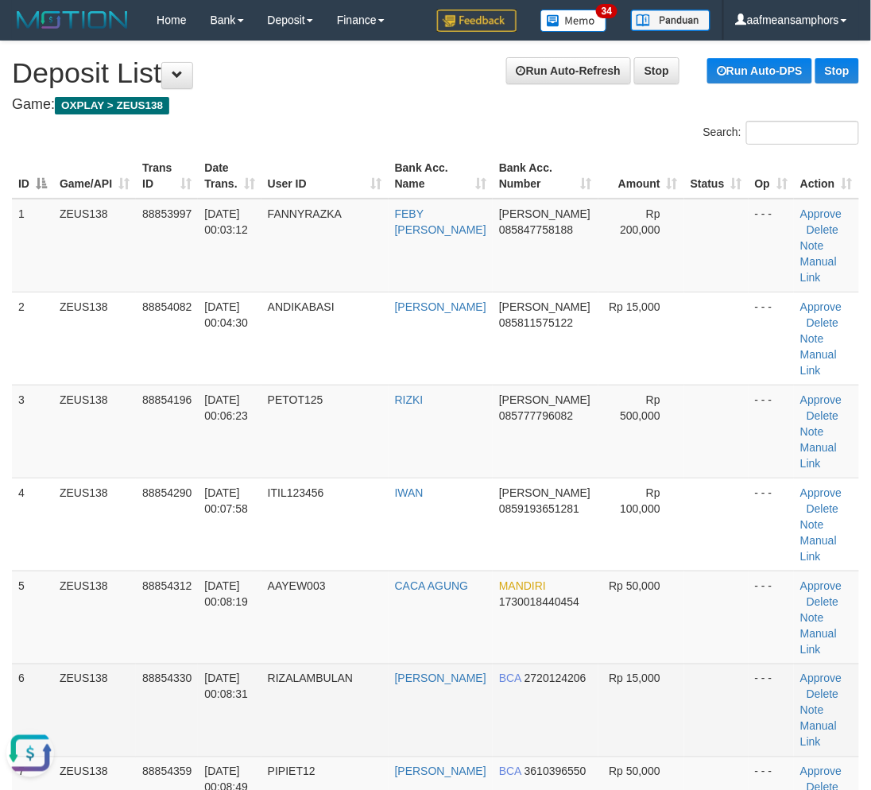
click at [239, 747] on td "01/10/2025 00:08:31" at bounding box center [229, 710] width 63 height 93
drag, startPoint x: 243, startPoint y: 744, endPoint x: 232, endPoint y: 725, distance: 22.1
click at [243, 743] on td "01/10/2025 00:08:31" at bounding box center [229, 710] width 63 height 93
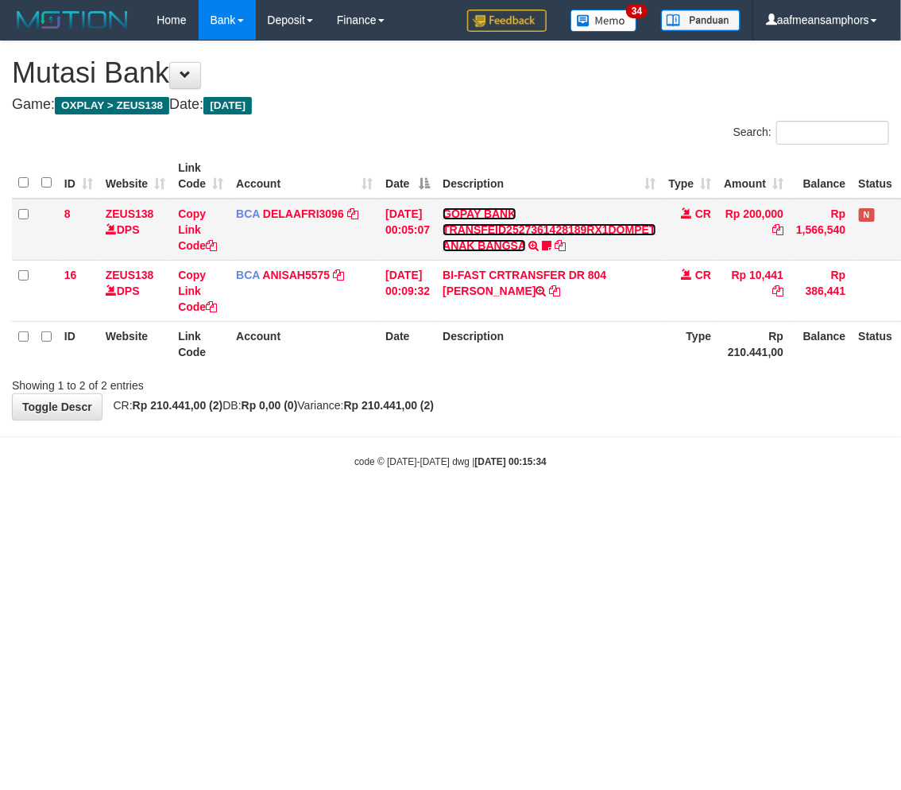
click at [493, 243] on link "GOPAY BANK TRANSFEID2527361428189RX1DOMPET ANAK BANGSA" at bounding box center [549, 229] width 213 height 45
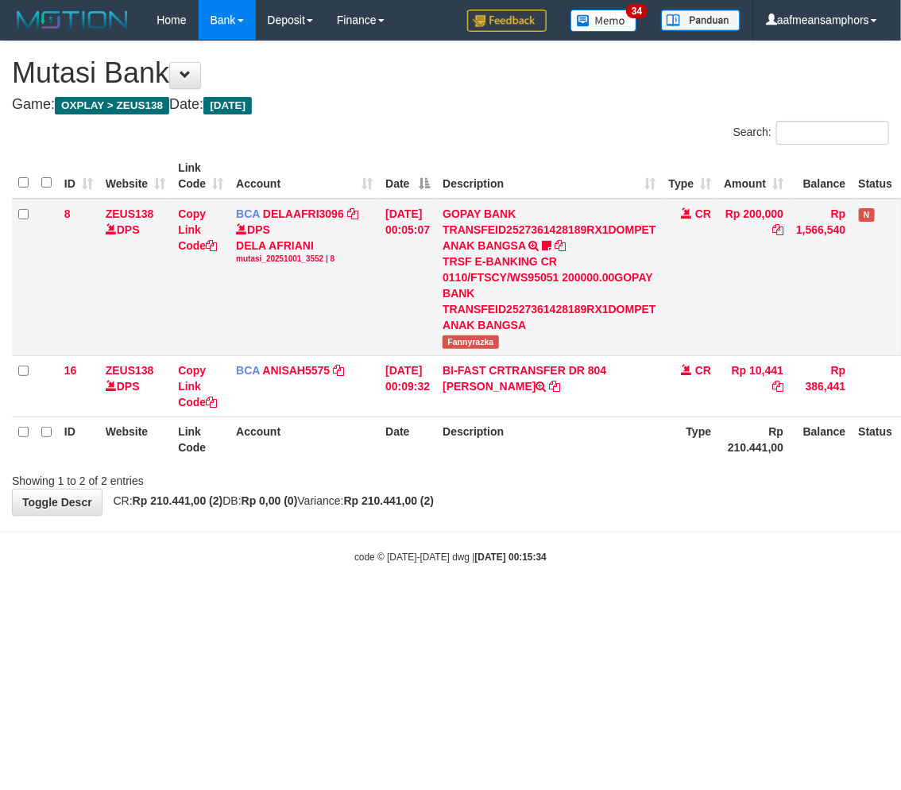
click at [470, 347] on td "GOPAY BANK TRANSFEID2527361428189RX1DOMPET ANAK BANGSA TRSF E-BANKING CR 0110/F…" at bounding box center [549, 277] width 226 height 157
copy span "Fannyrazka"
click at [188, 228] on link "Copy Link Code" at bounding box center [197, 229] width 39 height 45
copy span "Fannyrazka"
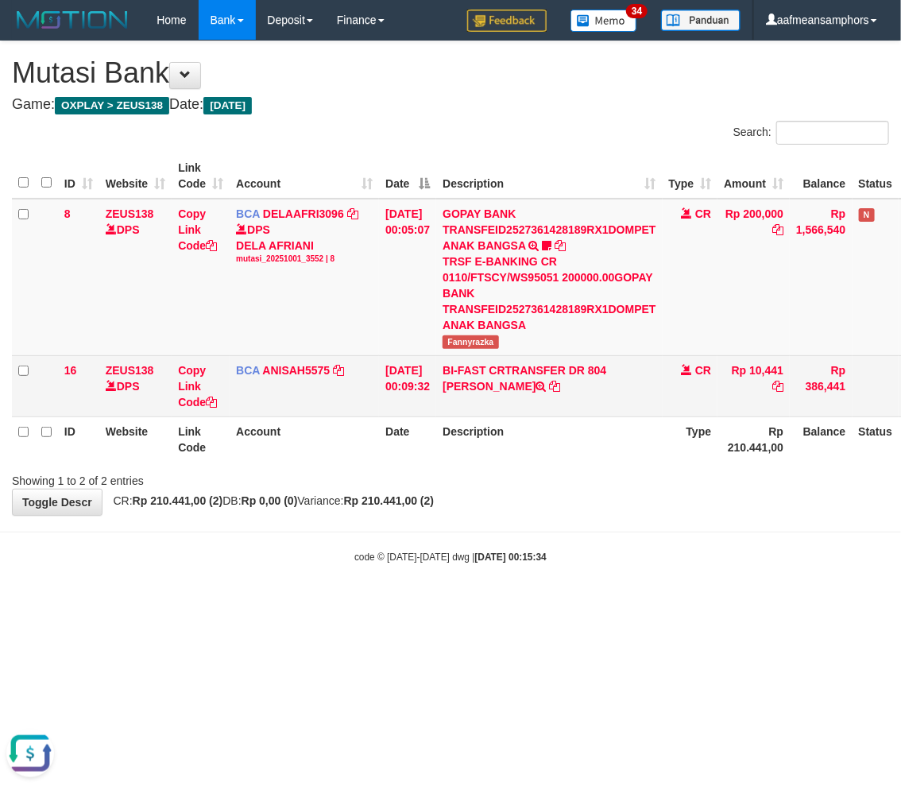
scroll to position [200, 0]
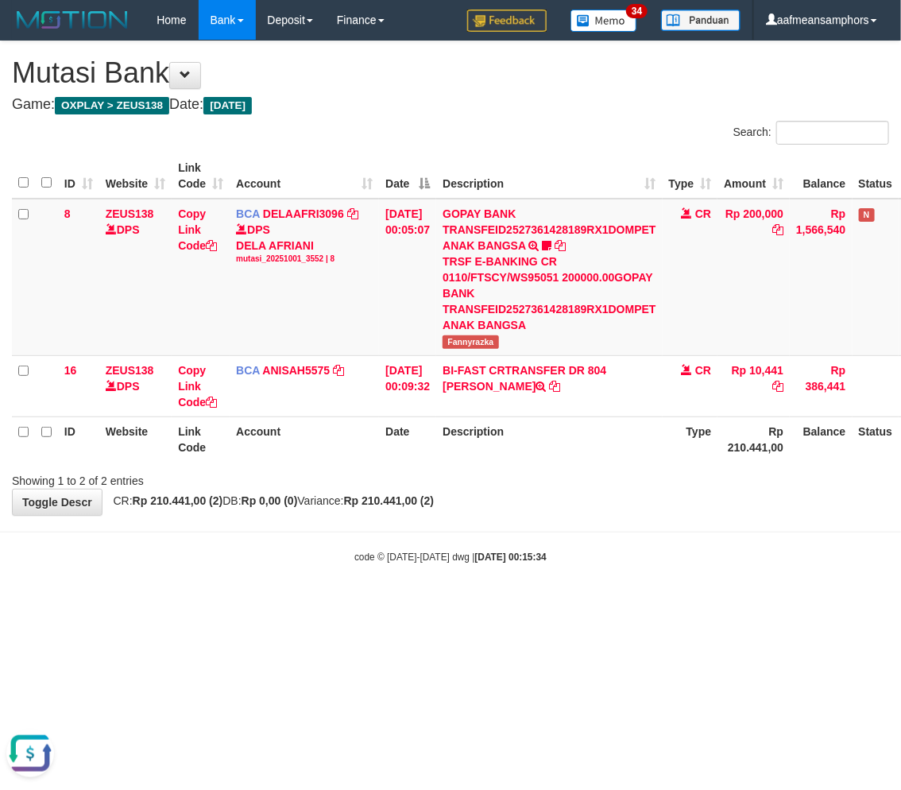
click at [436, 452] on th "Date" at bounding box center [407, 439] width 57 height 45
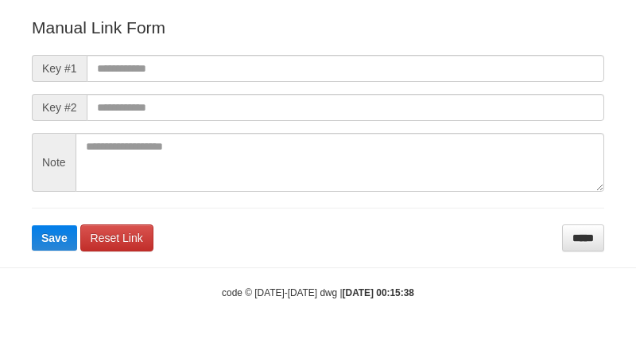
scroll to position [176, 0]
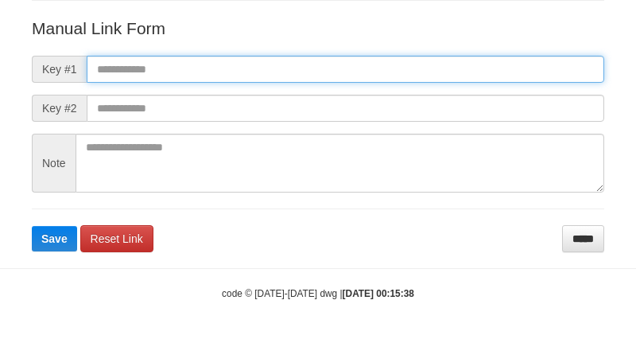
click at [461, 72] on input "text" at bounding box center [345, 69] width 517 height 27
paste input "**********"
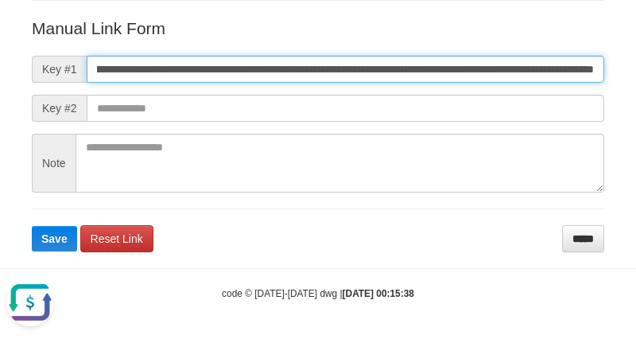
scroll to position [0, 0]
type input "**********"
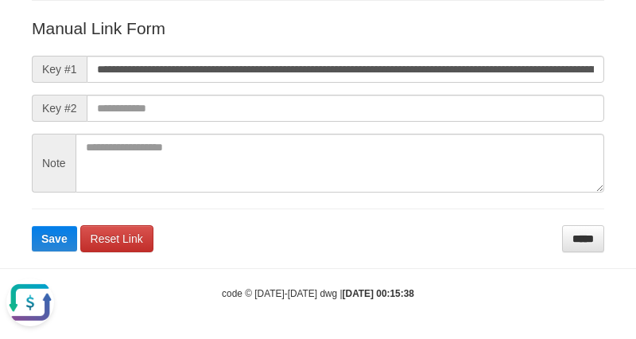
click at [538, 24] on p "Manual Link Form" at bounding box center [318, 28] width 572 height 23
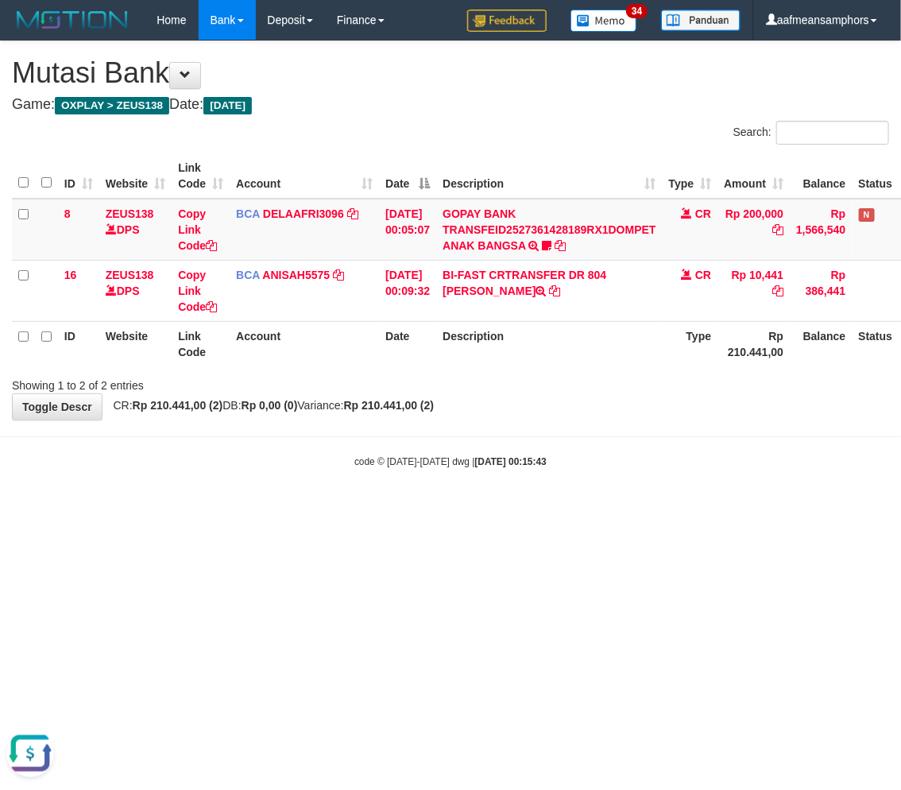
click at [374, 463] on small "code © [DATE]-[DATE] dwg | [DATE] 00:15:43" at bounding box center [451, 461] width 192 height 11
click at [401, 456] on small "code © [DATE]-[DATE] dwg | [DATE] 00:15:43" at bounding box center [451, 461] width 192 height 11
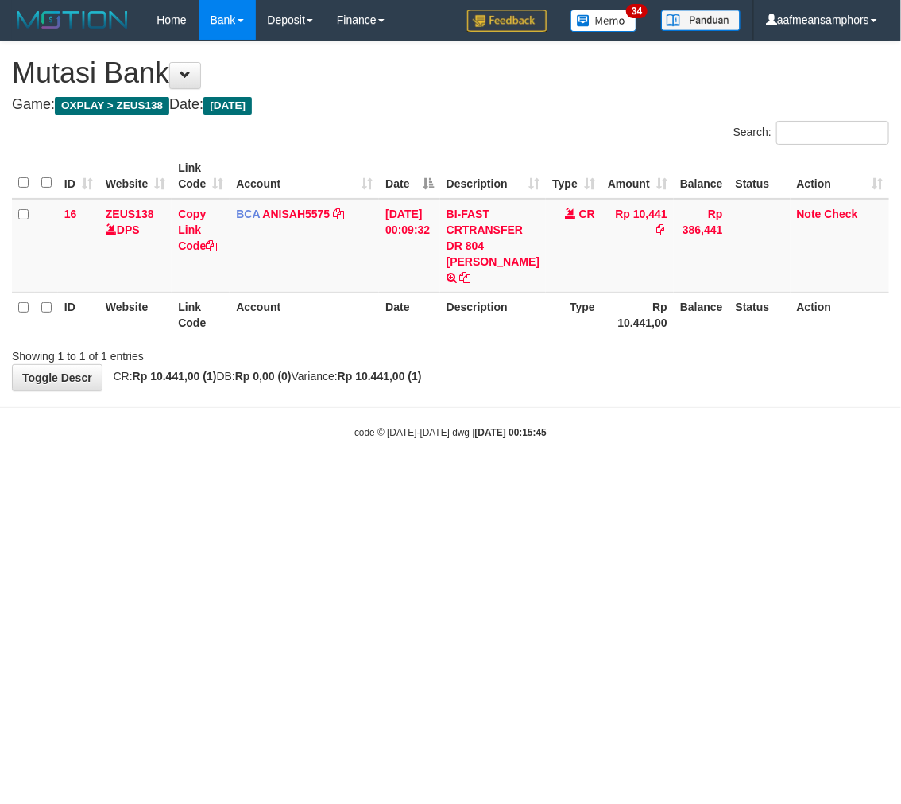
click at [401, 455] on body "Toggle navigation Home Bank Account List Load By Website Group [OXPLAY] ZEUS138…" at bounding box center [450, 239] width 901 height 479
click at [525, 479] on html "Toggle navigation Home Bank Account List Load By Website Group [OXPLAY] ZEUS138…" at bounding box center [450, 239] width 901 height 479
click at [543, 479] on html "Toggle navigation Home Bank Account List Load By Website Group [OXPLAY] ZEUS138…" at bounding box center [450, 239] width 901 height 479
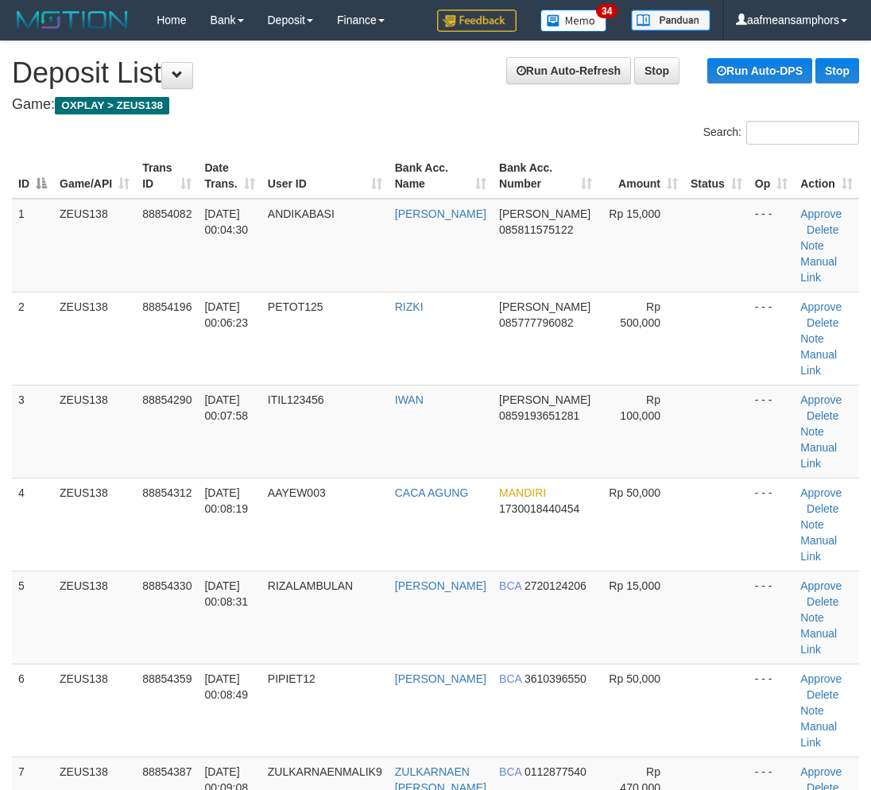
scroll to position [1897, 0]
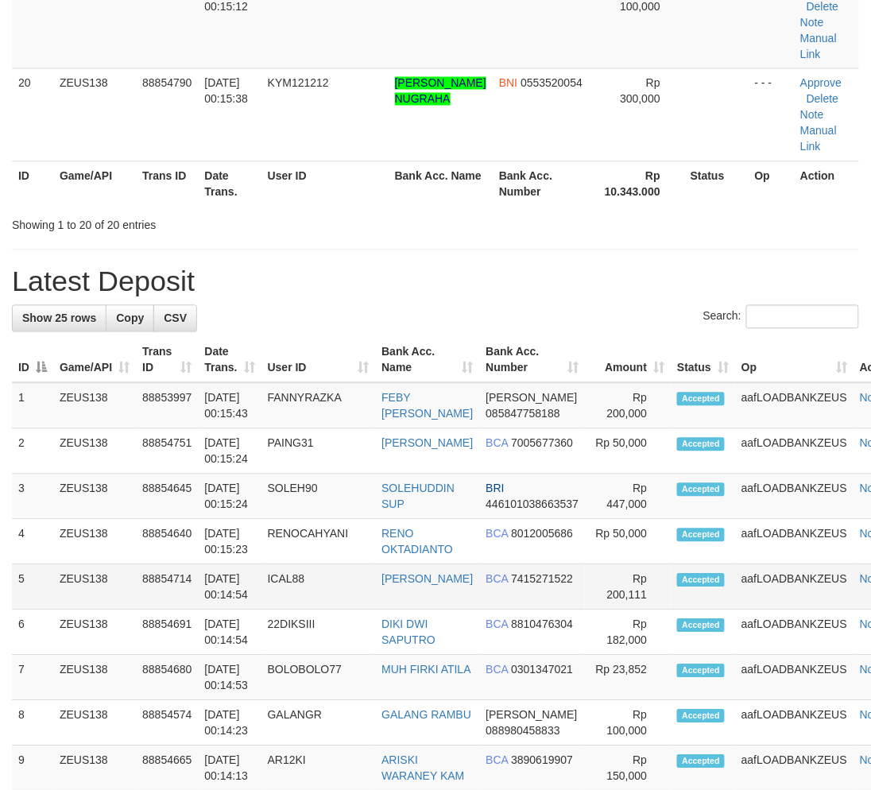
click at [328, 577] on td "ICAL88" at bounding box center [319, 587] width 114 height 45
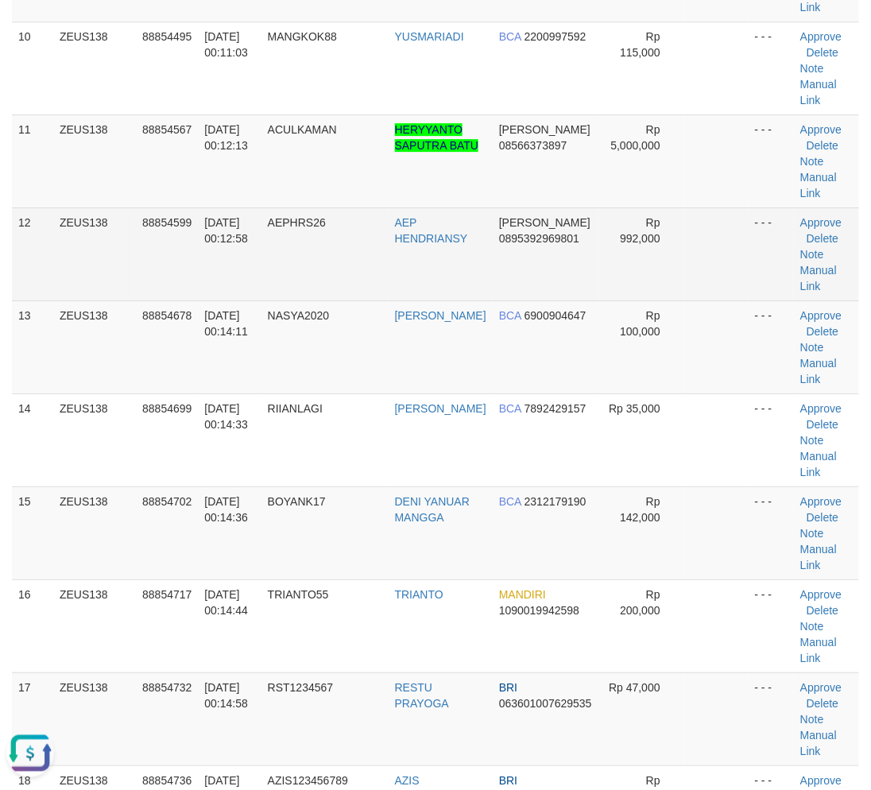
click at [339, 237] on td "AEPHRS26" at bounding box center [325, 253] width 127 height 93
click at [347, 238] on td "AEPHRS26" at bounding box center [325, 253] width 127 height 93
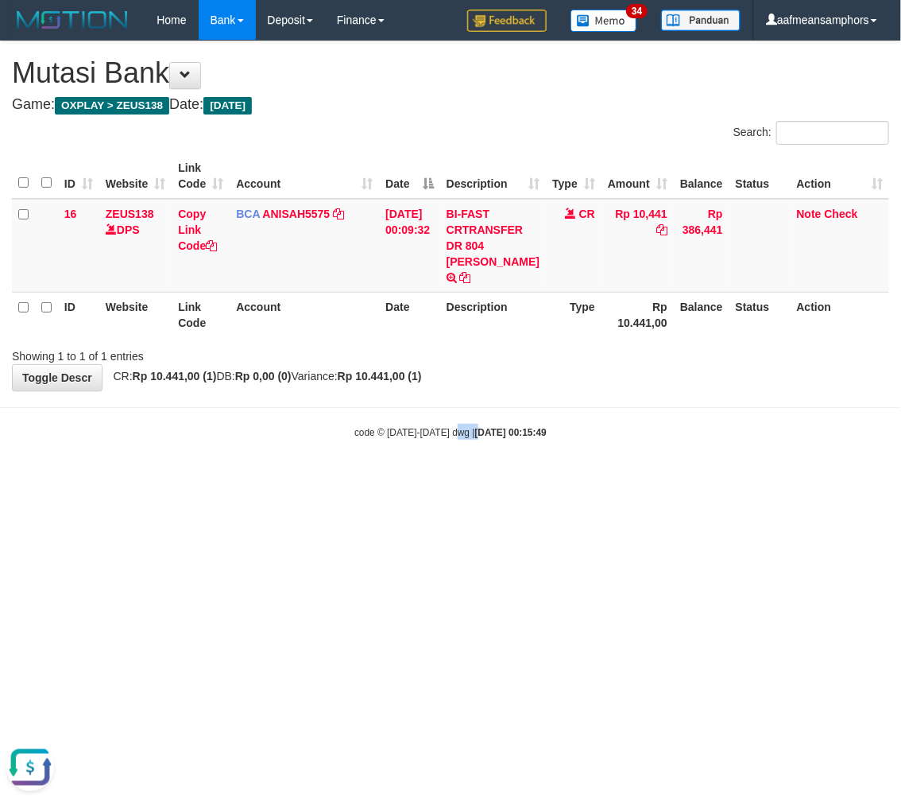
click at [457, 479] on html "Toggle navigation Home Bank Account List Load By Website Group [OXPLAY] ZEUS138…" at bounding box center [450, 239] width 901 height 479
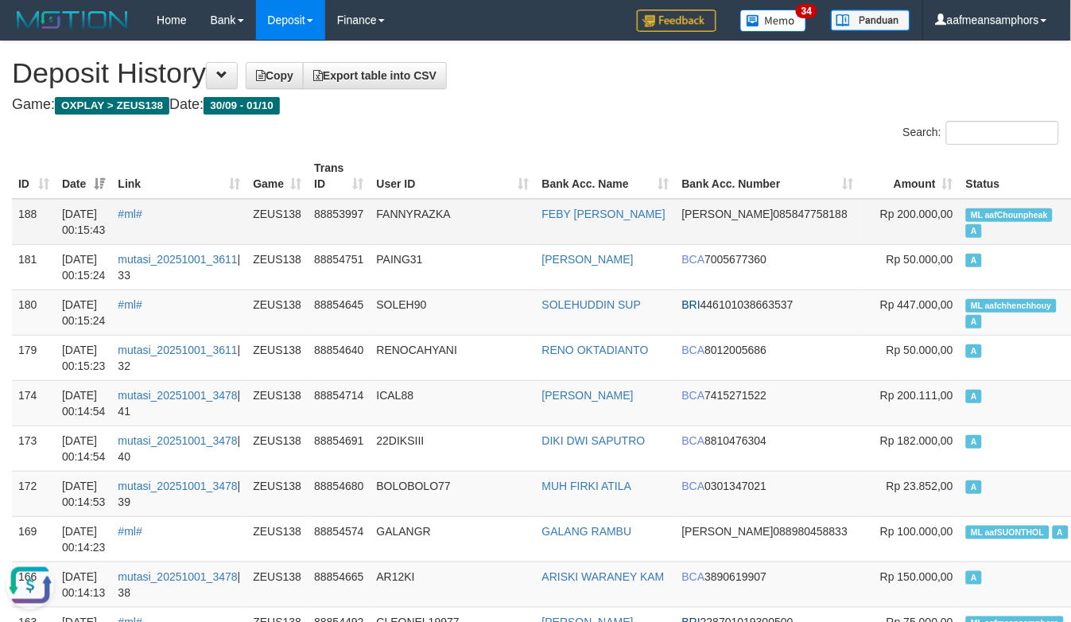
click at [370, 231] on td "88853997" at bounding box center [339, 222] width 62 height 46
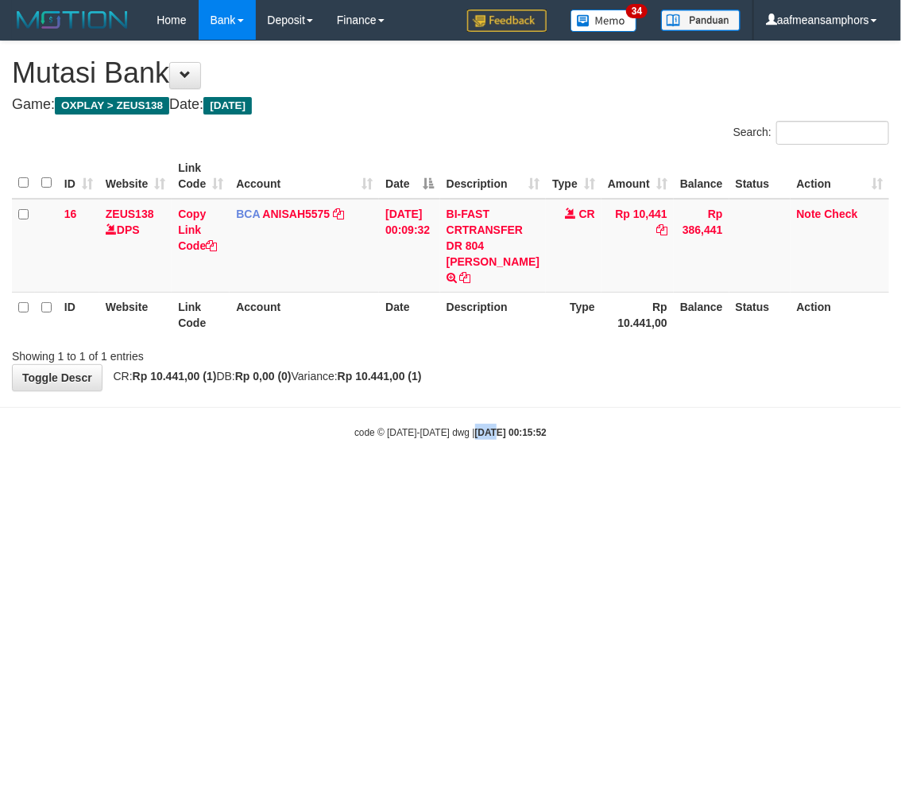
click at [469, 479] on html "Toggle navigation Home Bank Account List Load By Website Group [OXPLAY] ZEUS138…" at bounding box center [450, 239] width 901 height 479
click at [744, 479] on html "Toggle navigation Home Bank Account List Load By Website Group [OXPLAY] ZEUS138…" at bounding box center [450, 239] width 901 height 479
drag, startPoint x: 521, startPoint y: 513, endPoint x: 533, endPoint y: 515, distance: 12.2
click at [533, 479] on html "Toggle navigation Home Bank Account List Load By Website Group [OXPLAY] ZEUS138…" at bounding box center [450, 239] width 901 height 479
click at [558, 479] on html "Toggle navigation Home Bank Account List Load By Website Group [OXPLAY] ZEUS138…" at bounding box center [450, 239] width 901 height 479
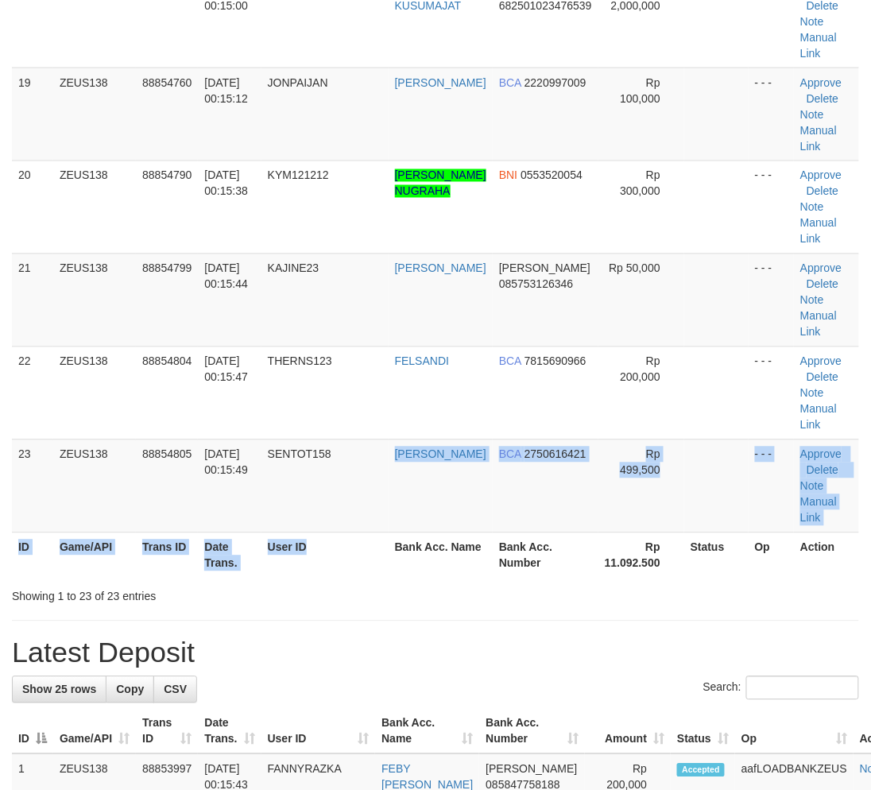
scroll to position [1014, 0]
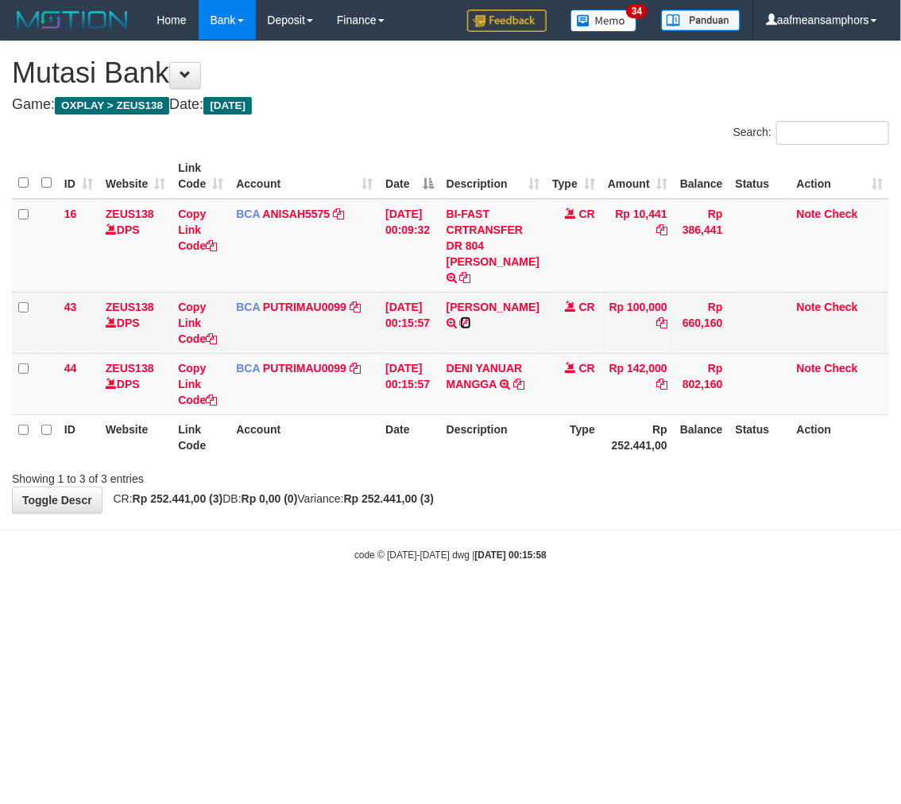
click at [471, 317] on icon at bounding box center [465, 322] width 11 height 11
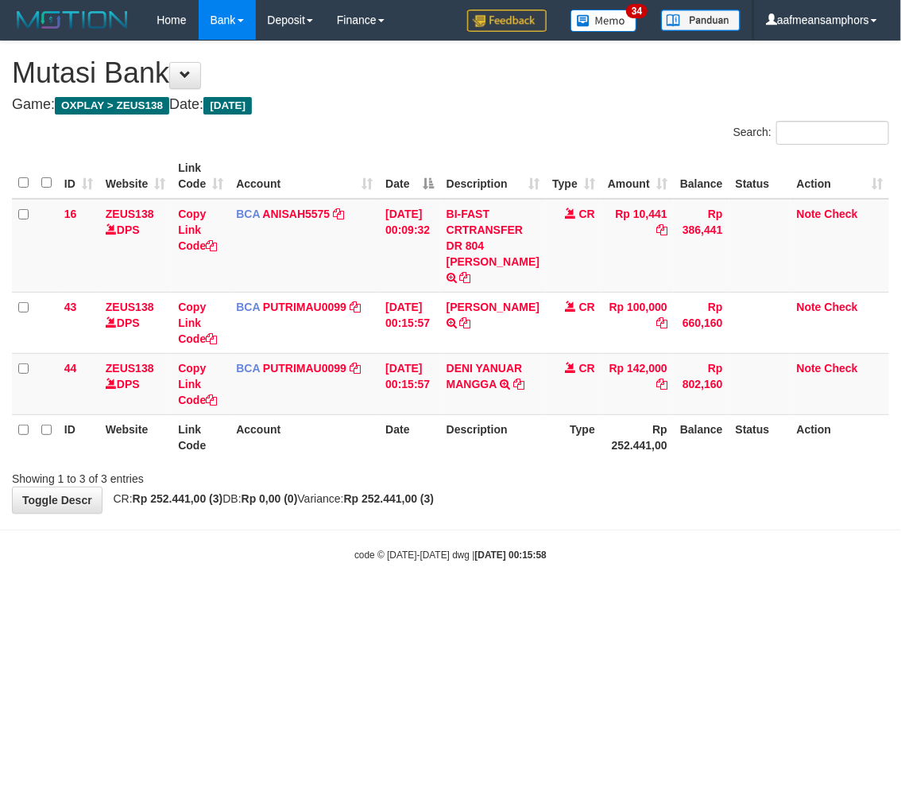
click at [561, 481] on div "**********" at bounding box center [450, 276] width 901 height 471
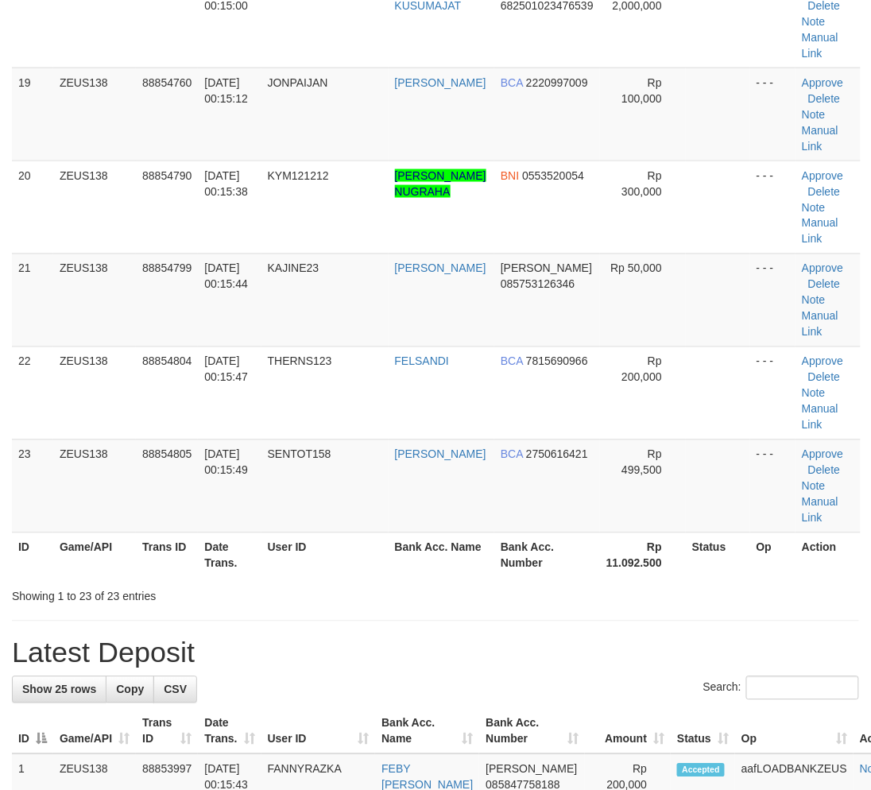
scroll to position [1014, 0]
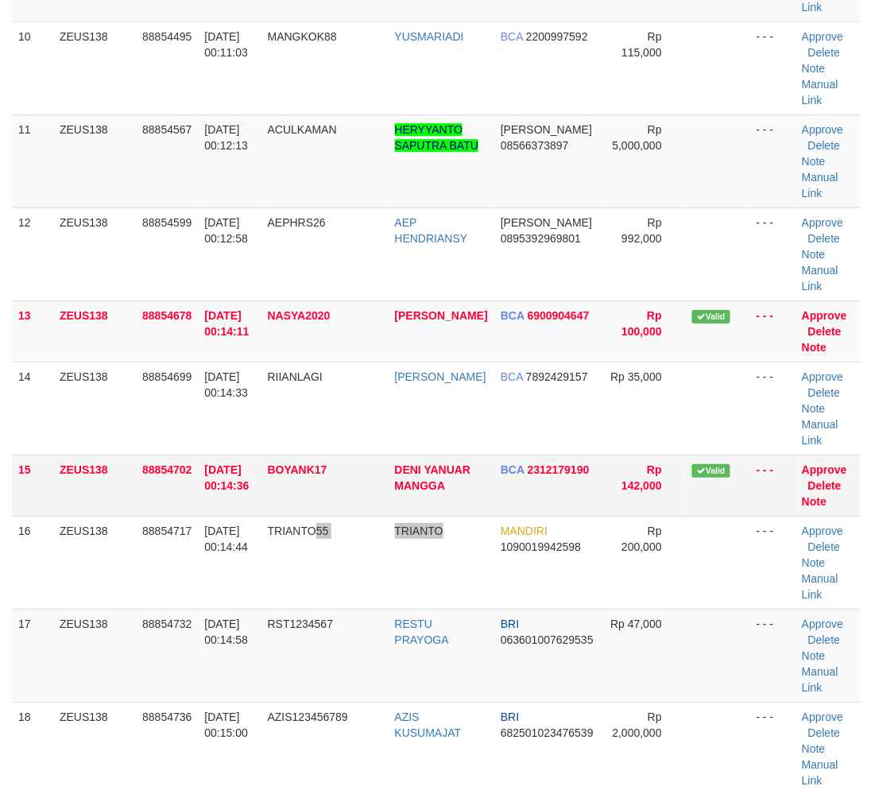
drag, startPoint x: 405, startPoint y: 549, endPoint x: 471, endPoint y: 457, distance: 112.9
click at [463, 562] on tr "16 ZEUS138 88854717 [DATE] 00:14:44 TRIANTO55 TRIANTO MANDIRI 1090019942598 Rp …" at bounding box center [436, 562] width 849 height 93
drag, startPoint x: 308, startPoint y: 614, endPoint x: 289, endPoint y: 609, distance: 19.7
click at [308, 614] on td "RST1234567" at bounding box center [325, 655] width 127 height 93
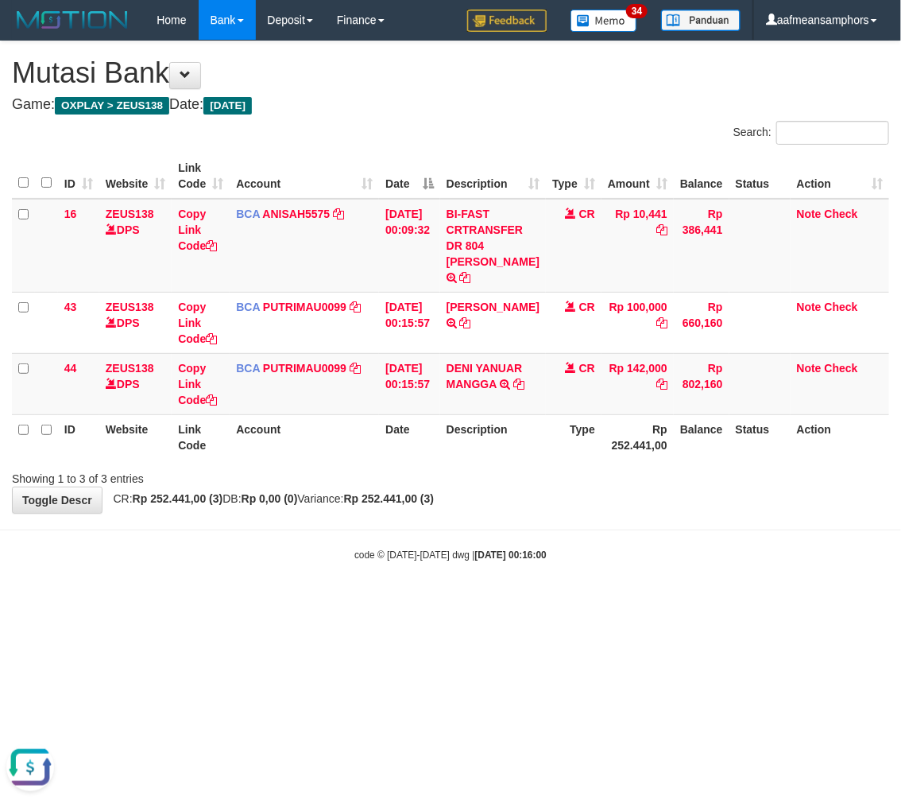
click at [612, 507] on body "Toggle navigation Home Bank Account List Load By Website Group [OXPLAY] ZEUS138…" at bounding box center [450, 301] width 901 height 602
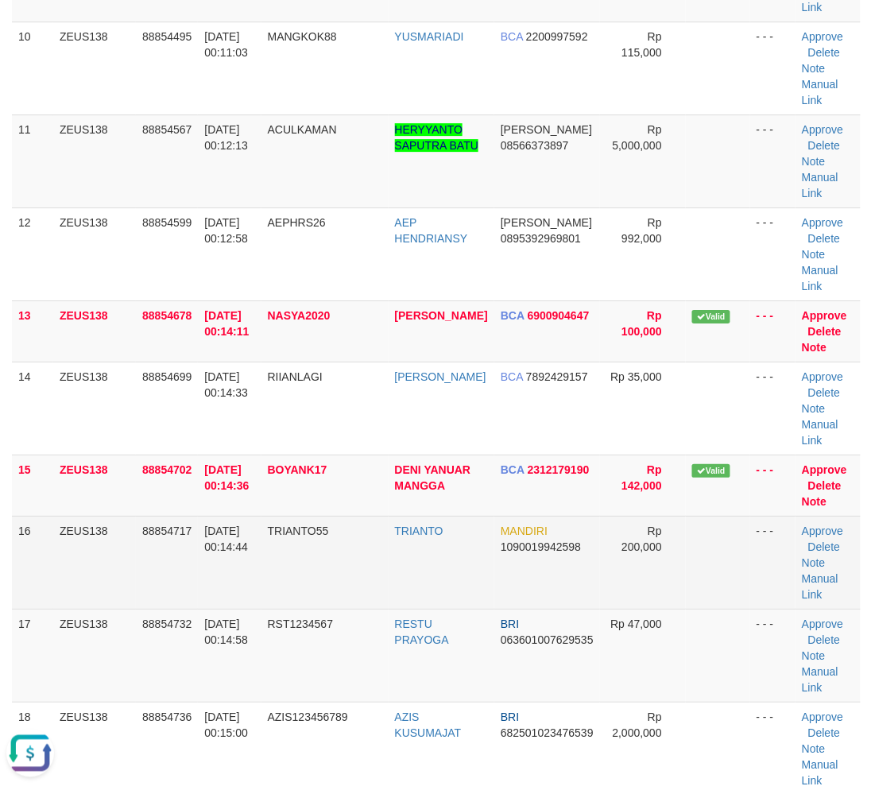
drag, startPoint x: 281, startPoint y: 560, endPoint x: 270, endPoint y: 552, distance: 13.5
click at [281, 560] on td "TRIANTO55" at bounding box center [325, 562] width 127 height 93
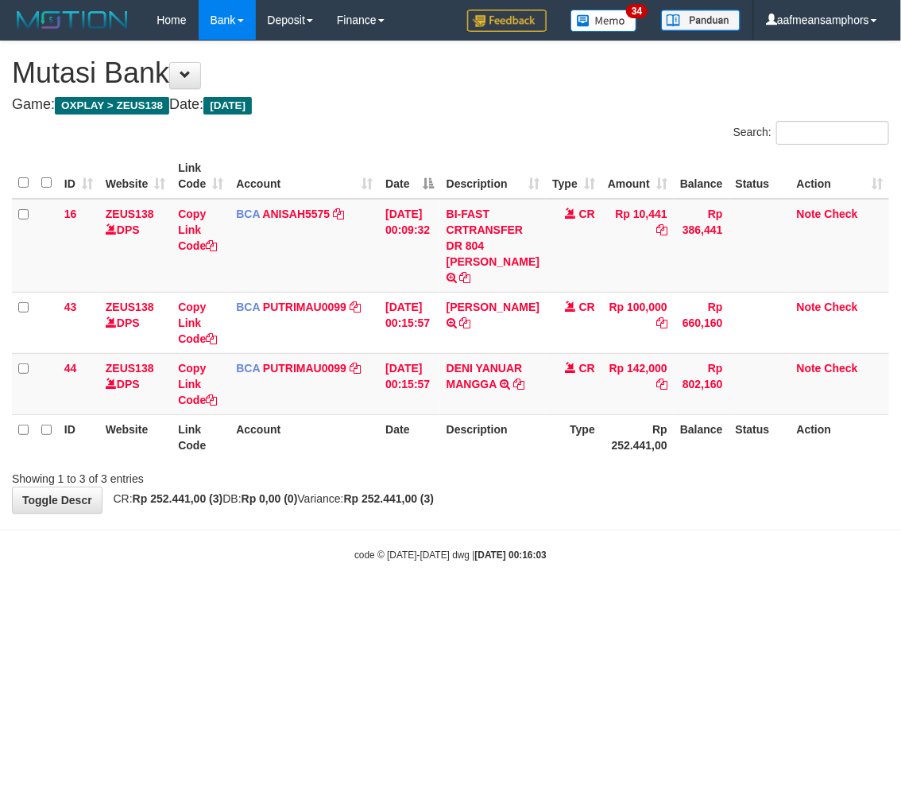
click at [544, 499] on body "Toggle navigation Home Bank Account List Load By Website Group [OXPLAY] ZEUS138…" at bounding box center [450, 301] width 901 height 602
click at [543, 501] on body "Toggle navigation Home Bank Account List Load By Website Group [OXPLAY] ZEUS138…" at bounding box center [450, 301] width 901 height 602
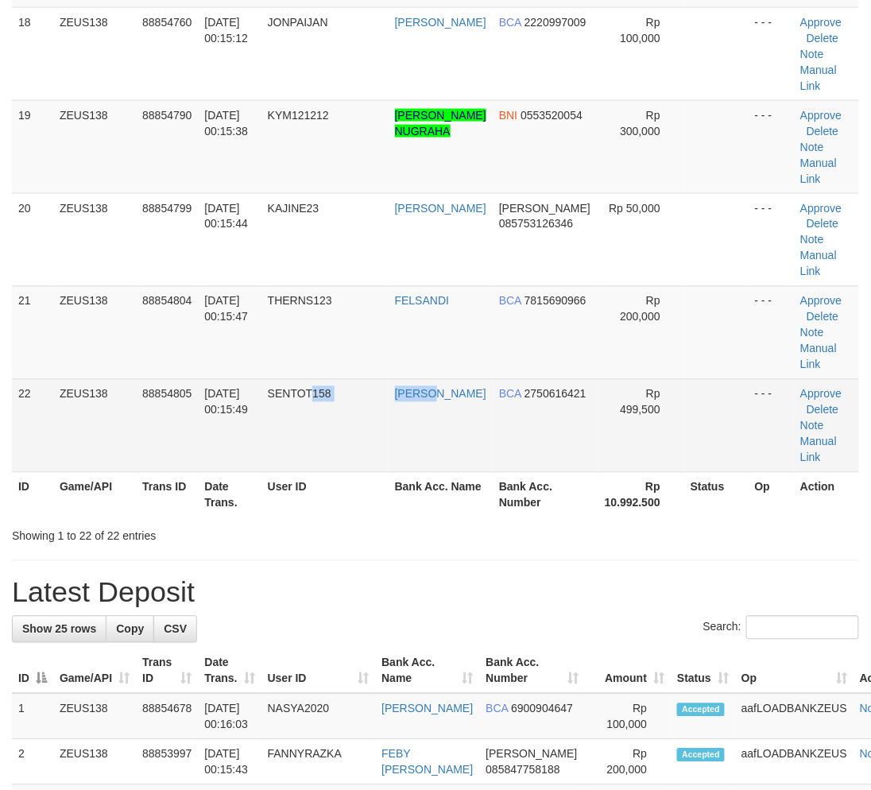
drag, startPoint x: 402, startPoint y: 463, endPoint x: 324, endPoint y: 457, distance: 78.1
click at [396, 463] on tr "22 ZEUS138 88854805 [DATE] 00:15:49 SENTOT158 WAHYU HIDAYAT BCA 2750616421 Rp 4…" at bounding box center [435, 425] width 847 height 93
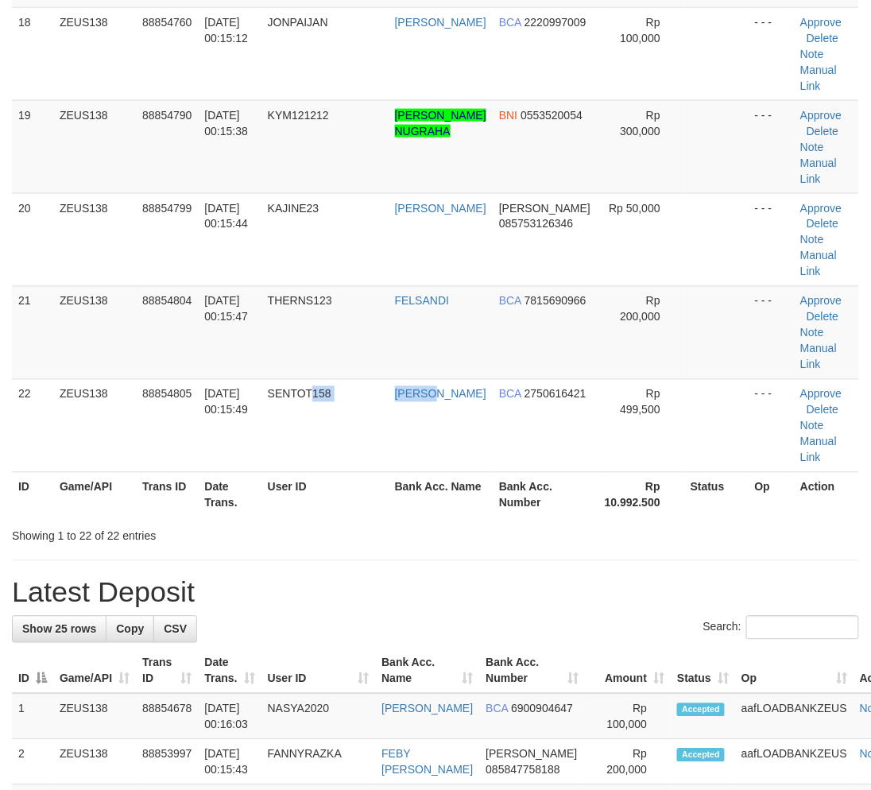
scroll to position [1014, 0]
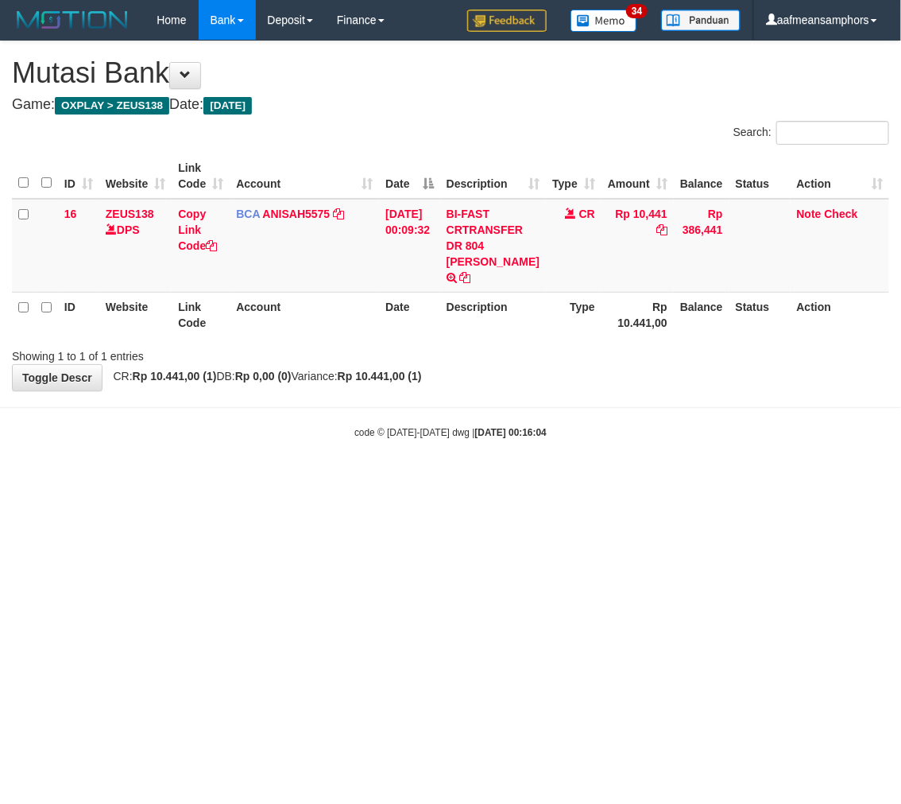
click at [614, 444] on body "Toggle navigation Home Bank Account List Load By Website Group [OXPLAY] ZEUS138…" at bounding box center [450, 239] width 901 height 479
click at [506, 241] on td "BI-FAST CRTRANSFER DR 804 [PERSON_NAME]" at bounding box center [493, 246] width 106 height 94
copy td "AGUS"
click at [493, 479] on html "Toggle navigation Home Bank Account List Load By Website Group [OXPLAY] ZEUS138…" at bounding box center [450, 239] width 901 height 479
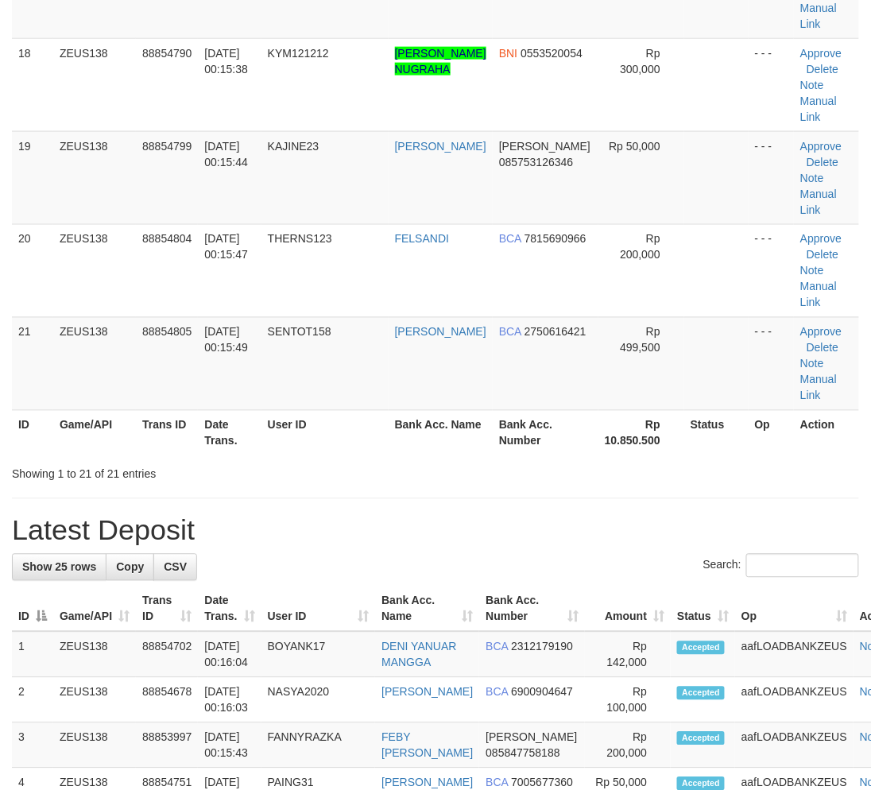
click at [418, 490] on div "**********" at bounding box center [435, 86] width 871 height 3572
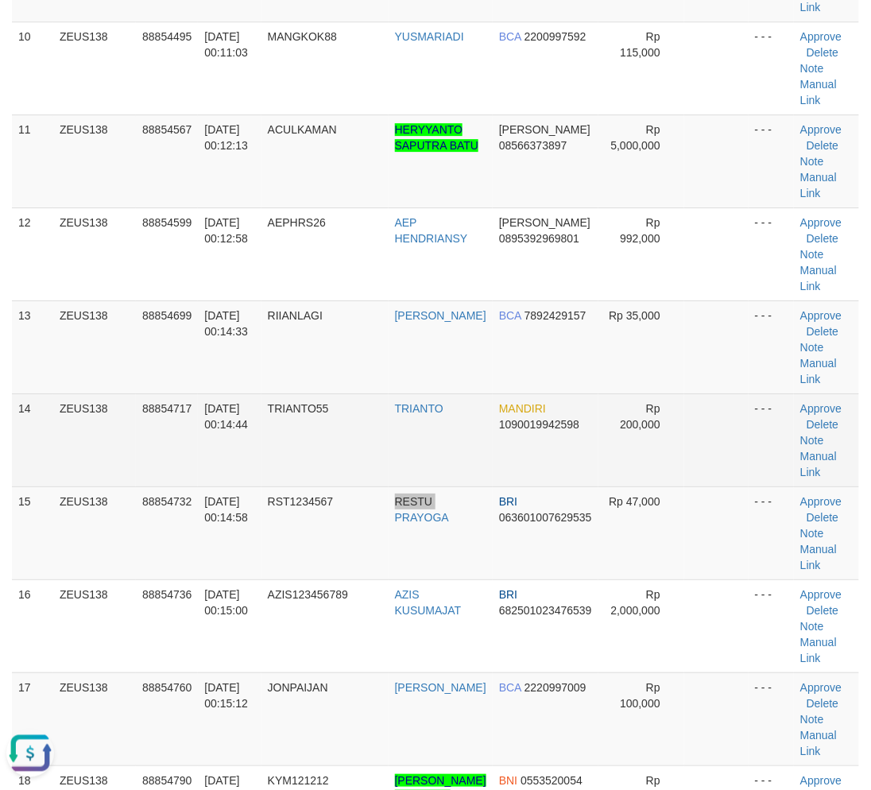
drag, startPoint x: 399, startPoint y: 565, endPoint x: 490, endPoint y: 413, distance: 176.8
click at [437, 521] on tr "15 ZEUS138 88854732 01/10/2025 00:14:58 RST1234567 RESTU PRAYOGA BRI 0636010076…" at bounding box center [435, 532] width 847 height 93
click at [817, 453] on link "Manual Link" at bounding box center [818, 464] width 37 height 29
click at [819, 456] on link "Manual Link" at bounding box center [818, 464] width 37 height 29
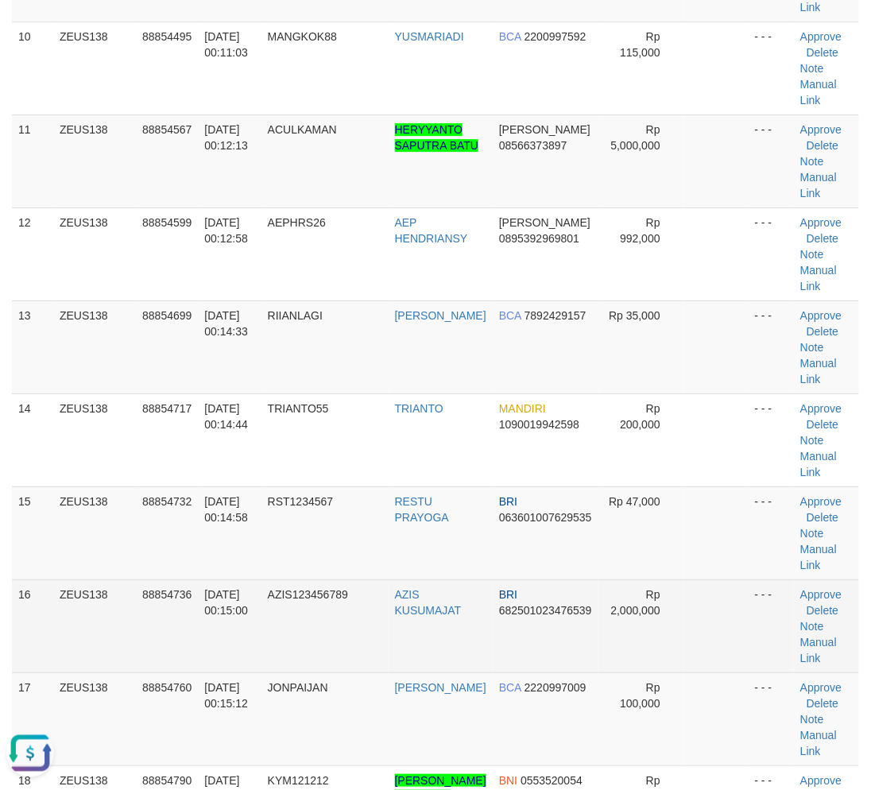
click at [252, 666] on td "01/10/2025 00:15:00" at bounding box center [229, 625] width 63 height 93
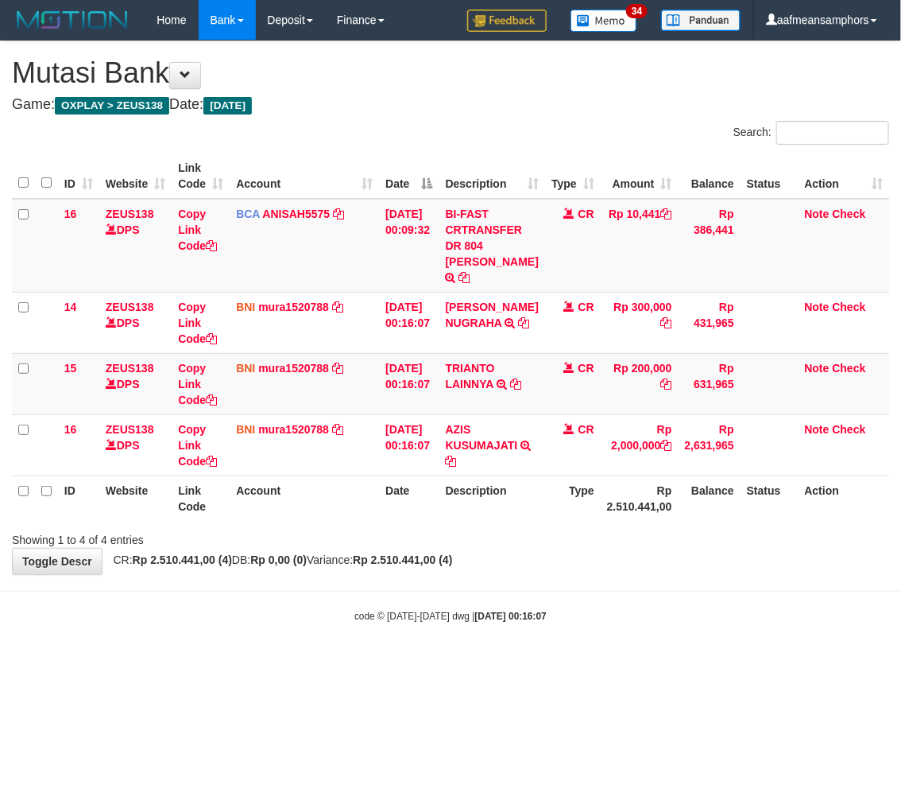
click at [474, 511] on th "Description" at bounding box center [493, 497] width 106 height 45
click at [467, 354] on td "TRIANTO LAINNYA TRF/PAY/TOP-UP ECHANNEL TRIANTO LAINNYA" at bounding box center [493, 383] width 106 height 61
copy link "TRIANTO"
click at [192, 382] on link "Copy Link Code" at bounding box center [197, 384] width 39 height 45
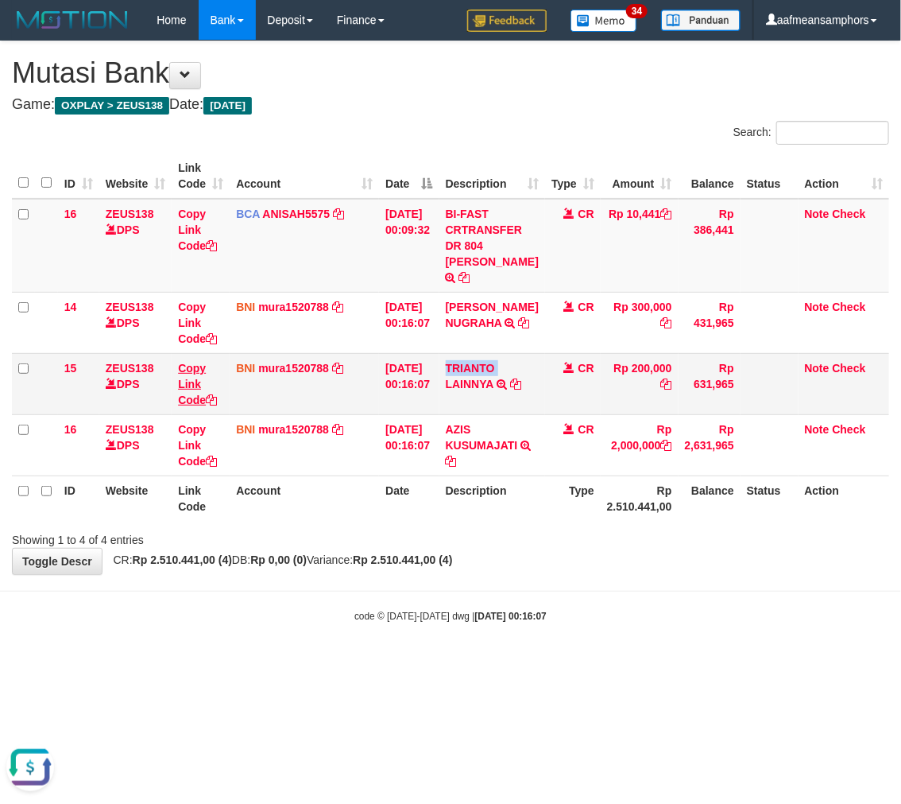
copy link "TRIANTO"
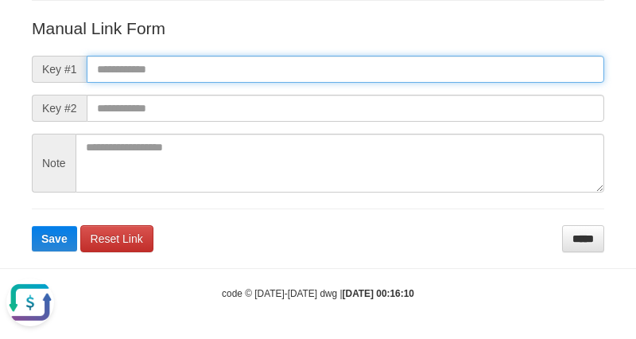
paste input "**********"
click at [479, 65] on input "text" at bounding box center [345, 69] width 517 height 27
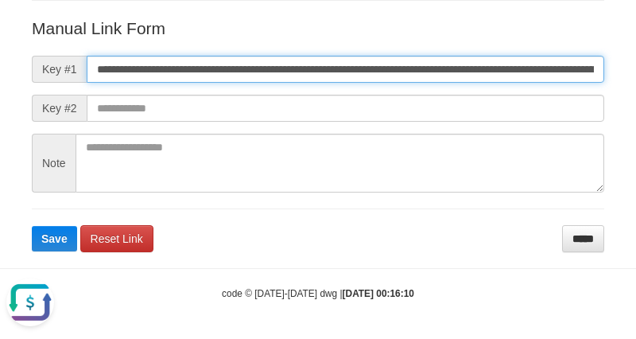
scroll to position [0, 949]
type input "**********"
click at [32, 226] on button "Save" at bounding box center [54, 238] width 45 height 25
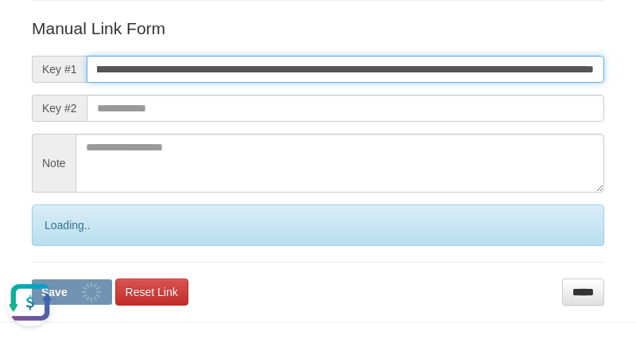
click at [32, 279] on button "Save" at bounding box center [72, 291] width 80 height 25
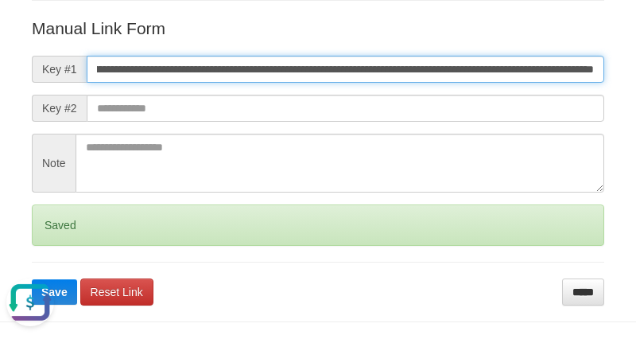
click at [32, 279] on button "Save" at bounding box center [54, 291] width 45 height 25
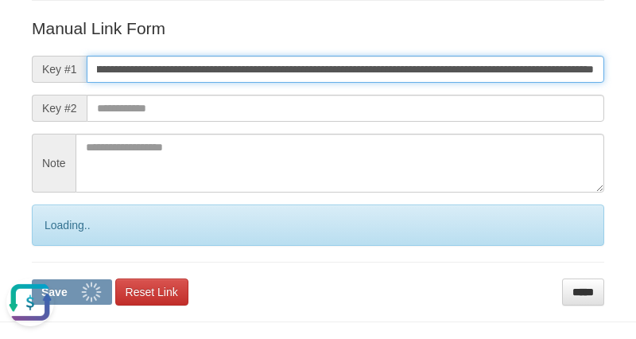
click at [32, 279] on button "Save" at bounding box center [72, 291] width 80 height 25
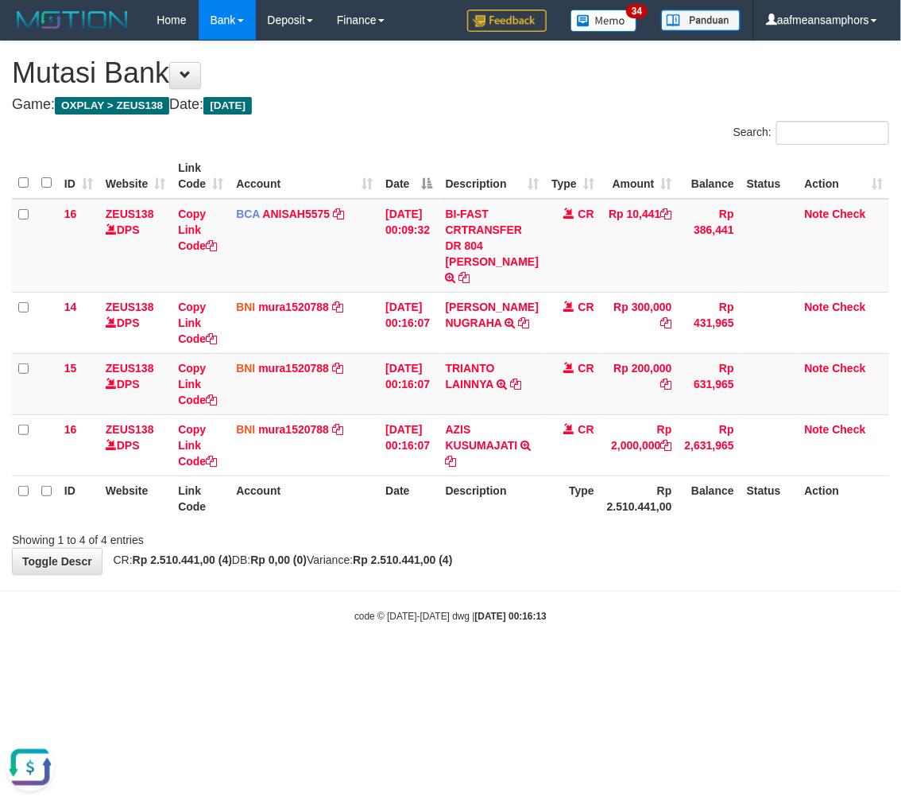
click at [593, 663] on html "Toggle navigation Home Bank Account List Load By Website Group [OXPLAY] ZEUS138…" at bounding box center [450, 331] width 901 height 663
drag, startPoint x: 592, startPoint y: 679, endPoint x: 804, endPoint y: 657, distance: 213.4
click at [594, 663] on html "Toggle navigation Home Bank Account List Load By Website Group [OXPLAY] ZEUS138…" at bounding box center [450, 331] width 901 height 663
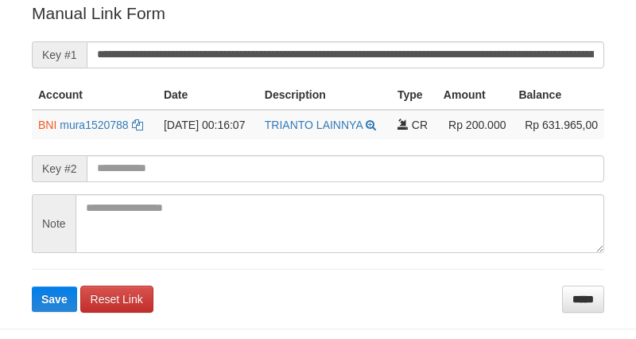
click at [32, 286] on button "Save" at bounding box center [54, 298] width 45 height 25
click at [440, 41] on input "**********" at bounding box center [345, 54] width 517 height 27
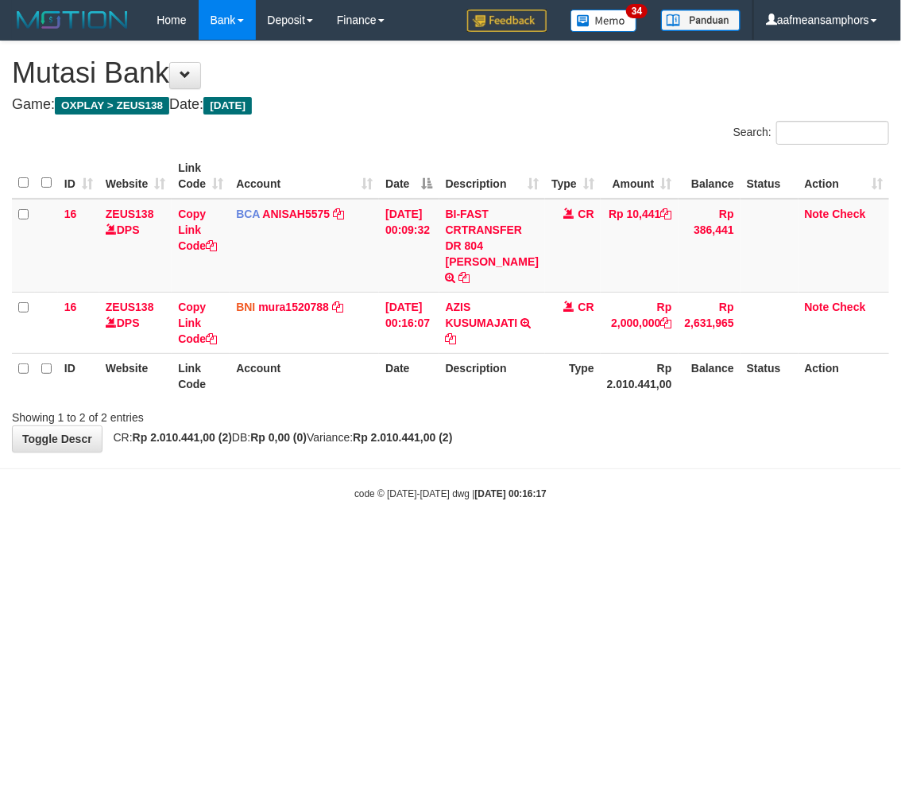
click at [523, 541] on html "Toggle navigation Home Bank Account List Load By Website Group [OXPLAY] ZEUS138…" at bounding box center [450, 270] width 901 height 541
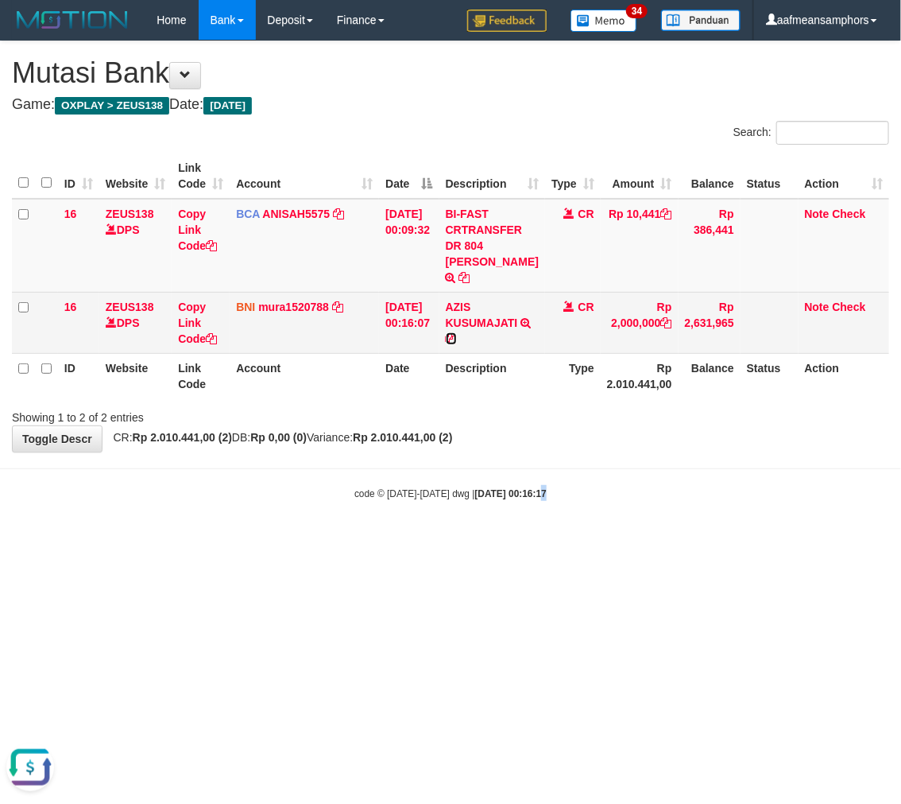
click at [457, 333] on icon at bounding box center [451, 338] width 11 height 11
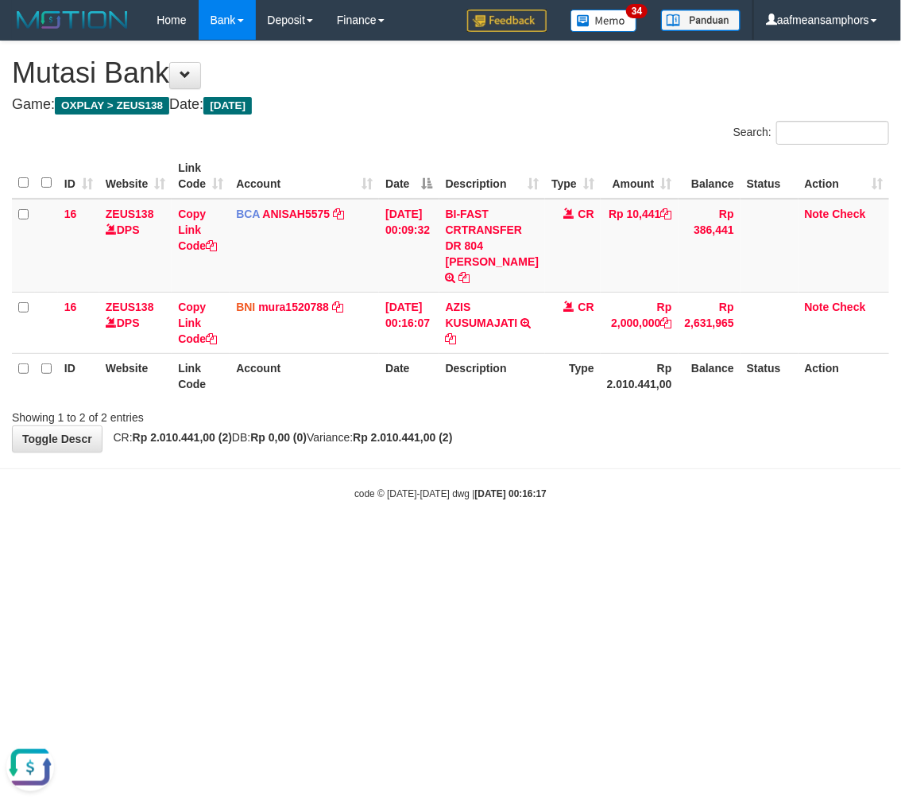
drag, startPoint x: 475, startPoint y: 584, endPoint x: 437, endPoint y: 527, distance: 68.8
click at [477, 541] on html "Toggle navigation Home Bank Account List Load By Website Group [OXPLAY] ZEUS138…" at bounding box center [450, 270] width 901 height 541
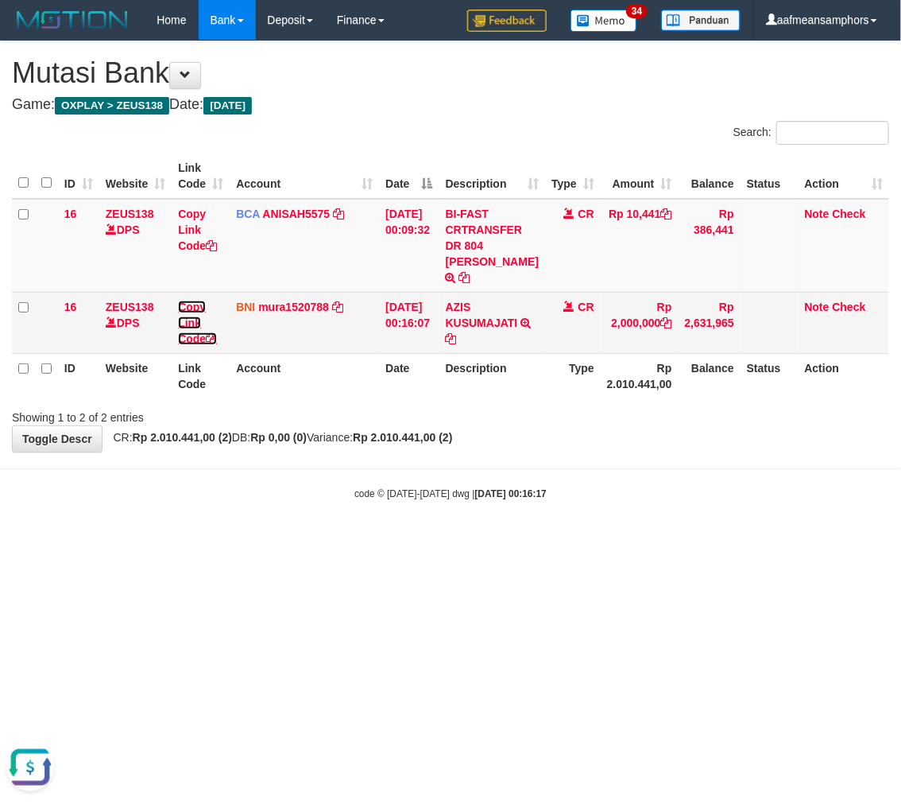
click at [186, 304] on link "Copy Link Code" at bounding box center [197, 322] width 39 height 45
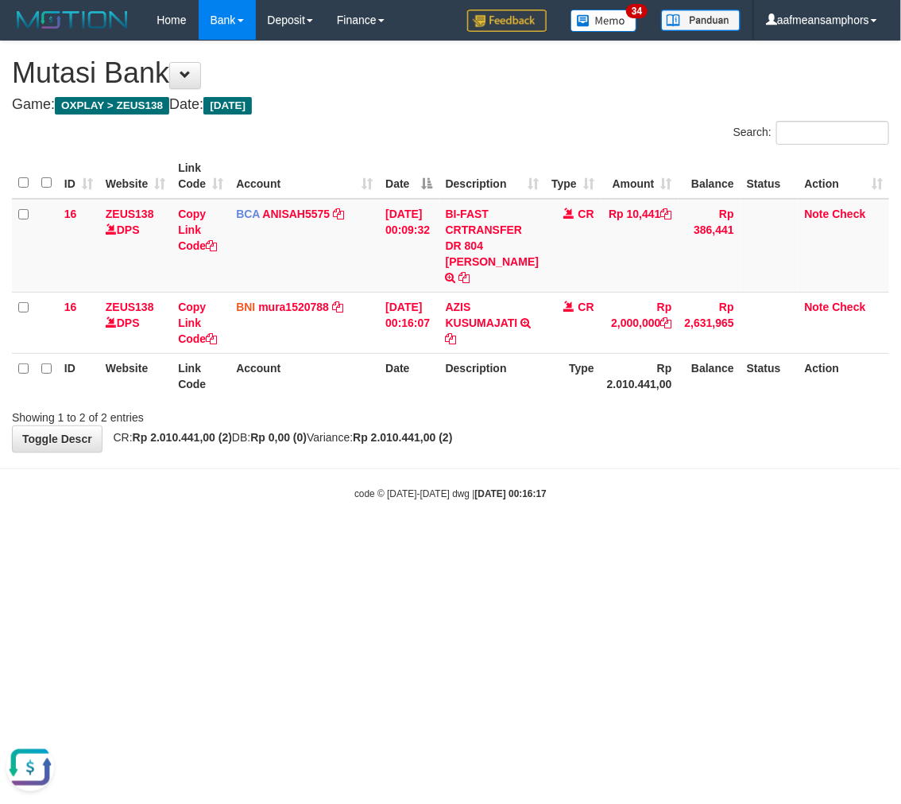
scroll to position [218, 0]
click at [453, 525] on html "Toggle navigation Home Bank Account List Load By Website Group [OXPLAY] ZEUS138…" at bounding box center [450, 270] width 901 height 541
click at [449, 523] on html "Toggle navigation Home Bank Account List Load By Website Group [OXPLAY] ZEUS138…" at bounding box center [450, 270] width 901 height 541
drag, startPoint x: 446, startPoint y: 521, endPoint x: 502, endPoint y: 520, distance: 55.6
click at [446, 520] on body "Toggle navigation Home Bank Account List Load By Website Group [OXPLAY] ZEUS138…" at bounding box center [450, 270] width 901 height 541
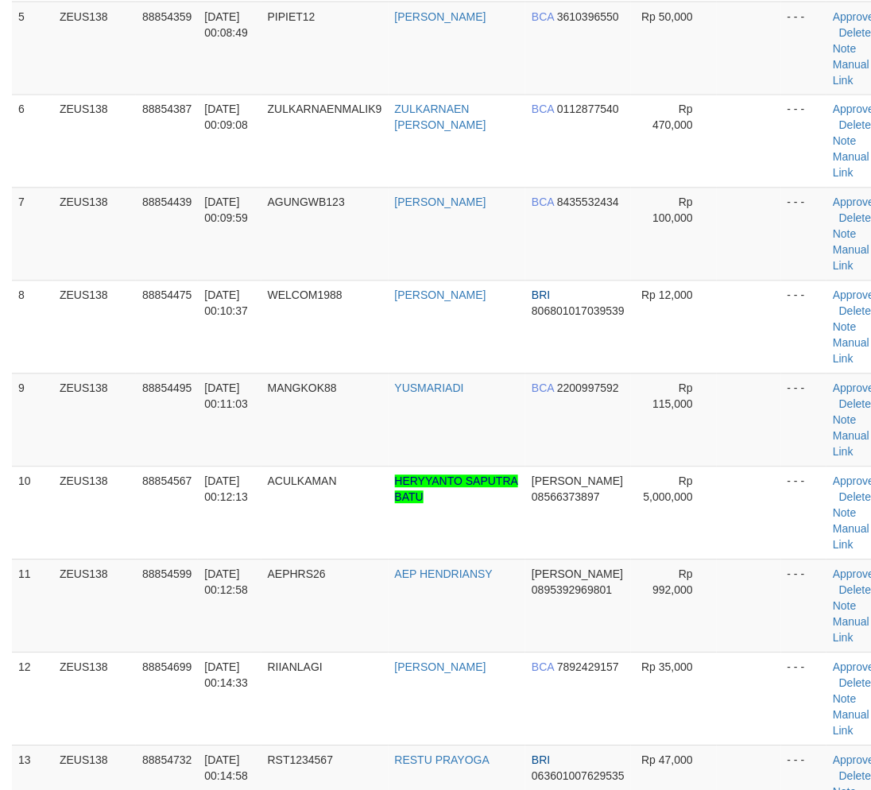
scroll to position [1014, 0]
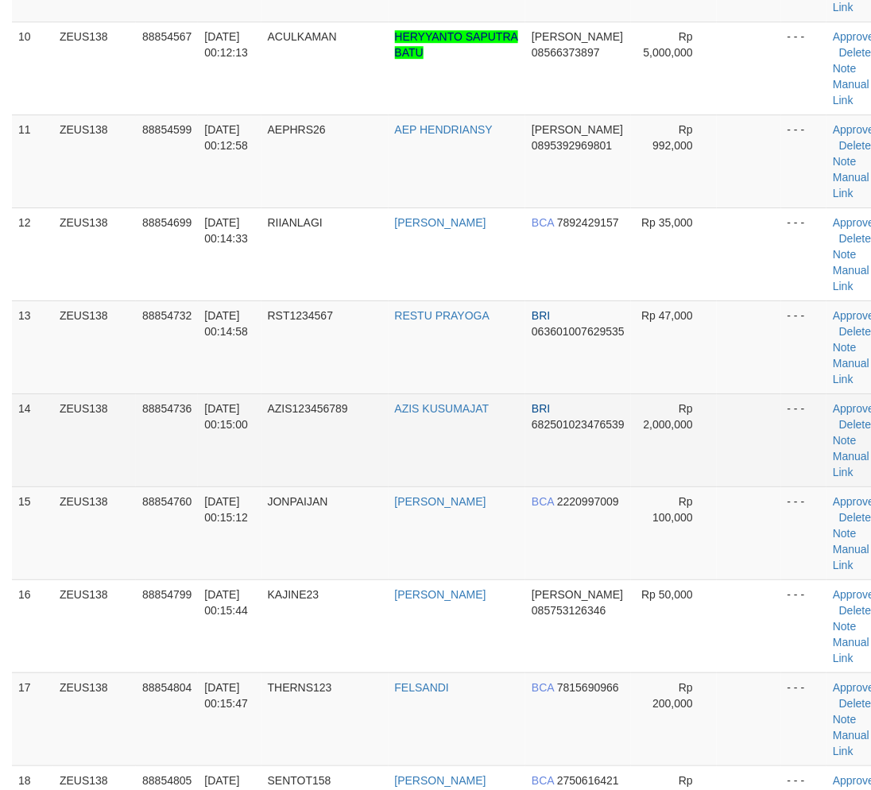
drag, startPoint x: 380, startPoint y: 437, endPoint x: 398, endPoint y: 441, distance: 18.7
click at [398, 441] on tr "14 ZEUS138 88854736 01/10/2025 00:15:00 AZIS123456789 AZIS KUSUMAJAT BRI 682501…" at bounding box center [452, 439] width 880 height 93
click at [833, 454] on link "Manual Link" at bounding box center [851, 464] width 37 height 29
click at [833, 455] on link "Manual Link" at bounding box center [851, 464] width 37 height 29
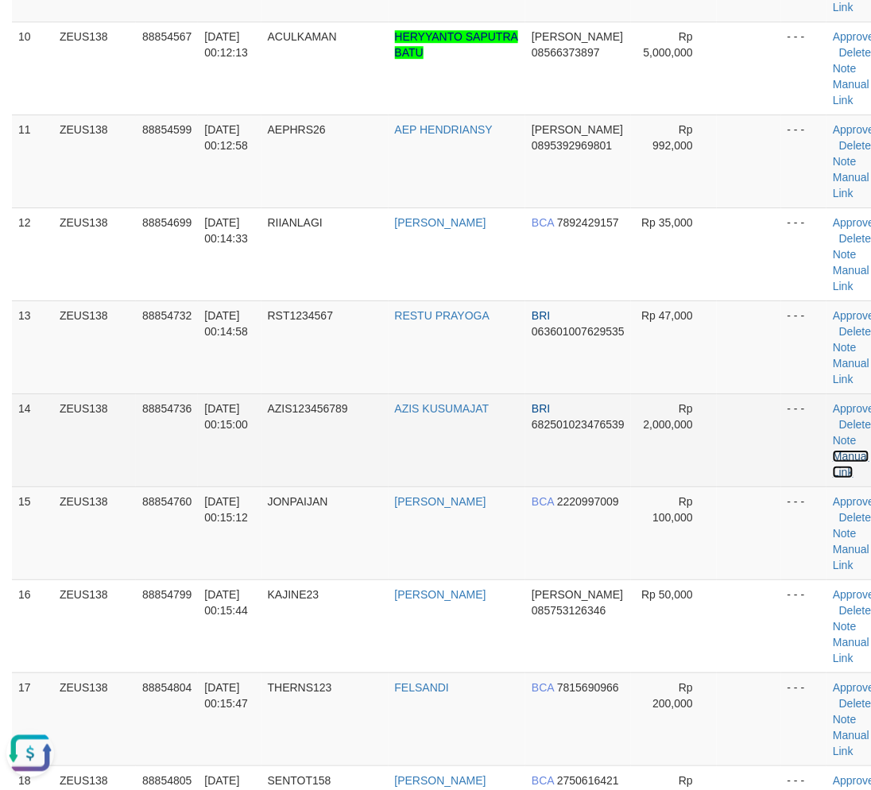
click at [833, 454] on link "Manual Link" at bounding box center [851, 464] width 37 height 29
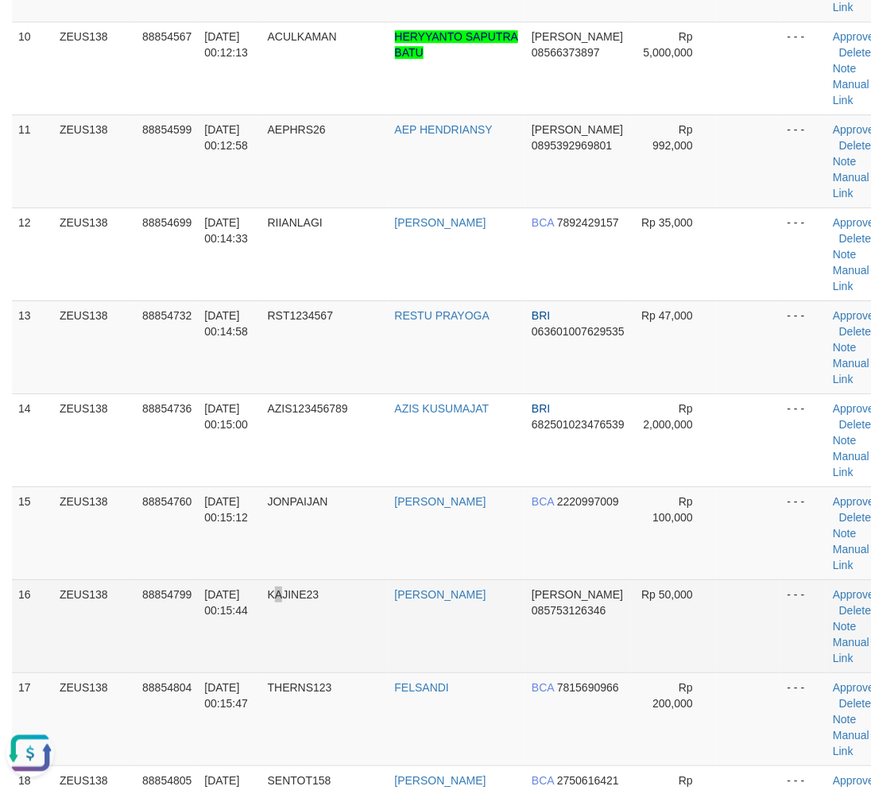
click at [288, 640] on td "KAJINE23" at bounding box center [325, 625] width 127 height 93
drag, startPoint x: 289, startPoint y: 639, endPoint x: 215, endPoint y: 615, distance: 77.7
click at [289, 638] on td "KAJINE23" at bounding box center [325, 625] width 127 height 93
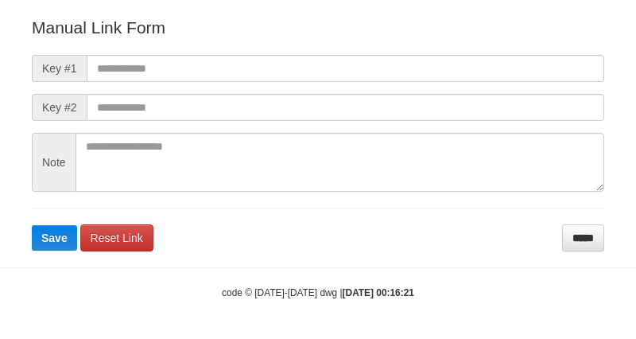
scroll to position [176, 0]
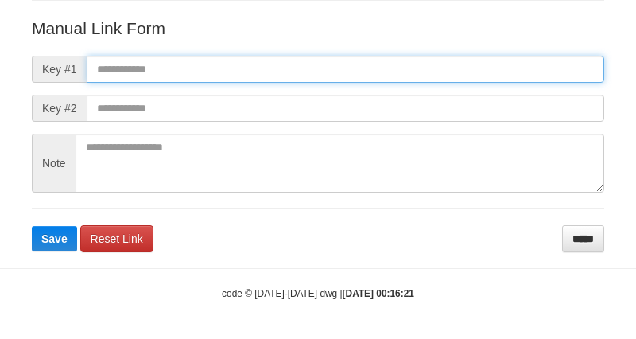
paste input "**********"
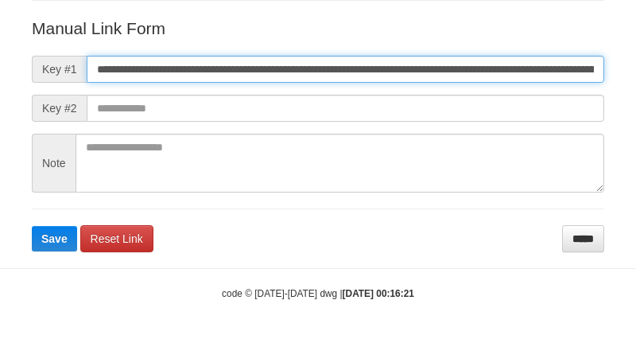
click at [473, 68] on input "**********" at bounding box center [345, 69] width 517 height 27
type input "**********"
click at [32, 226] on button "Save" at bounding box center [54, 238] width 45 height 25
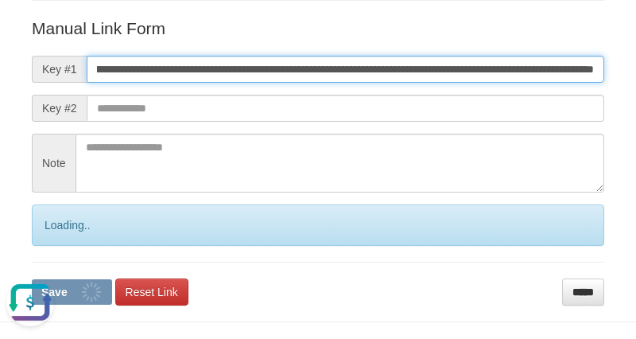
click at [32, 279] on button "Save" at bounding box center [72, 291] width 80 height 25
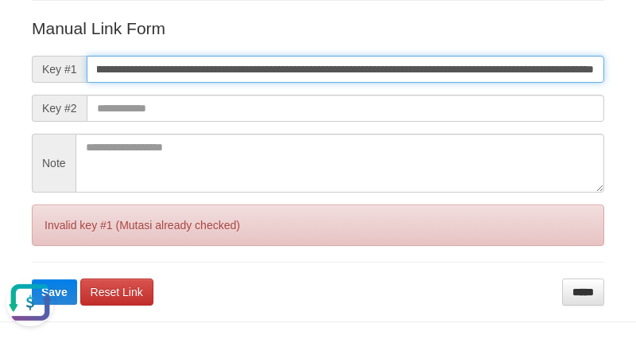
click at [32, 279] on button "Save" at bounding box center [54, 291] width 45 height 25
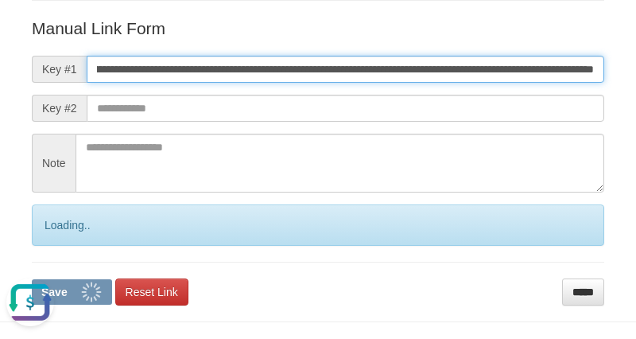
click at [32, 279] on button "Save" at bounding box center [72, 291] width 80 height 25
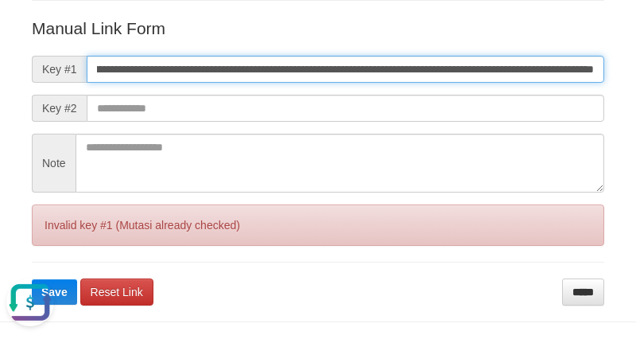
click at [32, 279] on button "Save" at bounding box center [54, 291] width 45 height 25
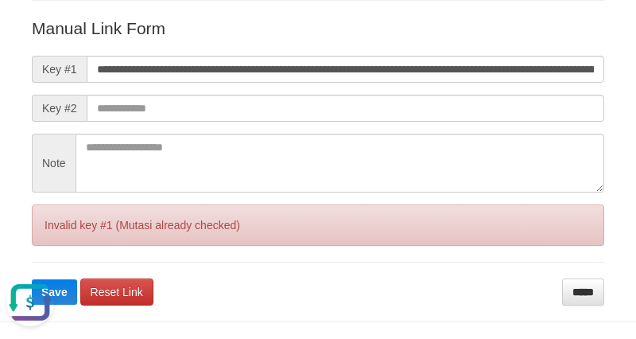
scroll to position [192, 0]
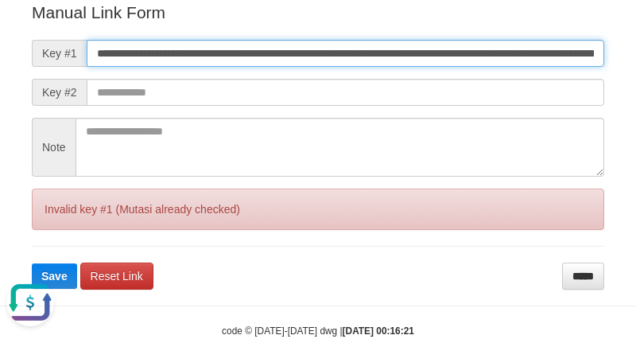
click at [403, 48] on input "**********" at bounding box center [345, 53] width 517 height 27
click at [402, 48] on input "**********" at bounding box center [345, 53] width 517 height 27
click at [32, 263] on button "Save" at bounding box center [54, 275] width 45 height 25
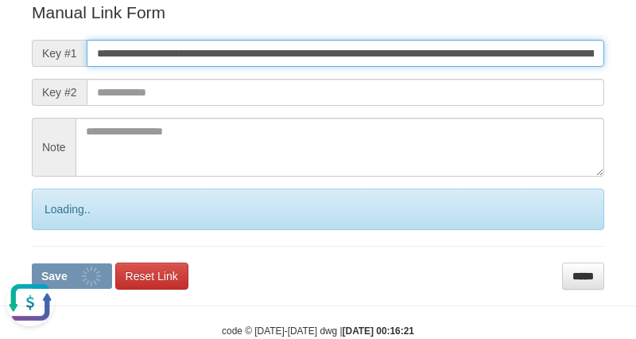
click at [32, 263] on button "Save" at bounding box center [72, 275] width 80 height 25
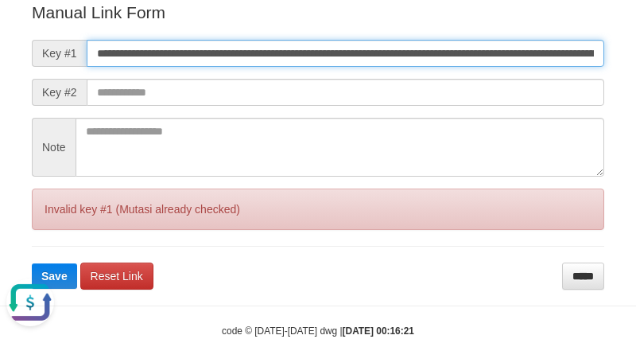
click at [32, 263] on button "Save" at bounding box center [54, 275] width 45 height 25
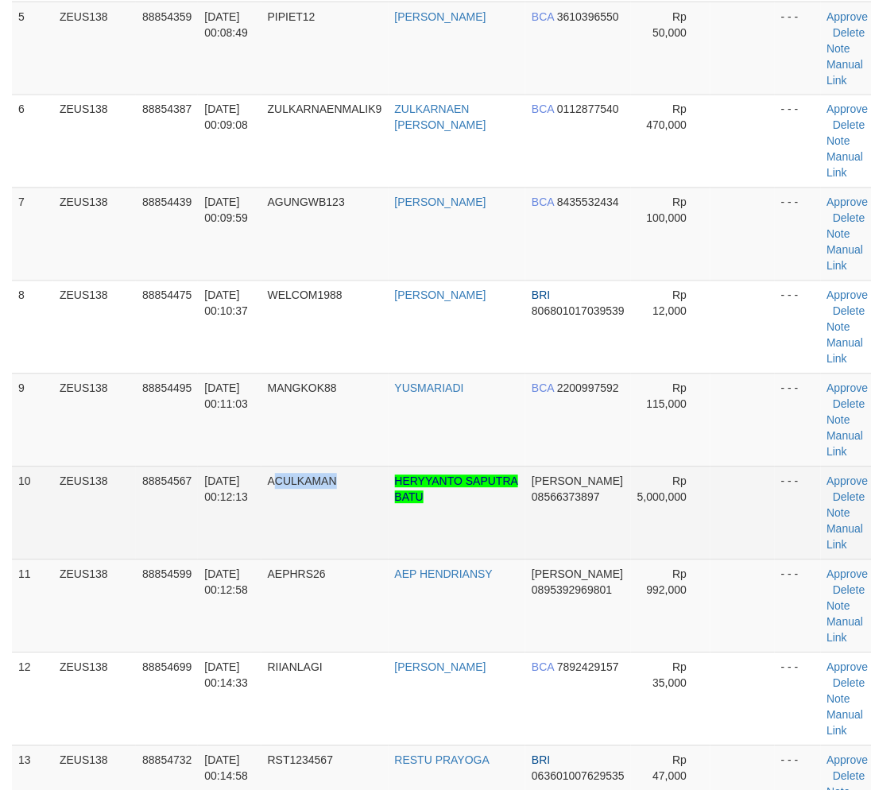
click at [360, 521] on td "ACULKAMAN" at bounding box center [325, 513] width 127 height 93
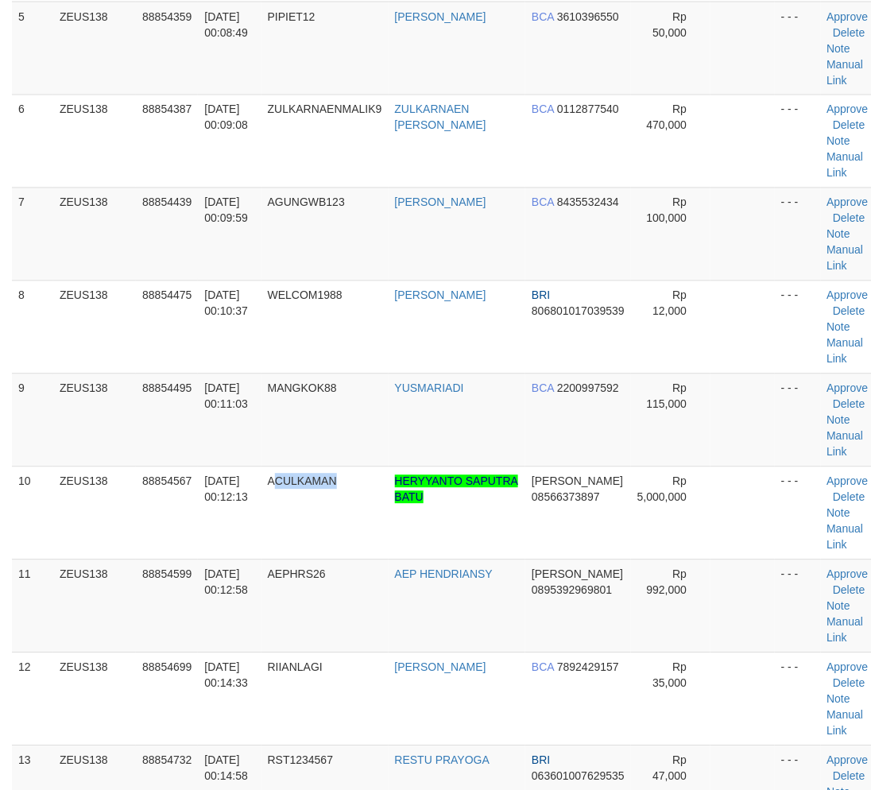
scroll to position [1173, 0]
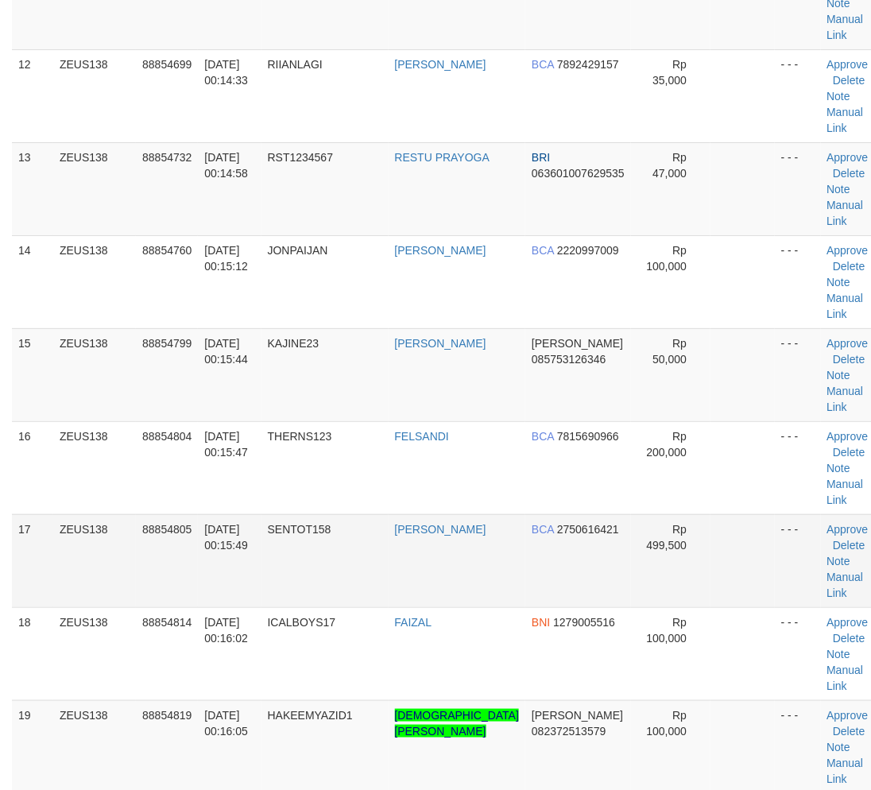
click at [361, 520] on td "SENTOT158" at bounding box center [325, 560] width 127 height 93
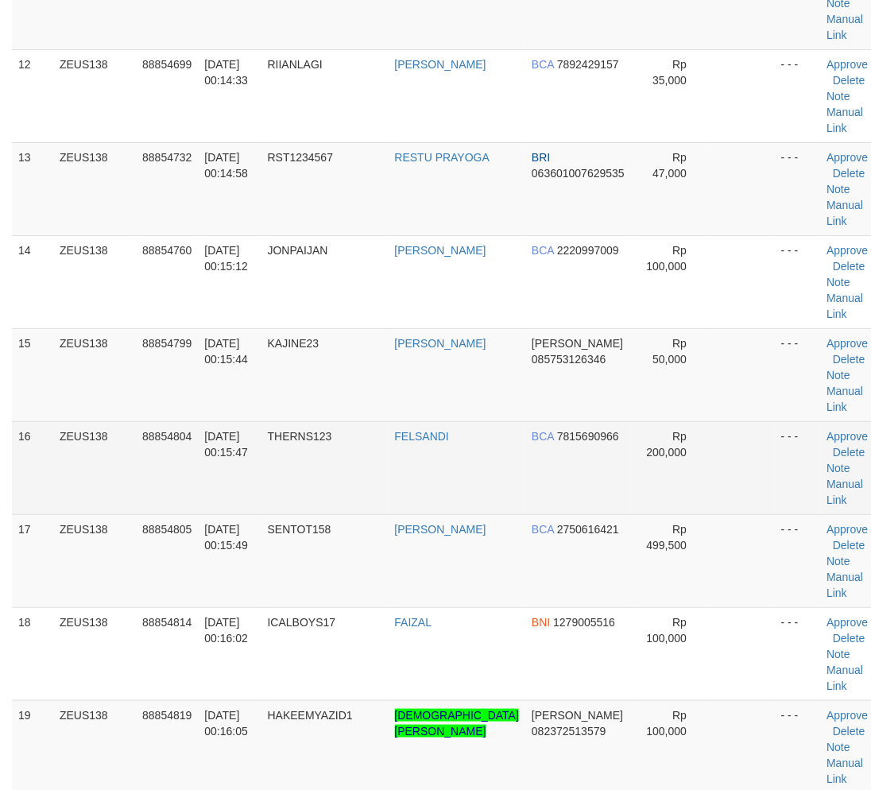
click at [313, 510] on td "THERNS123" at bounding box center [325, 467] width 127 height 93
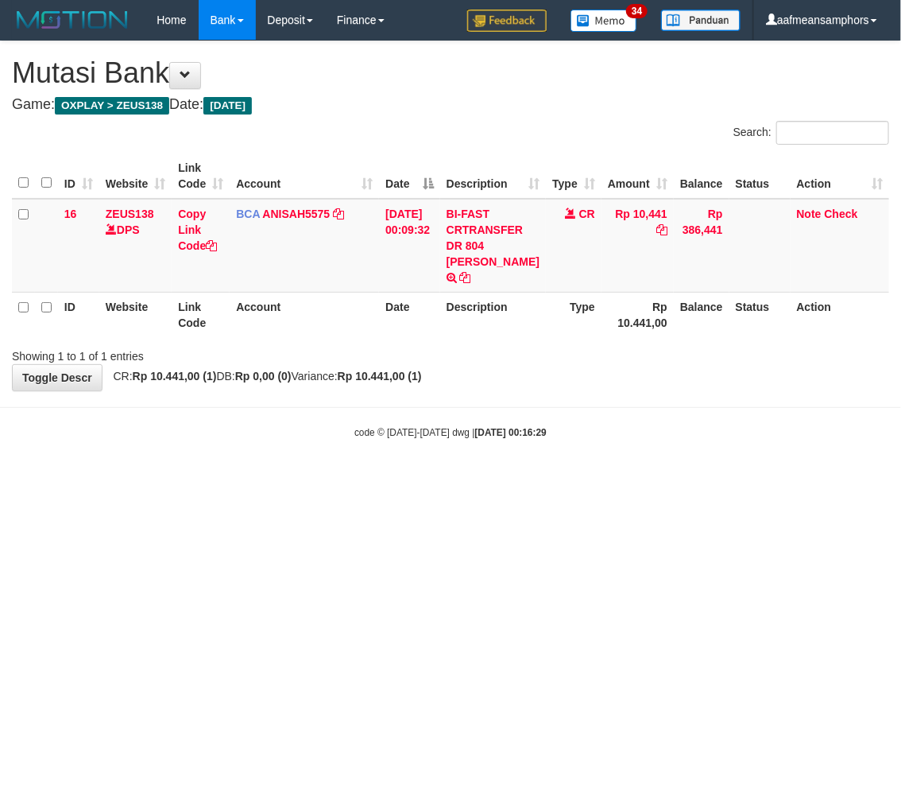
click at [519, 479] on html "Toggle navigation Home Bank Account List Load By Website Group [OXPLAY] ZEUS138…" at bounding box center [450, 239] width 901 height 479
click at [501, 479] on html "Toggle navigation Home Bank Account List Load By Website Group [OXPLAY] ZEUS138…" at bounding box center [450, 239] width 901 height 479
click at [497, 479] on html "Toggle navigation Home Bank Account List Load By Website Group [OXPLAY] ZEUS138…" at bounding box center [450, 239] width 901 height 479
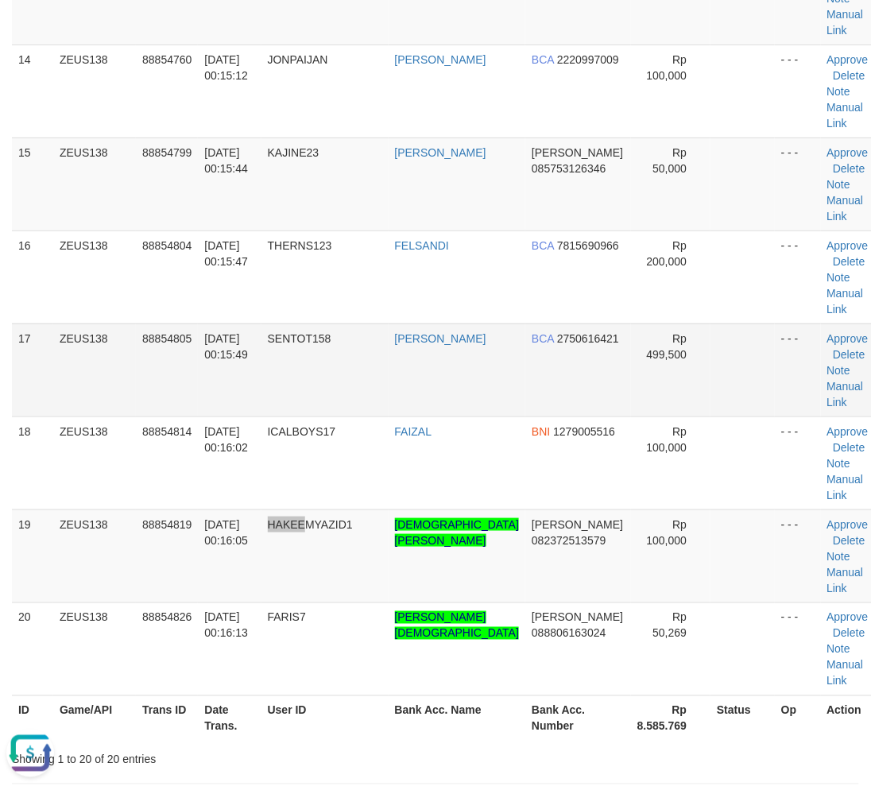
drag, startPoint x: 320, startPoint y: 568, endPoint x: 407, endPoint y: 395, distance: 194.1
click at [828, 382] on link "Manual Link" at bounding box center [846, 394] width 37 height 29
click at [828, 380] on link "Manual Link" at bounding box center [846, 394] width 37 height 29
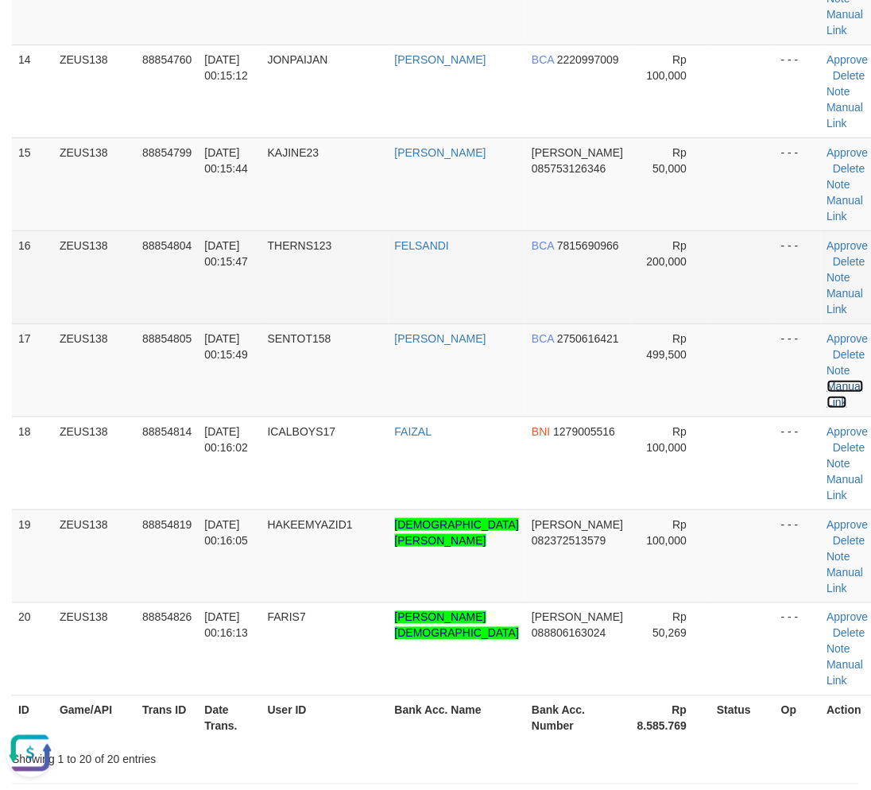
click at [828, 380] on link "Manual Link" at bounding box center [846, 394] width 37 height 29
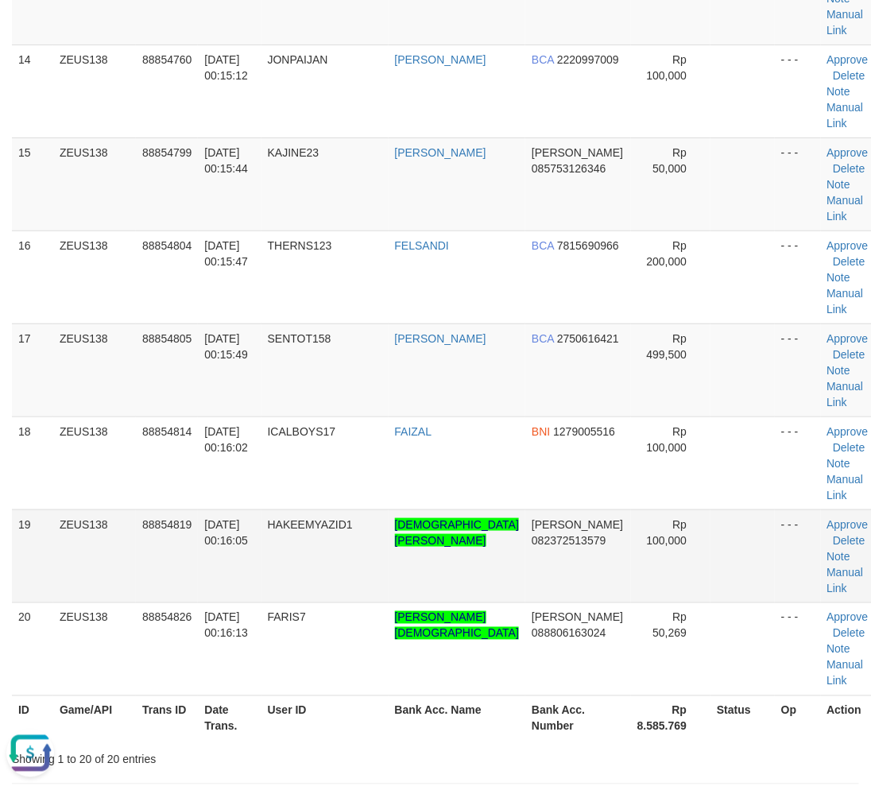
drag, startPoint x: 344, startPoint y: 645, endPoint x: 245, endPoint y: 574, distance: 122.4
click at [330, 631] on td "FARIS7" at bounding box center [325, 649] width 127 height 93
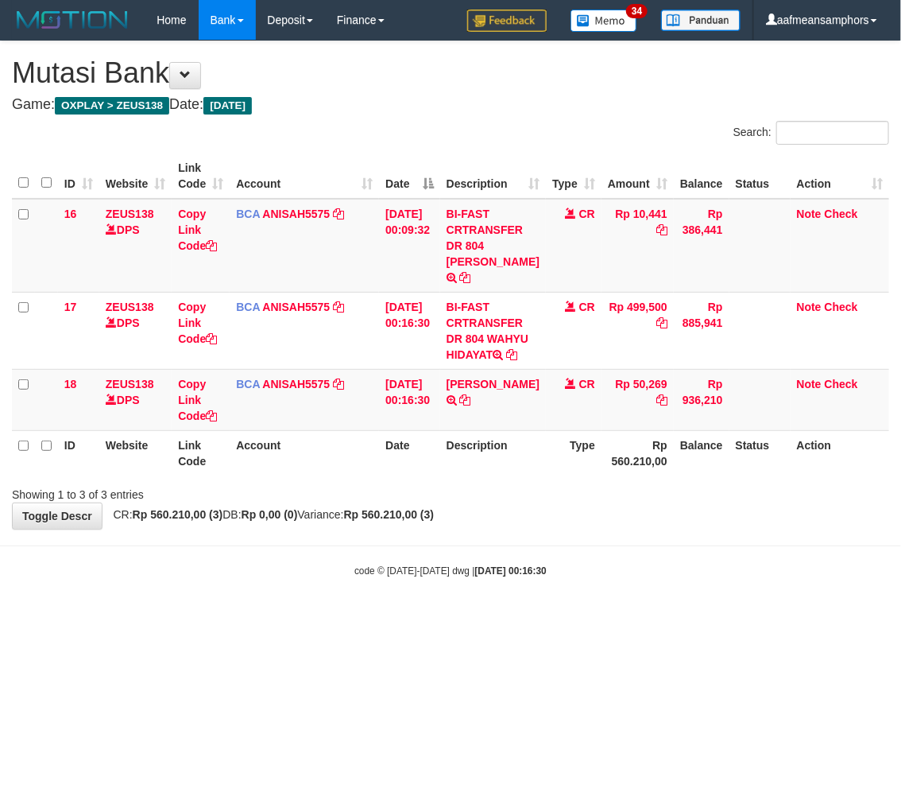
click at [666, 618] on html "Toggle navigation Home Bank Account List Load By Website Group [OXPLAY] ZEUS138…" at bounding box center [450, 309] width 901 height 618
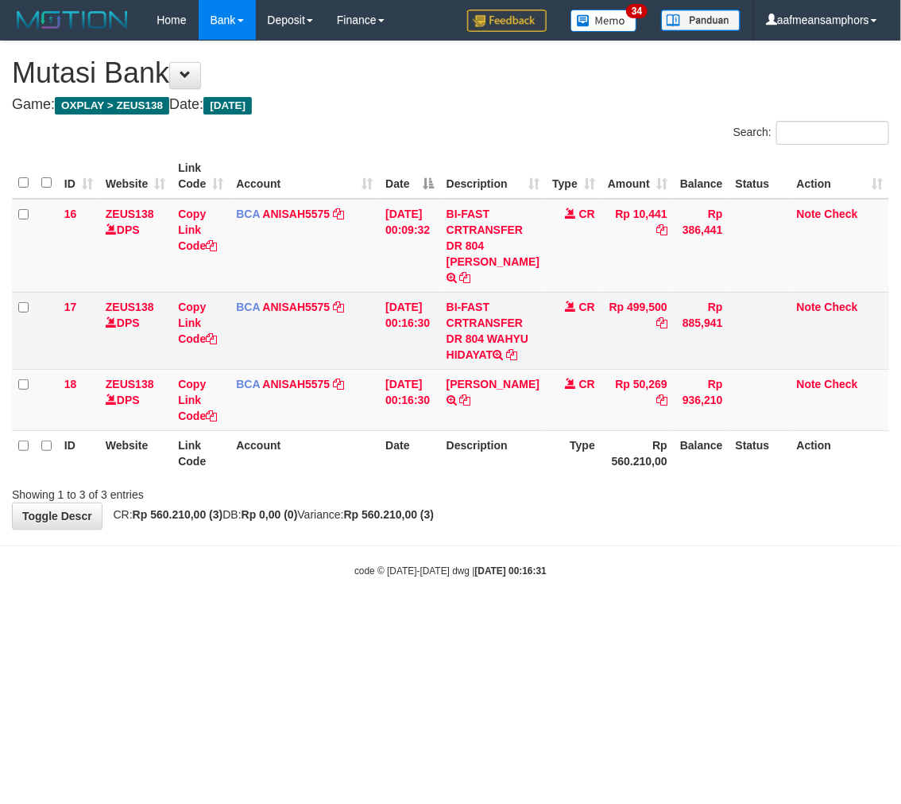
drag, startPoint x: 454, startPoint y: 339, endPoint x: 478, endPoint y: 354, distance: 27.8
click at [478, 354] on td "BI-FAST CRTRANSFER DR 804 WAHYU HIDAYAT" at bounding box center [493, 330] width 106 height 77
copy td "WAHYU HIDA"
drag, startPoint x: 191, startPoint y: 306, endPoint x: 266, endPoint y: 308, distance: 75.5
click at [191, 306] on link "Copy Link Code" at bounding box center [197, 322] width 39 height 45
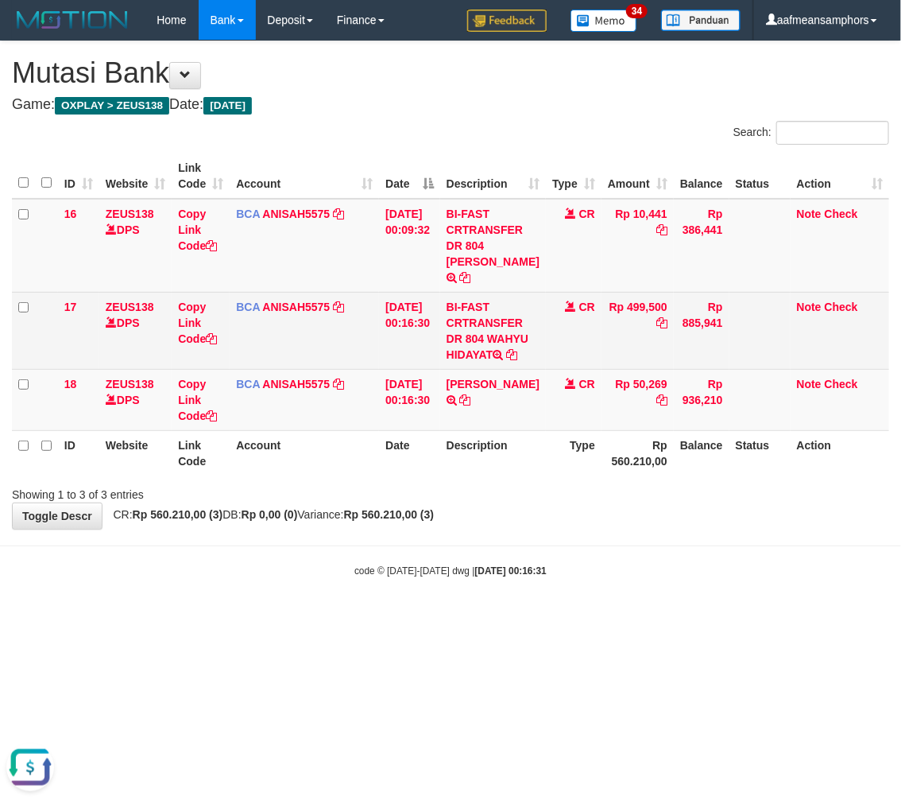
copy td "WAHYU HIDA"
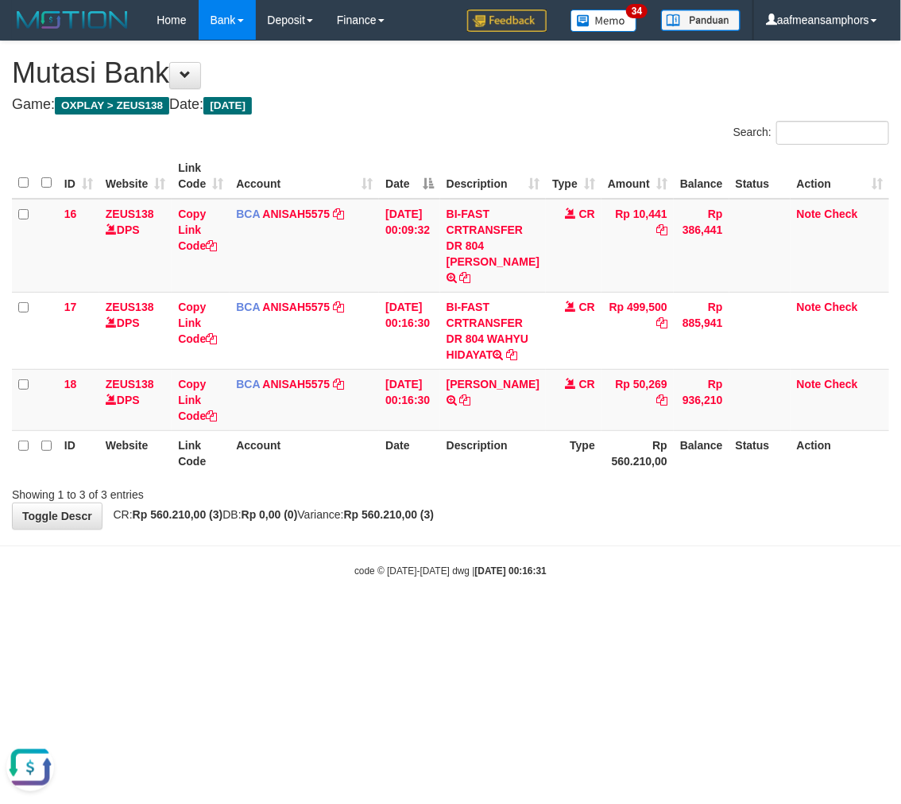
scroll to position [218, 0]
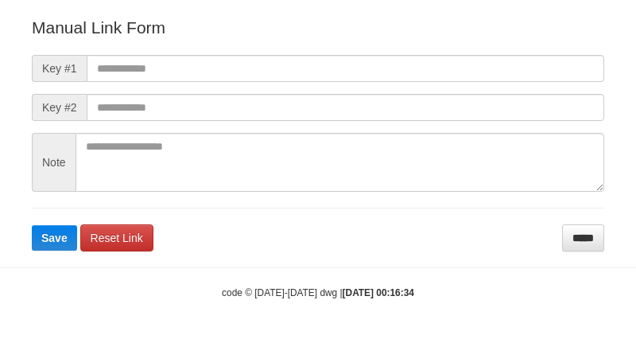
scroll to position [176, 0]
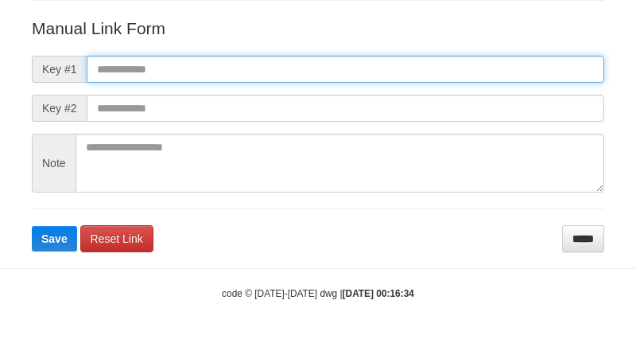
paste input "**********"
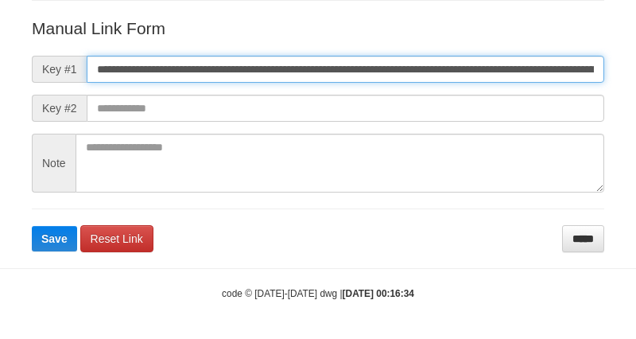
click at [483, 75] on input "**********" at bounding box center [345, 69] width 517 height 27
type input "**********"
click at [32, 226] on button "Save" at bounding box center [54, 238] width 45 height 25
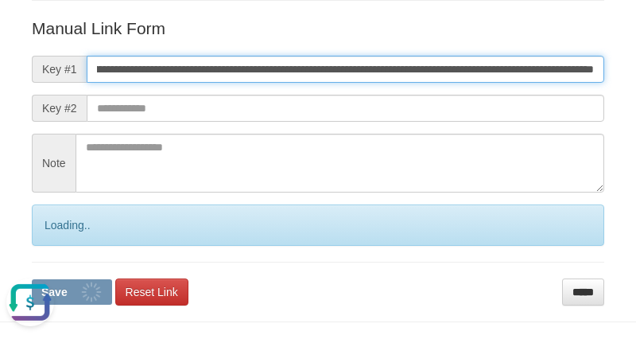
click at [32, 279] on button "Save" at bounding box center [72, 291] width 80 height 25
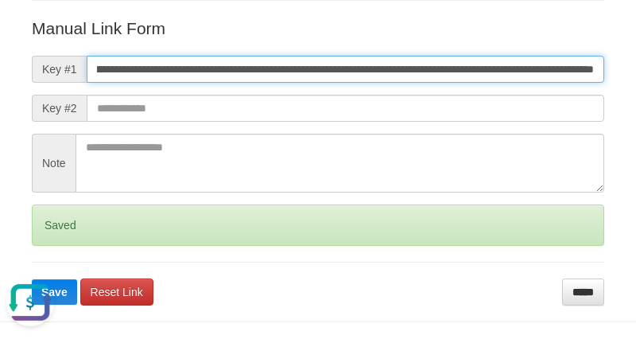
click at [32, 279] on button "Save" at bounding box center [54, 291] width 45 height 25
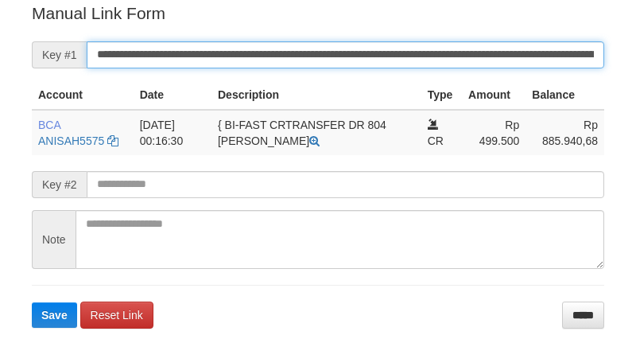
click at [32, 302] on button "Save" at bounding box center [54, 314] width 45 height 25
click at [378, 48] on input "**********" at bounding box center [345, 54] width 517 height 27
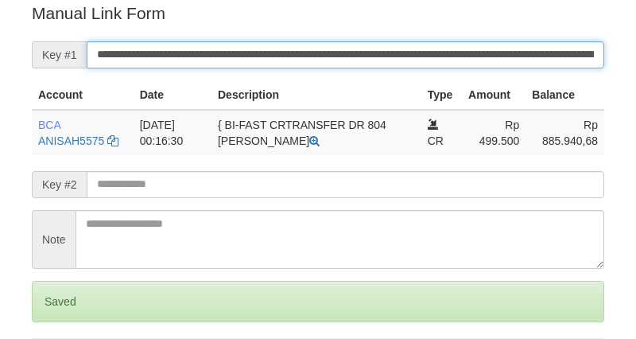
click at [378, 48] on input "**********" at bounding box center [345, 54] width 517 height 27
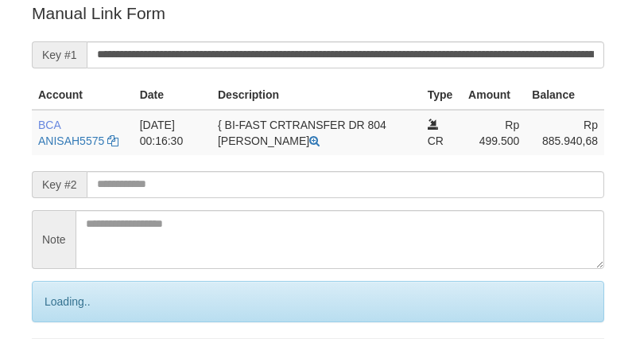
click at [376, 56] on input "**********" at bounding box center [345, 54] width 517 height 27
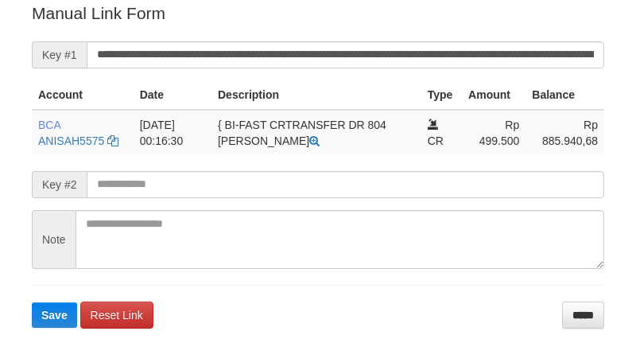
click at [370, 53] on input "**********" at bounding box center [345, 54] width 517 height 27
click at [32, 302] on button "Save" at bounding box center [54, 314] width 45 height 25
drag, startPoint x: 0, startPoint y: 0, endPoint x: 372, endPoint y: 53, distance: 375.8
click at [372, 53] on input "**********" at bounding box center [345, 54] width 517 height 27
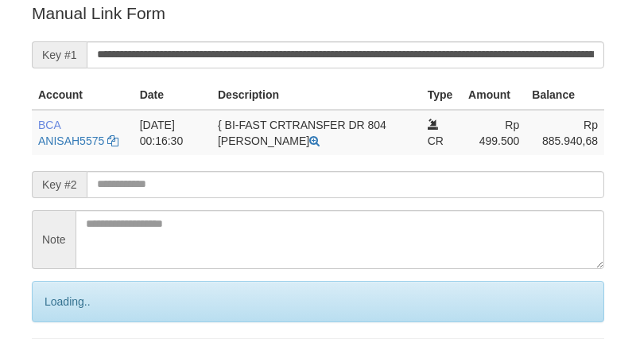
scroll to position [321, 0]
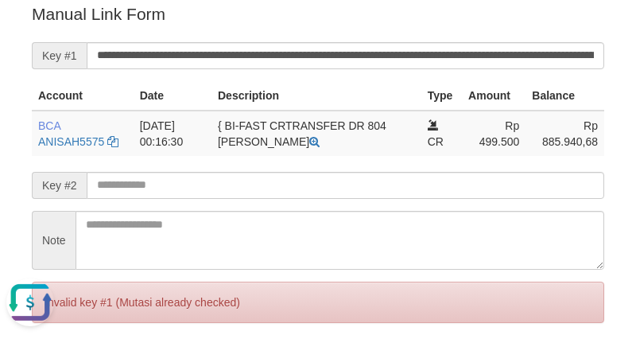
scroll to position [0, 0]
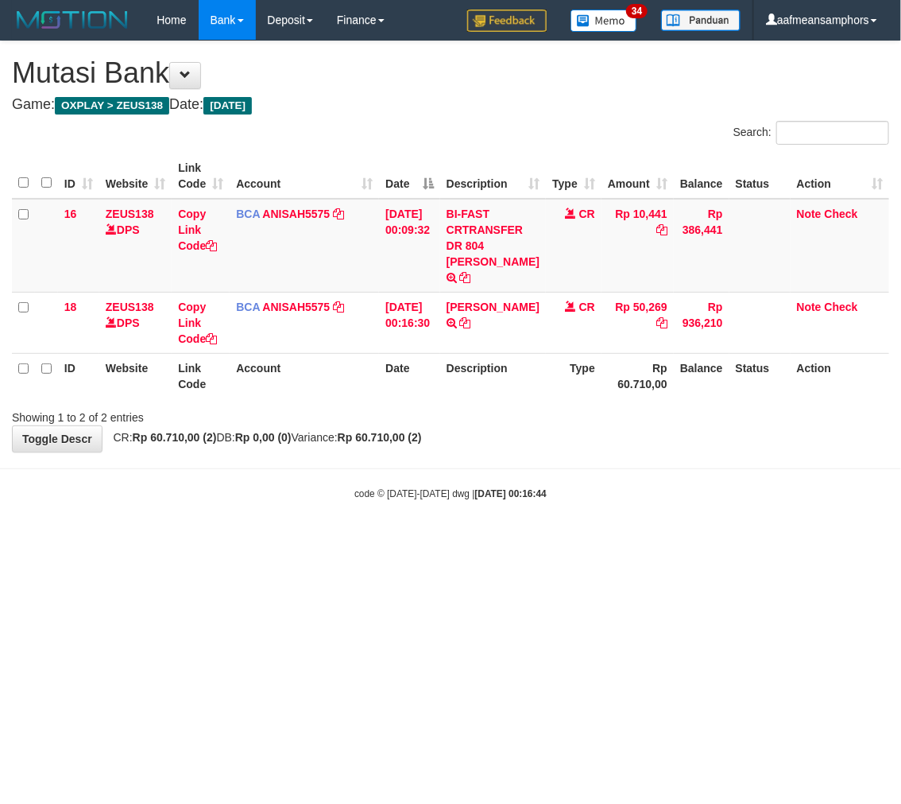
click at [335, 493] on body "Toggle navigation Home Bank Account List Load By Website Group [OXPLAY] ZEUS138…" at bounding box center [450, 270] width 901 height 541
drag, startPoint x: 335, startPoint y: 493, endPoint x: 355, endPoint y: 501, distance: 21.4
click at [335, 493] on body "Toggle navigation Home Bank Account List Load By Website Group [OXPLAY] ZEUS138…" at bounding box center [450, 270] width 901 height 541
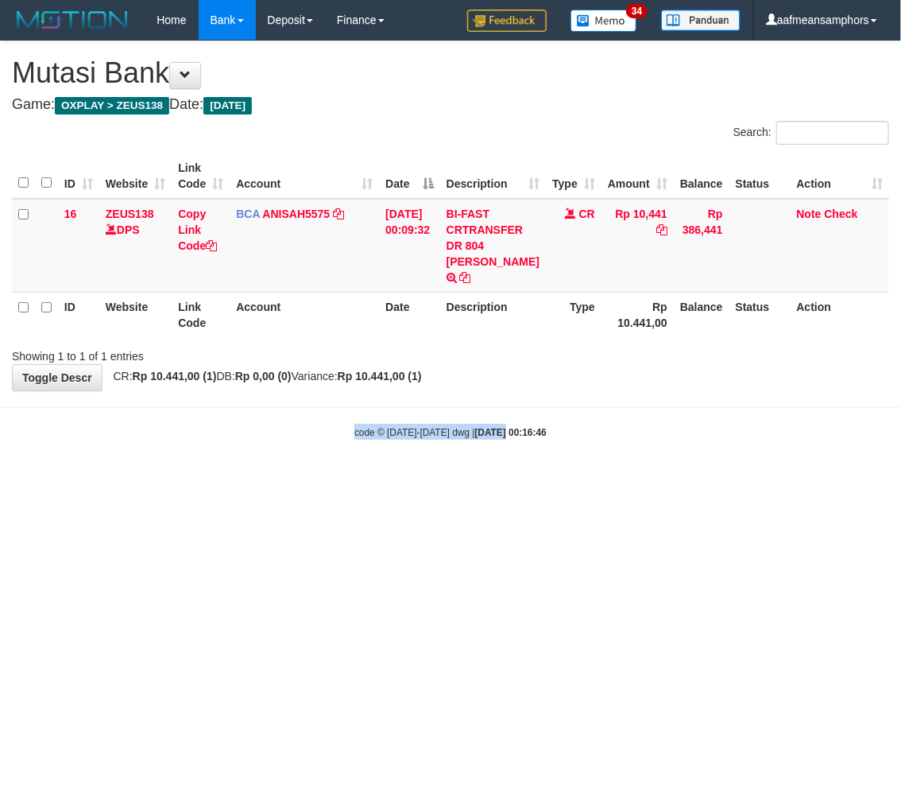
click at [487, 395] on body "Toggle navigation Home Bank Account List Load By Website Group [OXPLAY] ZEUS138…" at bounding box center [450, 239] width 901 height 479
drag, startPoint x: 560, startPoint y: 393, endPoint x: 898, endPoint y: 447, distance: 342.0
click at [559, 394] on body "Toggle navigation Home Bank Account List Load By Website Group [OXPLAY] ZEUS138…" at bounding box center [450, 239] width 901 height 479
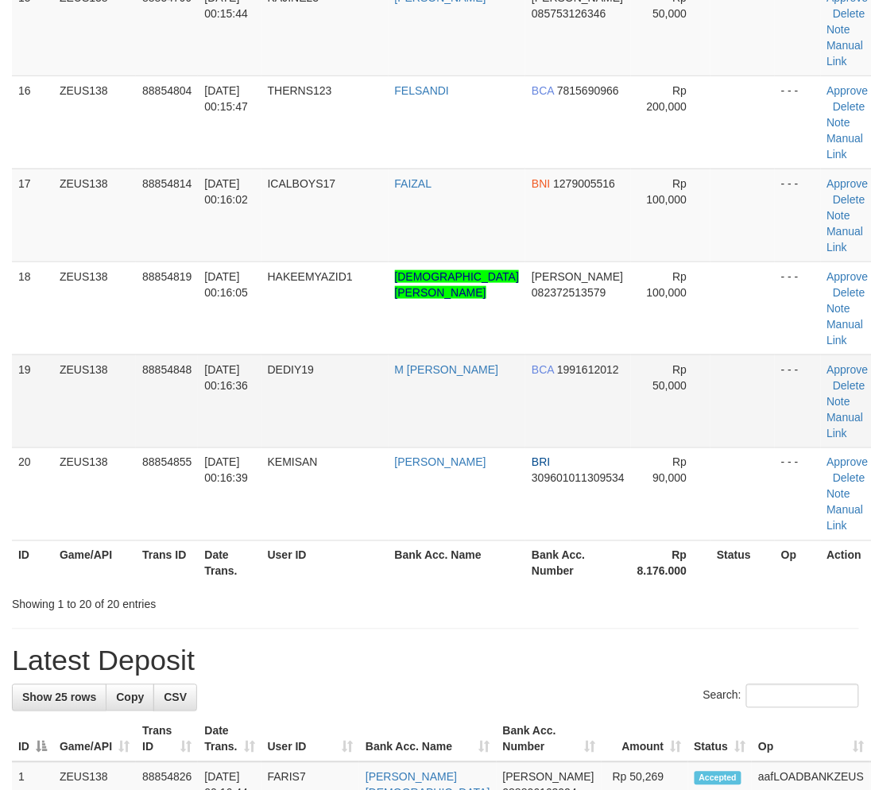
click at [265, 455] on tr "20 ZEUS138 88854855 [DATE] 00:16:39 [GEOGRAPHIC_DATA] [PERSON_NAME] BRI 3096010…" at bounding box center [449, 494] width 874 height 93
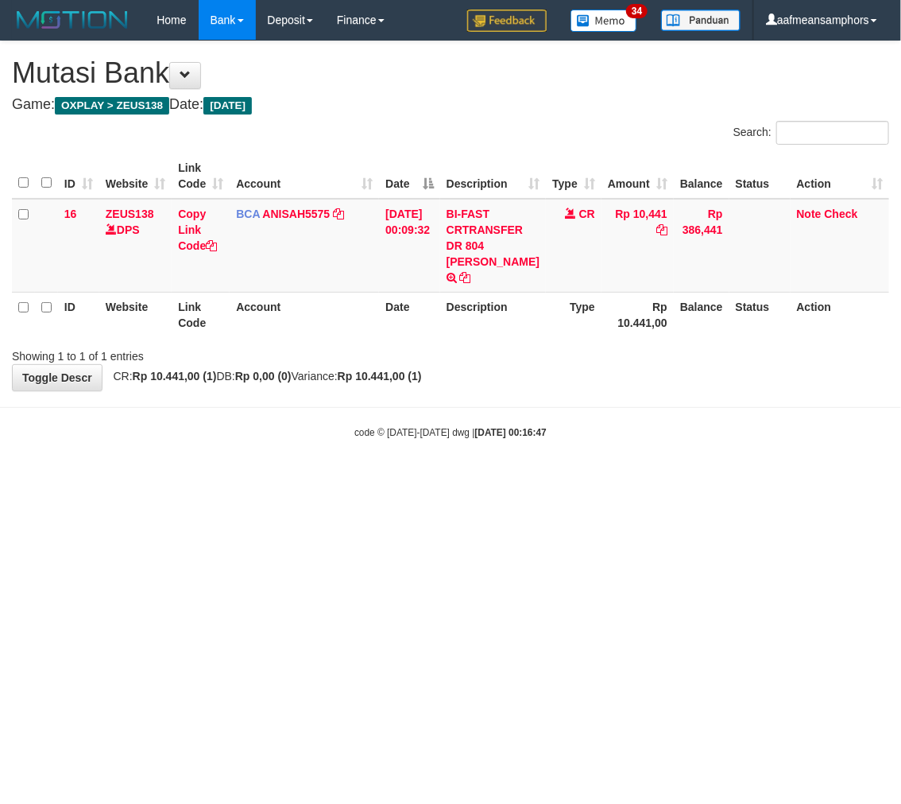
drag, startPoint x: 566, startPoint y: 430, endPoint x: 529, endPoint y: 427, distance: 36.7
click at [511, 430] on body "Toggle navigation Home Bank Account List Load By Website Group [OXPLAY] ZEUS138…" at bounding box center [450, 239] width 901 height 479
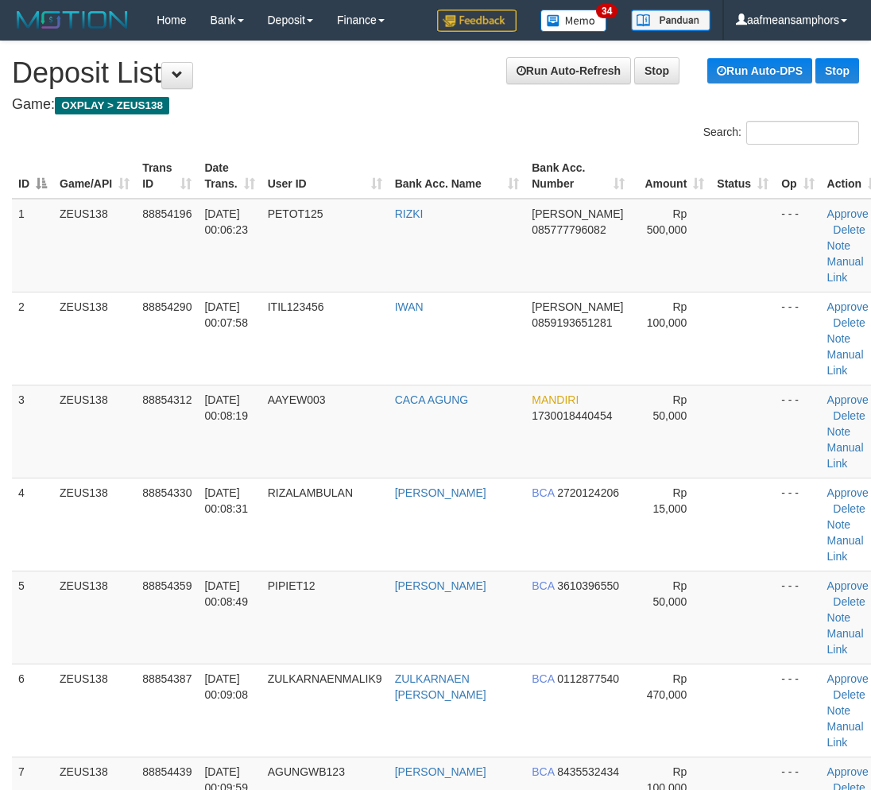
scroll to position [2281, 0]
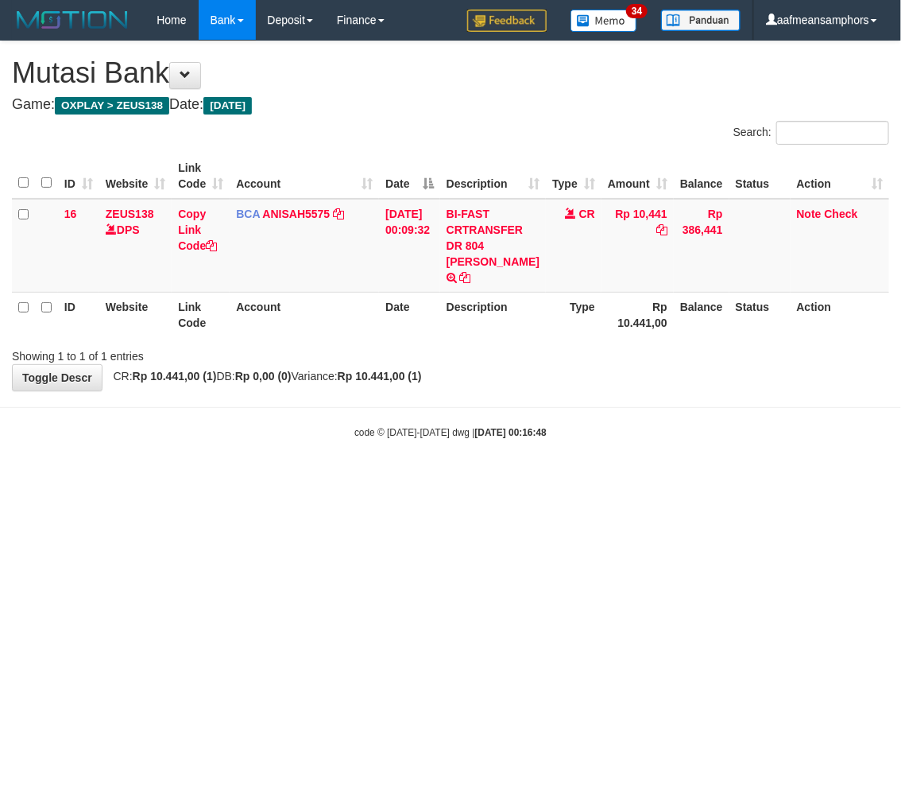
click at [503, 452] on body "Toggle navigation Home Bank Account List Load By Website Group [OXPLAY] ZEUS138…" at bounding box center [450, 239] width 901 height 479
click at [505, 452] on body "Toggle navigation Home Bank Account List Load By Website Group [OXPLAY] ZEUS138…" at bounding box center [450, 239] width 901 height 479
click at [560, 459] on body "Toggle navigation Home Bank Account List Load By Website Group [OXPLAY] ZEUS138…" at bounding box center [450, 239] width 901 height 479
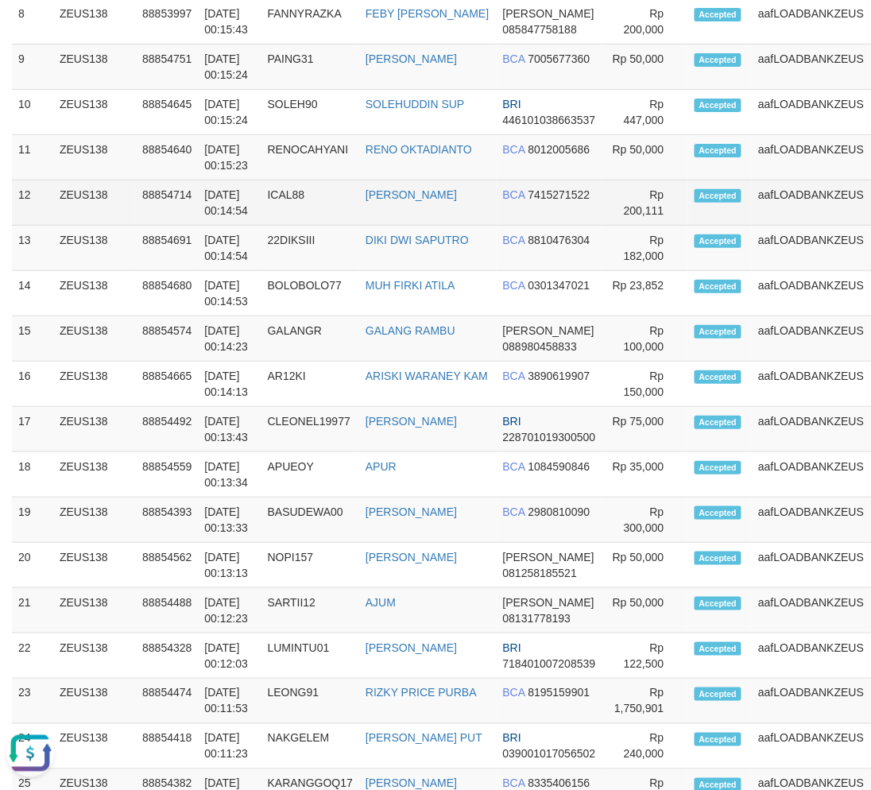
drag, startPoint x: 335, startPoint y: 232, endPoint x: 344, endPoint y: 234, distance: 9.7
click at [344, 226] on td "ICAL88" at bounding box center [311, 202] width 98 height 45
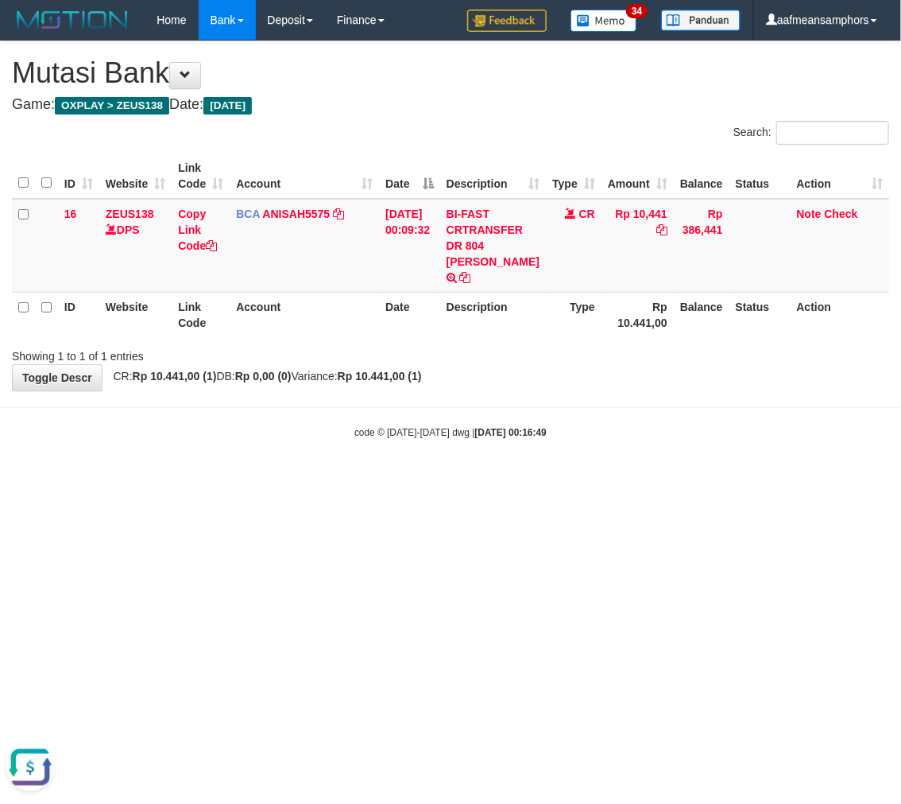
drag, startPoint x: 284, startPoint y: 521, endPoint x: 348, endPoint y: 506, distance: 66.1
click at [283, 479] on html "Toggle navigation Home Bank Account List Load By Website Group [OXPLAY] ZEUS138…" at bounding box center [450, 239] width 901 height 479
click at [409, 479] on html "Toggle navigation Home Bank Account List Load By Website Group [OXPLAY] ZEUS138…" at bounding box center [450, 239] width 901 height 479
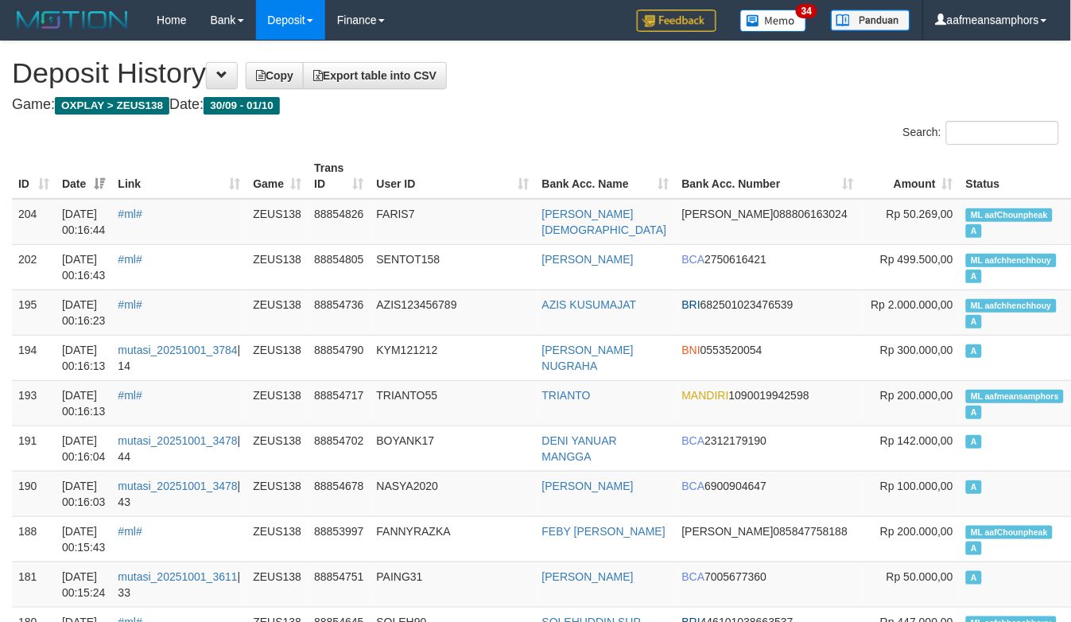
click at [727, 128] on div "Search:" at bounding box center [804, 135] width 512 height 28
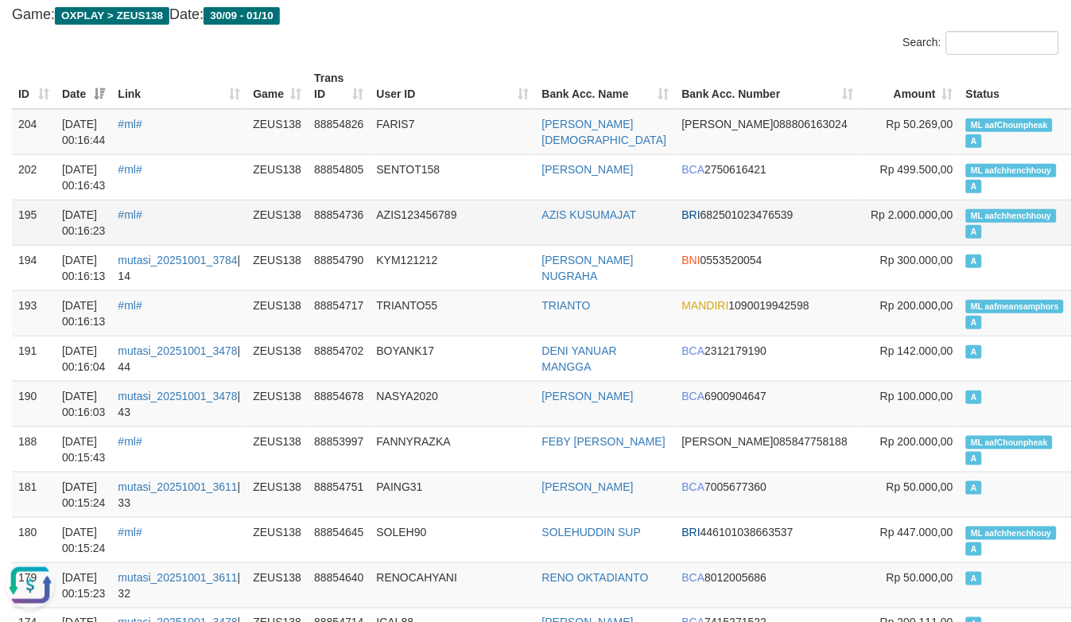
scroll to position [88, 0]
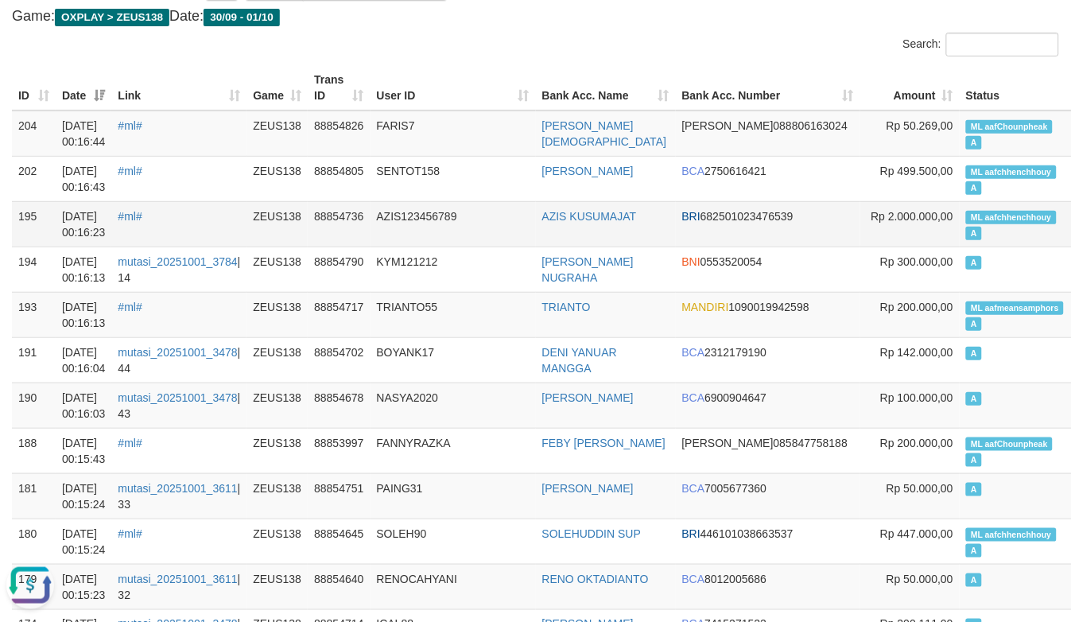
click at [488, 217] on td "AZIS123456789" at bounding box center [452, 223] width 165 height 45
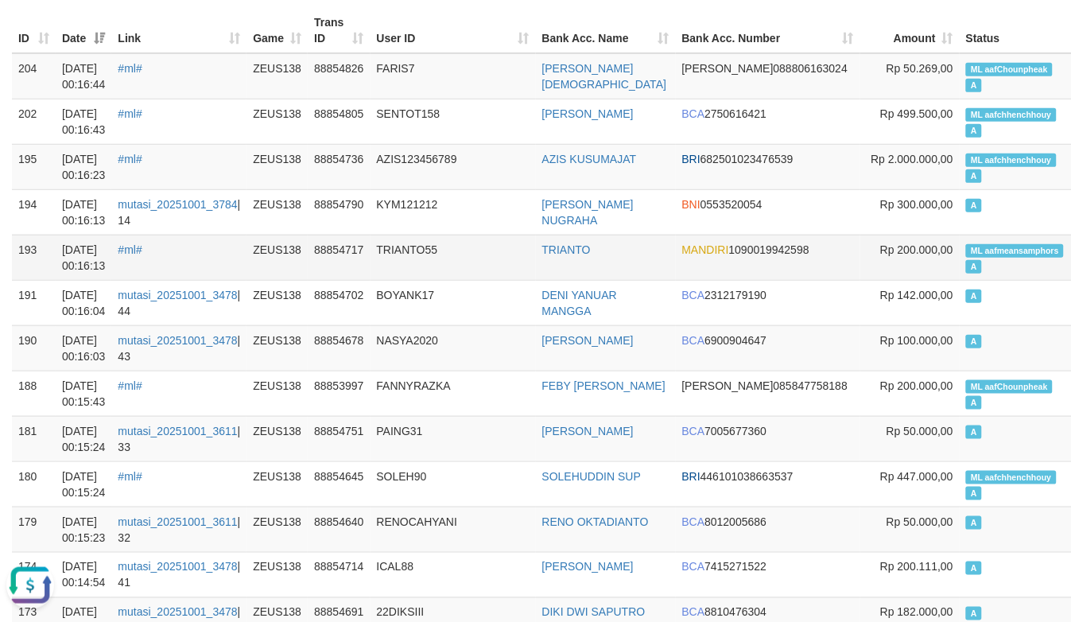
scroll to position [176, 0]
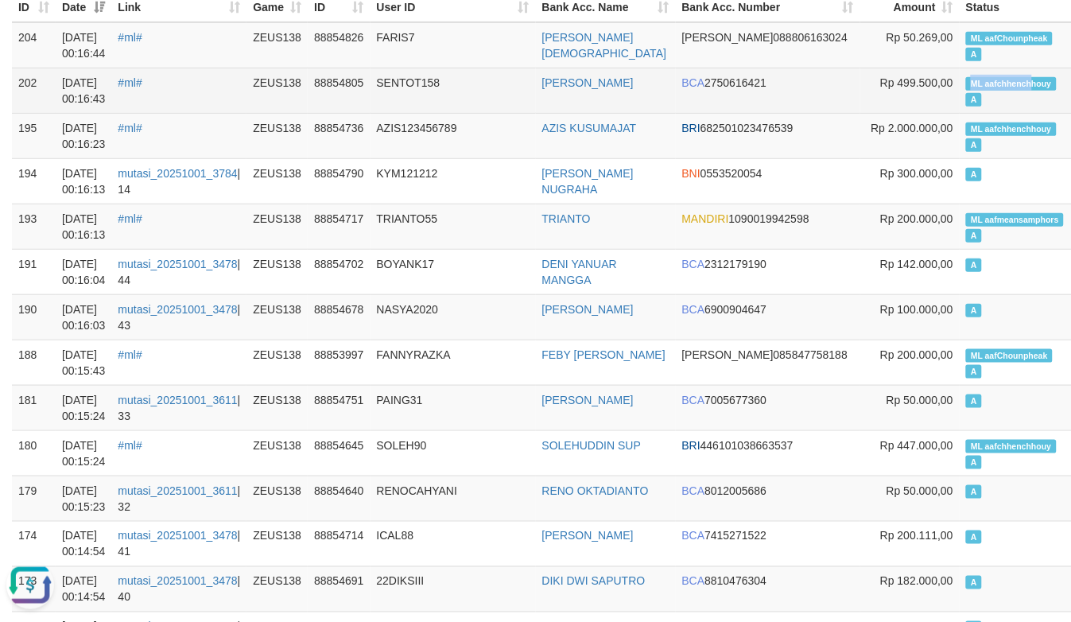
copy span "ML aafchhench"
drag, startPoint x: 900, startPoint y: 82, endPoint x: 959, endPoint y: 84, distance: 58.9
click at [966, 84] on span "ML aafchhenchhouy" at bounding box center [1011, 84] width 91 height 14
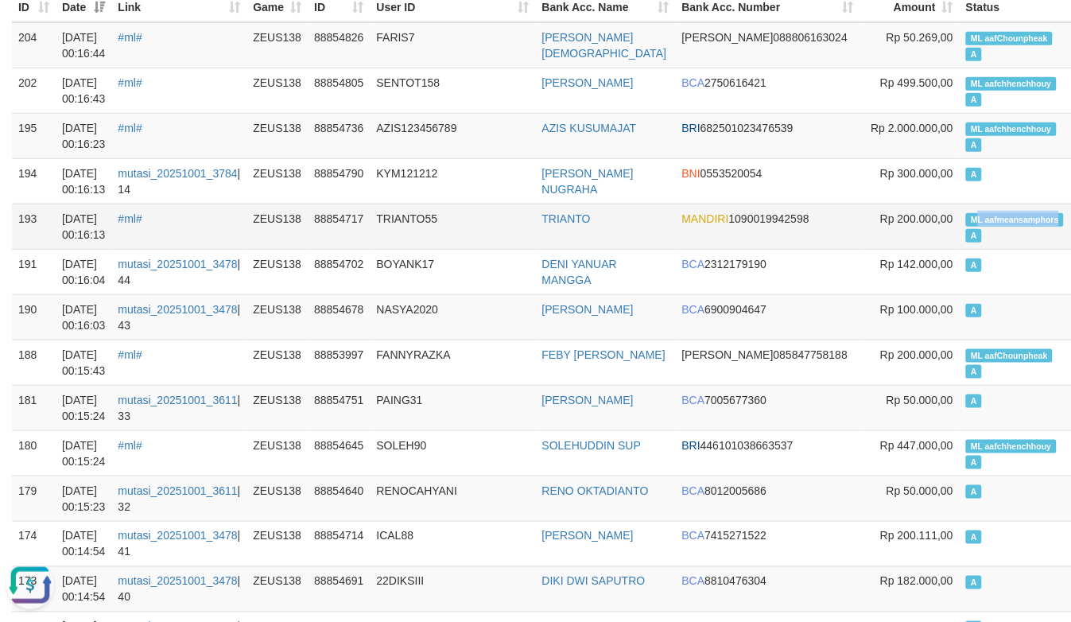
copy span "L aafmeansamphors"
drag, startPoint x: 908, startPoint y: 217, endPoint x: 998, endPoint y: 208, distance: 91.0
click at [998, 208] on td "ML aafmeansamphors A" at bounding box center [1017, 225] width 117 height 45
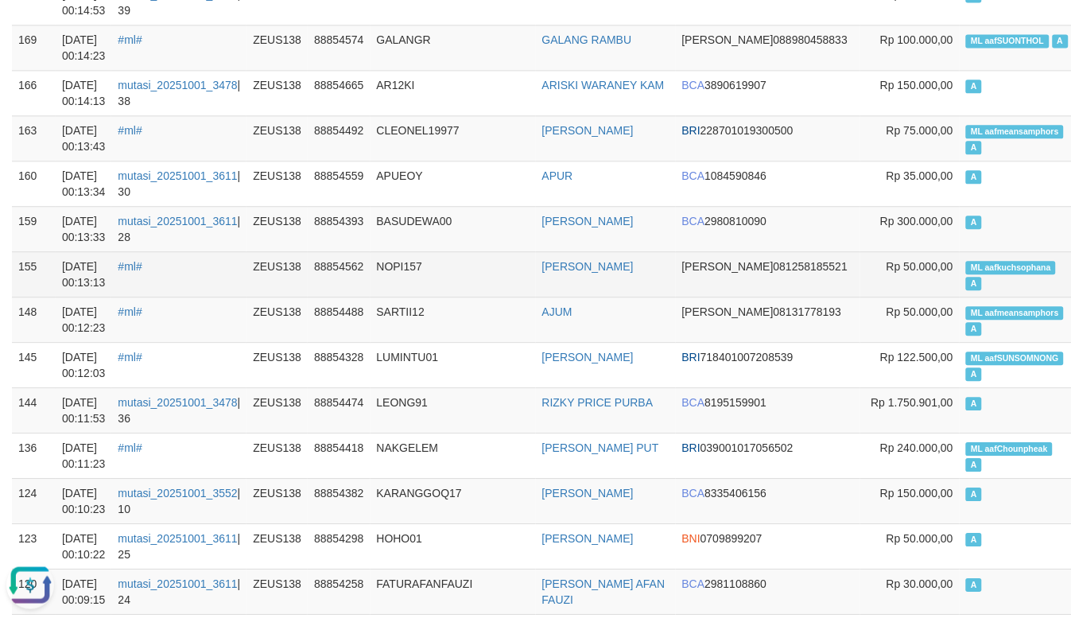
scroll to position [892, 0]
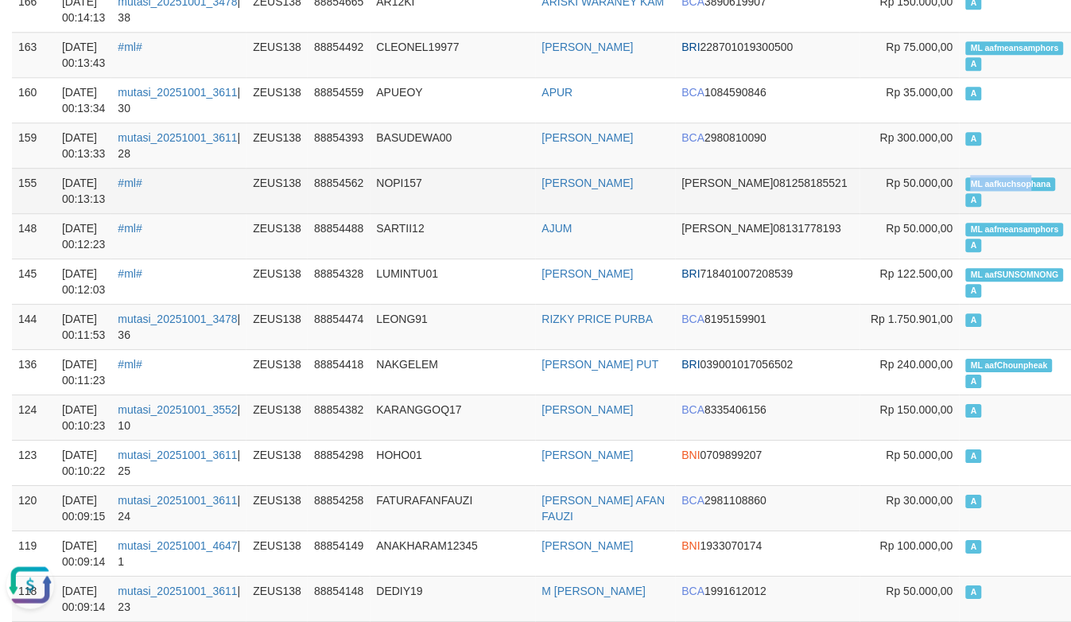
copy span "ML aafkuchsop"
drag, startPoint x: 894, startPoint y: 178, endPoint x: 963, endPoint y: 187, distance: 68.9
click at [963, 187] on td "ML aafkuchsophana A" at bounding box center [1017, 190] width 117 height 45
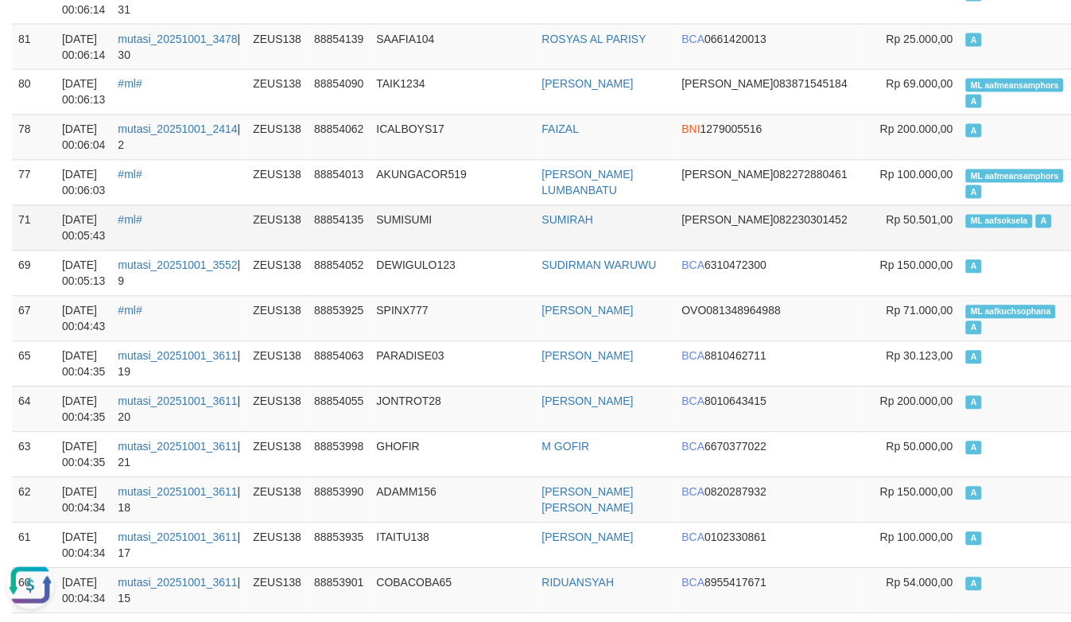
click at [425, 246] on td "SUMISUMI" at bounding box center [452, 227] width 165 height 45
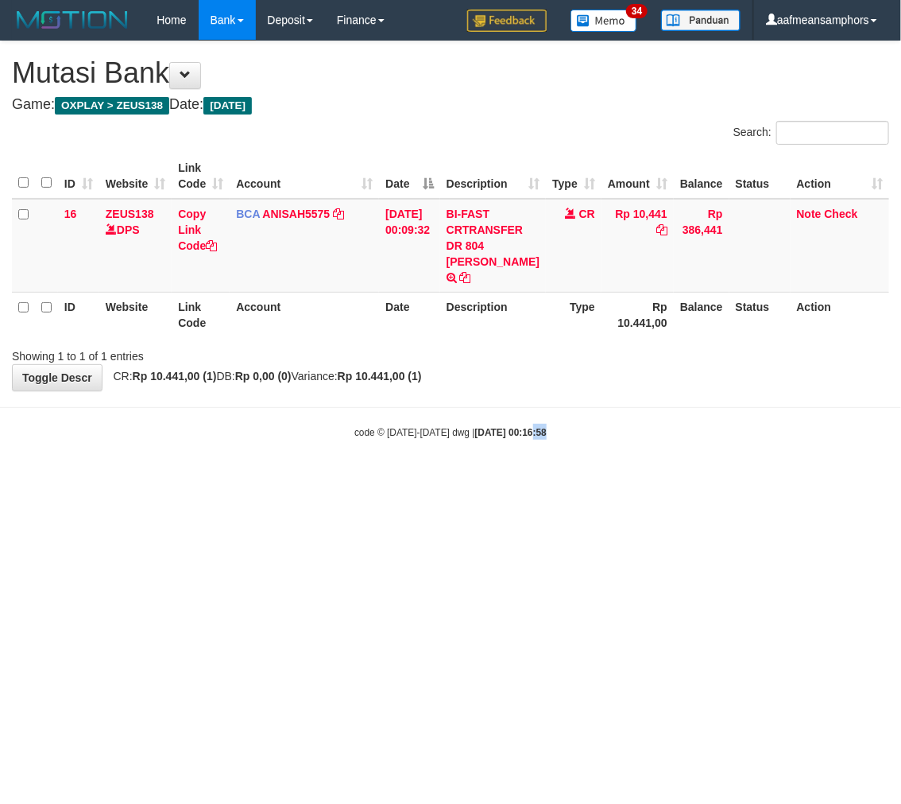
click at [514, 479] on html "Toggle navigation Home Bank Account List Load By Website Group [OXPLAY] ZEUS138…" at bounding box center [450, 239] width 901 height 479
click at [355, 479] on html "Toggle navigation Home Bank Account List Load By Website Group [OXPLAY] ZEUS138…" at bounding box center [450, 239] width 901 height 479
click at [479, 466] on html "Toggle navigation Home Bank Account List Load By Website Group [OXPLAY] ZEUS138…" at bounding box center [450, 239] width 901 height 479
click at [497, 472] on html "Toggle navigation Home Bank Account List Load By Website Group [OXPLAY] ZEUS138…" at bounding box center [450, 239] width 901 height 479
click at [496, 472] on html "Toggle navigation Home Bank Account List Load By Website Group [OXPLAY] ZEUS138…" at bounding box center [450, 239] width 901 height 479
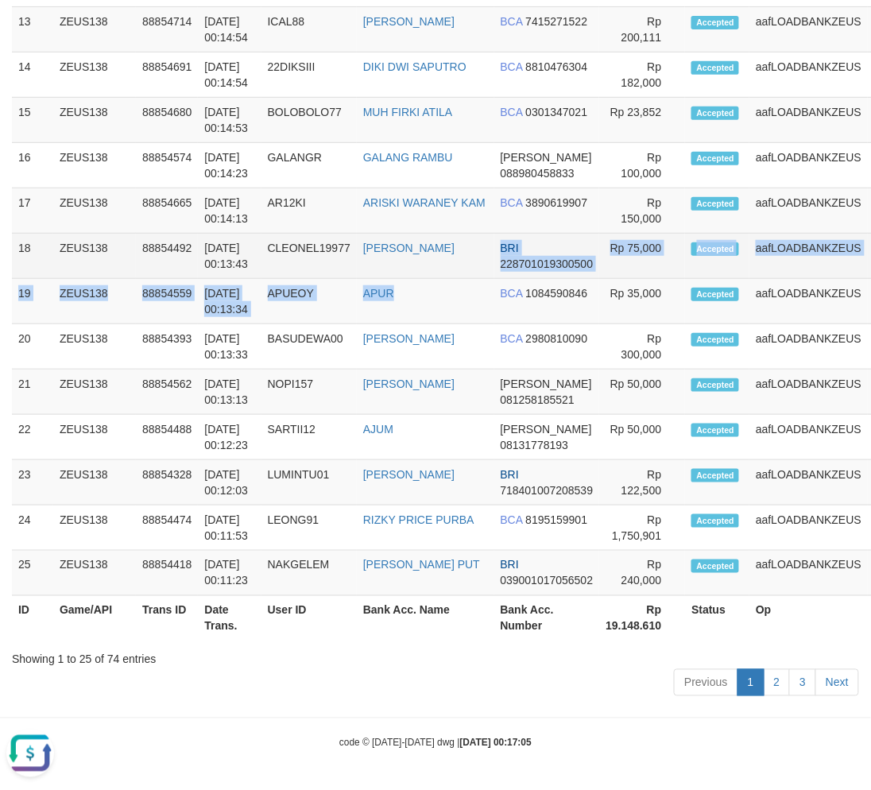
click at [426, 255] on tbody "1 ZEUS138 88854699 [DATE] 00:17:04 [GEOGRAPHIC_DATA] [PERSON_NAME] BCA 78924291…" at bounding box center [472, 30] width 921 height 1134
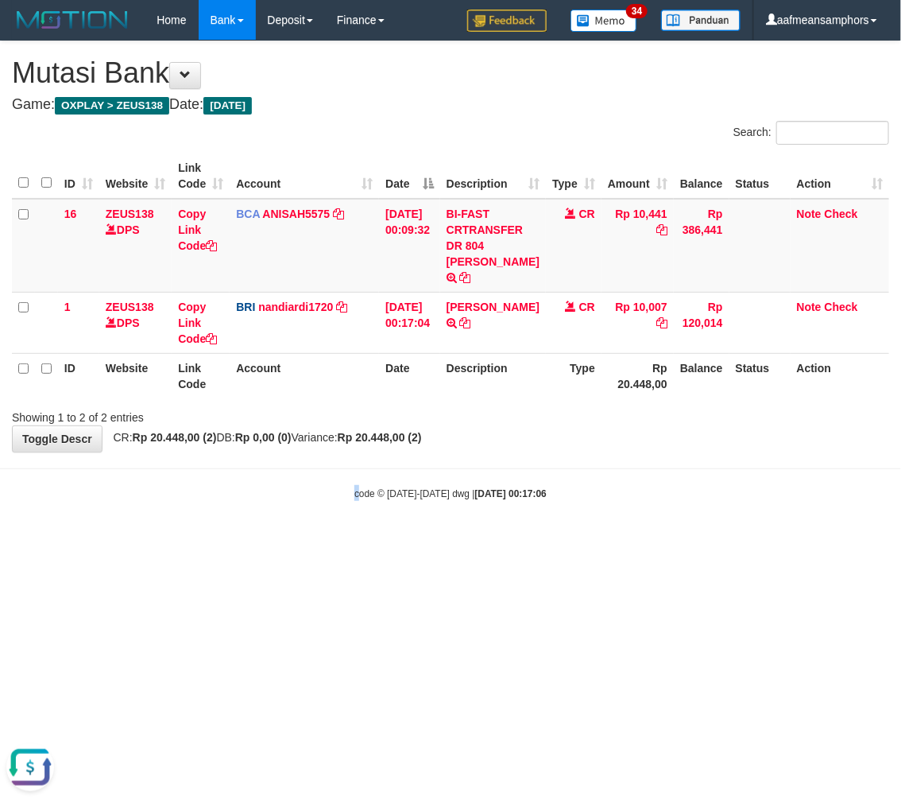
click at [352, 541] on html "Toggle navigation Home Bank Account List Load By Website Group [OXPLAY] ZEUS138…" at bounding box center [450, 270] width 901 height 541
click at [434, 541] on html "Toggle navigation Home Bank Account List Load By Website Group [OXPLAY] ZEUS138…" at bounding box center [450, 270] width 901 height 541
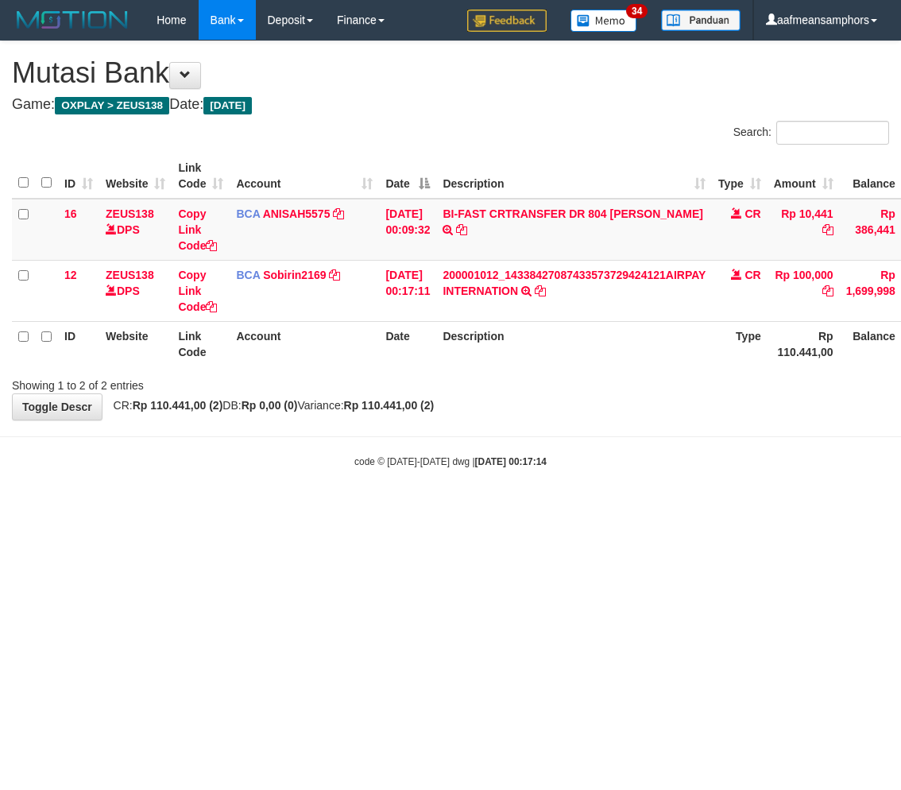
click at [433, 509] on html "Toggle navigation Home Bank Account List Load By Website Group [OXPLAY] ZEUS138…" at bounding box center [450, 254] width 901 height 509
click at [533, 507] on body "Toggle navigation Home Bank Account List Load By Website Group [OXPLAY] ZEUS138…" at bounding box center [450, 254] width 901 height 509
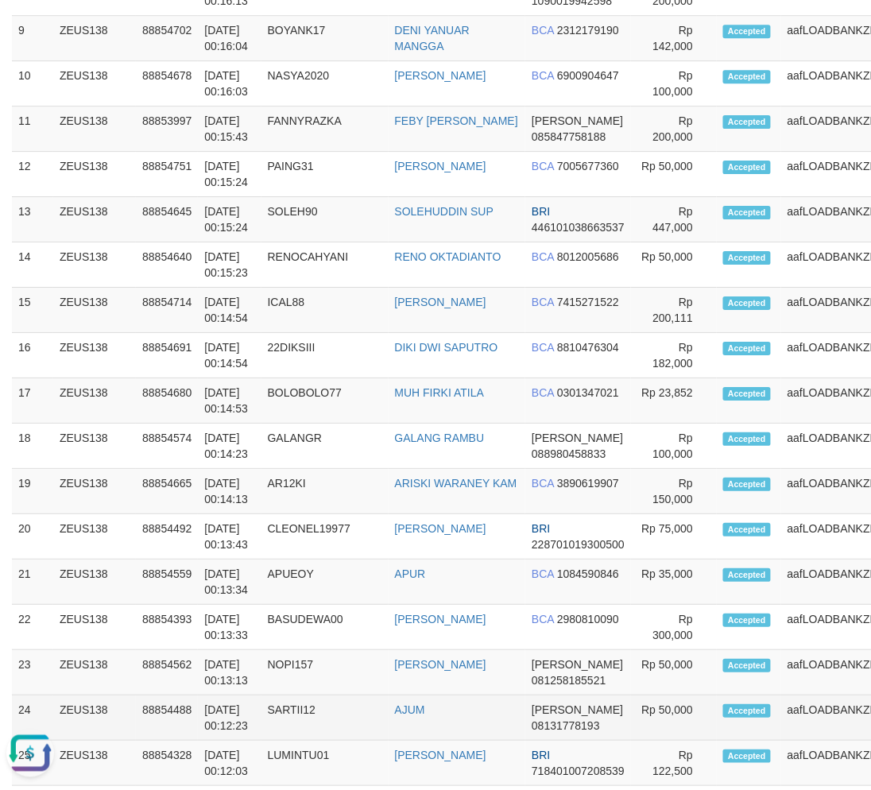
drag, startPoint x: 396, startPoint y: 498, endPoint x: 409, endPoint y: 506, distance: 15.0
click at [409, 506] on tbody "1 ZEUS138 88854760 01/10/2025 00:17:14 JONPAIJAN JOHAN MAULANA BCA 2220997009 R…" at bounding box center [488, 220] width 953 height 1134
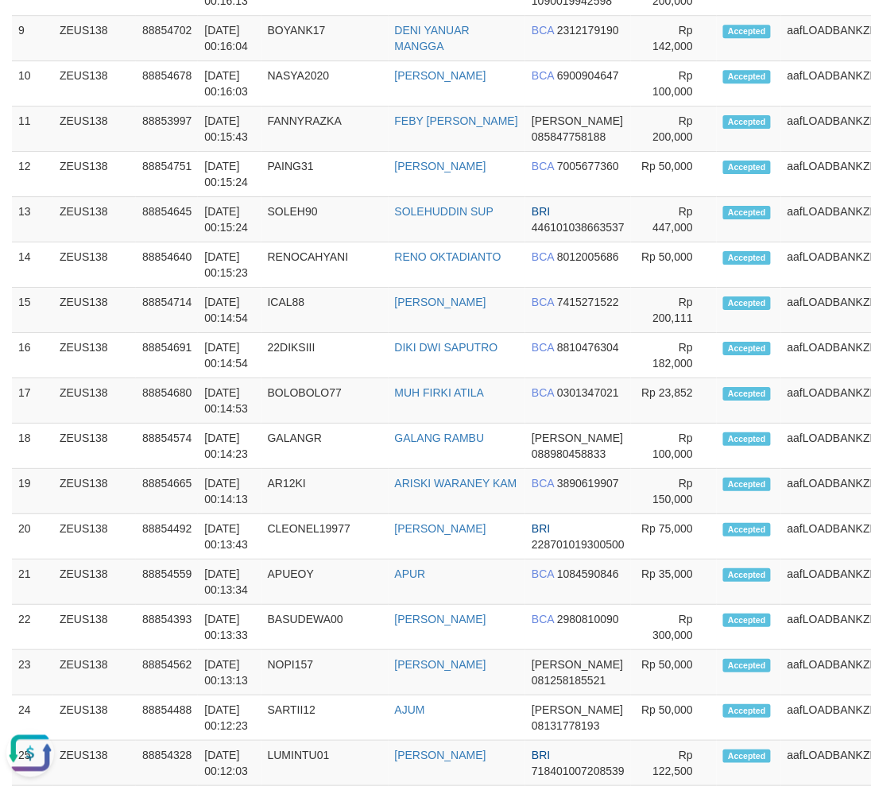
scroll to position [1485, 0]
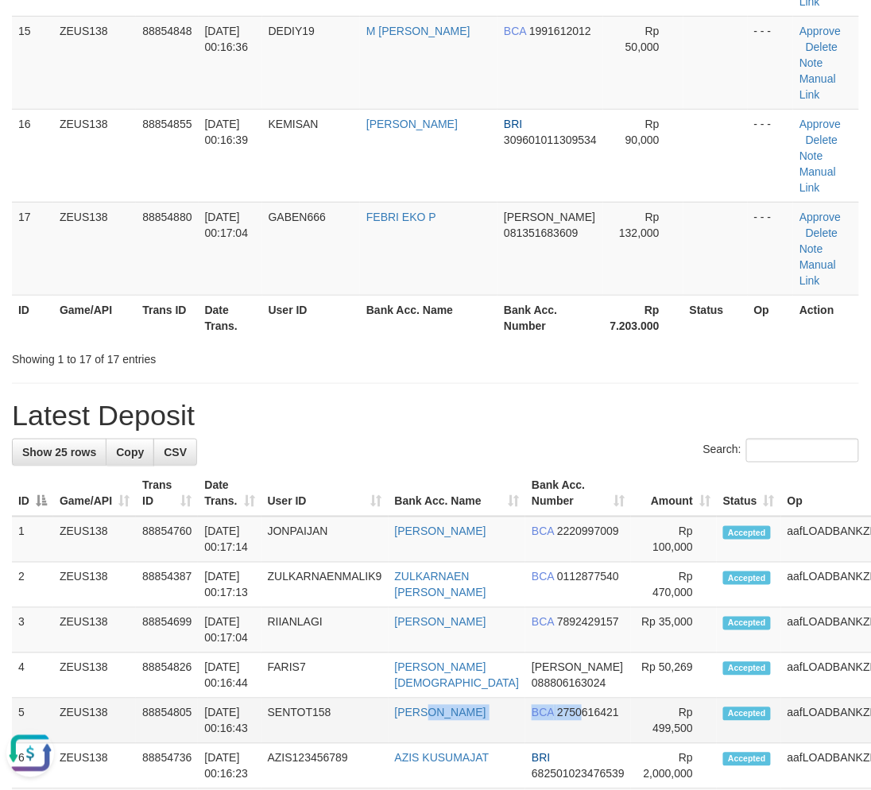
drag, startPoint x: 535, startPoint y: 461, endPoint x: 513, endPoint y: 458, distance: 22.5
click at [529, 699] on tr "5 ZEUS138 88854805 01/10/2025 00:16:43 SENTOT158 WAHYU HIDAYAT BCA 2750616421 R…" at bounding box center [488, 721] width 953 height 45
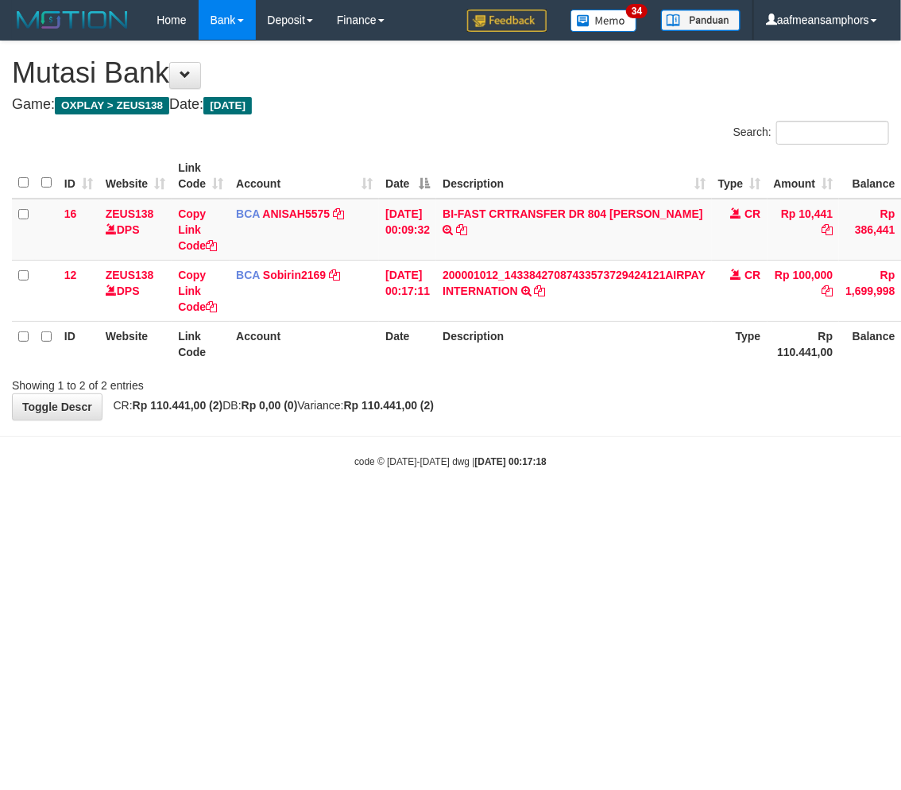
click at [766, 509] on html "Toggle navigation Home Bank Account List Load By Website Group [OXPLAY] ZEUS138…" at bounding box center [450, 254] width 901 height 509
click at [749, 507] on body "Toggle navigation Home Bank Account List Load By Website Group [OXPLAY] ZEUS138…" at bounding box center [450, 254] width 901 height 509
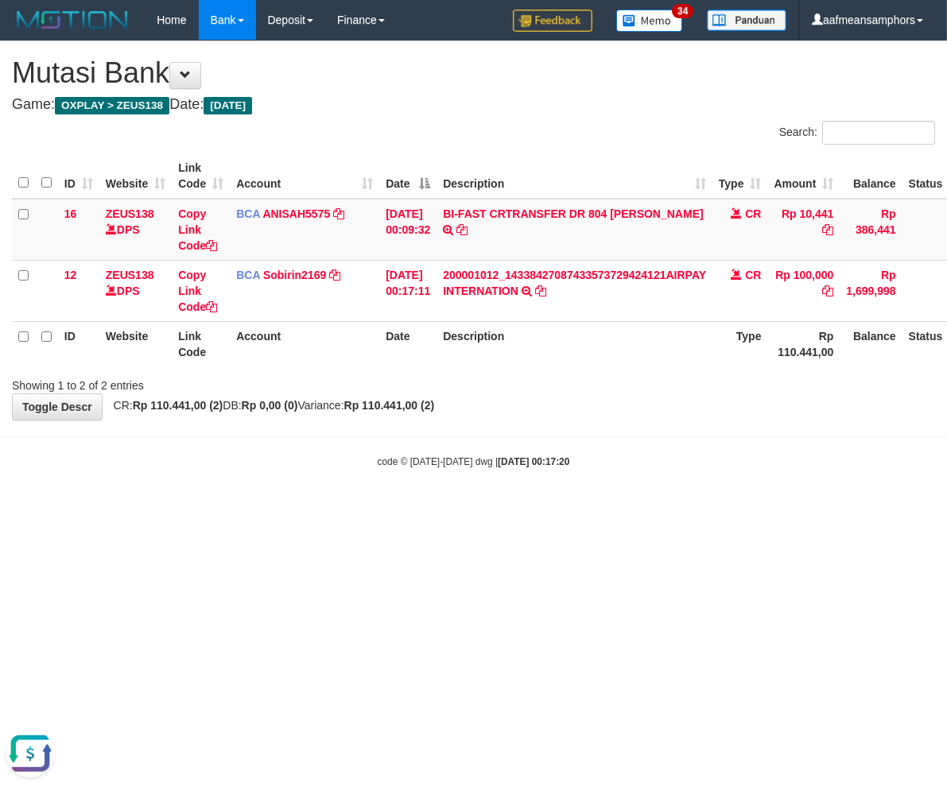
drag, startPoint x: 469, startPoint y: 498, endPoint x: 493, endPoint y: 497, distance: 23.9
click at [469, 498] on body "Toggle navigation Home Bank Account List Load By Website Group [OXPLAY] ZEUS138…" at bounding box center [473, 254] width 947 height 509
click at [514, 477] on body "Toggle navigation Home Bank Account List Load By Website Group [OXPLAY] ZEUS138…" at bounding box center [473, 254] width 947 height 509
click at [615, 433] on body "Toggle navigation Home Bank Account List Load By Website Group [OXPLAY] ZEUS138…" at bounding box center [473, 254] width 947 height 509
drag, startPoint x: 656, startPoint y: 434, endPoint x: 944, endPoint y: 410, distance: 289.5
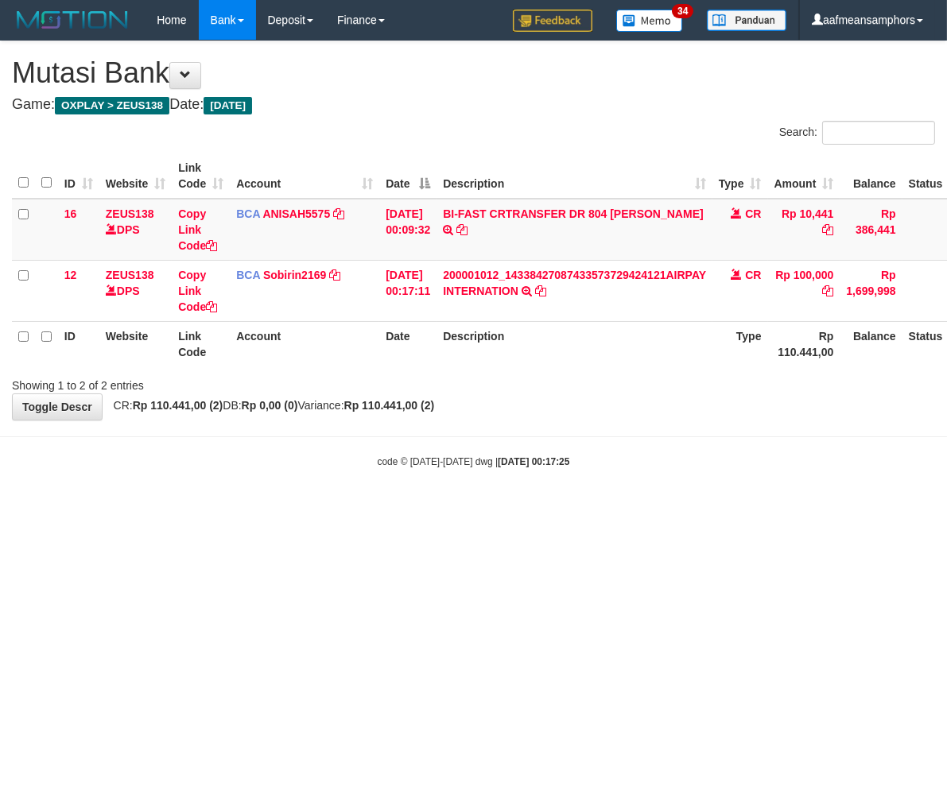
click at [656, 434] on body "Toggle navigation Home Bank Account List Load By Website Group [OXPLAY] ZEUS138…" at bounding box center [473, 254] width 947 height 509
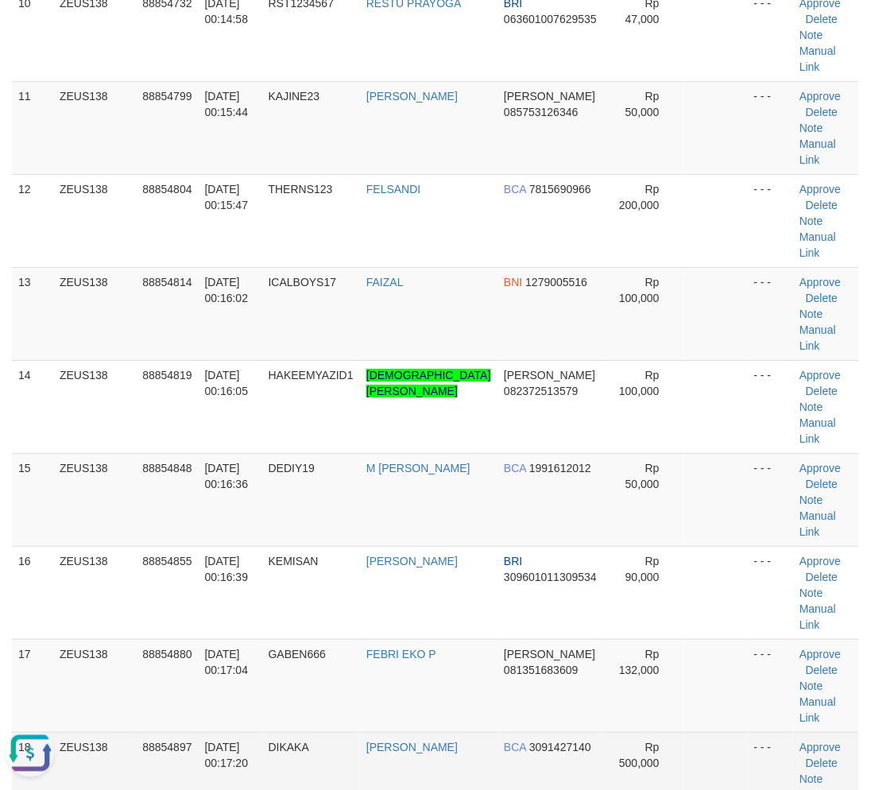
scroll to position [1044, 0]
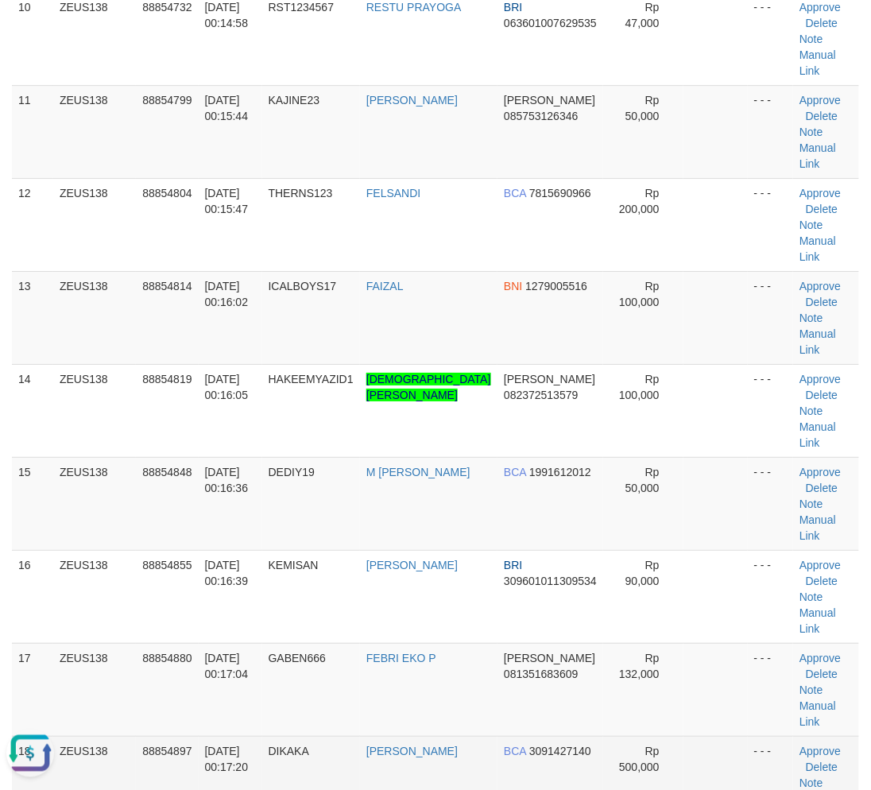
click at [347, 736] on td "DIKAKA" at bounding box center [311, 782] width 98 height 93
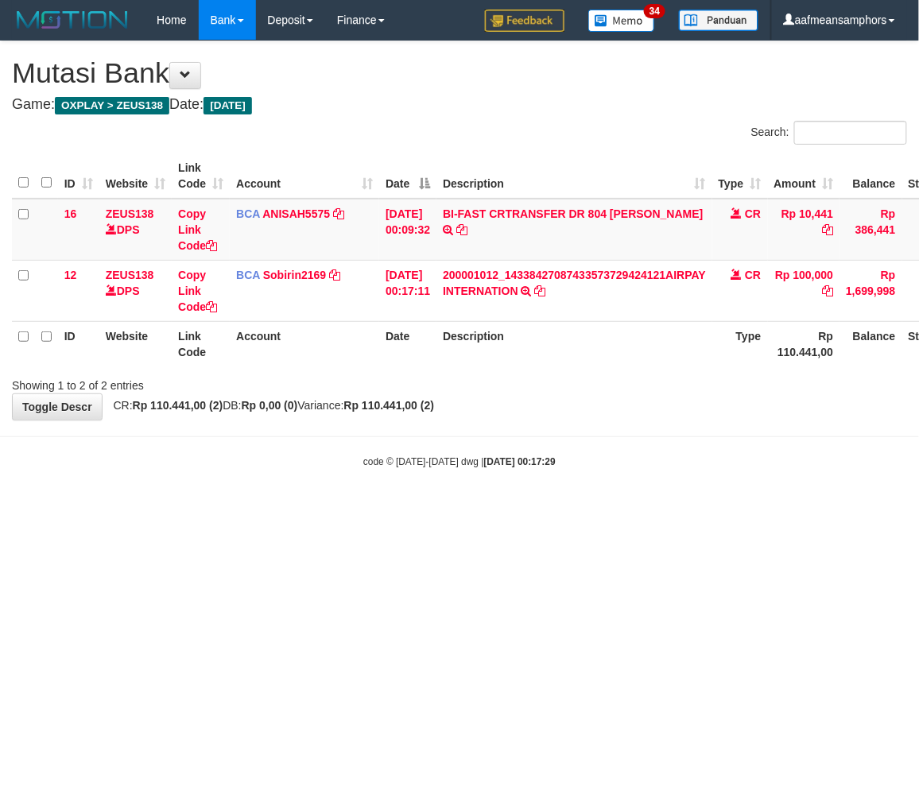
click at [550, 509] on html "Toggle navigation Home Bank Account List Load By Website Group [OXPLAY] ZEUS138…" at bounding box center [459, 254] width 919 height 509
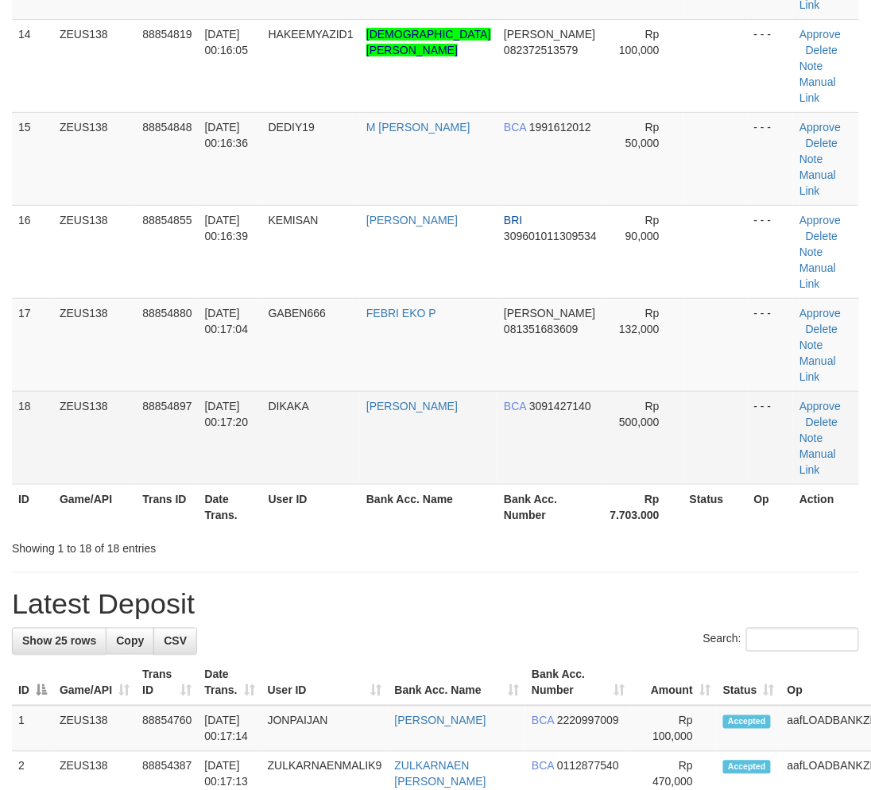
scroll to position [1044, 0]
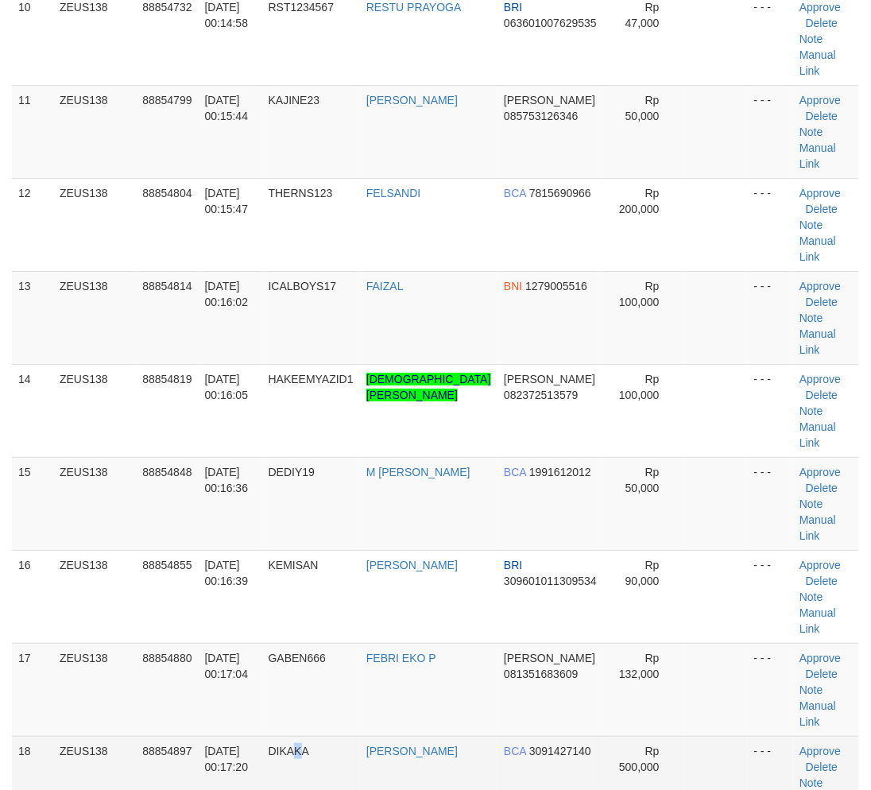
drag, startPoint x: 318, startPoint y: 525, endPoint x: 300, endPoint y: 533, distance: 18.9
click at [304, 736] on td "DIKAKA" at bounding box center [311, 782] width 98 height 93
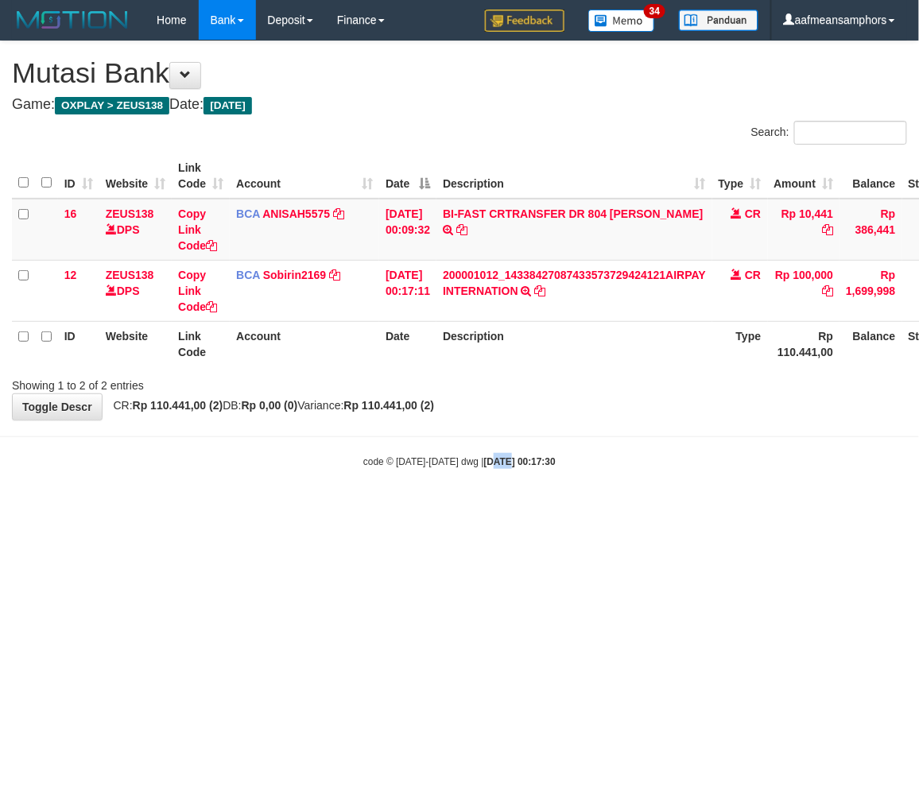
click at [477, 509] on html "Toggle navigation Home Bank Account List Load By Website Group [OXPLAY] ZEUS138…" at bounding box center [459, 254] width 919 height 509
drag, startPoint x: 521, startPoint y: 576, endPoint x: 538, endPoint y: 605, distance: 33.1
click at [525, 509] on html "Toggle navigation Home Bank Account List Load By Website Group [OXPLAY] ZEUS138…" at bounding box center [459, 254] width 919 height 509
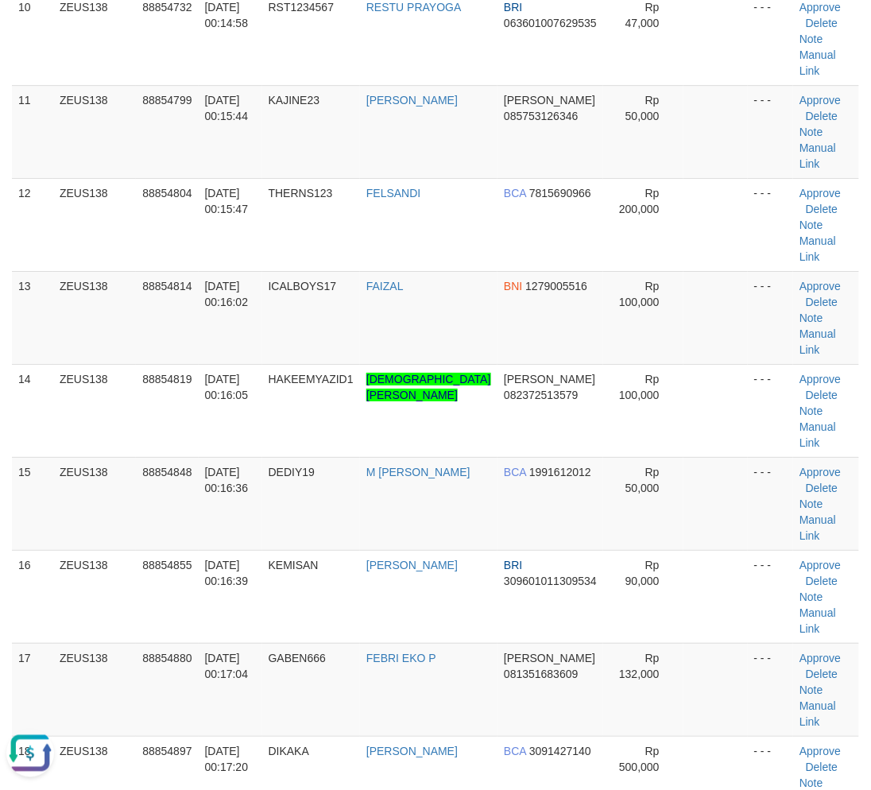
click at [392, 639] on div "**********" at bounding box center [435, 644] width 871 height 3293
click at [379, 636] on div "**********" at bounding box center [435, 644] width 871 height 3293
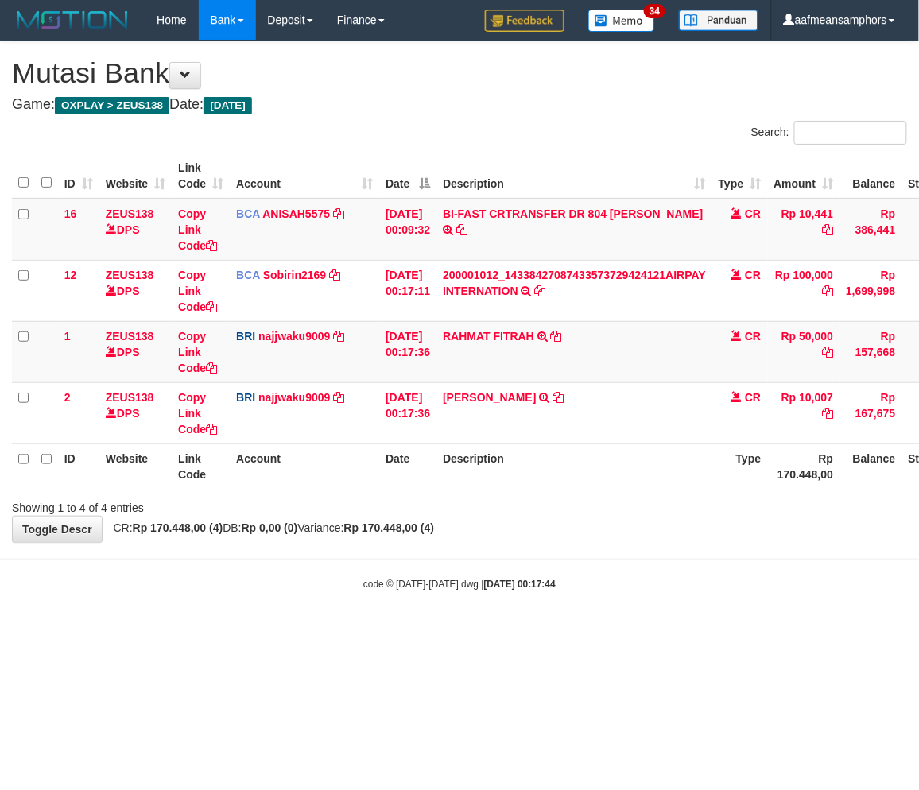
click at [552, 594] on body "Toggle navigation Home Bank Account List Load By Website Group [OXPLAY] ZEUS138…" at bounding box center [459, 315] width 919 height 631
drag, startPoint x: 568, startPoint y: 334, endPoint x: 661, endPoint y: 378, distance: 103.1
click at [562, 334] on icon at bounding box center [556, 336] width 11 height 11
click at [472, 354] on td "RAHMAT FITRAH TRANSFER NBMB RAHMAT FITRAH TO SITI KURNIA NINGSIH" at bounding box center [574, 351] width 276 height 61
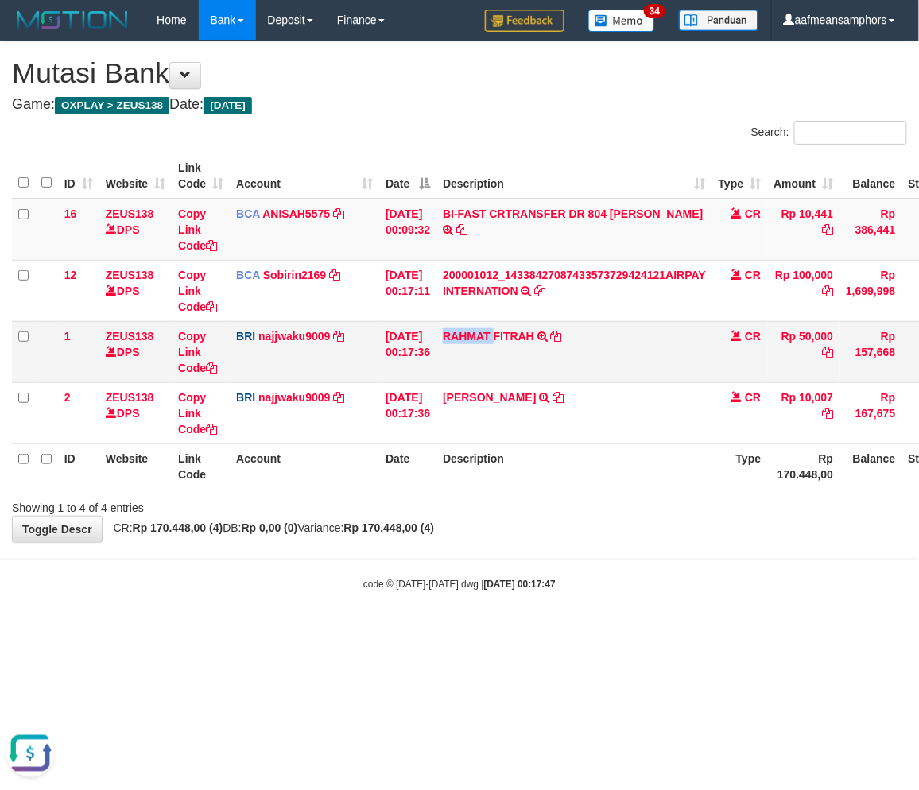
copy link "RAHMAT"
click at [646, 568] on body "Toggle navigation Home Bank Account List Load By Website Group [OXPLAY] ZEUS138…" at bounding box center [459, 315] width 919 height 631
click at [621, 568] on body "Toggle navigation Home Bank Account List Load By Website Group [OXPLAY] ZEUS138…" at bounding box center [459, 315] width 919 height 631
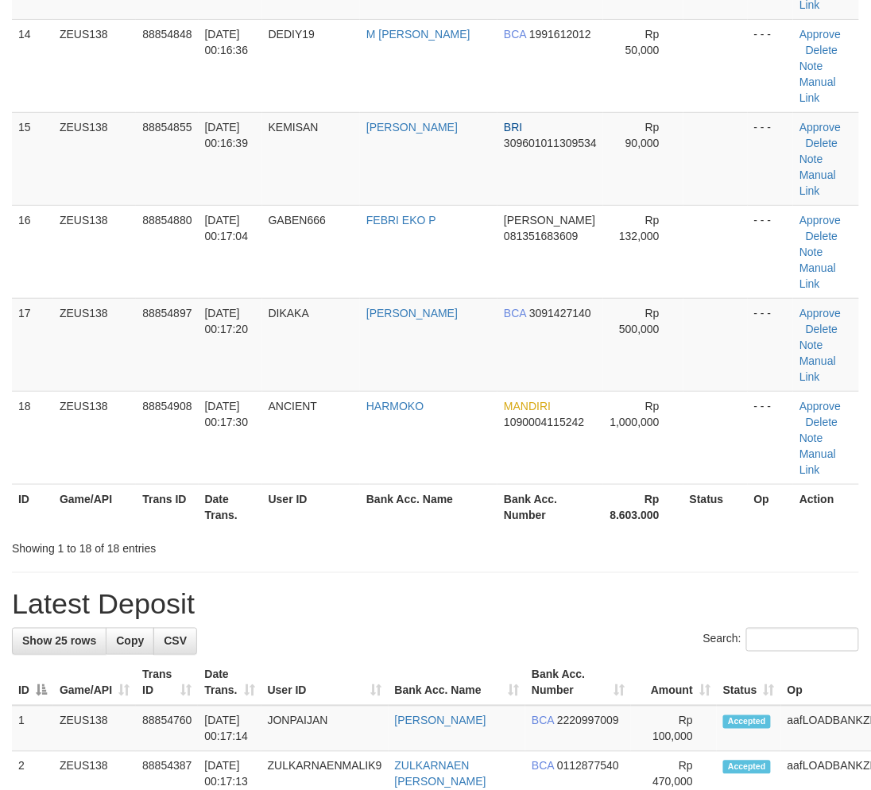
drag, startPoint x: 250, startPoint y: 567, endPoint x: 316, endPoint y: 605, distance: 76.9
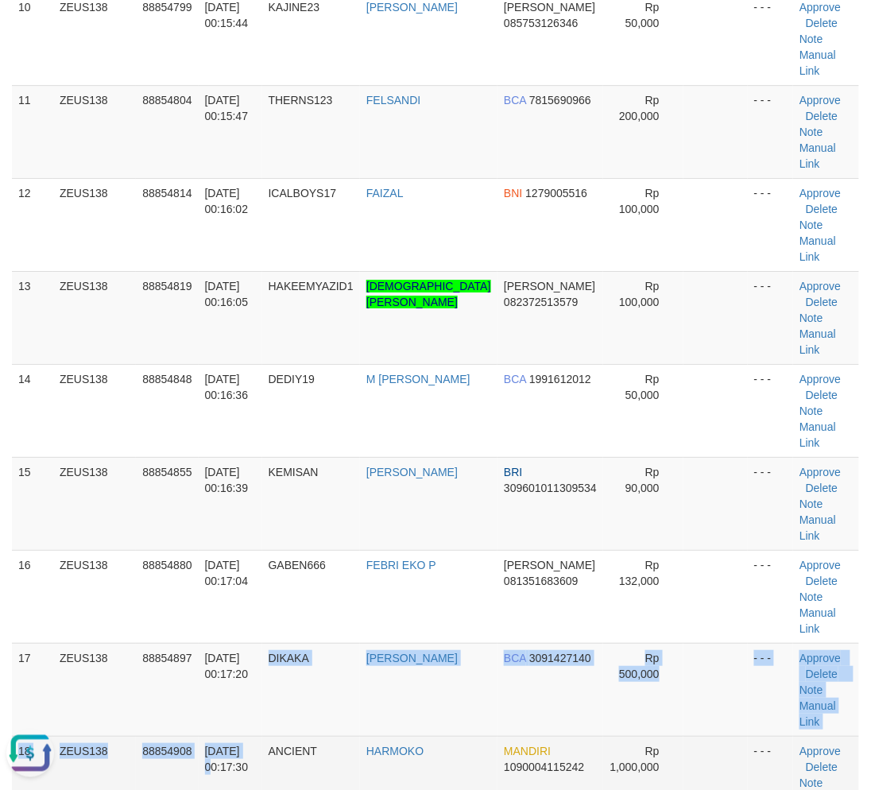
click at [250, 736] on td "01/10/2025 00:17:30" at bounding box center [231, 782] width 64 height 93
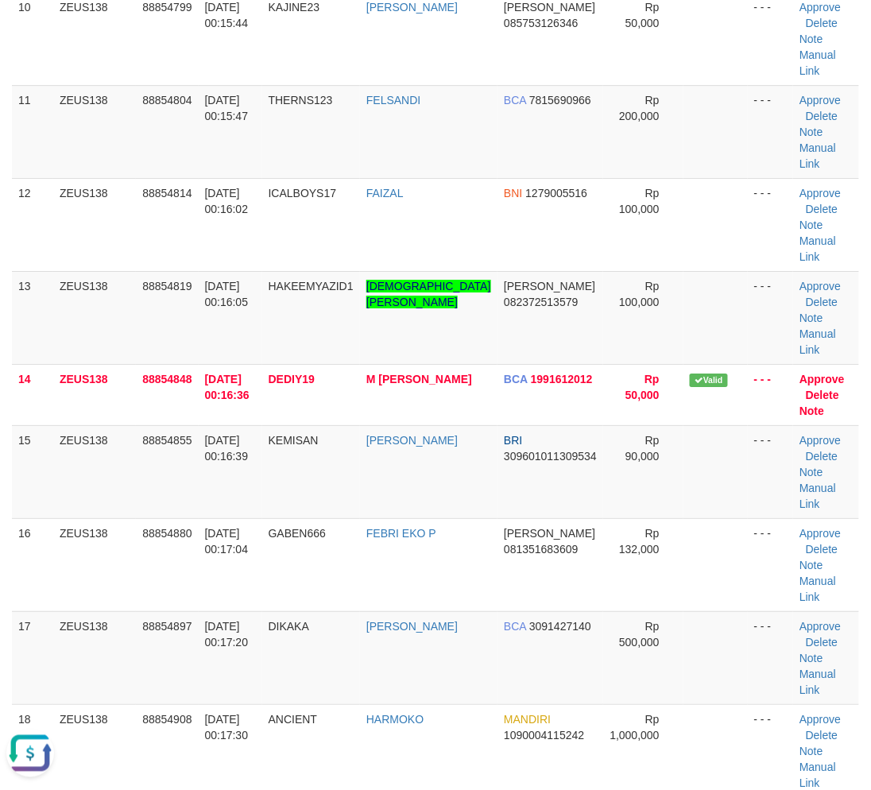
click at [498, 650] on div "**********" at bounding box center [435, 628] width 871 height 3261
click at [455, 604] on div "**********" at bounding box center [435, 628] width 871 height 3261
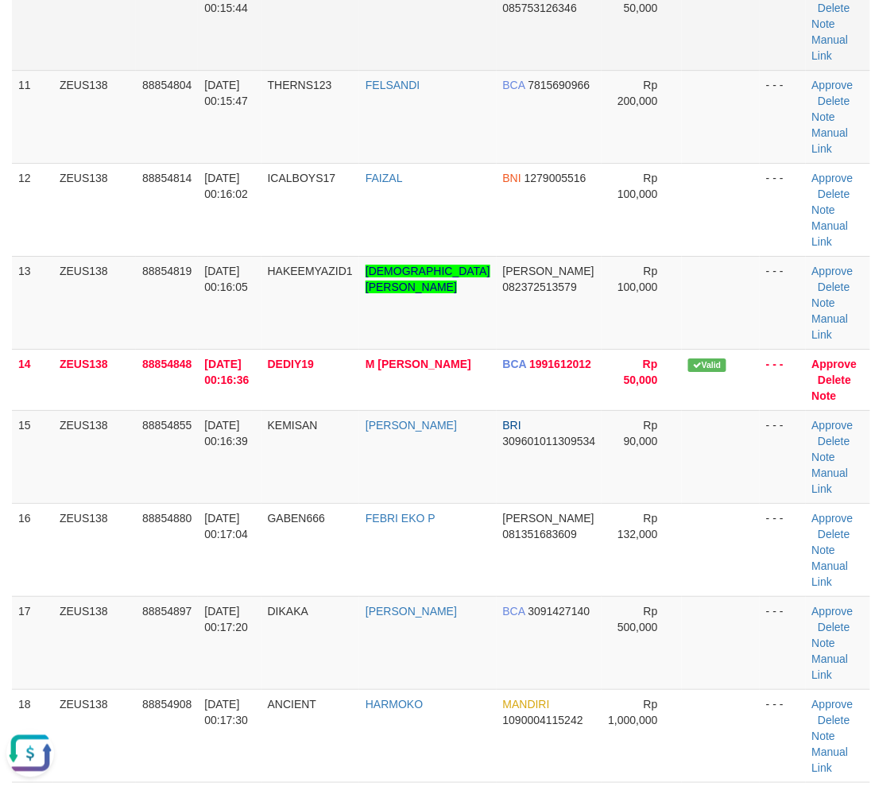
drag, startPoint x: 575, startPoint y: 674, endPoint x: 590, endPoint y: 479, distance: 196.1
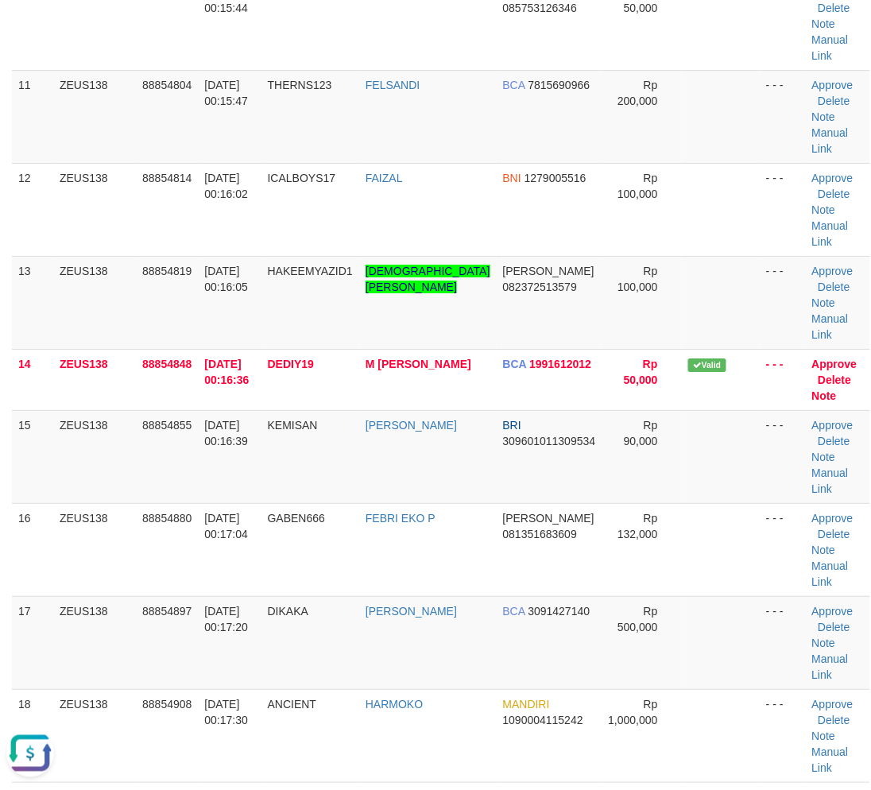
scroll to position [465, 0]
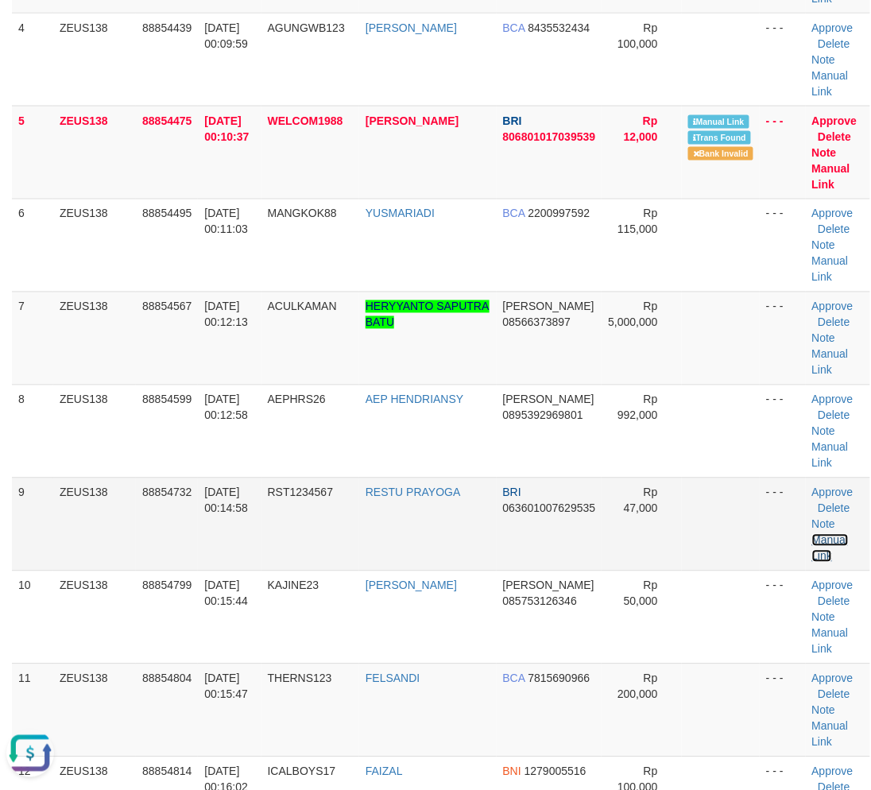
click at [812, 534] on link "Manual Link" at bounding box center [830, 548] width 37 height 29
drag, startPoint x: 805, startPoint y: 426, endPoint x: 777, endPoint y: 422, distance: 28.9
click at [812, 534] on link "Manual Link" at bounding box center [830, 548] width 37 height 29
drag, startPoint x: 252, startPoint y: 711, endPoint x: 235, endPoint y: 704, distance: 18.6
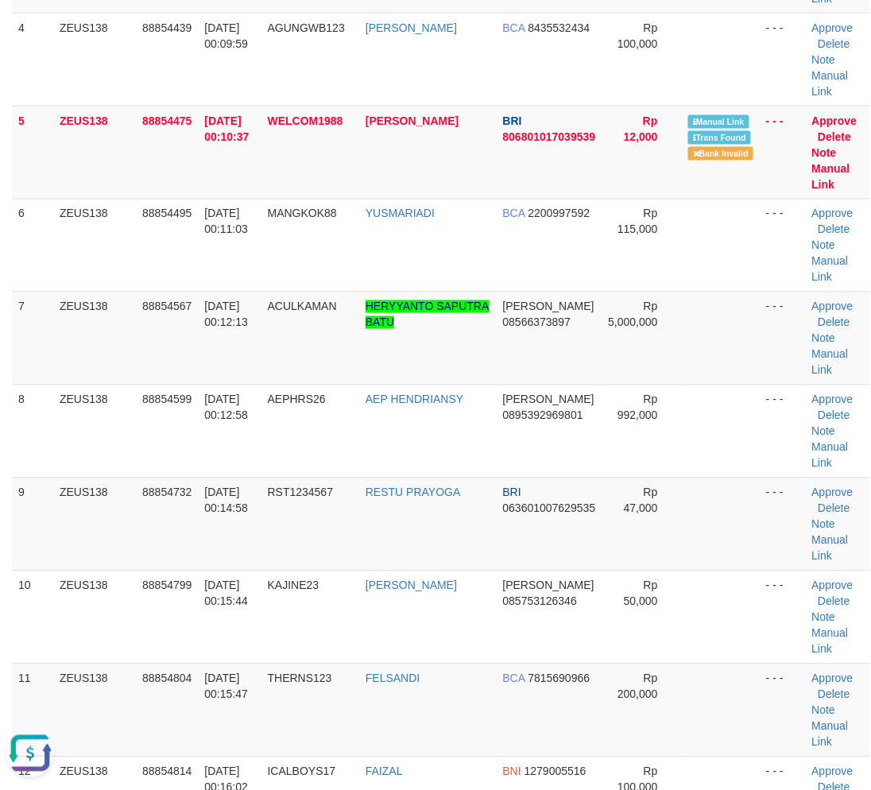
drag, startPoint x: 386, startPoint y: 623, endPoint x: 0, endPoint y: 518, distance: 399.6
click at [360, 757] on tr "12 ZEUS138 88854814 01/10/2025 00:16:02 ICALBOYS17 FAIZAL BNI 1279005516 Rp 100…" at bounding box center [441, 803] width 859 height 93
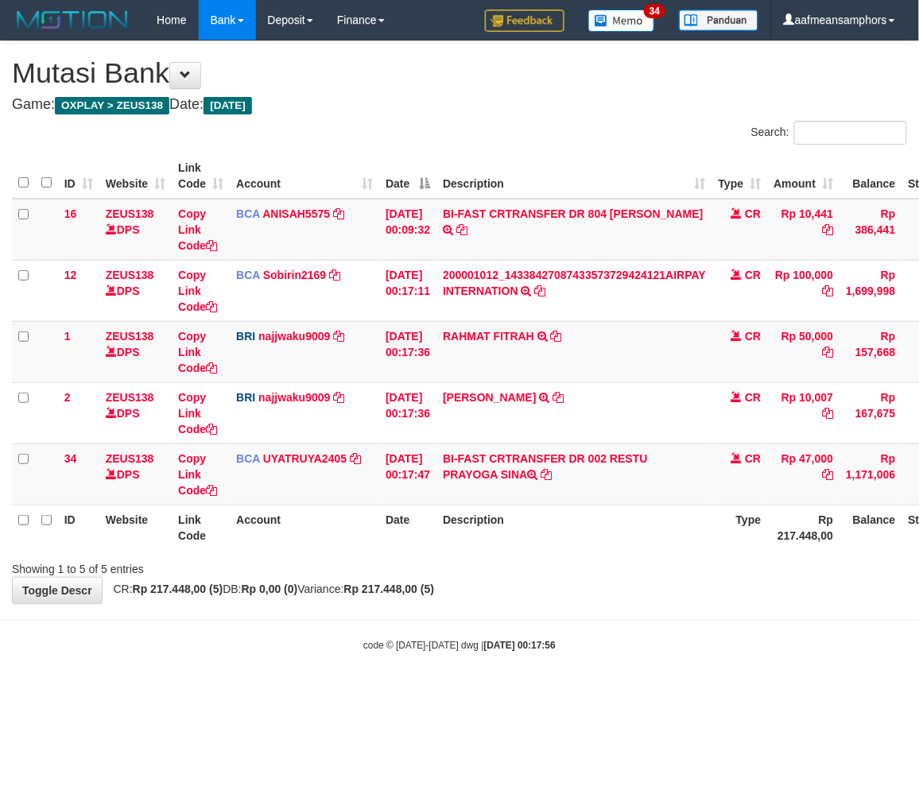
drag, startPoint x: 0, startPoint y: 0, endPoint x: 641, endPoint y: 576, distance: 861.2
click at [641, 575] on div "Showing 1 to 5 of 5 entries" at bounding box center [459, 566] width 919 height 22
drag, startPoint x: 450, startPoint y: 485, endPoint x: 505, endPoint y: 486, distance: 54.9
click at [505, 486] on td "BI-FAST CRTRANSFER DR 002 RESTU PRAYOGA SINA" at bounding box center [574, 474] width 276 height 61
copy td "PRAYOGA"
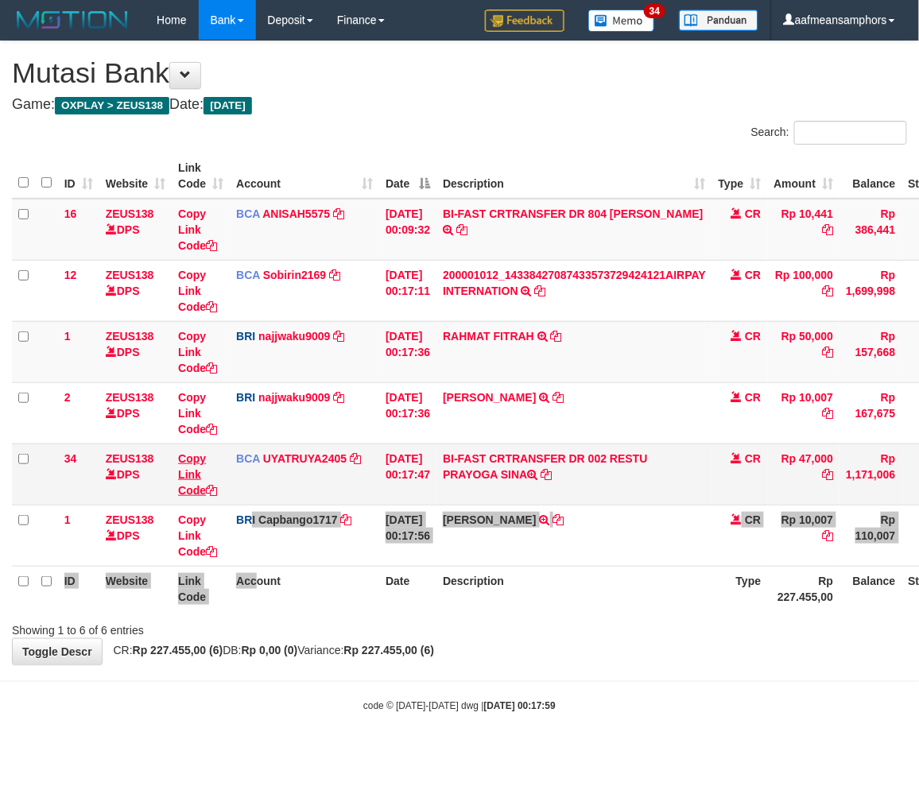
drag, startPoint x: 253, startPoint y: 562, endPoint x: 197, endPoint y: 470, distance: 107.7
click at [255, 552] on td "BRI Capbango1717 DPS HELMI mutasi_20251001_2435 | 1 mutasi_20251001_2435 | 1" at bounding box center [304, 535] width 149 height 61
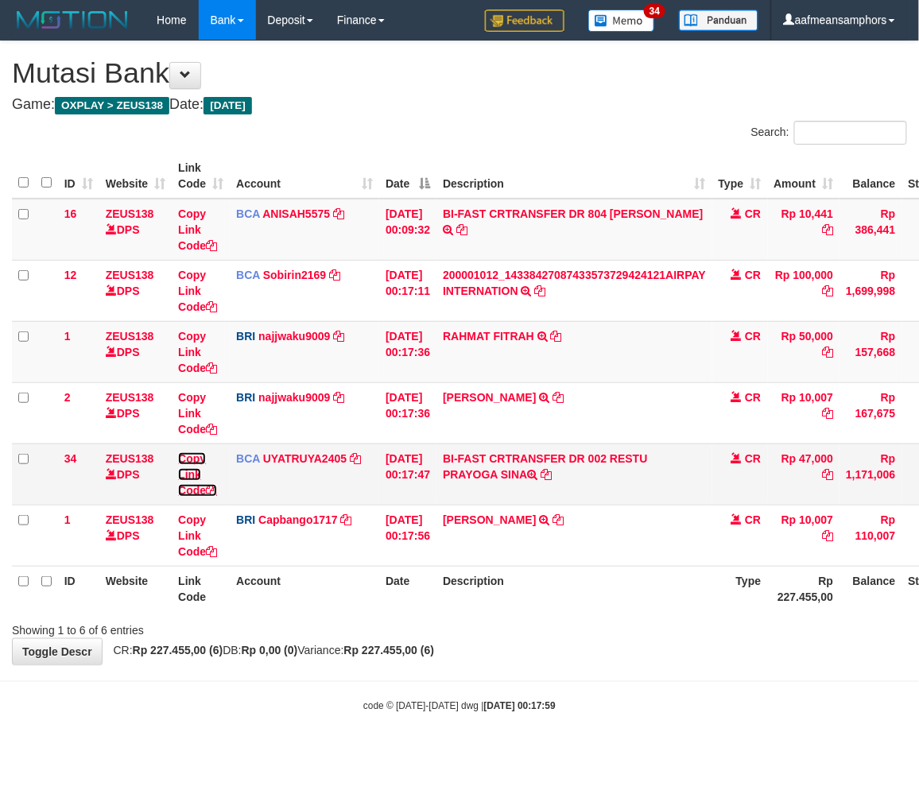
click at [195, 470] on link "Copy Link Code" at bounding box center [197, 474] width 39 height 45
click at [607, 734] on body "Toggle navigation Home Bank Account List Load By Website Group [OXPLAY] ZEUS138…" at bounding box center [459, 377] width 919 height 754
click at [599, 731] on body "Toggle navigation Home Bank Account List Load By Website Group [OXPLAY] ZEUS138…" at bounding box center [459, 377] width 919 height 754
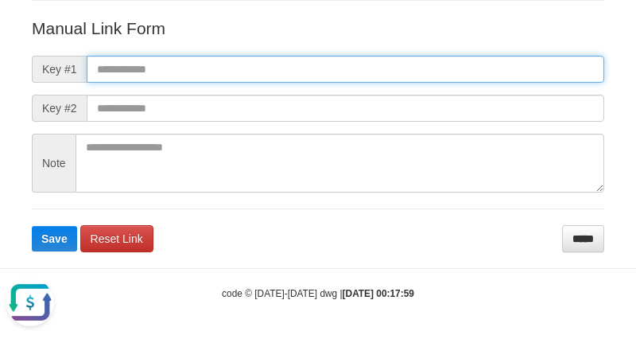
paste input "**********"
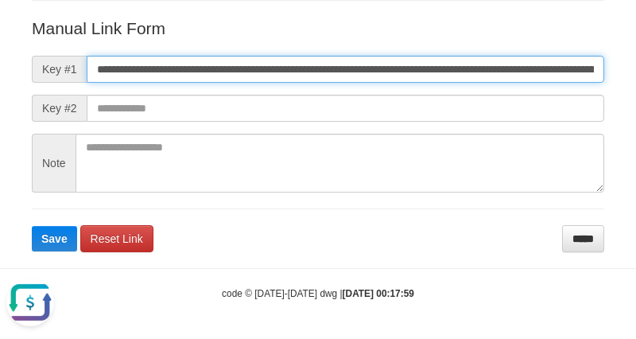
click at [486, 75] on input "**********" at bounding box center [345, 69] width 517 height 27
type input "**********"
click at [32, 226] on button "Save" at bounding box center [54, 238] width 45 height 25
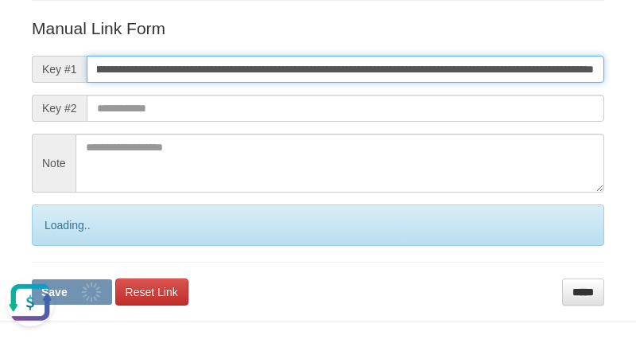
click at [32, 279] on button "Save" at bounding box center [72, 291] width 80 height 25
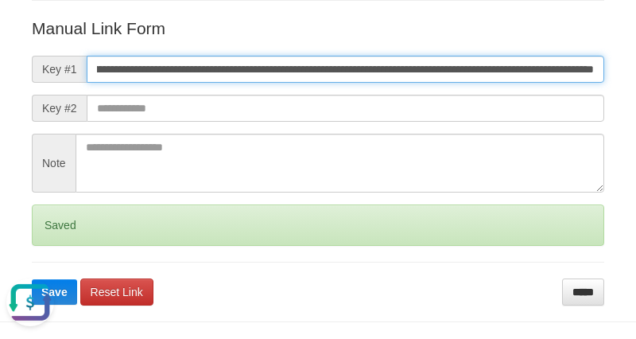
click at [32, 279] on button "Save" at bounding box center [54, 291] width 45 height 25
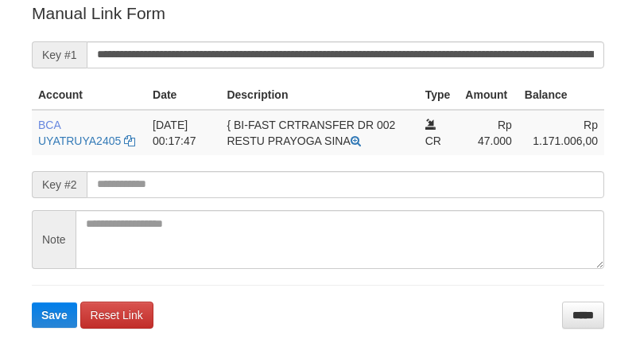
click at [32, 302] on button "Save" at bounding box center [54, 314] width 45 height 25
click at [342, 48] on input "**********" at bounding box center [345, 54] width 517 height 27
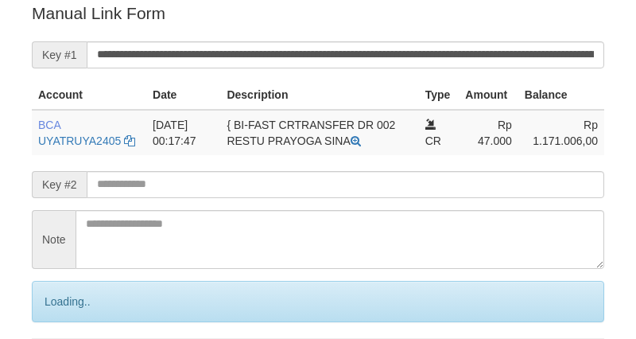
scroll to position [321, 0]
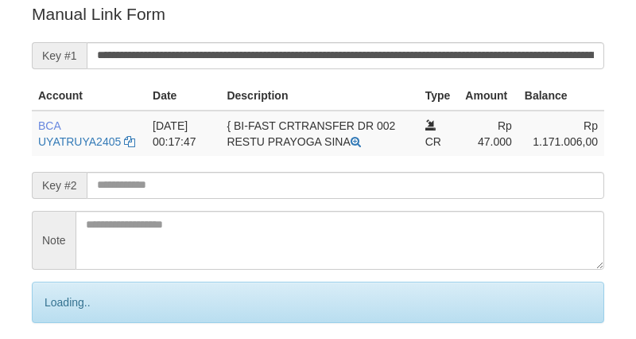
click at [342, 48] on input "**********" at bounding box center [345, 55] width 517 height 27
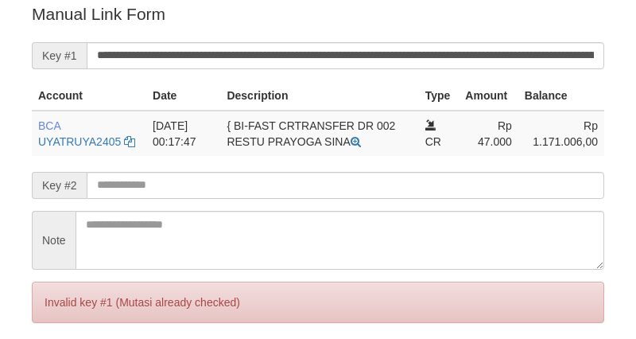
click at [342, 48] on input "**********" at bounding box center [345, 55] width 517 height 27
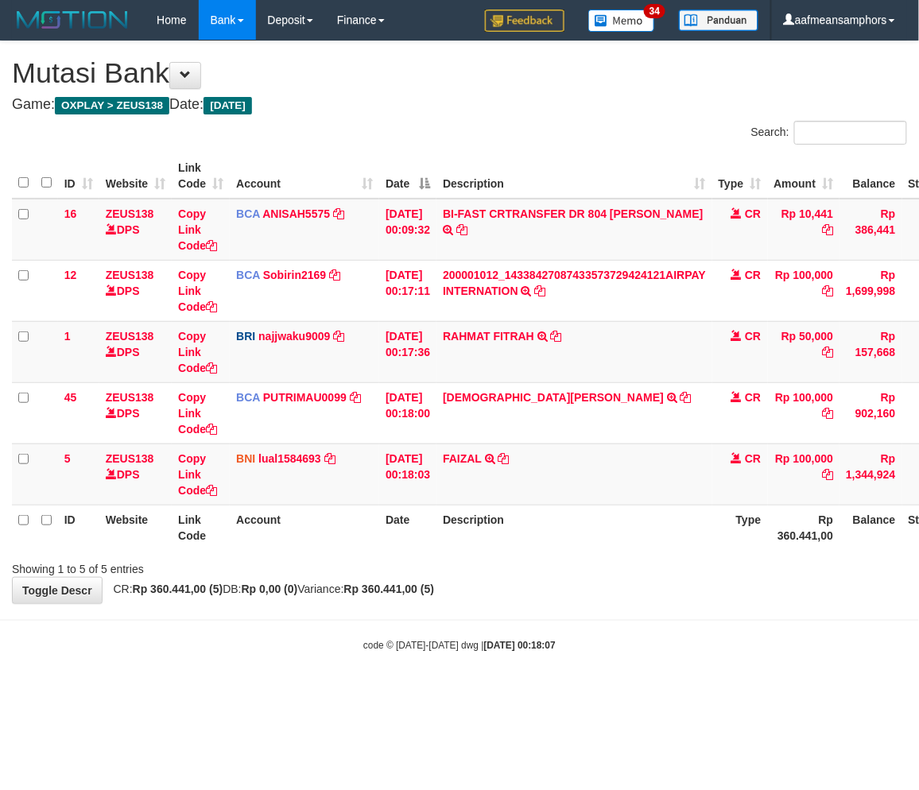
drag, startPoint x: 515, startPoint y: 626, endPoint x: 498, endPoint y: 629, distance: 17.7
click at [502, 629] on body "Toggle navigation Home Bank Account List Load By Website Group [OXPLAY] ZEUS138…" at bounding box center [459, 346] width 919 height 692
click at [496, 630] on body "Toggle navigation Home Bank Account List Load By Website Group [OXPLAY] ZEUS138…" at bounding box center [459, 346] width 919 height 692
click at [510, 455] on icon at bounding box center [503, 458] width 11 height 11
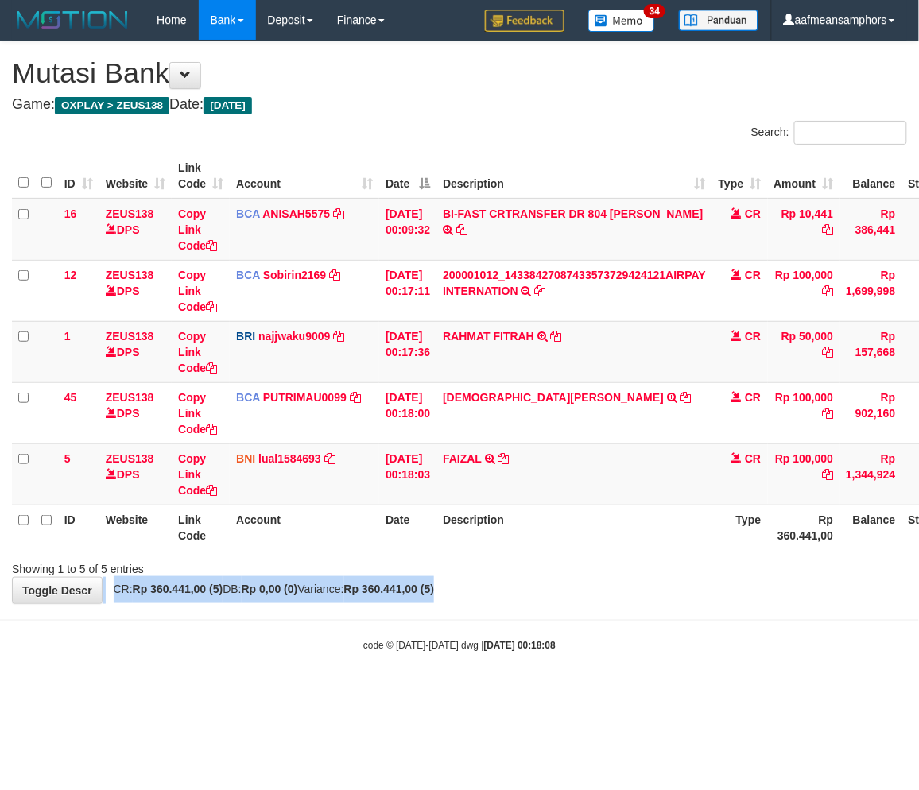
scroll to position [0, 105]
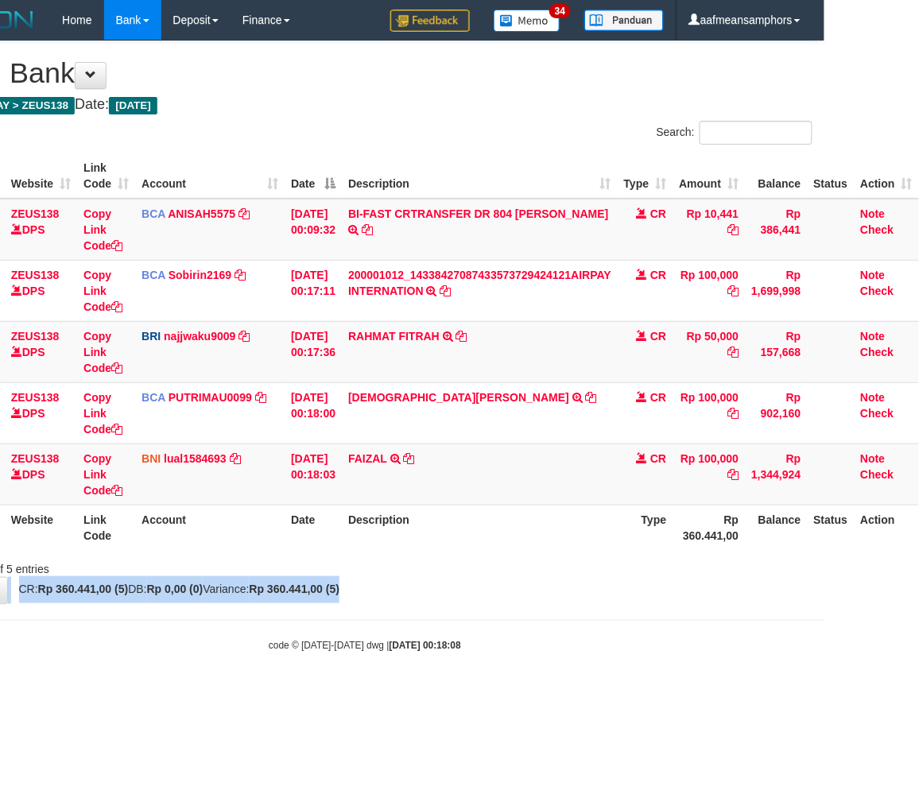
click at [824, 588] on html "Toggle navigation Home Bank Account List Load By Website Group [OXPLAY] ZEUS138…" at bounding box center [364, 346] width 919 height 692
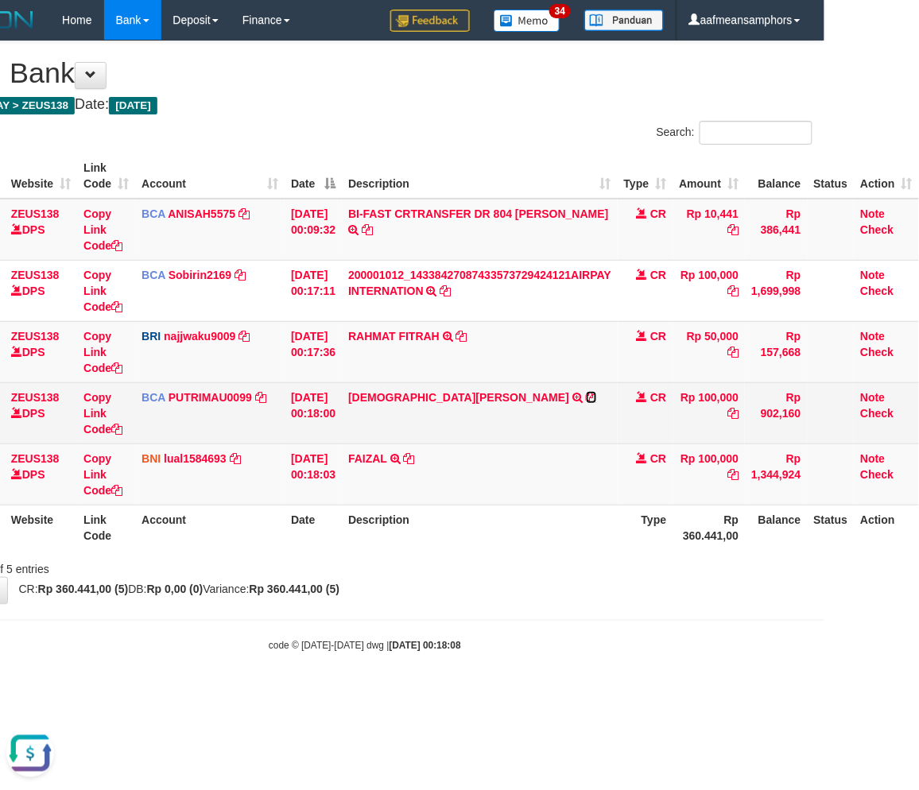
click at [586, 395] on icon at bounding box center [591, 397] width 11 height 11
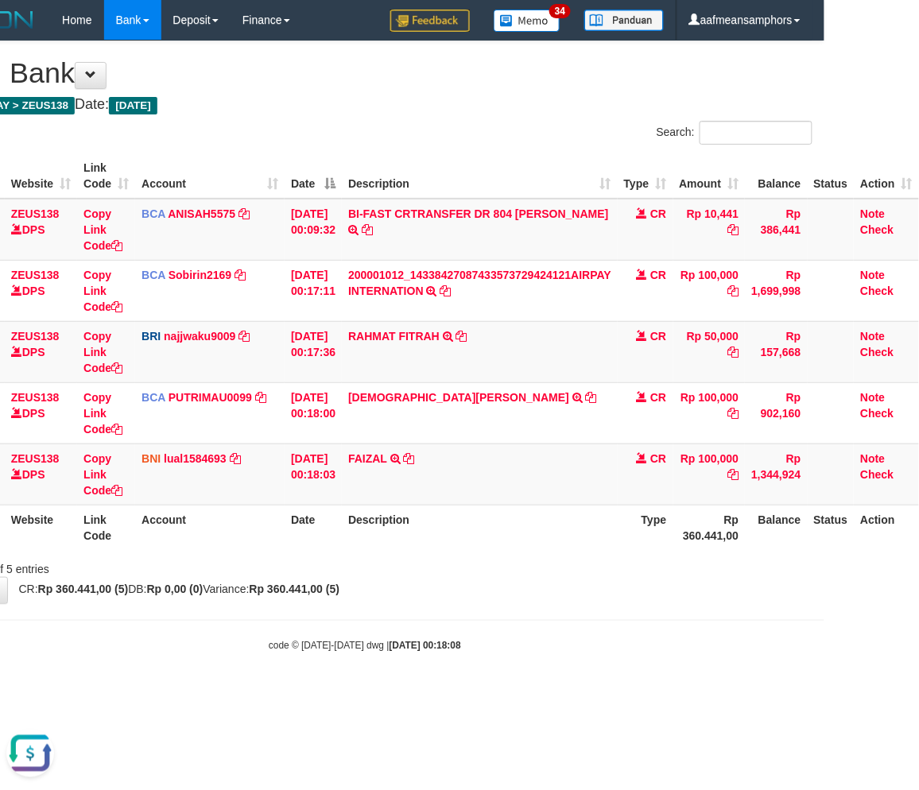
click at [445, 600] on div "**********" at bounding box center [364, 322] width 919 height 562
click at [444, 600] on div "**********" at bounding box center [364, 322] width 919 height 562
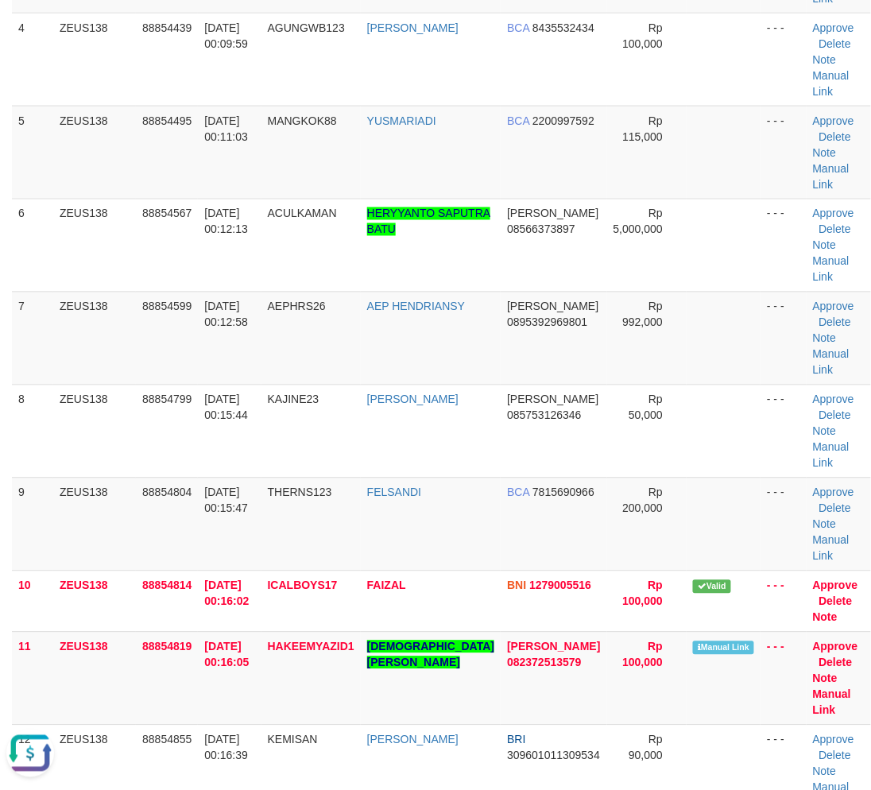
drag, startPoint x: 300, startPoint y: 682, endPoint x: 330, endPoint y: 700, distance: 34.6
click at [816, 688] on link "Manual Link" at bounding box center [832, 702] width 38 height 29
click at [813, 688] on link "Manual Link" at bounding box center [832, 702] width 38 height 29
drag, startPoint x: 245, startPoint y: 685, endPoint x: 167, endPoint y: 668, distance: 79.8
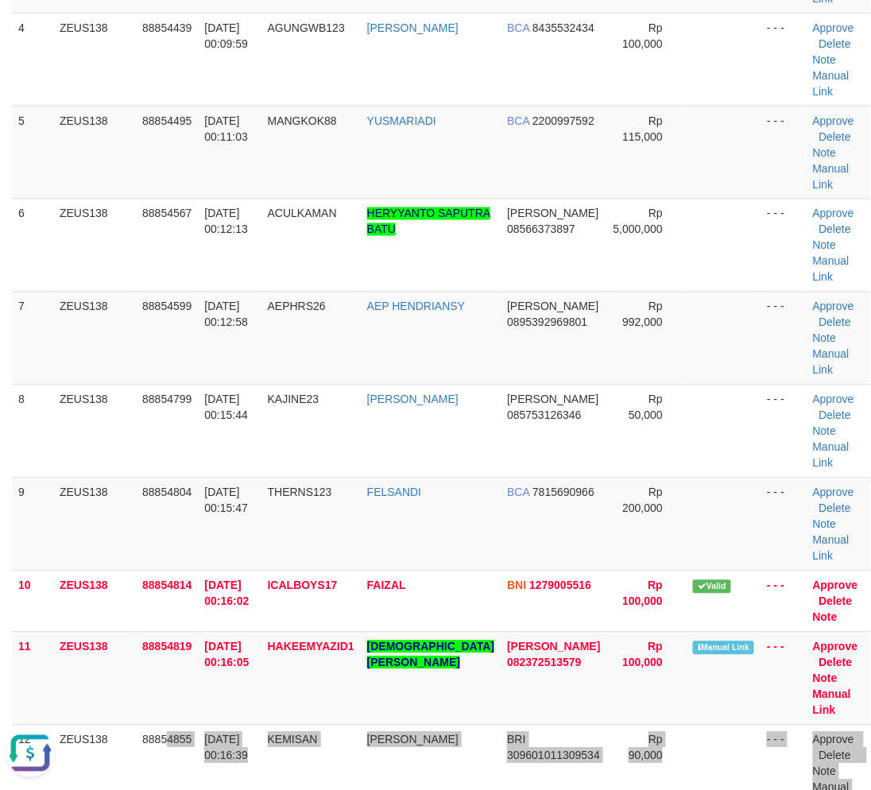
drag, startPoint x: 237, startPoint y: 632, endPoint x: 431, endPoint y: 686, distance: 201.4
click at [432, 689] on tbody "1 ZEUS138 88854312 01/10/2025 00:08:19 AAYEW003 CACA AGUNG MANDIRI 173001844045…" at bounding box center [441, 416] width 859 height 1364
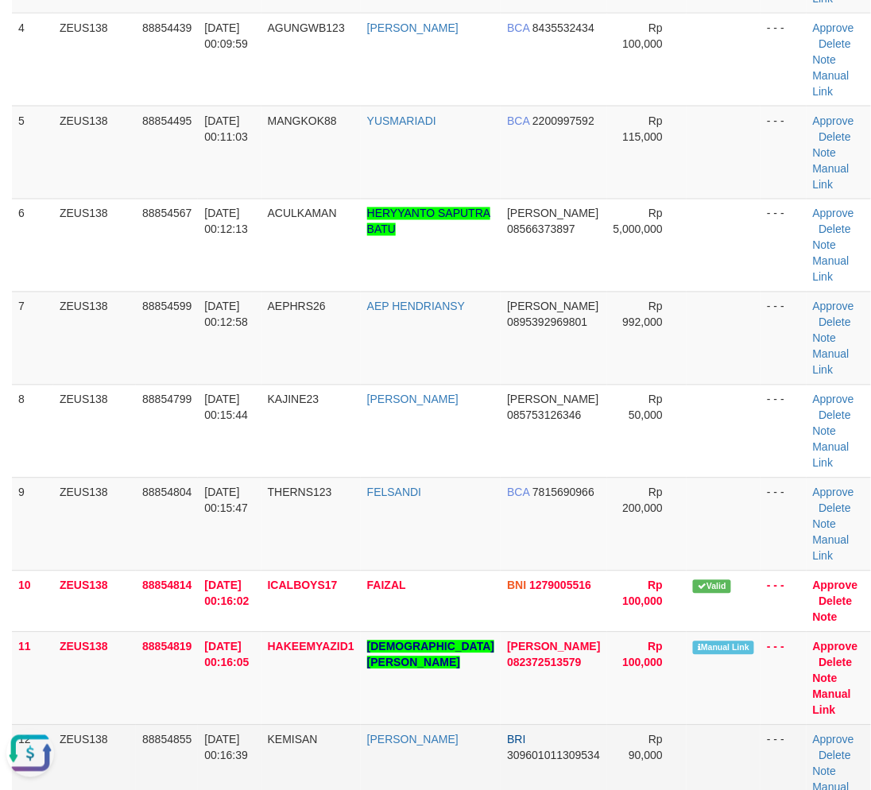
click at [255, 725] on td "01/10/2025 00:16:39" at bounding box center [229, 771] width 63 height 93
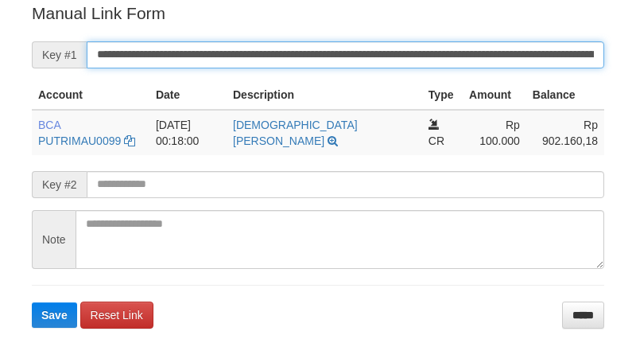
click at [356, 44] on input "**********" at bounding box center [345, 54] width 517 height 27
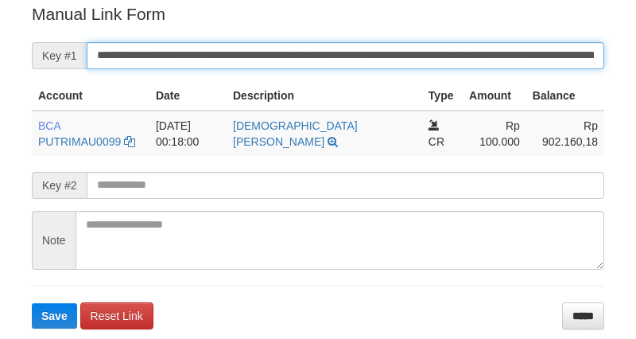
click at [32, 303] on button "Save" at bounding box center [54, 315] width 45 height 25
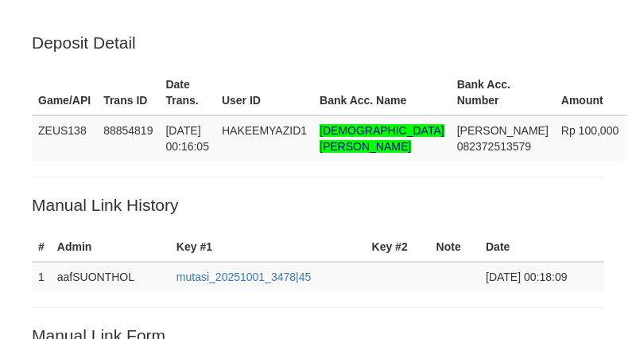
scroll to position [322, 0]
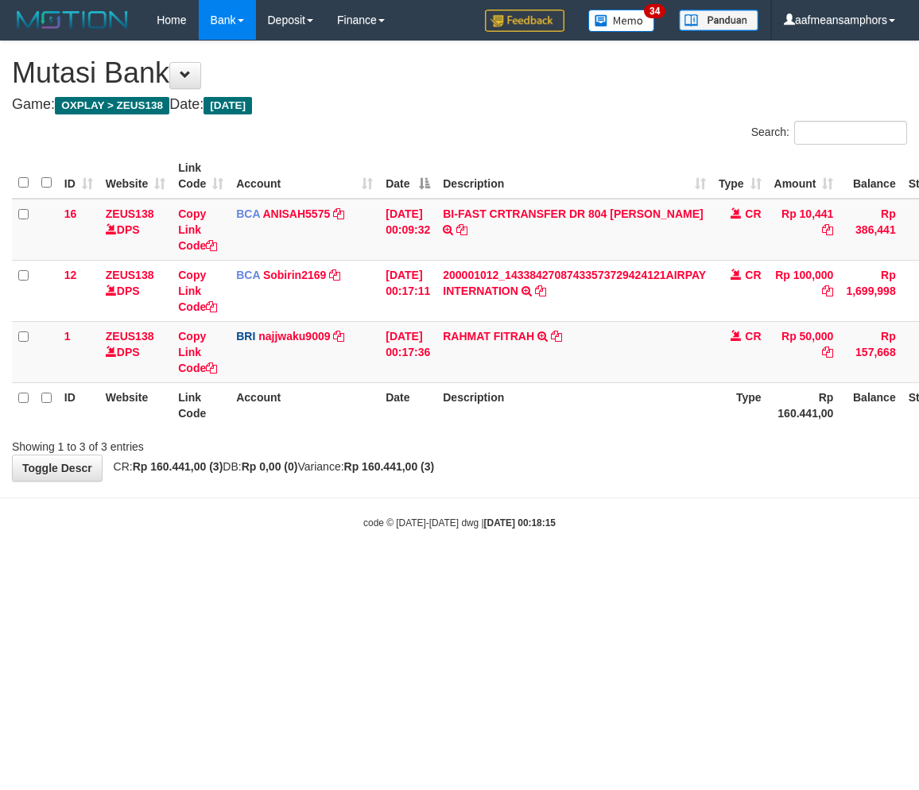
scroll to position [0, 105]
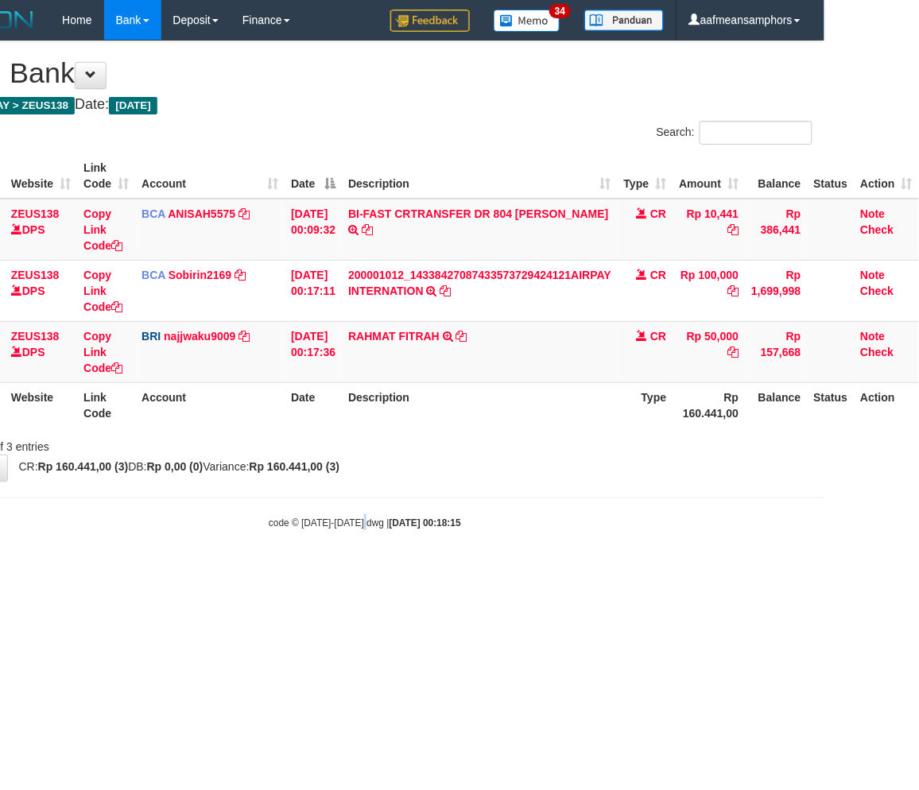
click at [458, 570] on html "Toggle navigation Home Bank Account List Load By Website Group [OXPLAY] ZEUS138…" at bounding box center [364, 285] width 919 height 570
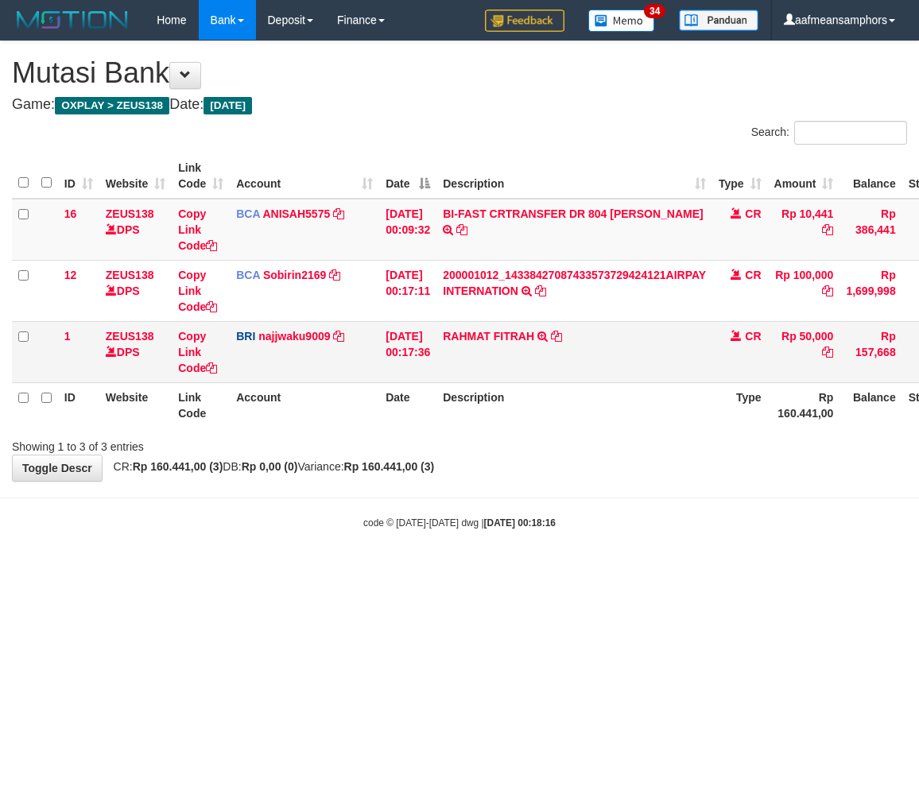
scroll to position [0, 105]
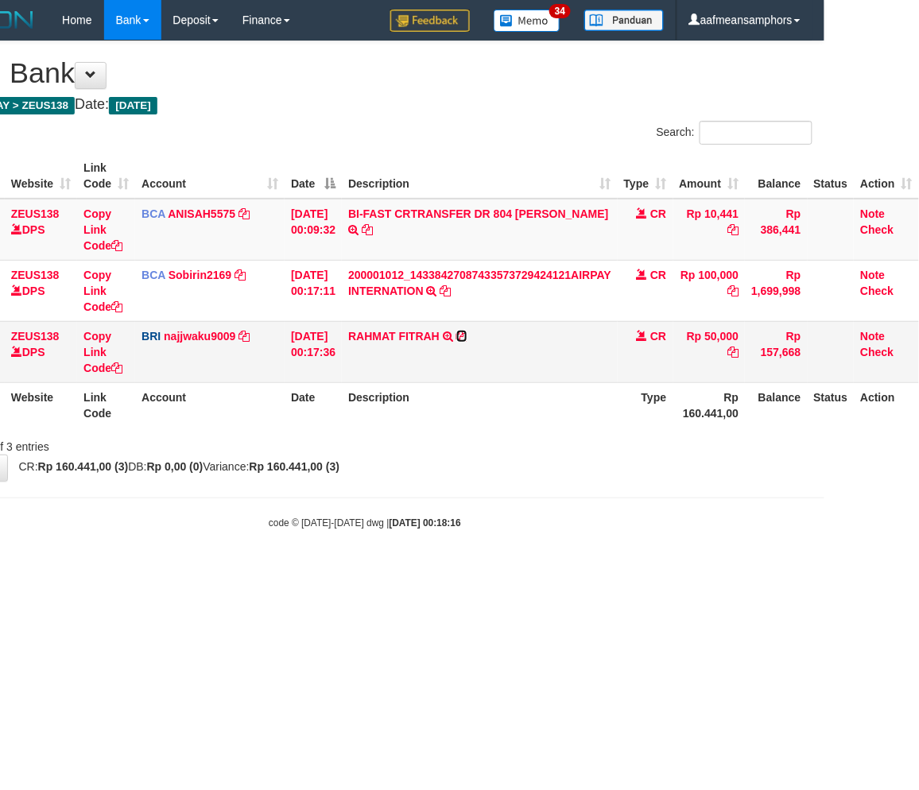
click at [463, 335] on icon at bounding box center [461, 336] width 11 height 11
drag, startPoint x: 471, startPoint y: 406, endPoint x: 479, endPoint y: 412, distance: 9.7
click at [471, 406] on th "Description" at bounding box center [480, 404] width 276 height 45
click at [489, 421] on th "Description" at bounding box center [480, 404] width 276 height 45
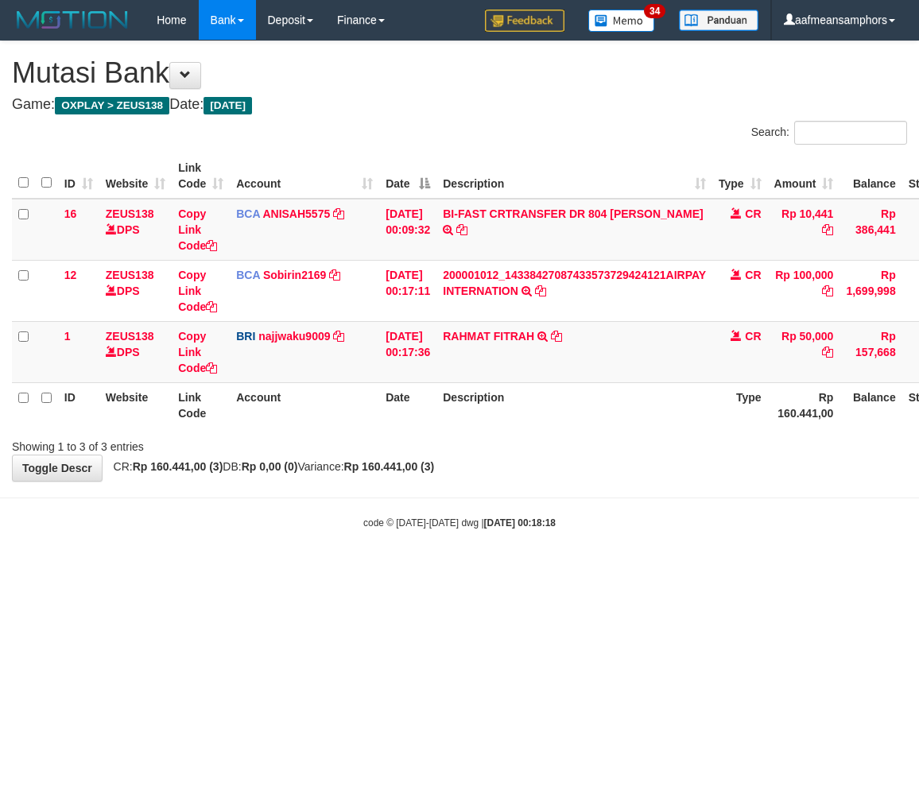
scroll to position [0, 105]
